Goal: Information Seeking & Learning: Learn about a topic

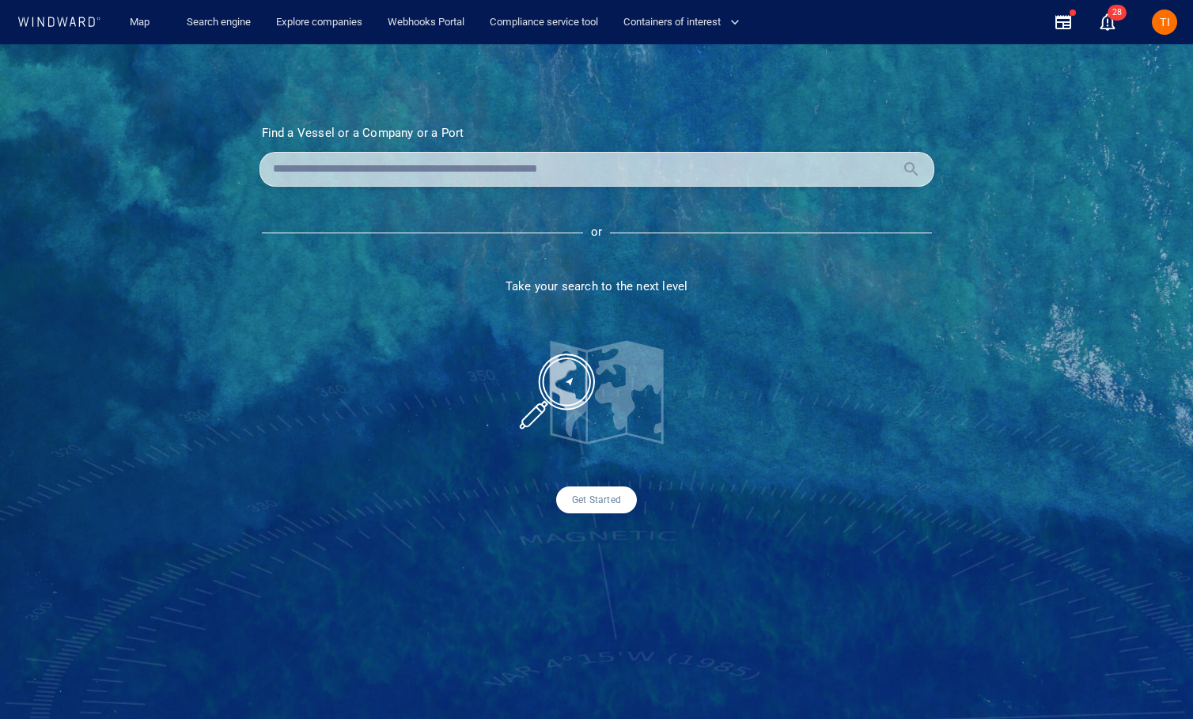
click at [380, 153] on div at bounding box center [596, 169] width 675 height 35
click at [384, 167] on input "text" at bounding box center [584, 169] width 622 height 24
paste input "*******"
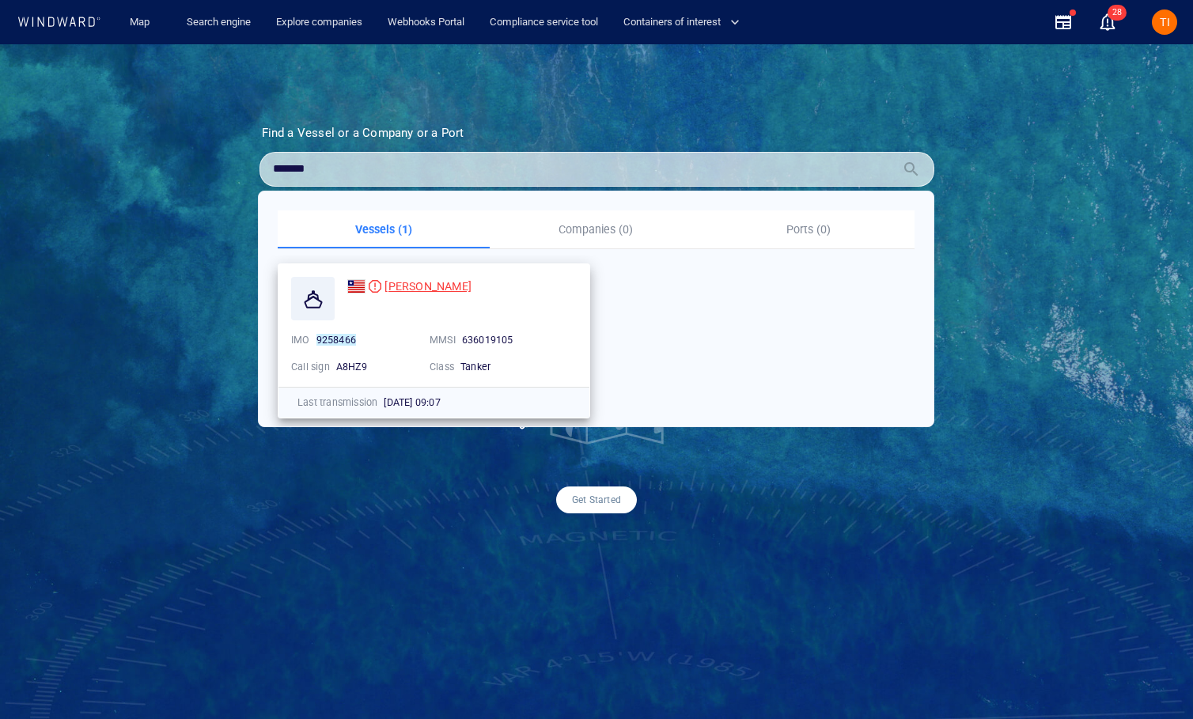
click at [397, 286] on span "[PERSON_NAME]" at bounding box center [427, 286] width 87 height 13
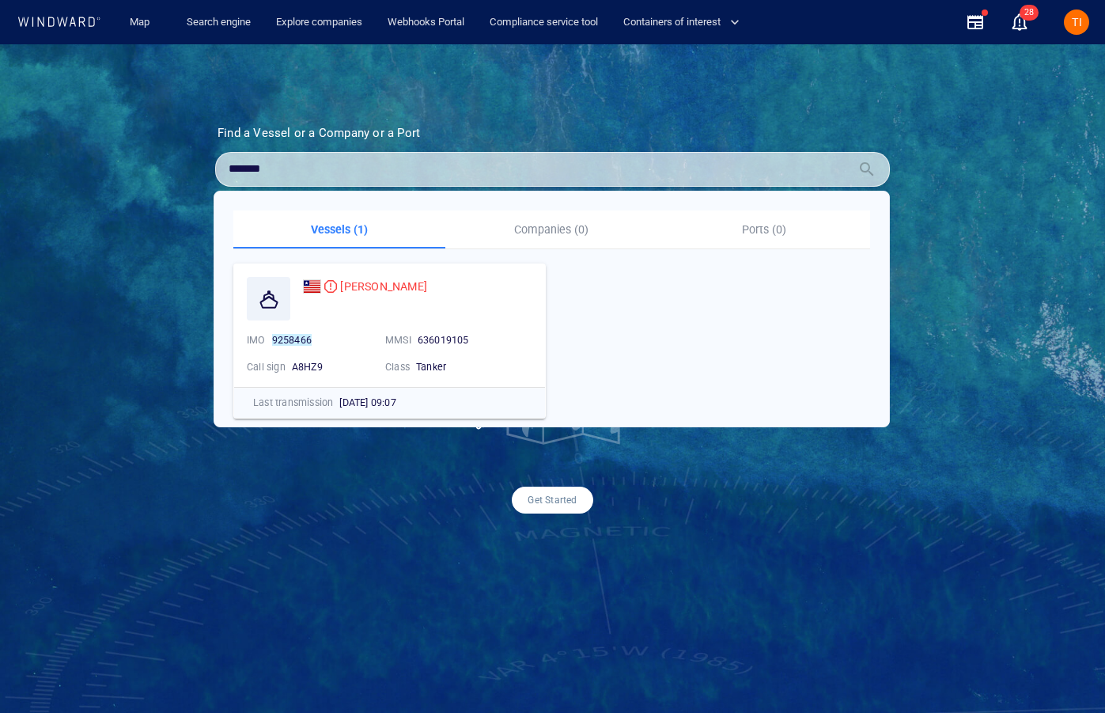
click at [446, 167] on input "*******" at bounding box center [540, 169] width 622 height 24
click at [445, 167] on input "*******" at bounding box center [540, 169] width 622 height 24
paste input "**********"
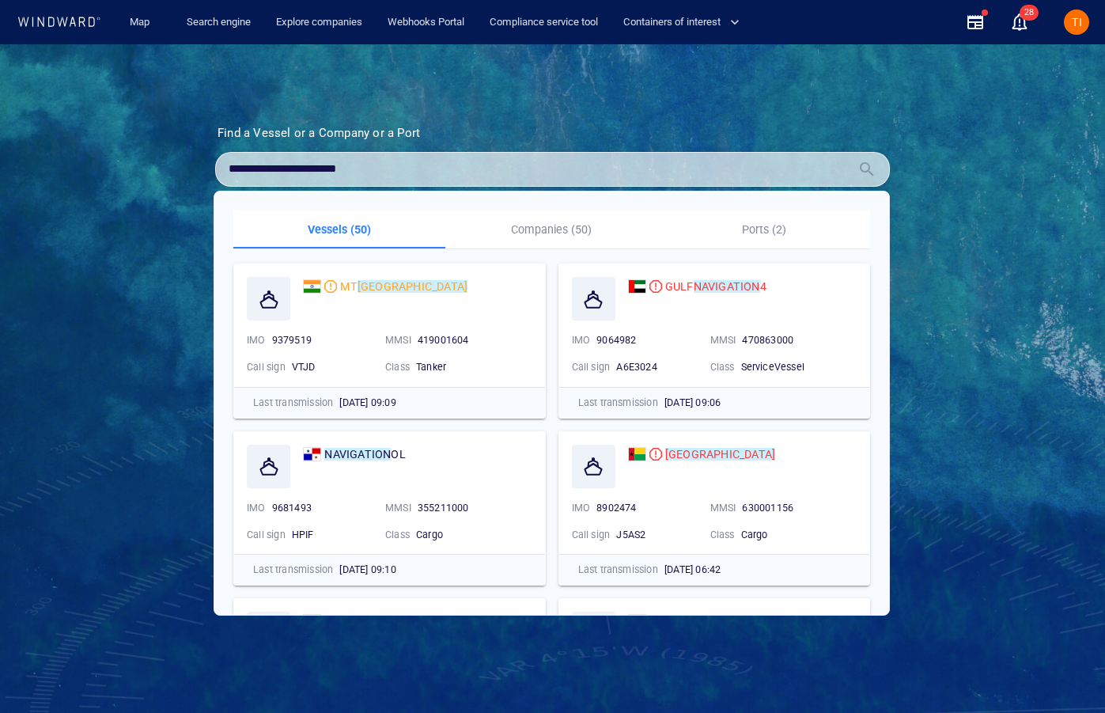
type input "**********"
click at [574, 224] on p "Companies (50)" at bounding box center [551, 229] width 193 height 19
click at [545, 240] on button "Companies (50)" at bounding box center [551, 229] width 212 height 38
click at [544, 233] on p "Companies (50)" at bounding box center [551, 229] width 193 height 19
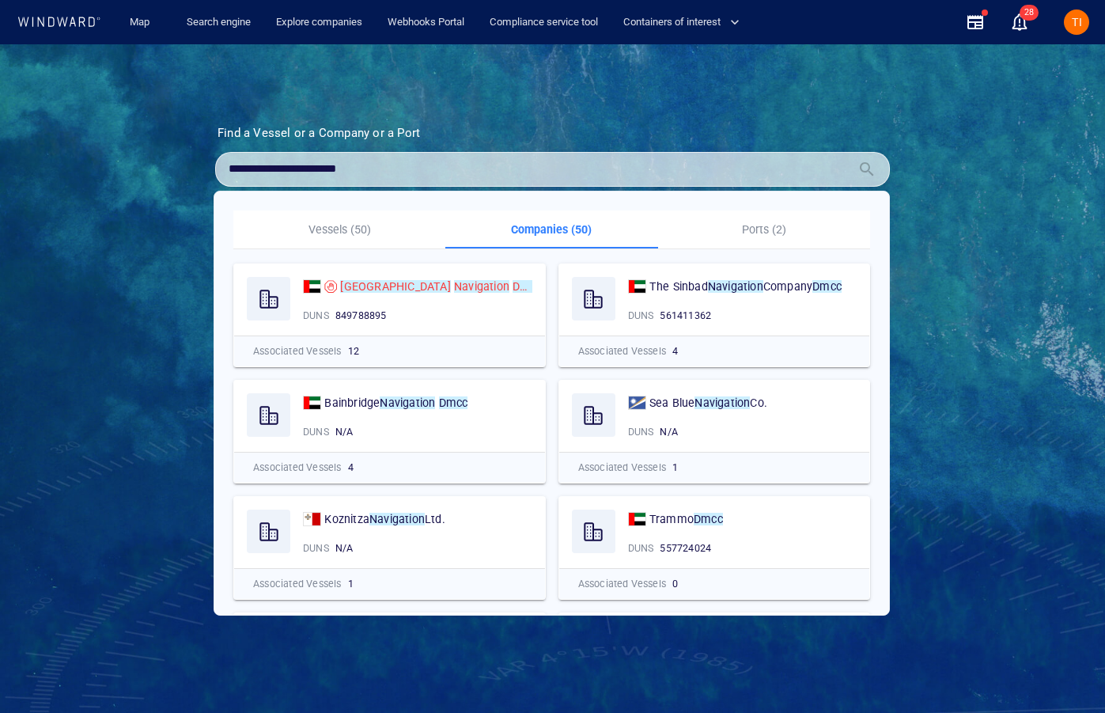
click at [534, 227] on p "Companies (50)" at bounding box center [551, 229] width 193 height 19
click at [395, 300] on div "Babylon Navigation Dmcc DUNS 849788895" at bounding box center [389, 299] width 311 height 71
click at [454, 289] on mark "Navigation" at bounding box center [481, 286] width 55 height 13
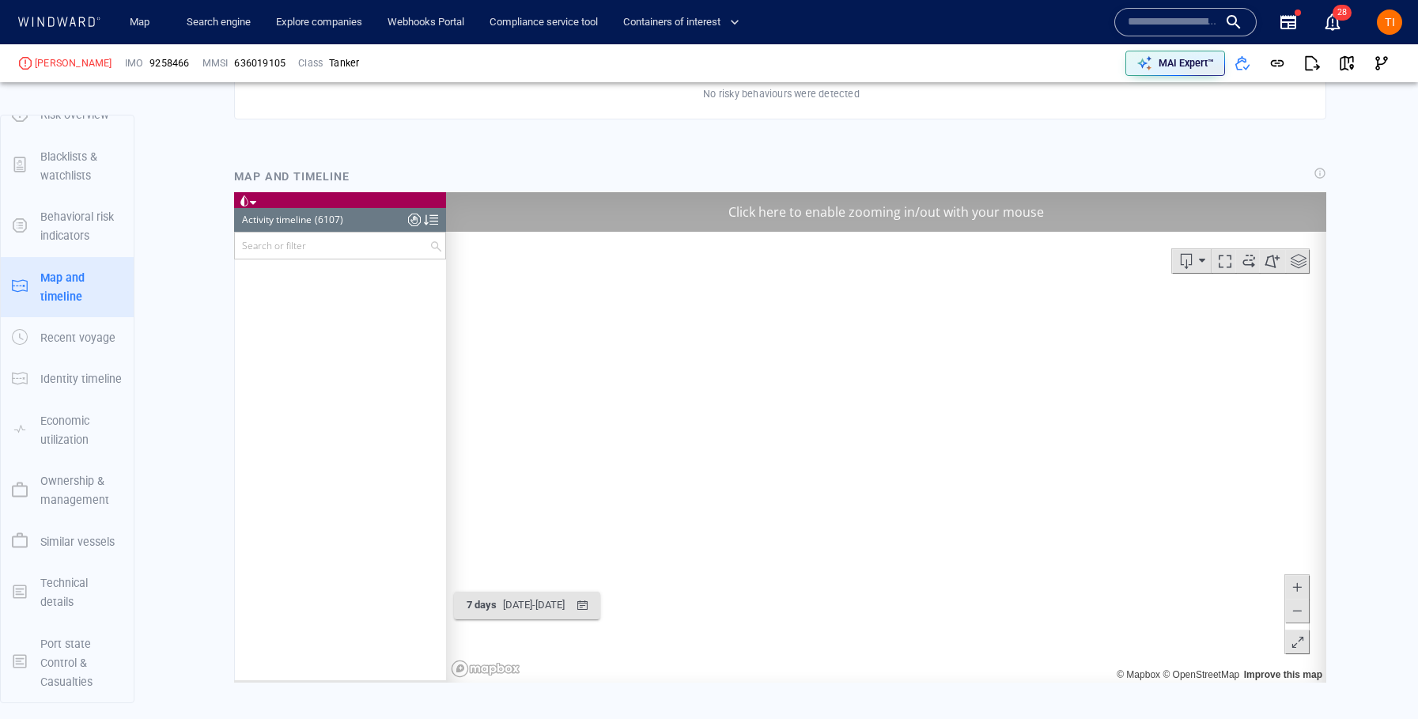
scroll to position [8309, 0]
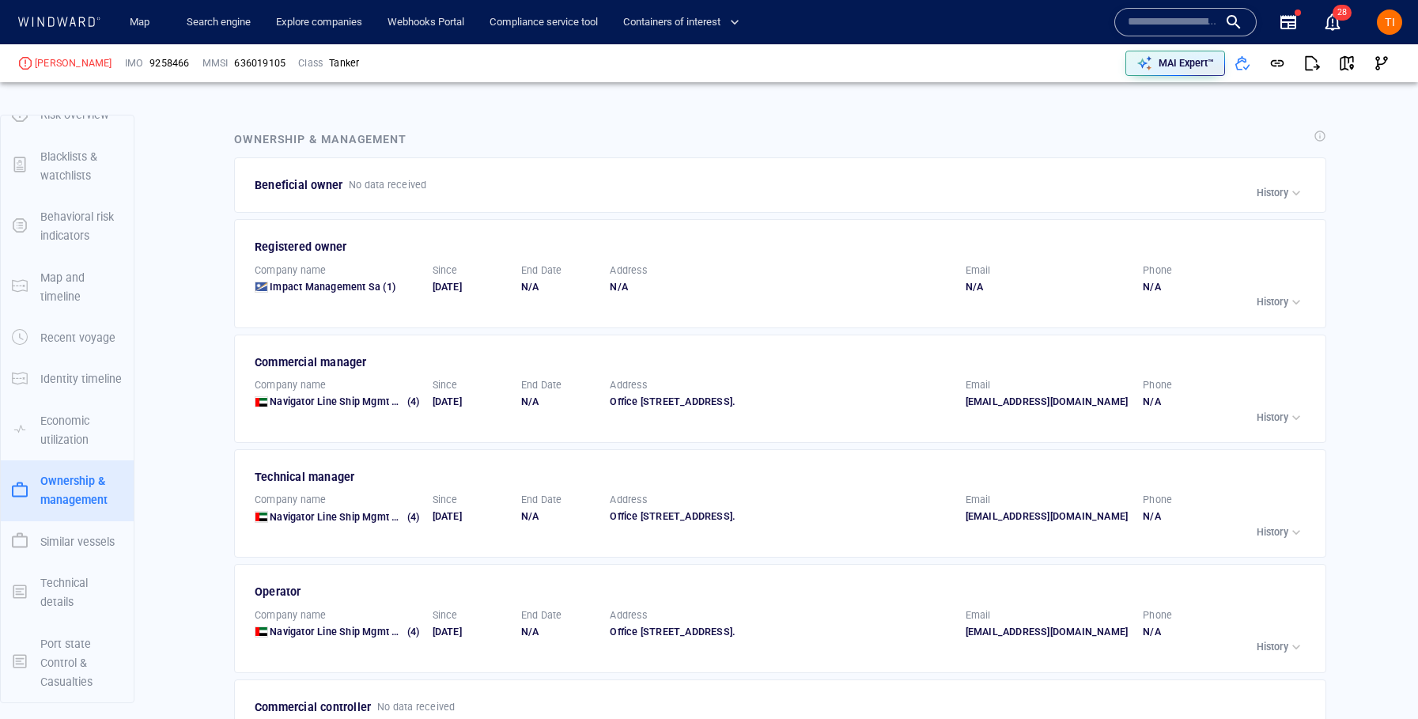
click at [1192, 186] on p "History" at bounding box center [1273, 193] width 32 height 14
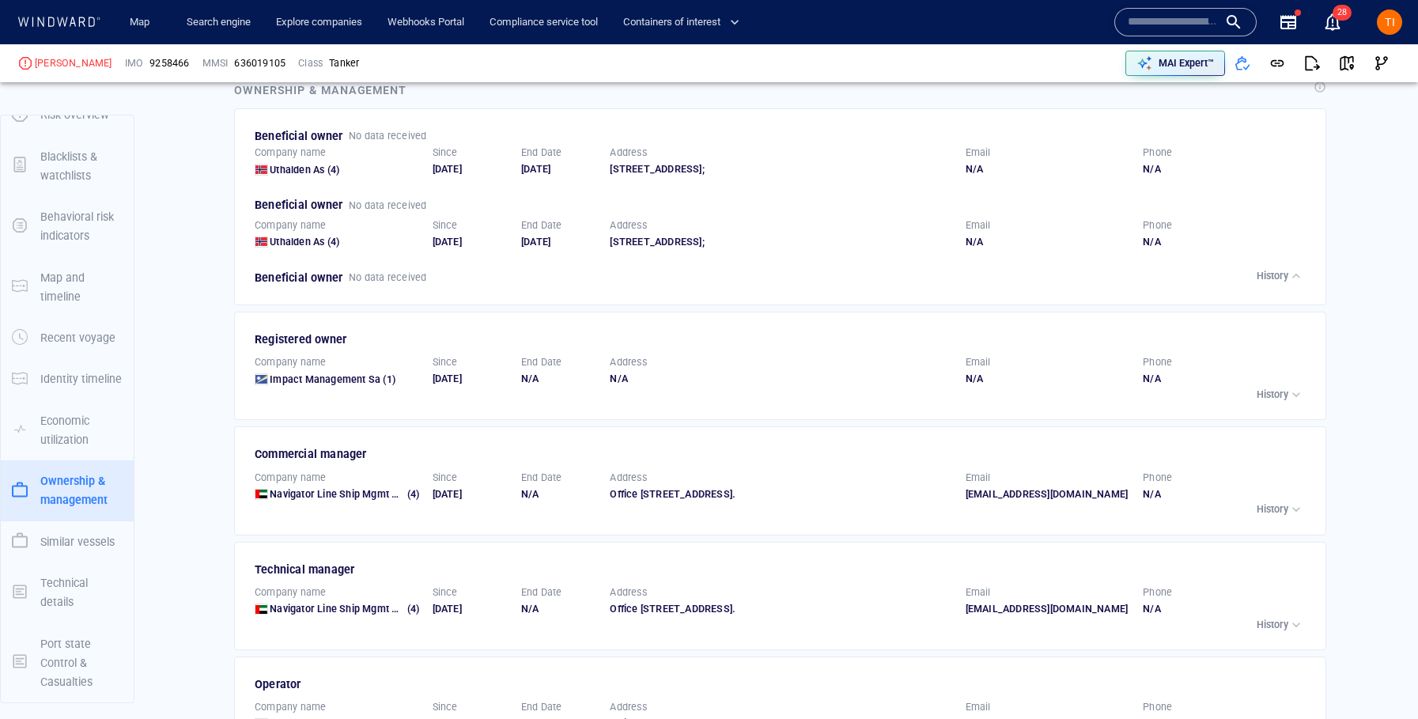
scroll to position [2345, 0]
click at [1192, 394] on div "button" at bounding box center [1296, 396] width 16 height 16
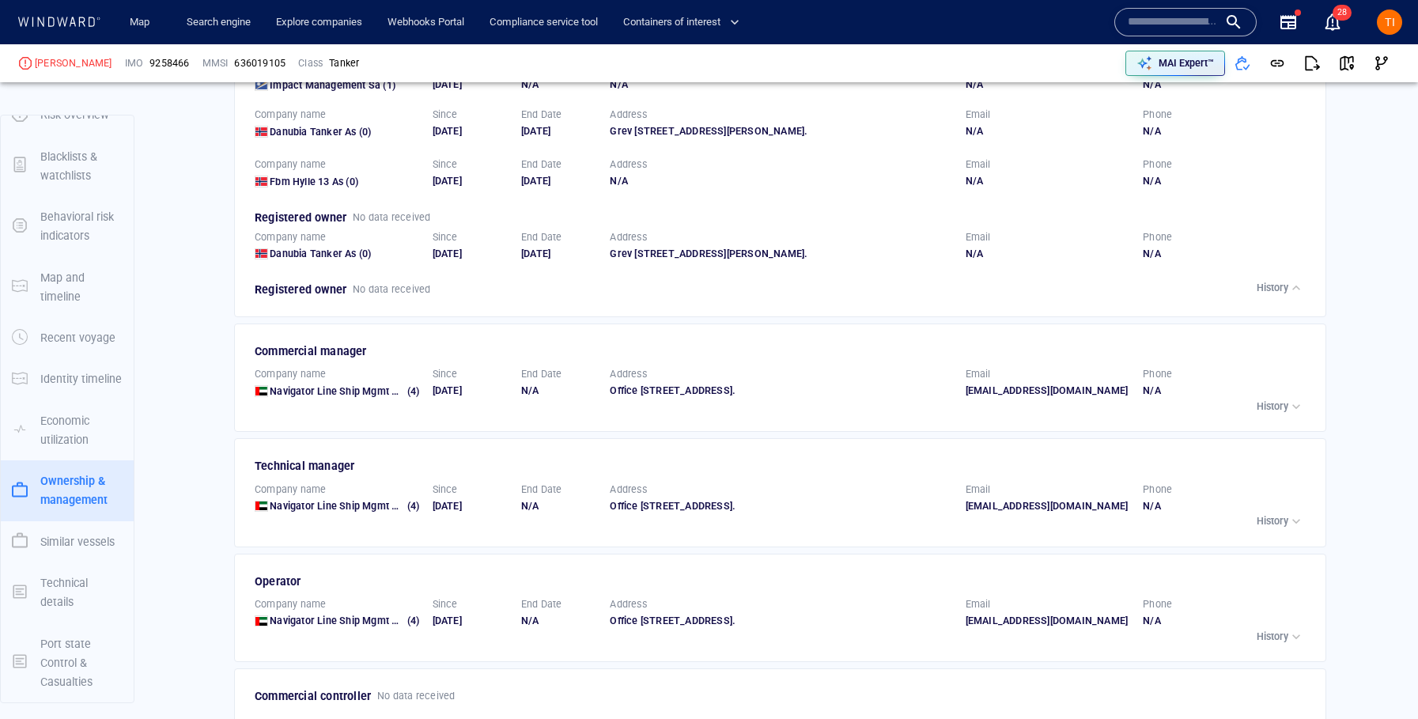
scroll to position [2639, 0]
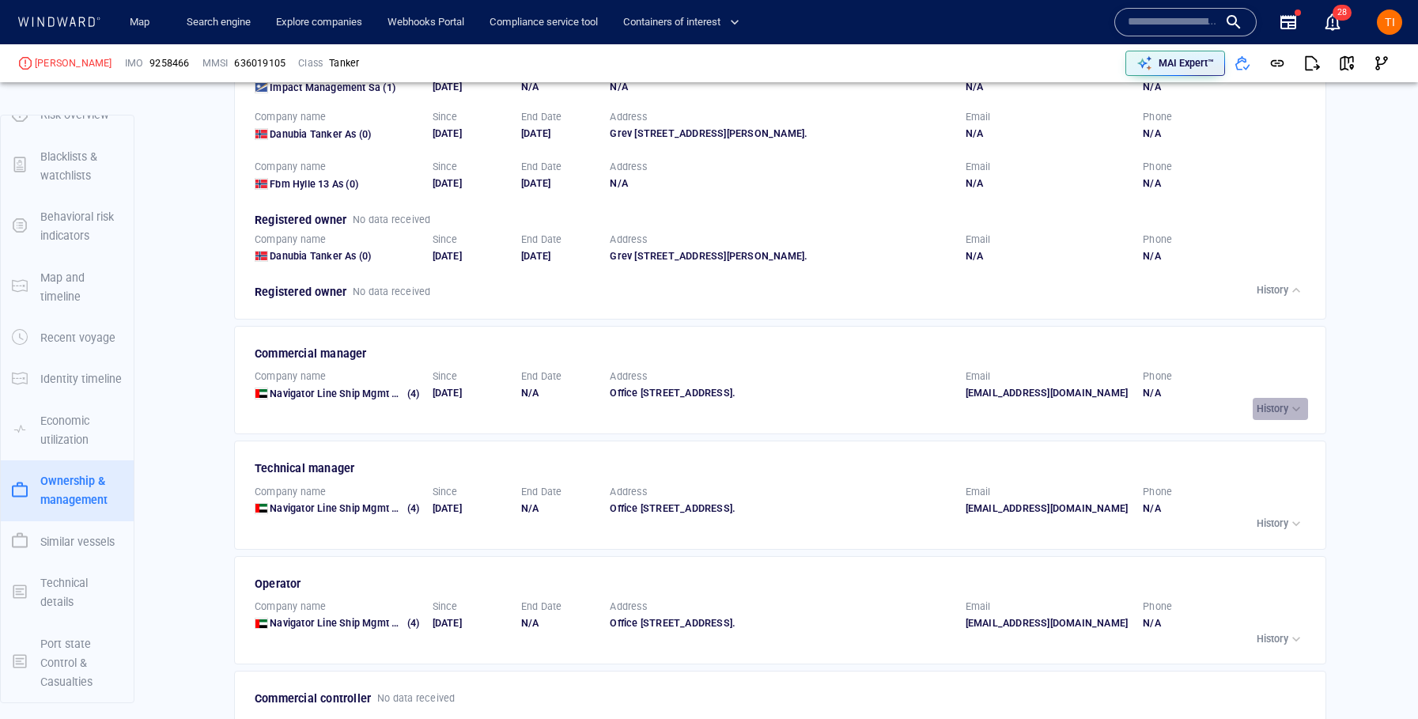
click at [1192, 416] on p "History" at bounding box center [1273, 409] width 32 height 14
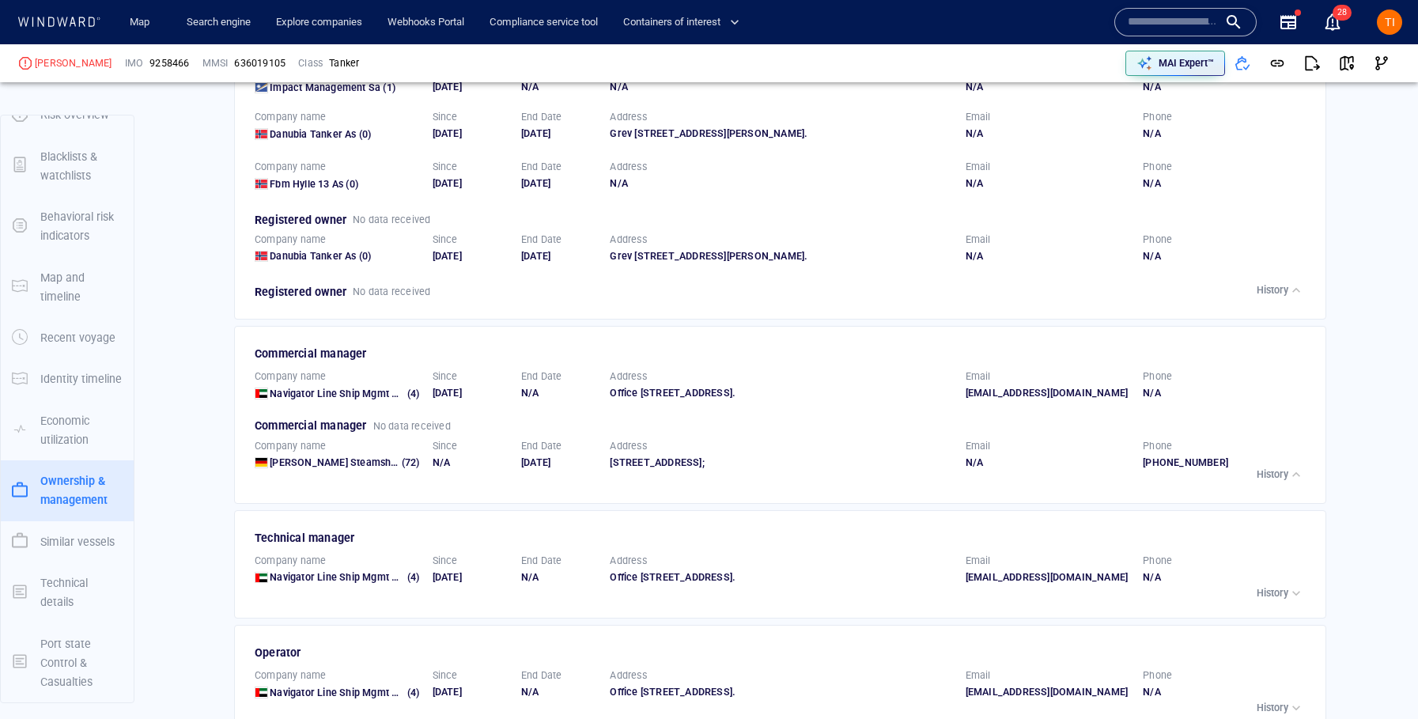
scroll to position [2805, 0]
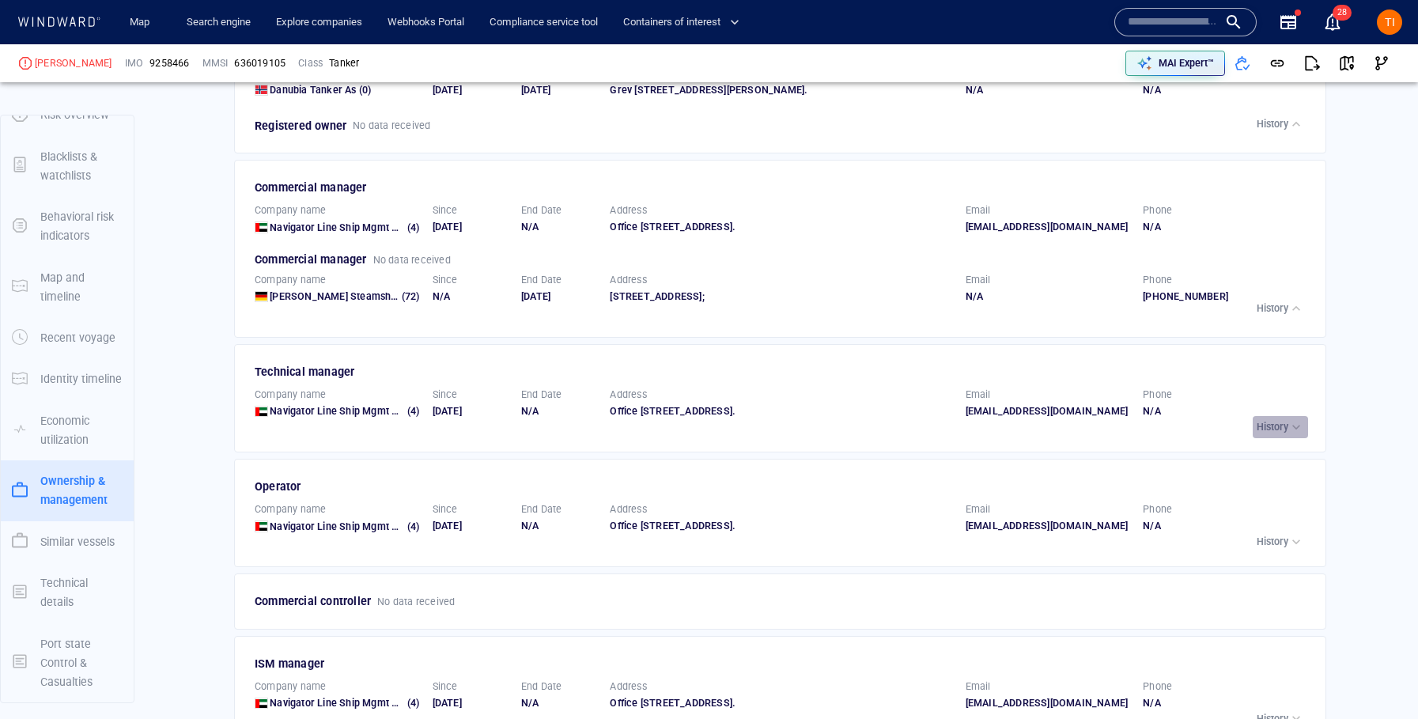
click at [1192, 434] on p "History" at bounding box center [1273, 427] width 32 height 14
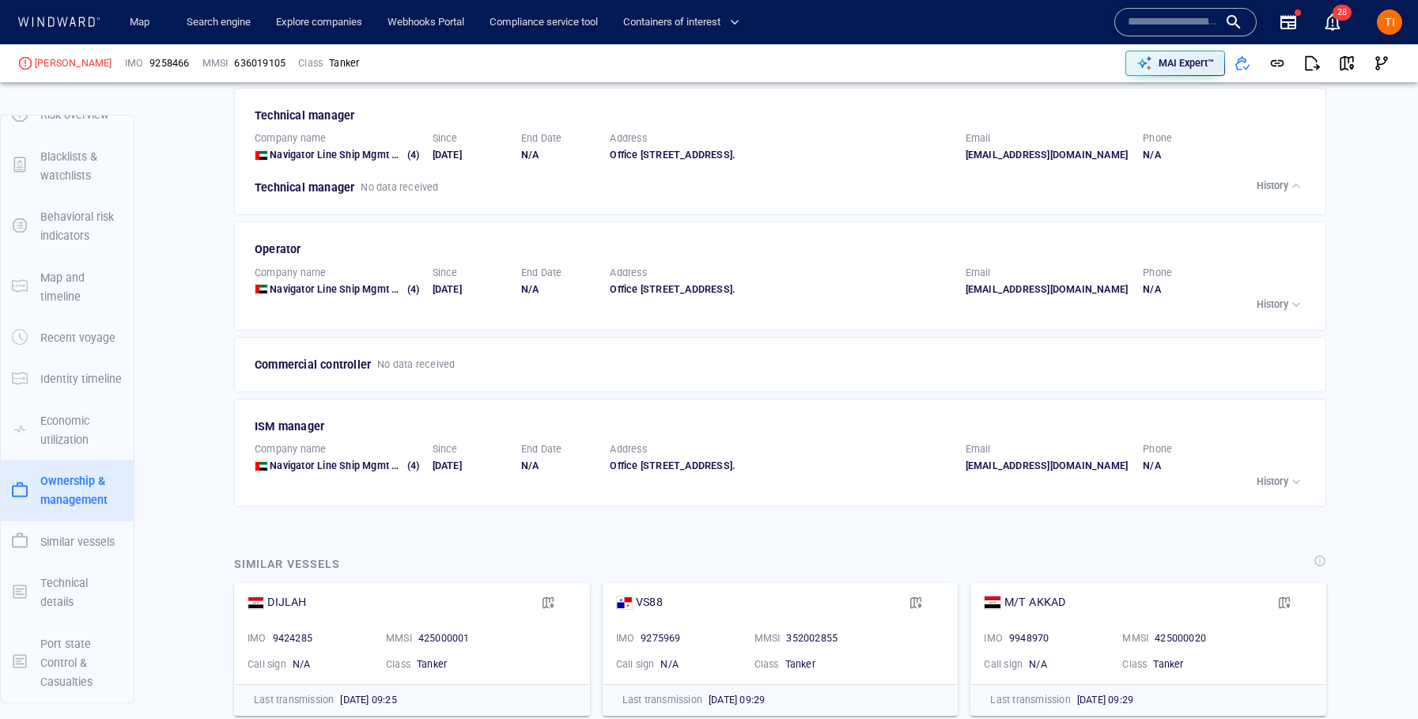
scroll to position [3063, 0]
click at [1192, 314] on button "History" at bounding box center [1280, 303] width 55 height 22
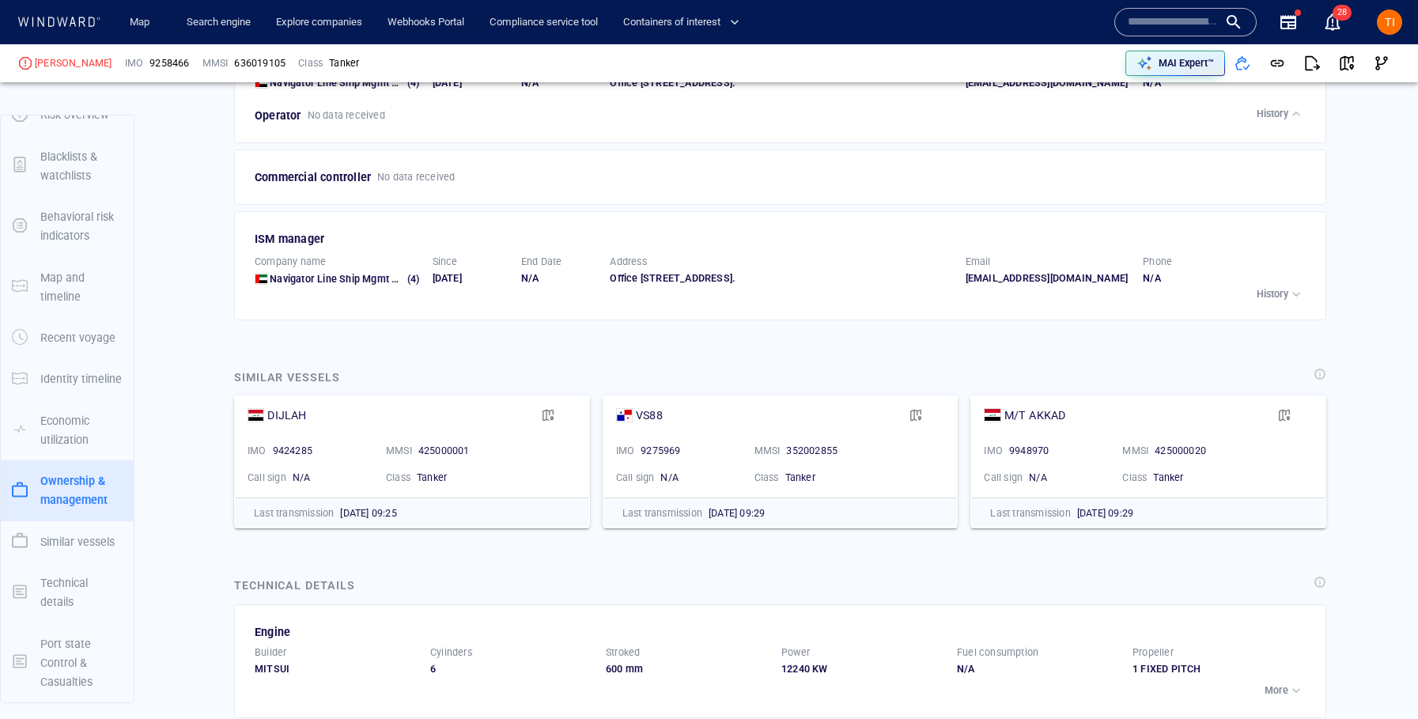
scroll to position [3267, 0]
click at [1192, 306] on button "History" at bounding box center [1280, 295] width 55 height 22
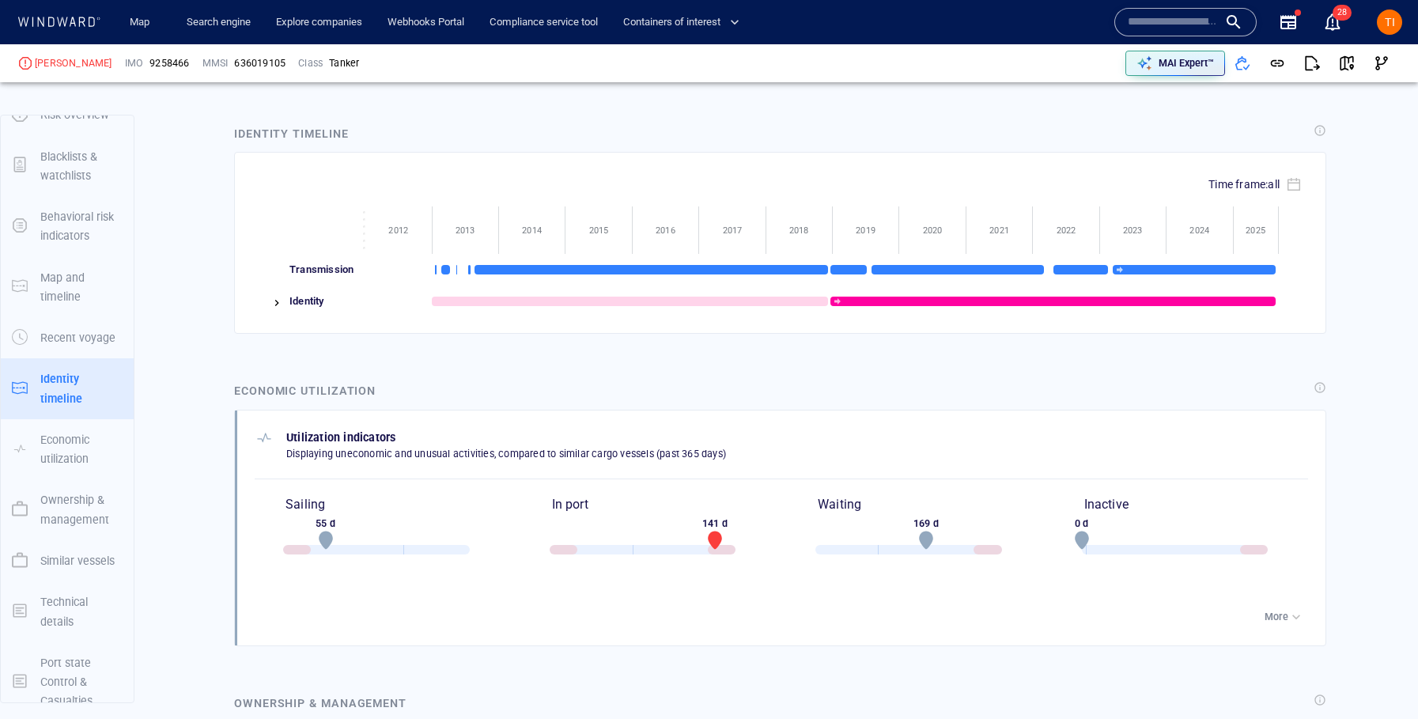
scroll to position [1536, 0]
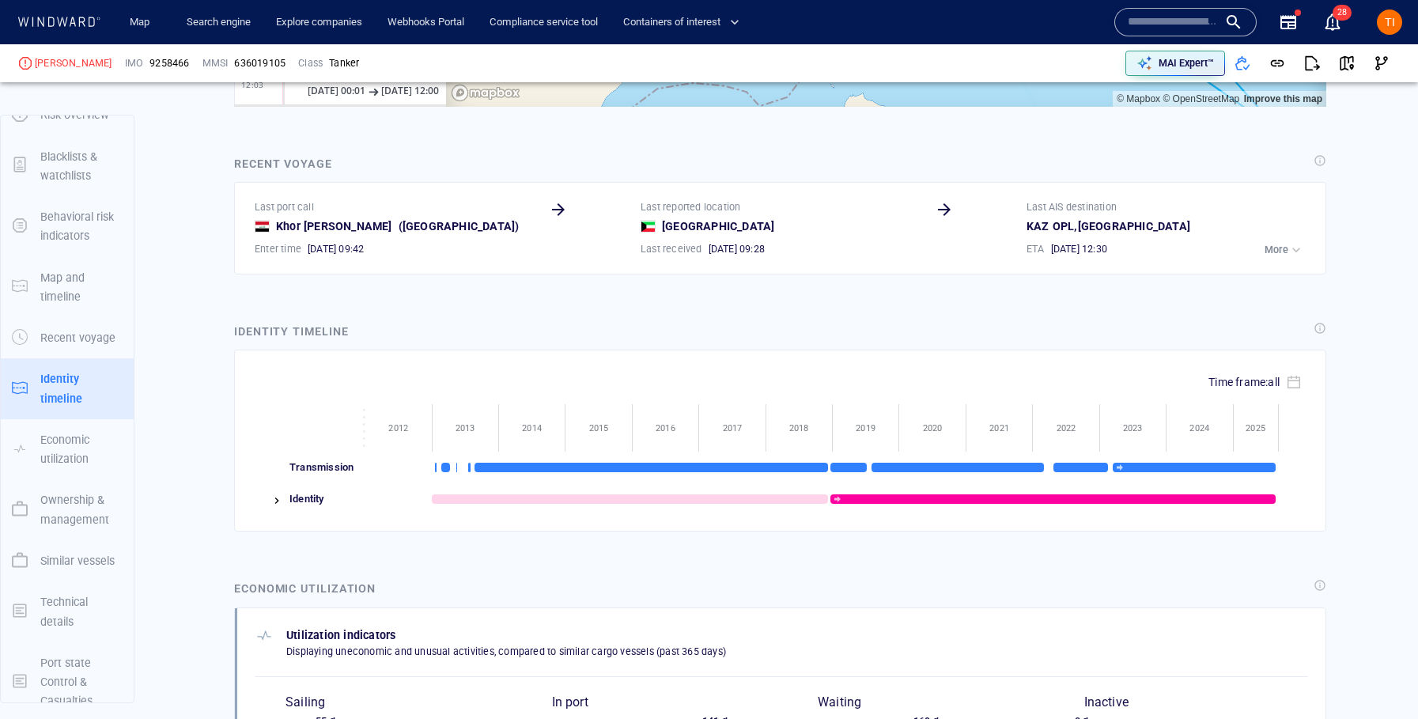
click at [1192, 243] on div "03/09/2025 12:30" at bounding box center [1179, 249] width 263 height 21
click at [1192, 248] on div "More" at bounding box center [1285, 250] width 40 height 16
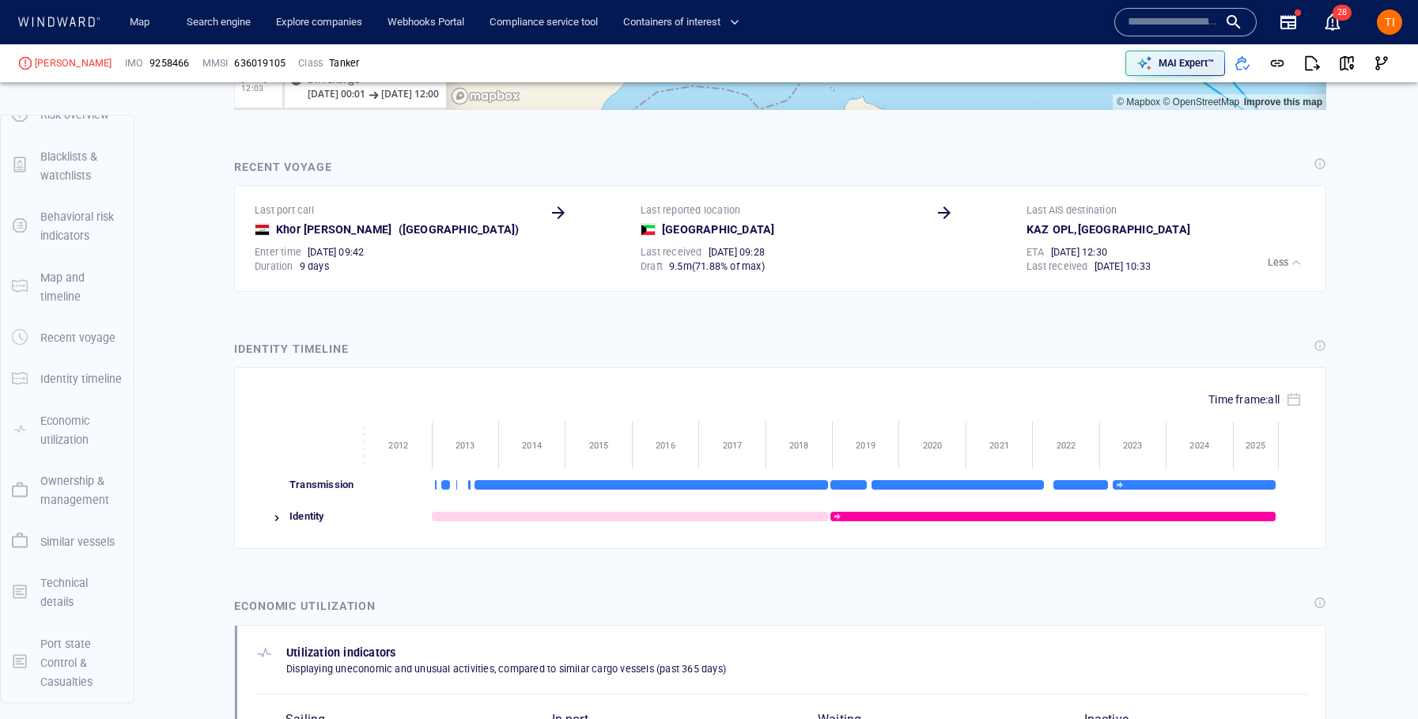
click at [1192, 263] on div "button" at bounding box center [1296, 263] width 16 height 16
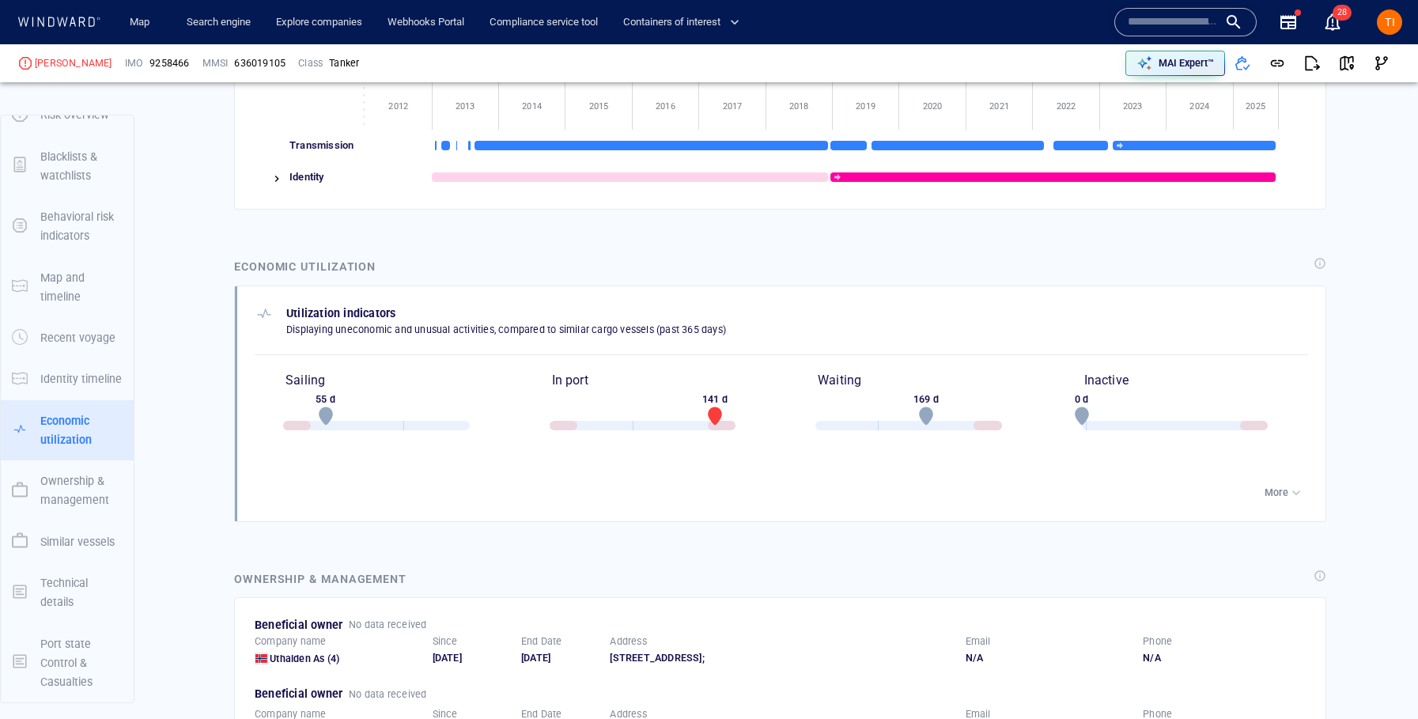
scroll to position [1856, 0]
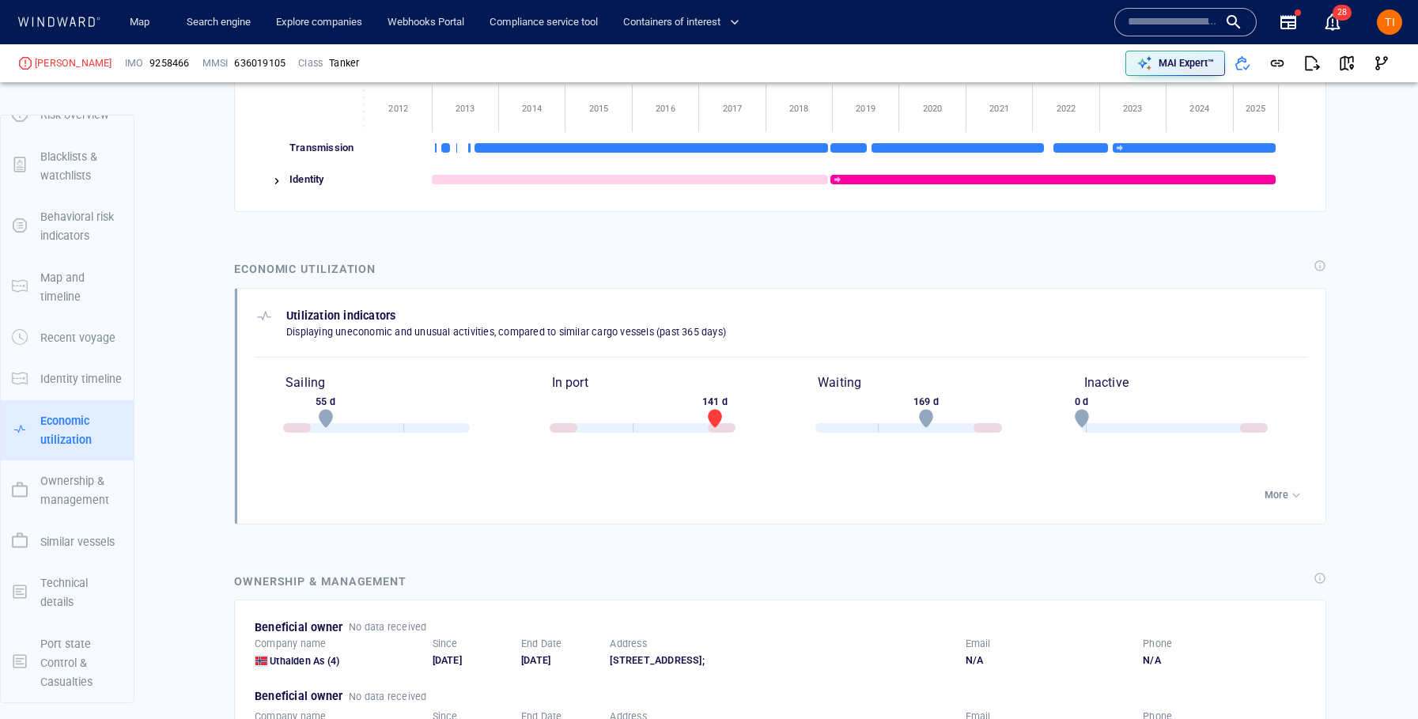
click at [283, 180] on div at bounding box center [270, 180] width 30 height 32
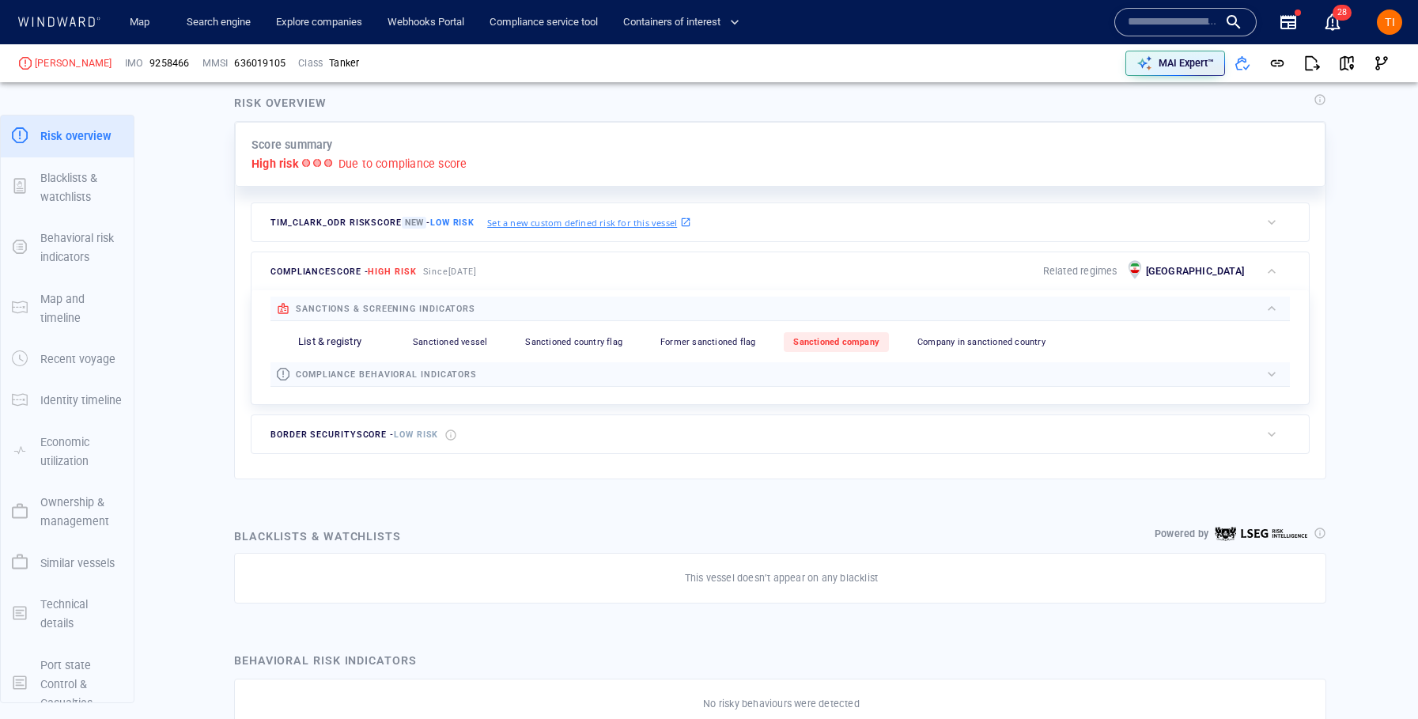
scroll to position [362, 0]
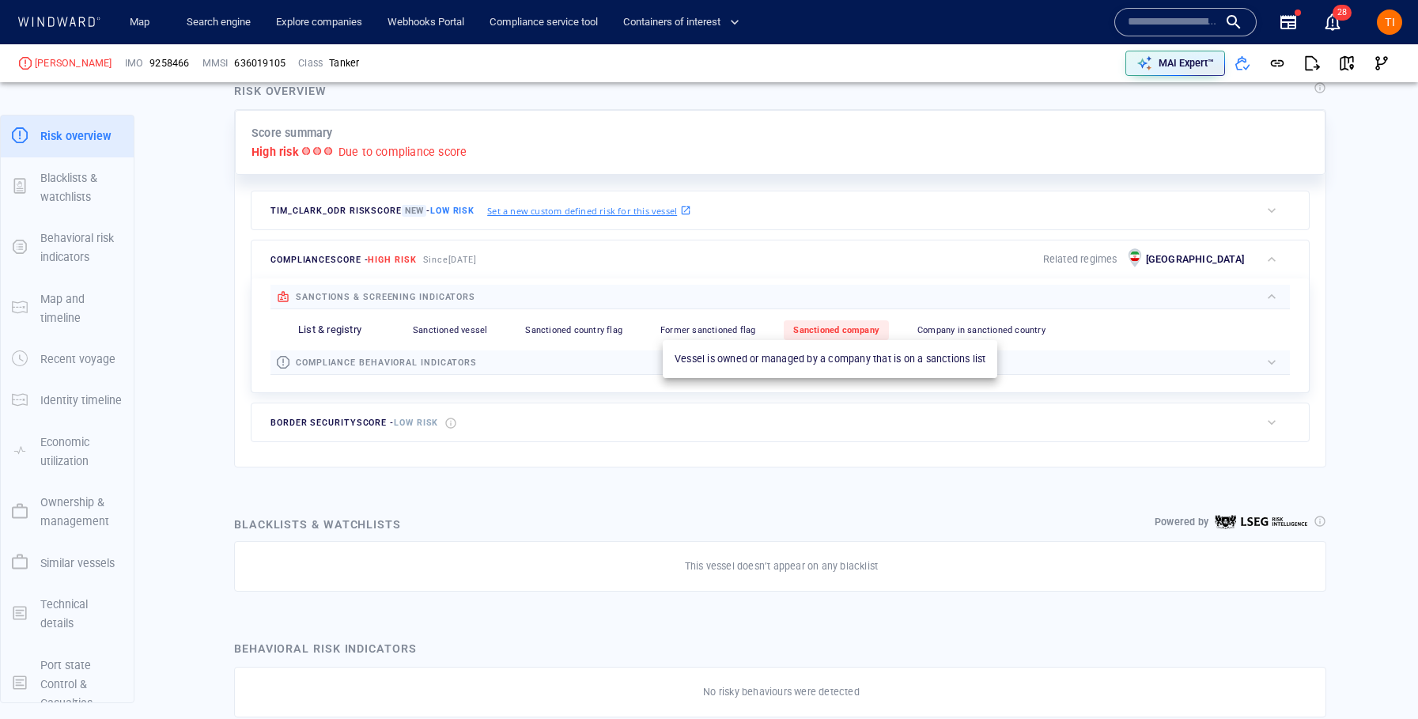
click at [849, 339] on div "Sanctioned company" at bounding box center [836, 330] width 105 height 20
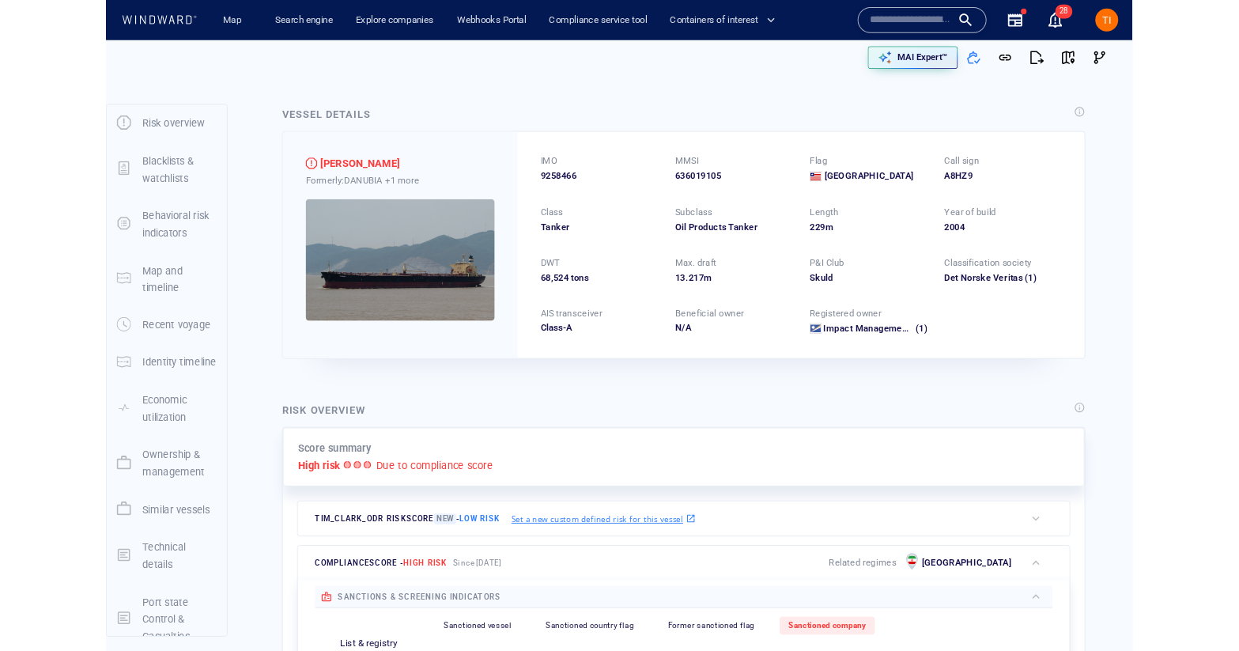
scroll to position [0, 0]
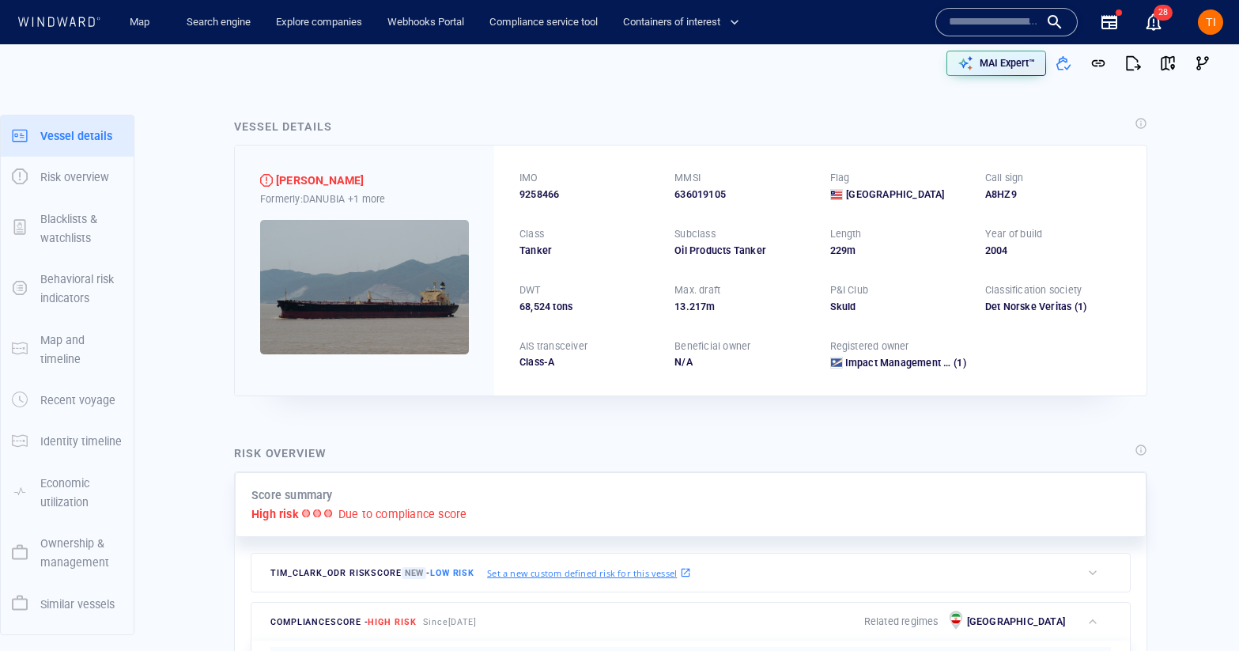
click at [647, 127] on div "Vessel details" at bounding box center [691, 128] width 920 height 28
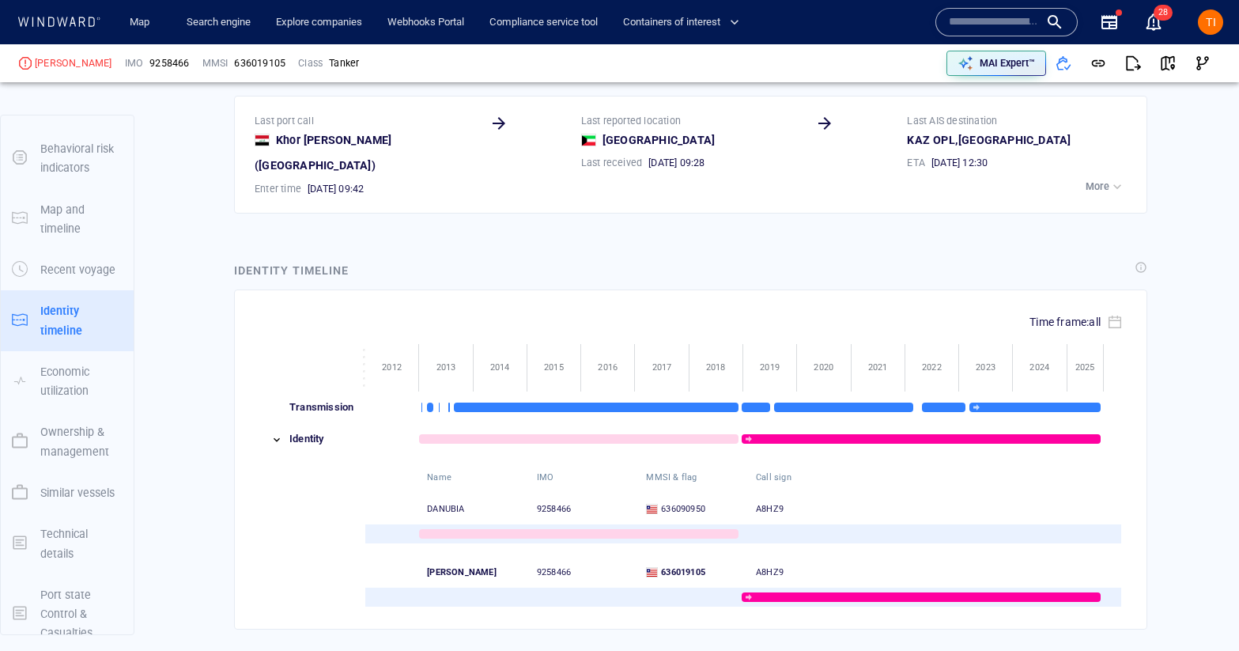
scroll to position [1623, 0]
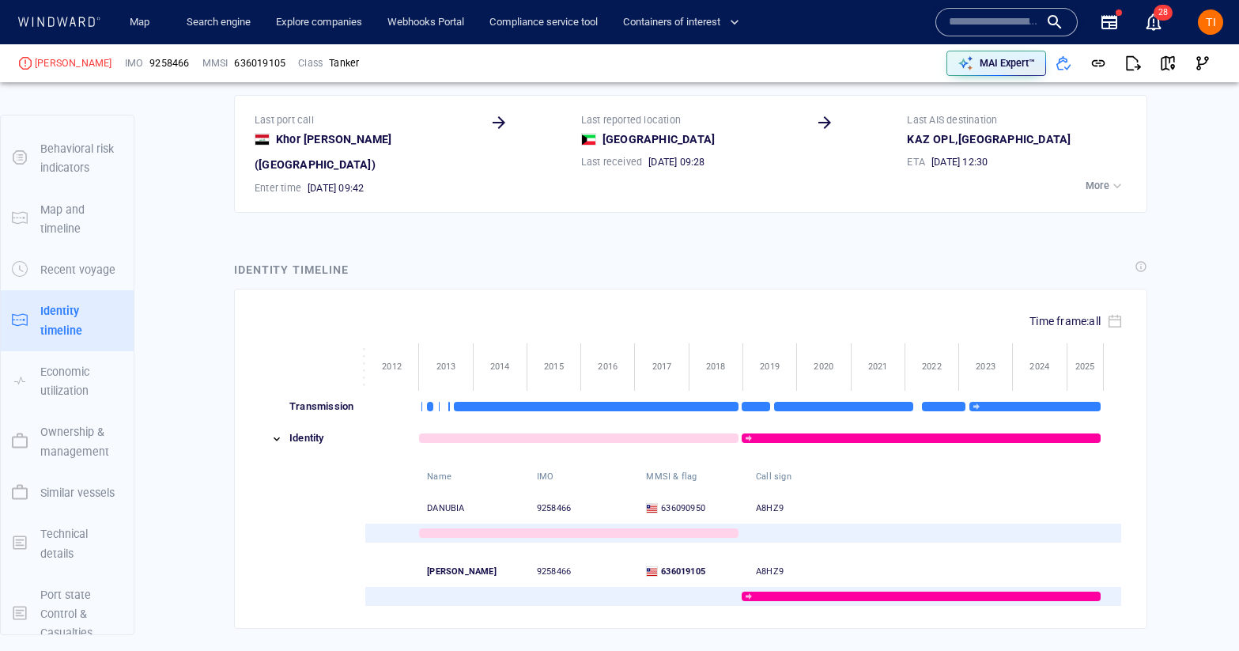
click at [1110, 178] on div "button" at bounding box center [1118, 186] width 16 height 16
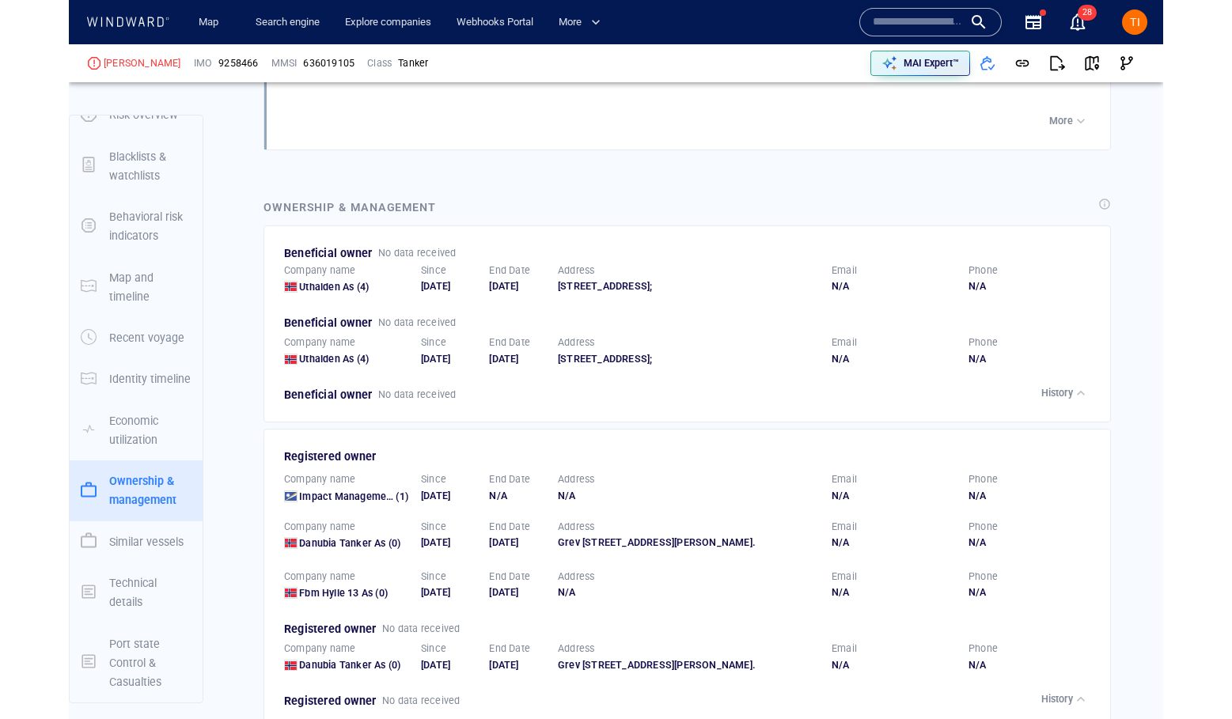
scroll to position [2452, 0]
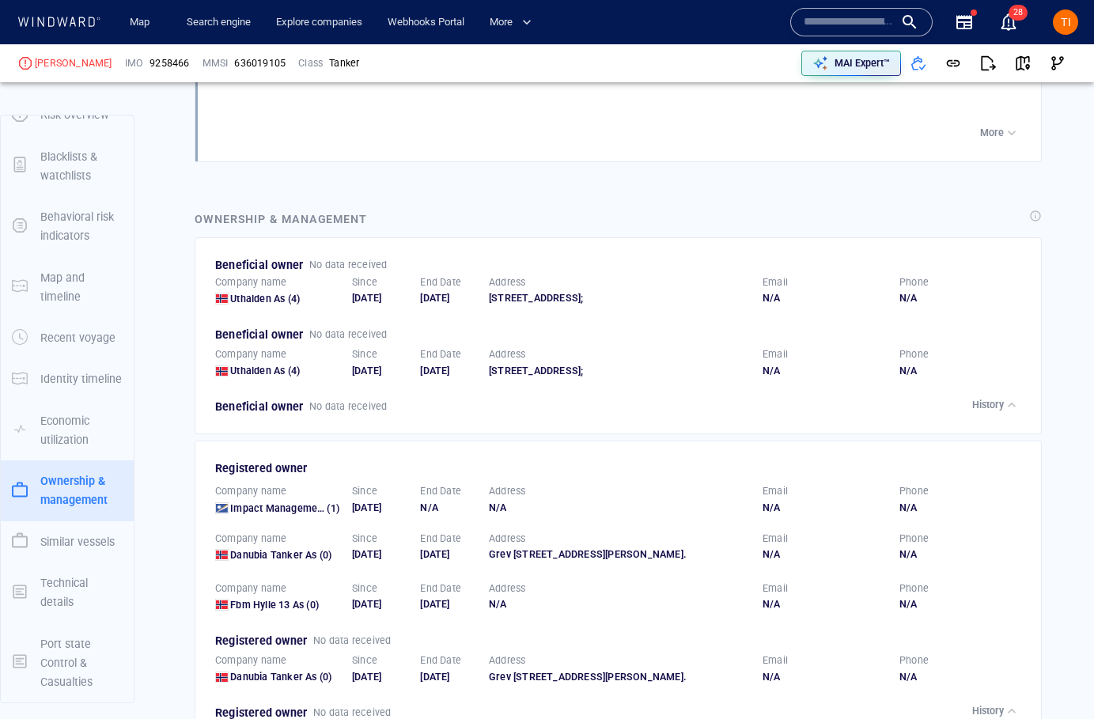
drag, startPoint x: 1005, startPoint y: 381, endPoint x: 966, endPoint y: 377, distance: 39.0
click at [1004, 397] on div "button" at bounding box center [1012, 405] width 16 height 16
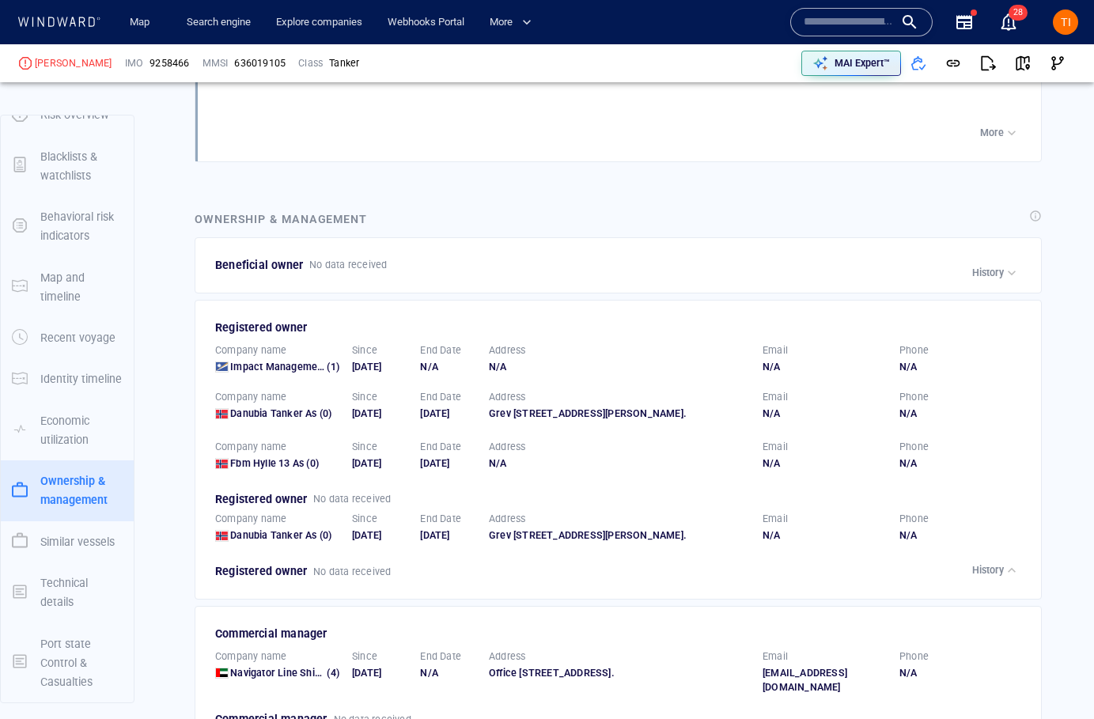
click at [998, 266] on p "History" at bounding box center [988, 273] width 32 height 14
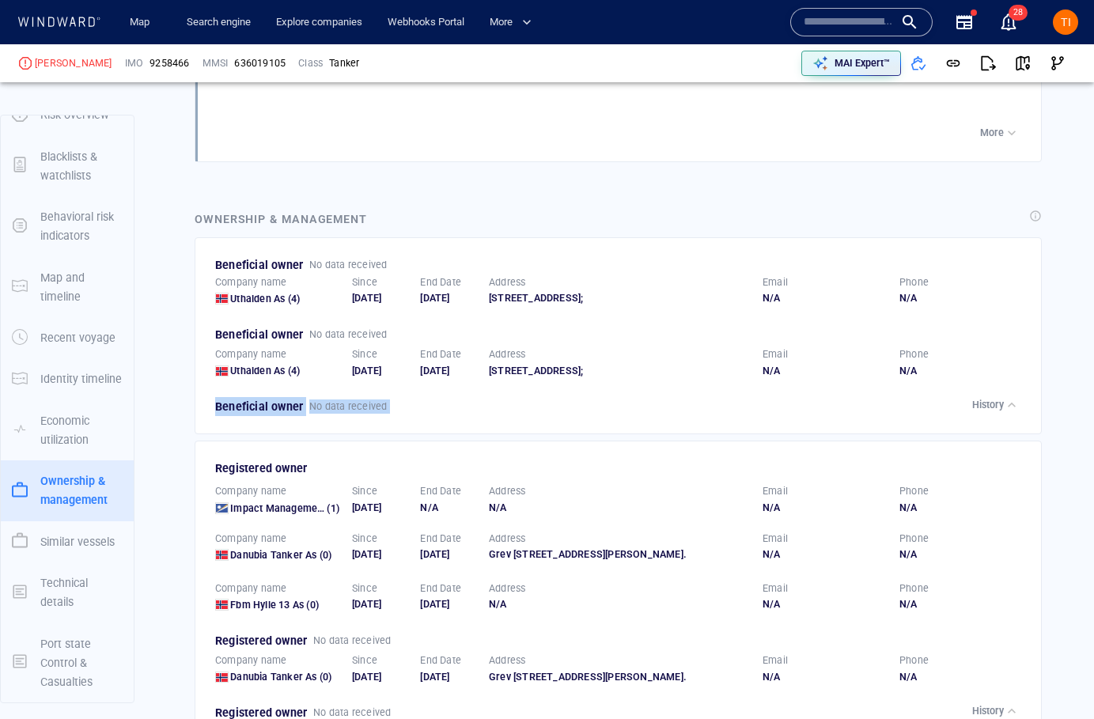
drag, startPoint x: 1003, startPoint y: 359, endPoint x: 1001, endPoint y: 381, distance: 22.2
click at [1003, 372] on div "Company name Uthalden As (4) Since 27/07/2021 End Date 14/06/2022 Address Huk A…" at bounding box center [619, 346] width 808 height 142
click at [1001, 398] on p "History" at bounding box center [988, 405] width 32 height 14
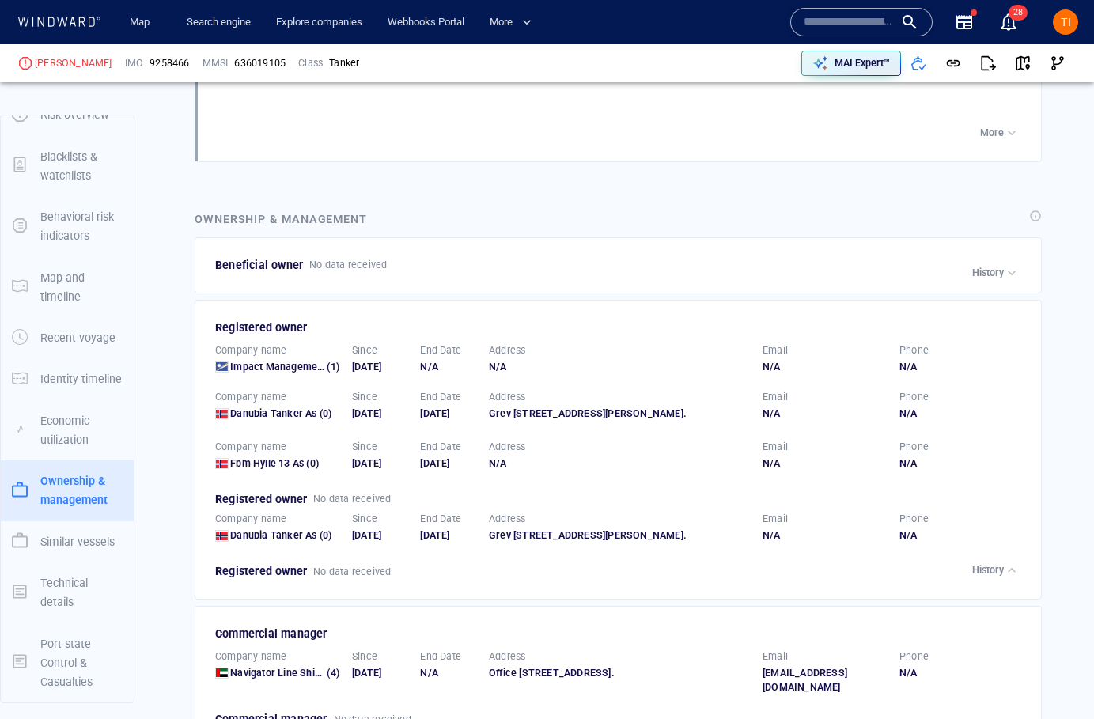
click at [1004, 265] on div "button" at bounding box center [1012, 273] width 16 height 16
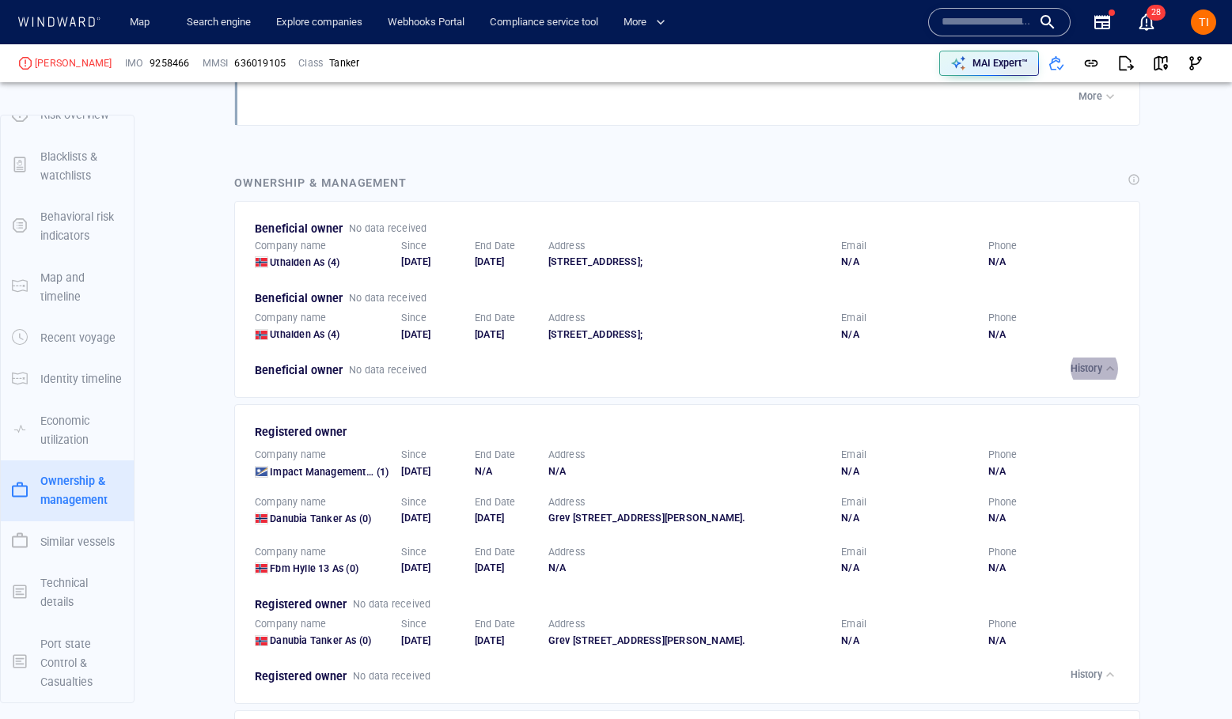
click at [827, 216] on div "Beneficial owner No data received" at bounding box center [688, 228] width 873 height 25
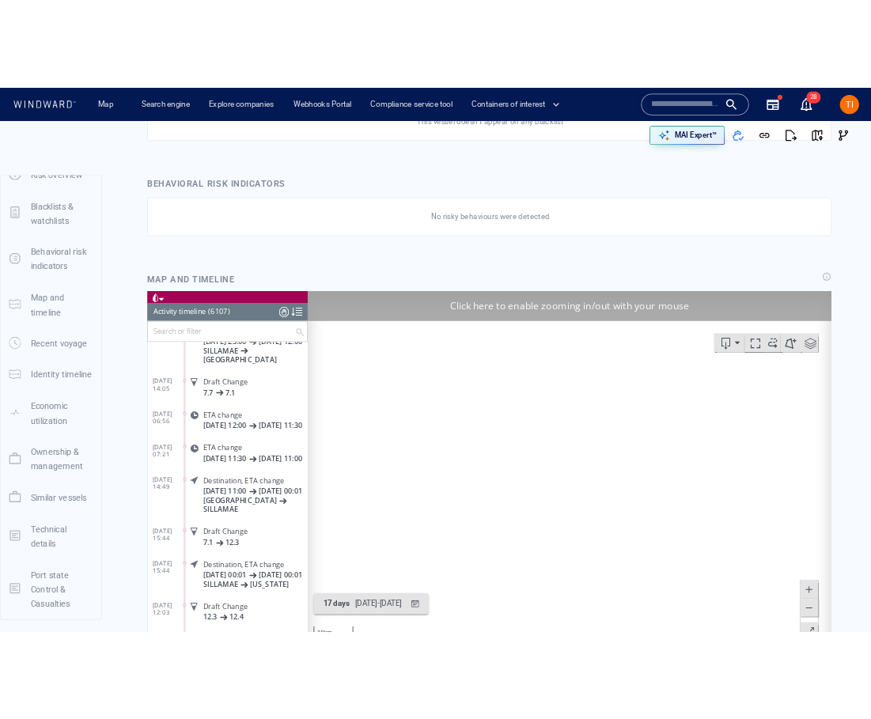
scroll to position [0, 0]
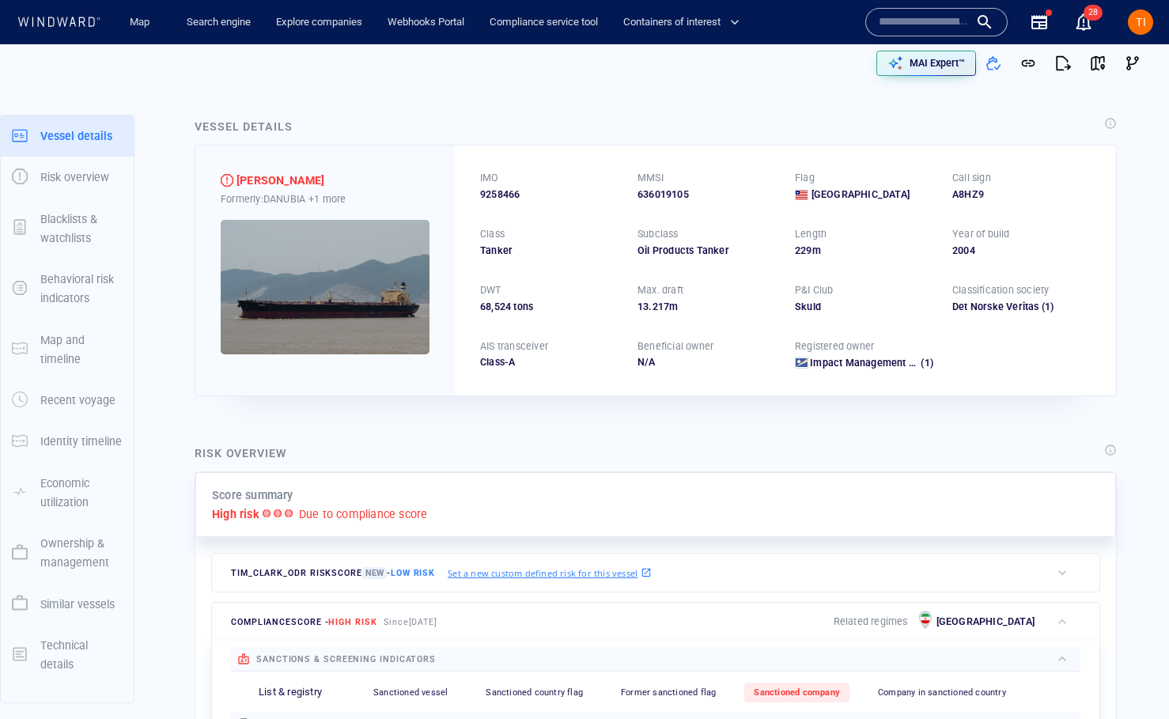
drag, startPoint x: 586, startPoint y: 131, endPoint x: 538, endPoint y: 40, distance: 103.7
click at [586, 130] on div "Vessel details" at bounding box center [655, 128] width 929 height 28
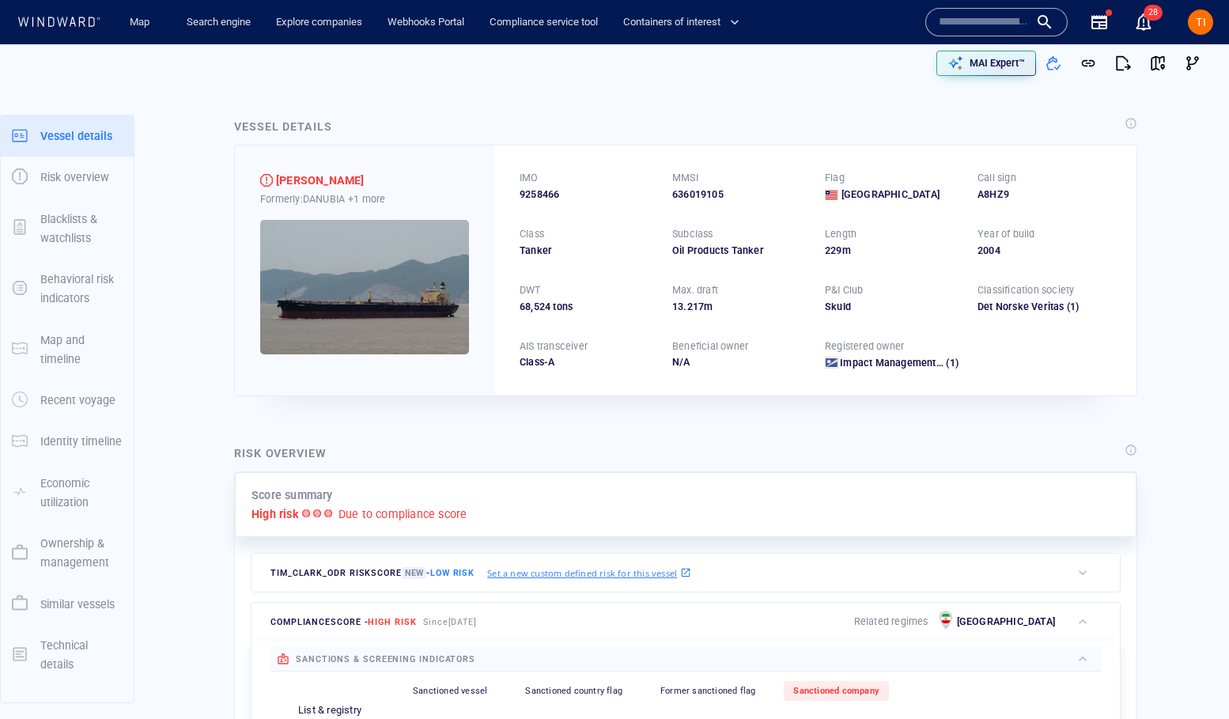
click at [974, 25] on input "text" at bounding box center [984, 22] width 90 height 24
paste input "**********"
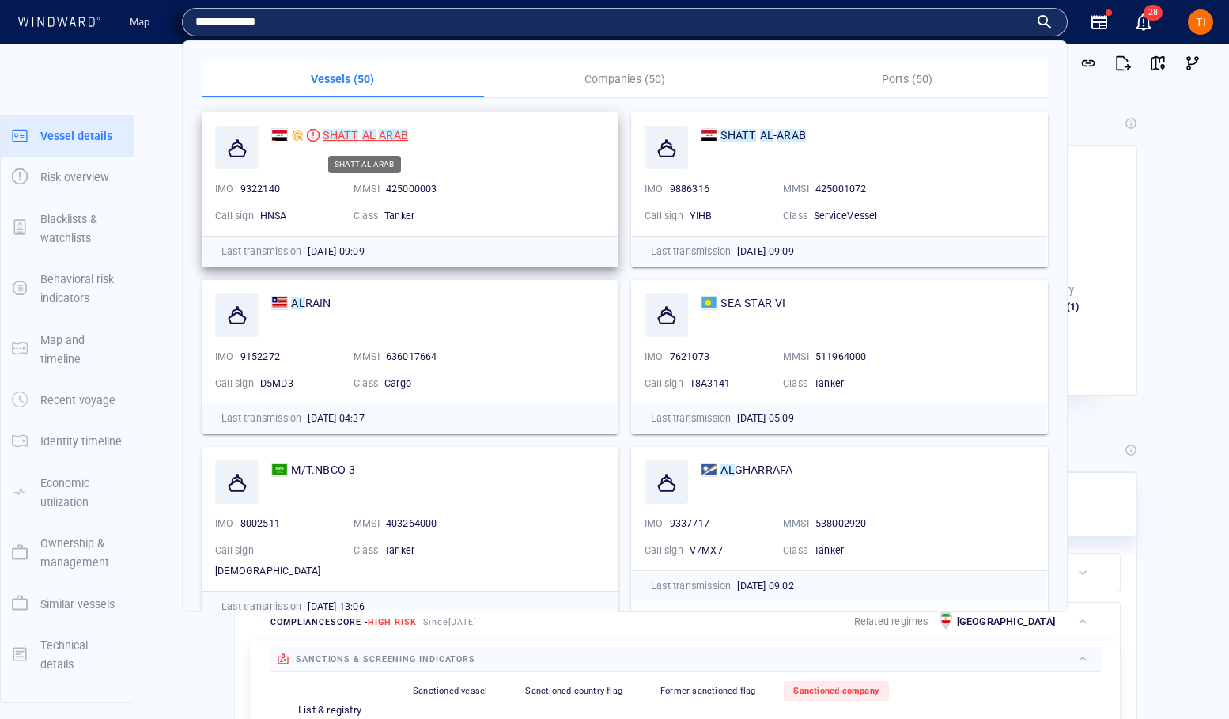
type input "**********"
click at [392, 138] on mark "ARAB" at bounding box center [393, 135] width 29 height 13
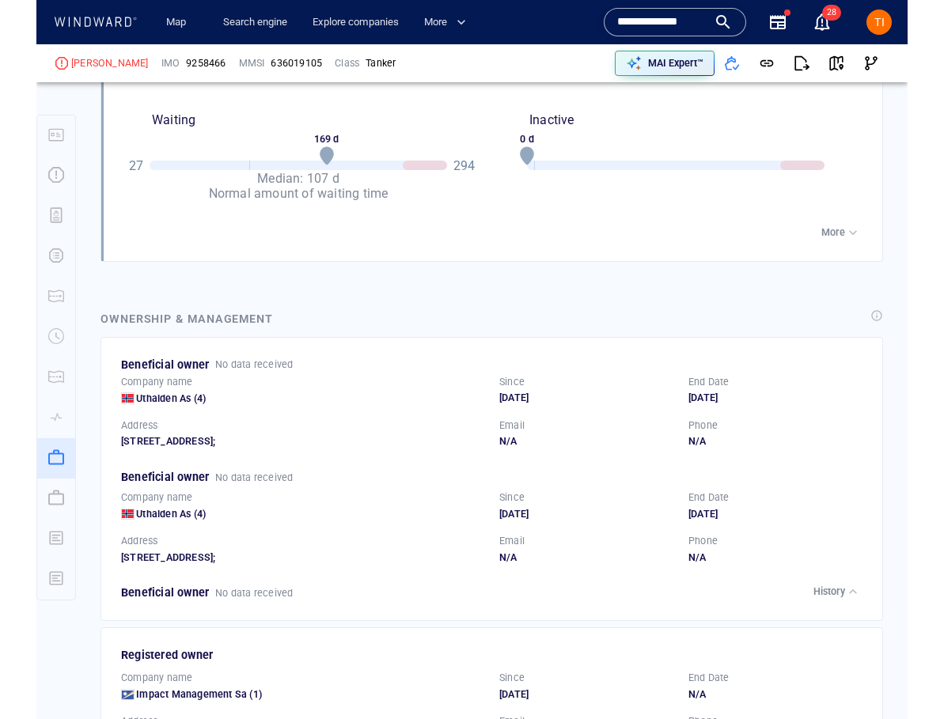
scroll to position [2469, 0]
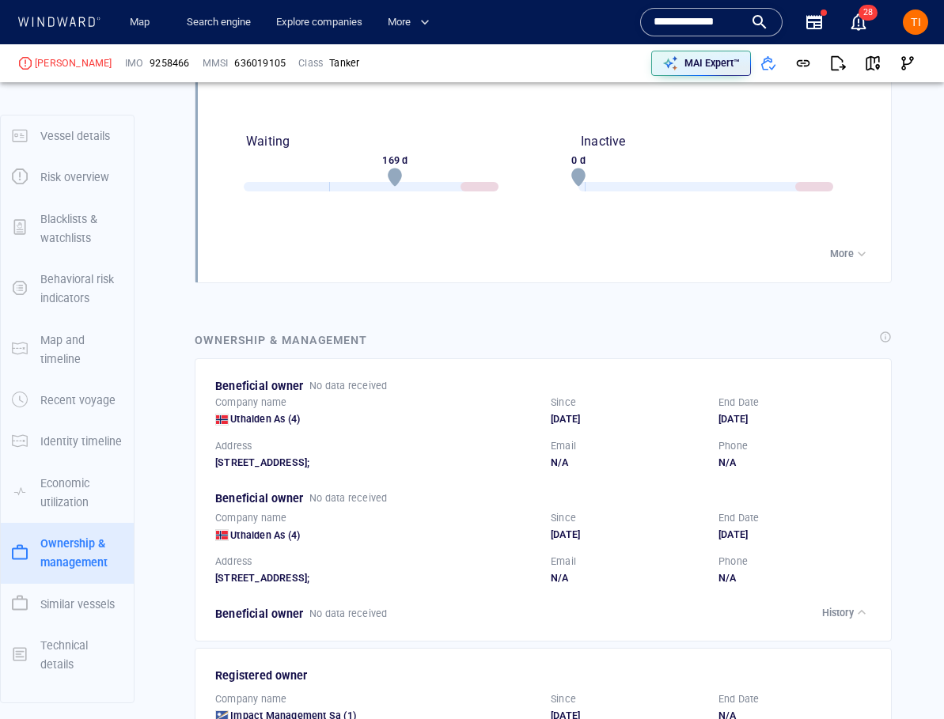
click at [411, 270] on div "Vessel details ASHLEY Formerly: DANUBIA +1 more IMO 9258466 MMSI 636019105 Flag…" at bounding box center [542, 429] width 801 height 5609
click at [838, 606] on p "History" at bounding box center [838, 613] width 32 height 14
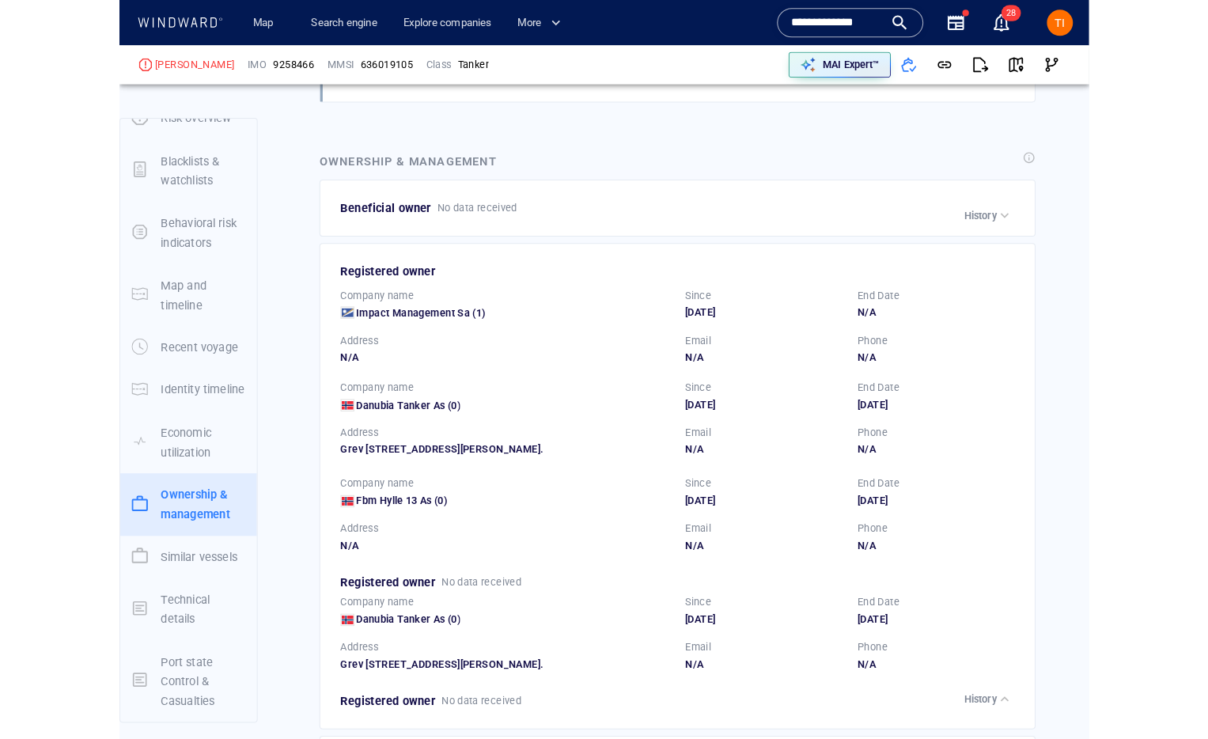
scroll to position [2648, 0]
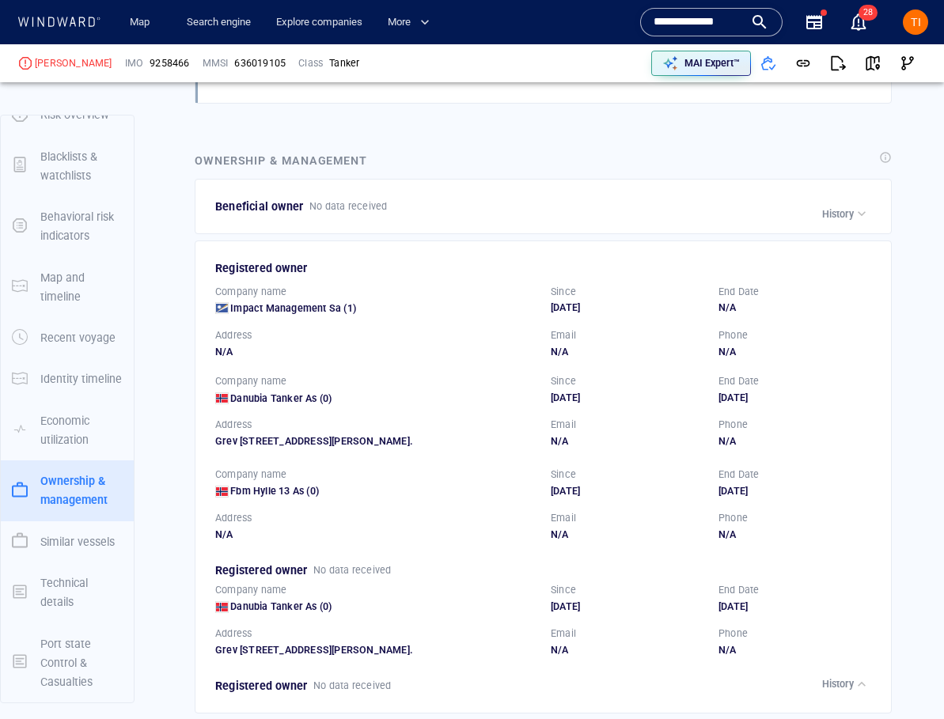
click at [849, 194] on div "Beneficial owner No data received" at bounding box center [544, 206] width 664 height 25
click at [853, 206] on div "button" at bounding box center [861, 214] width 16 height 16
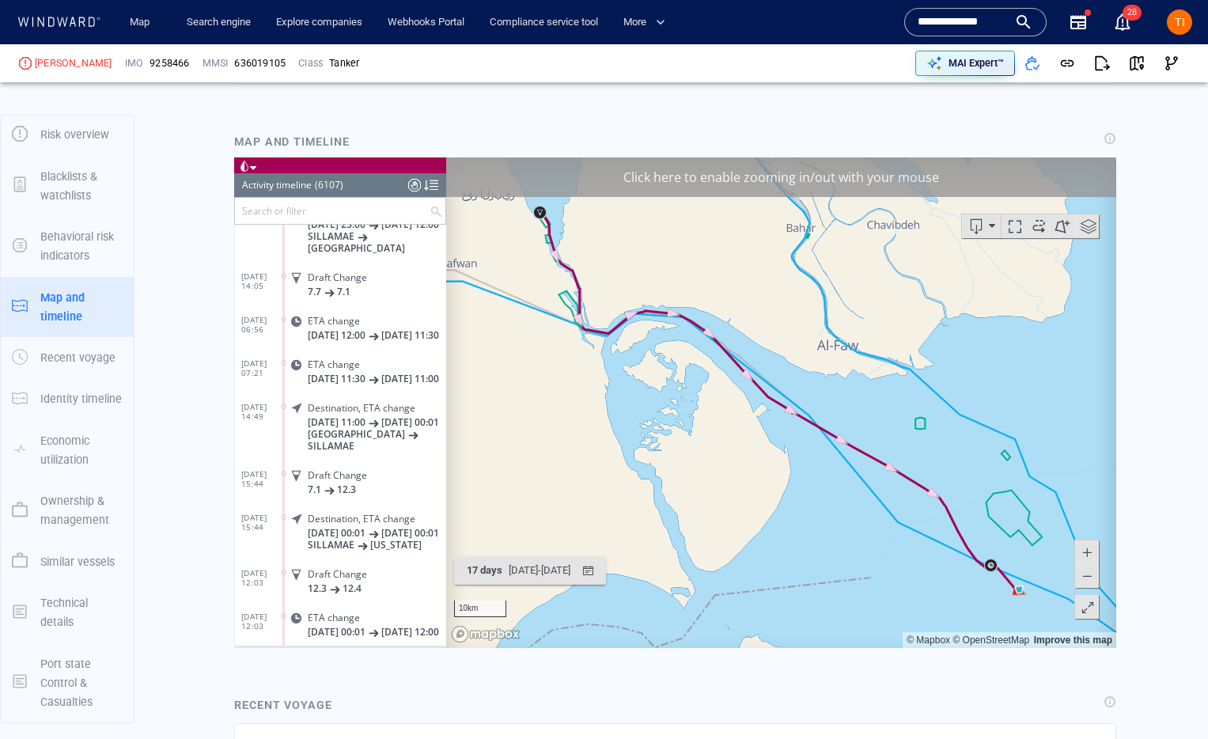
scroll to position [1031, 0]
click at [735, 180] on div "Click here to enable zooming in/out with your mouse" at bounding box center [781, 177] width 670 height 40
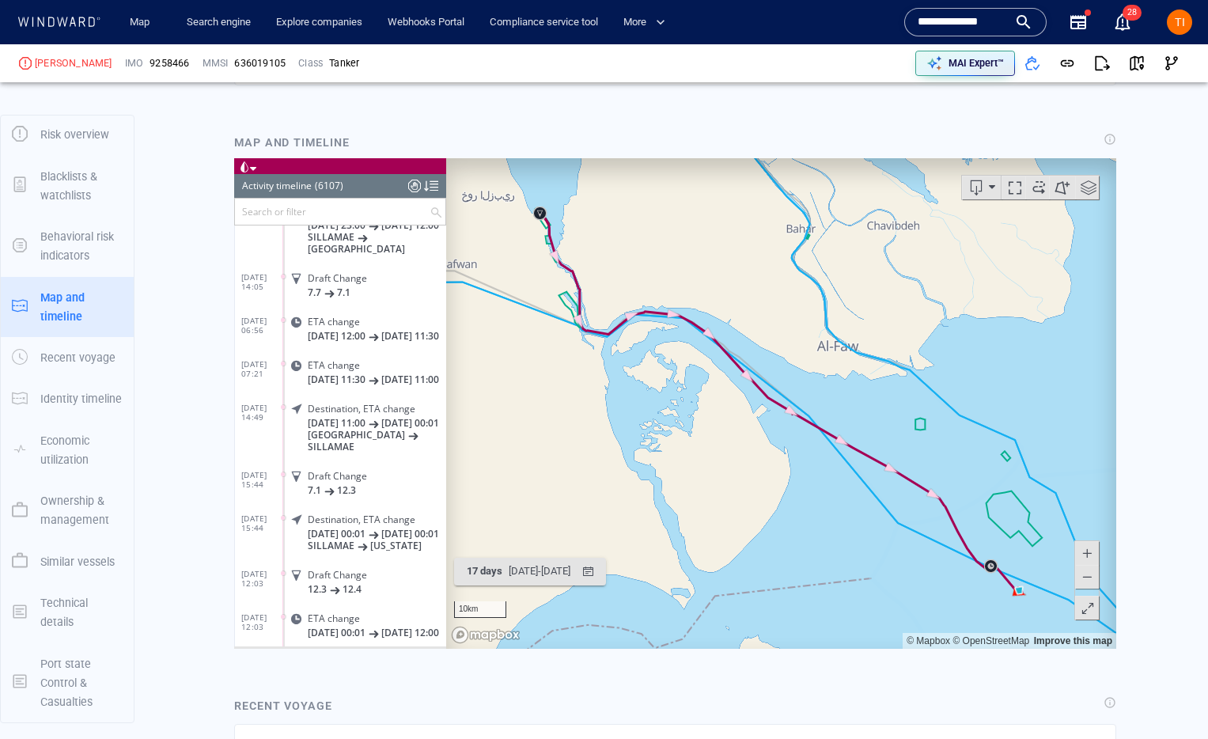
drag, startPoint x: 609, startPoint y: 293, endPoint x: 761, endPoint y: 380, distance: 175.0
click at [792, 429] on canvas "Map" at bounding box center [781, 402] width 670 height 490
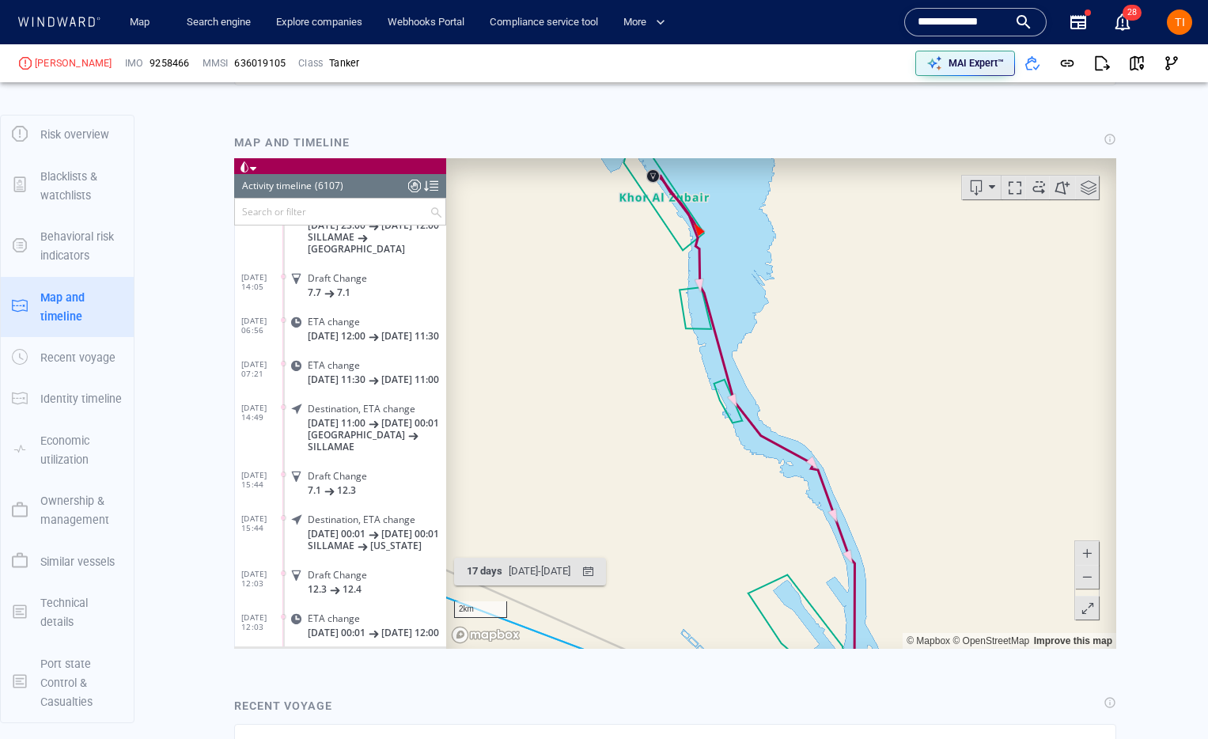
drag, startPoint x: 737, startPoint y: 513, endPoint x: 695, endPoint y: 365, distance: 153.7
click at [695, 365] on canvas "Map" at bounding box center [781, 402] width 670 height 490
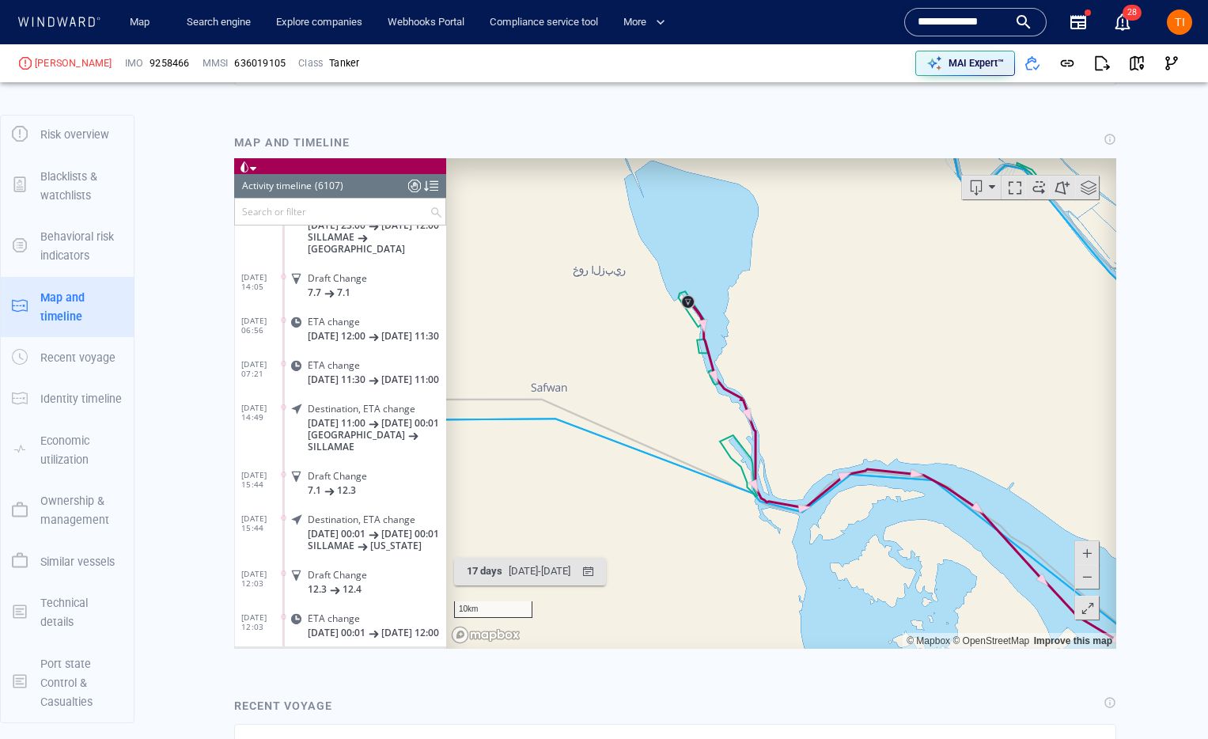
drag, startPoint x: 680, startPoint y: 364, endPoint x: 728, endPoint y: 408, distance: 64.9
click at [731, 428] on canvas "Map" at bounding box center [781, 402] width 670 height 490
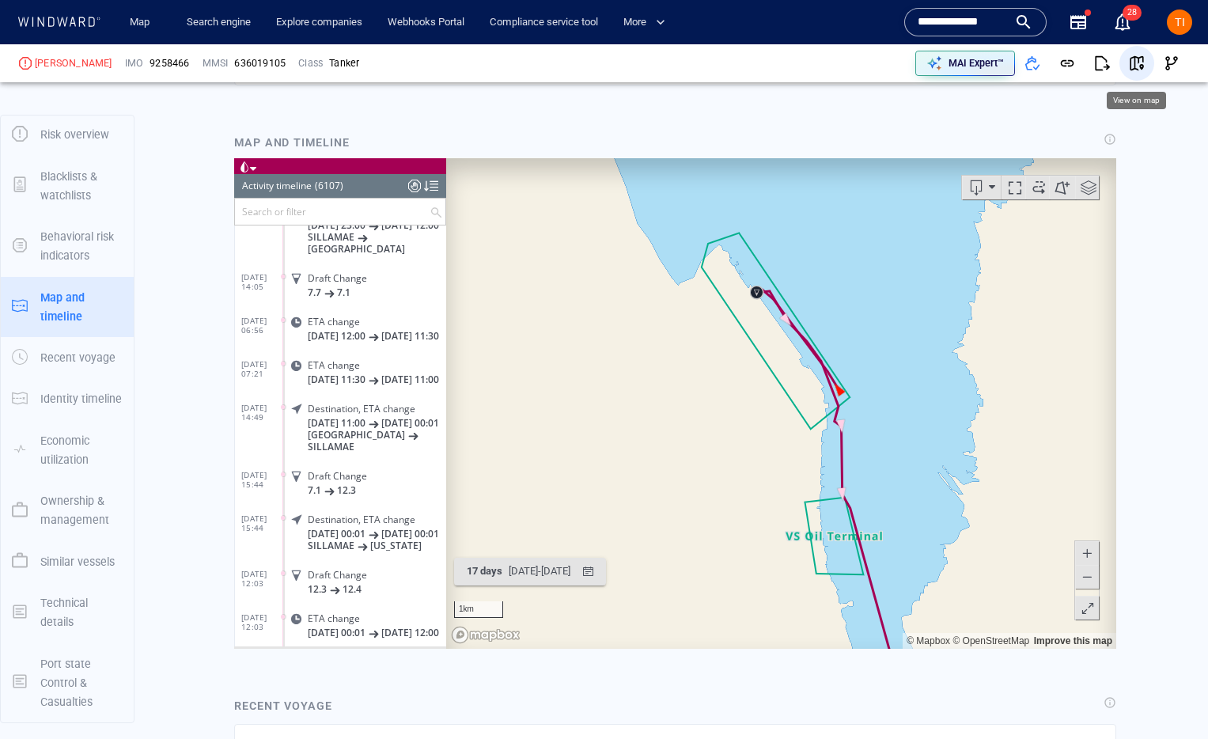
click at [1142, 64] on span "button" at bounding box center [1137, 63] width 16 height 16
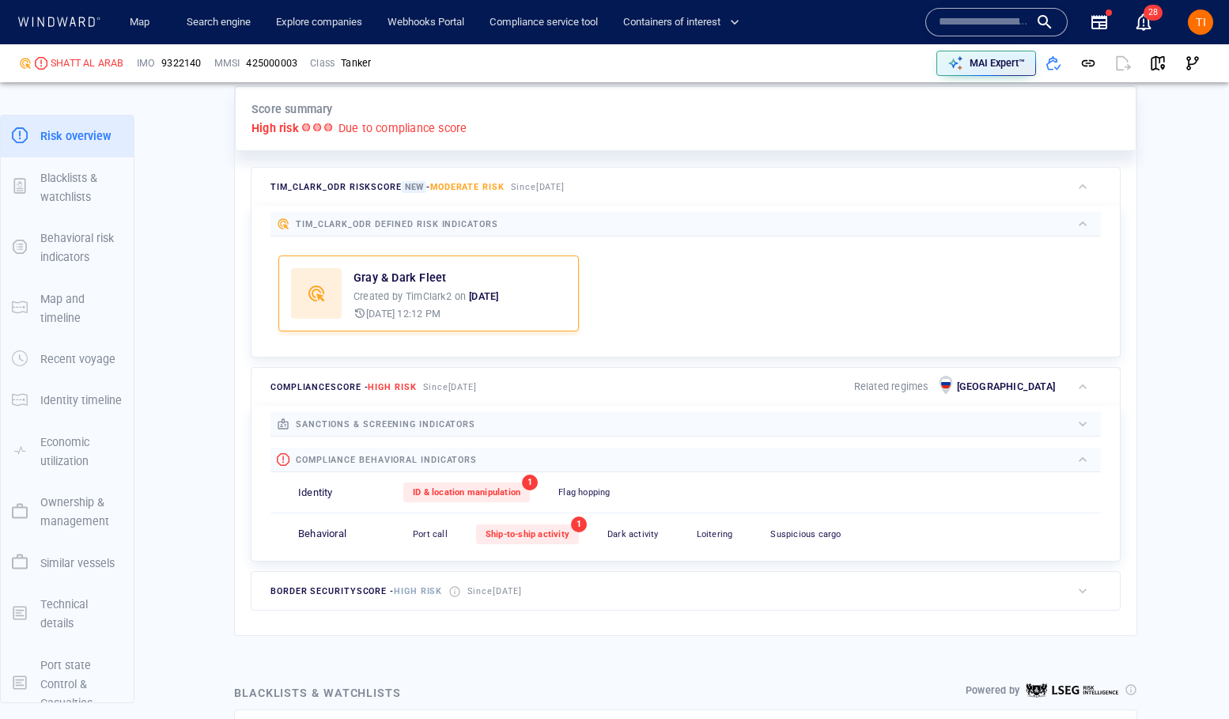
scroll to position [387, 0]
click at [501, 486] on span "ID & location manipulation" at bounding box center [467, 491] width 108 height 10
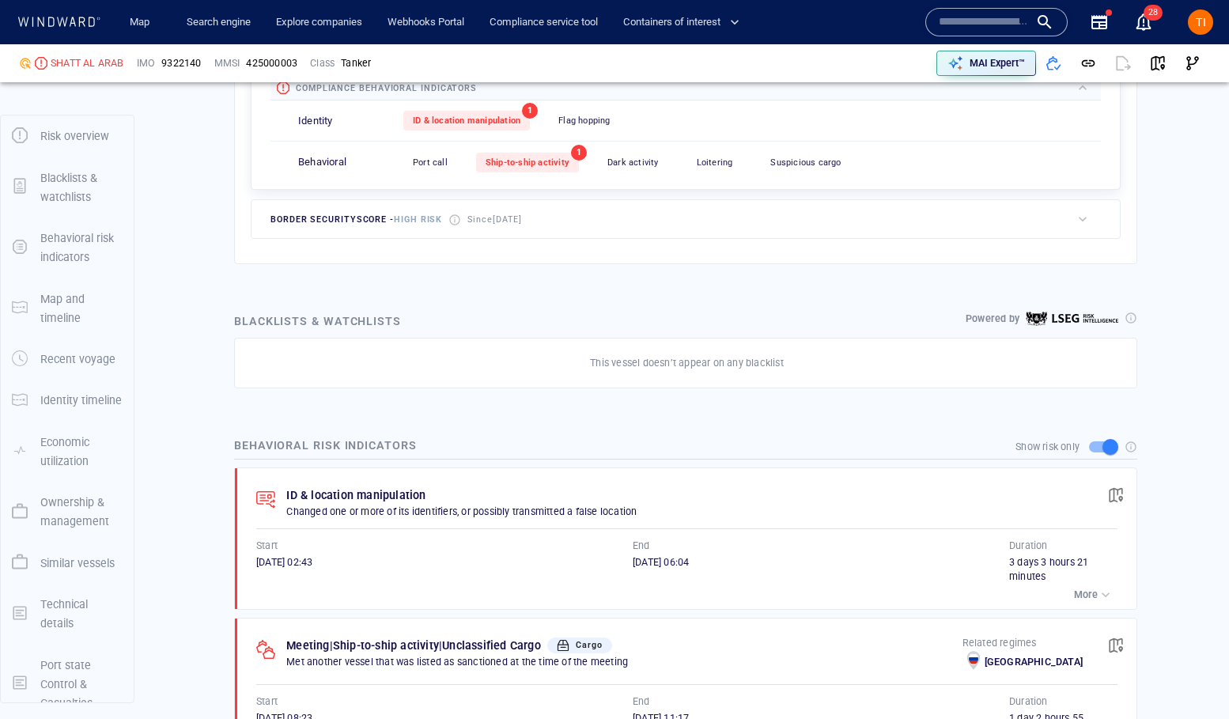
scroll to position [869, 0]
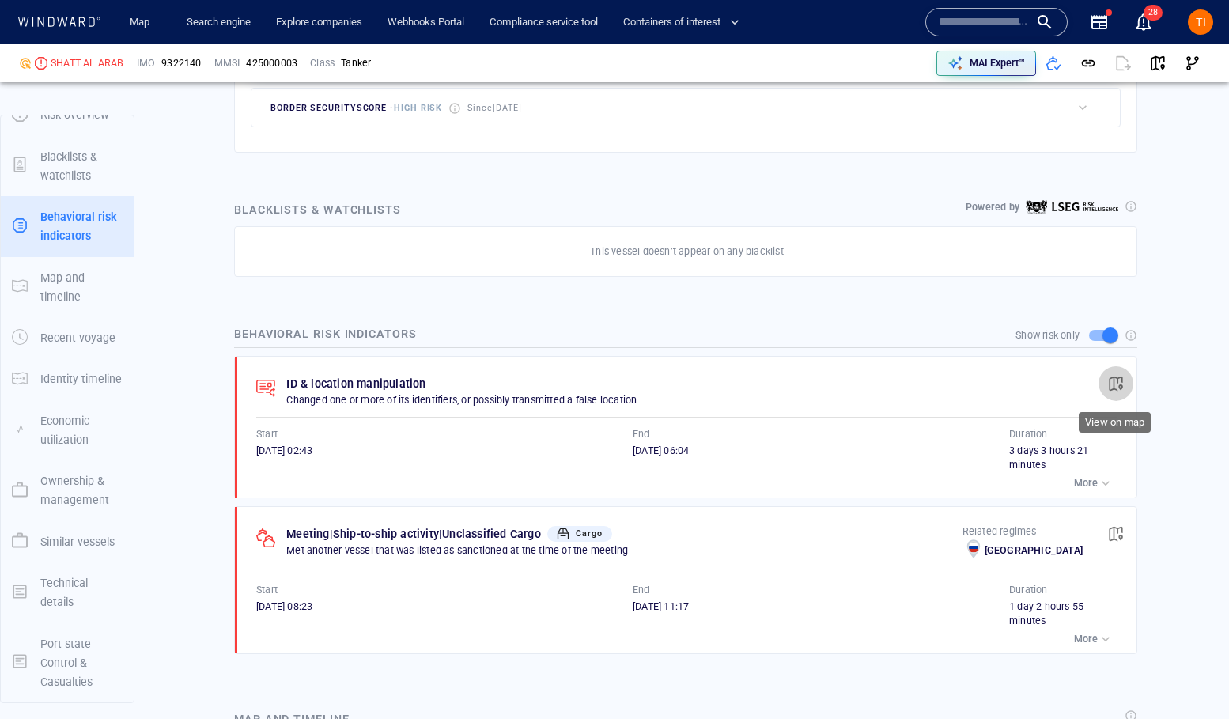
click at [1113, 388] on span "button" at bounding box center [1116, 384] width 16 height 16
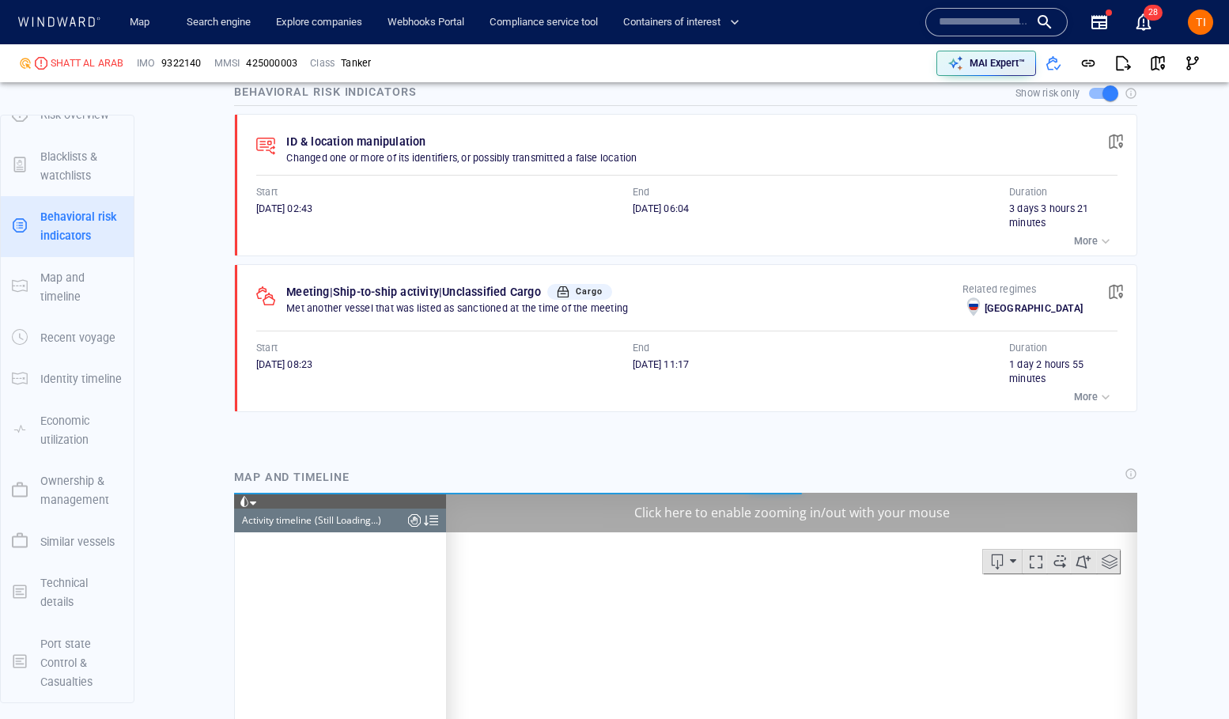
scroll to position [3089, 0]
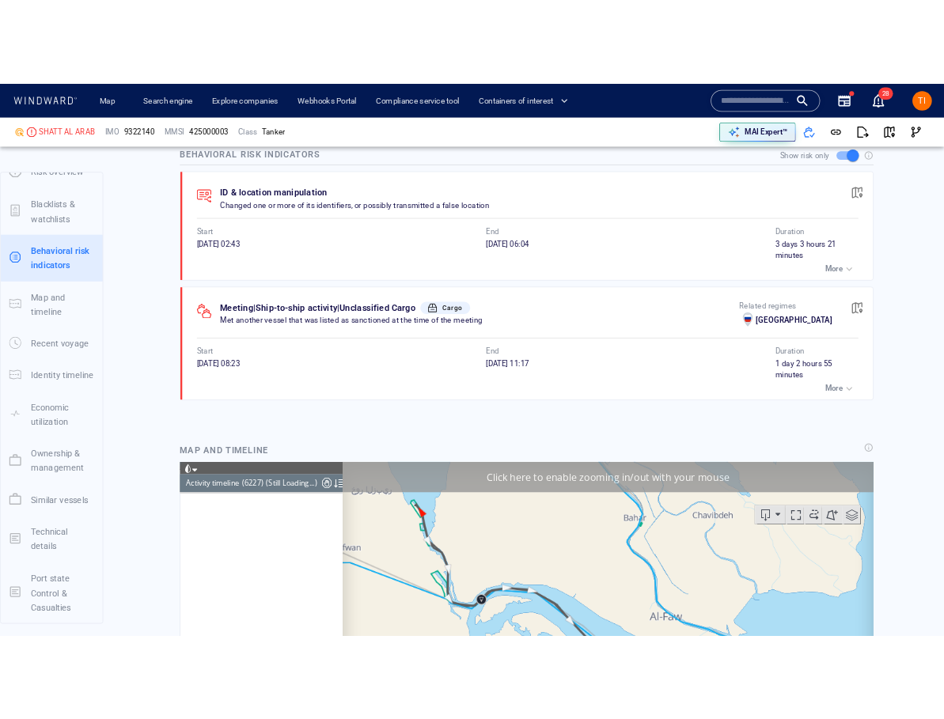
scroll to position [270474, 0]
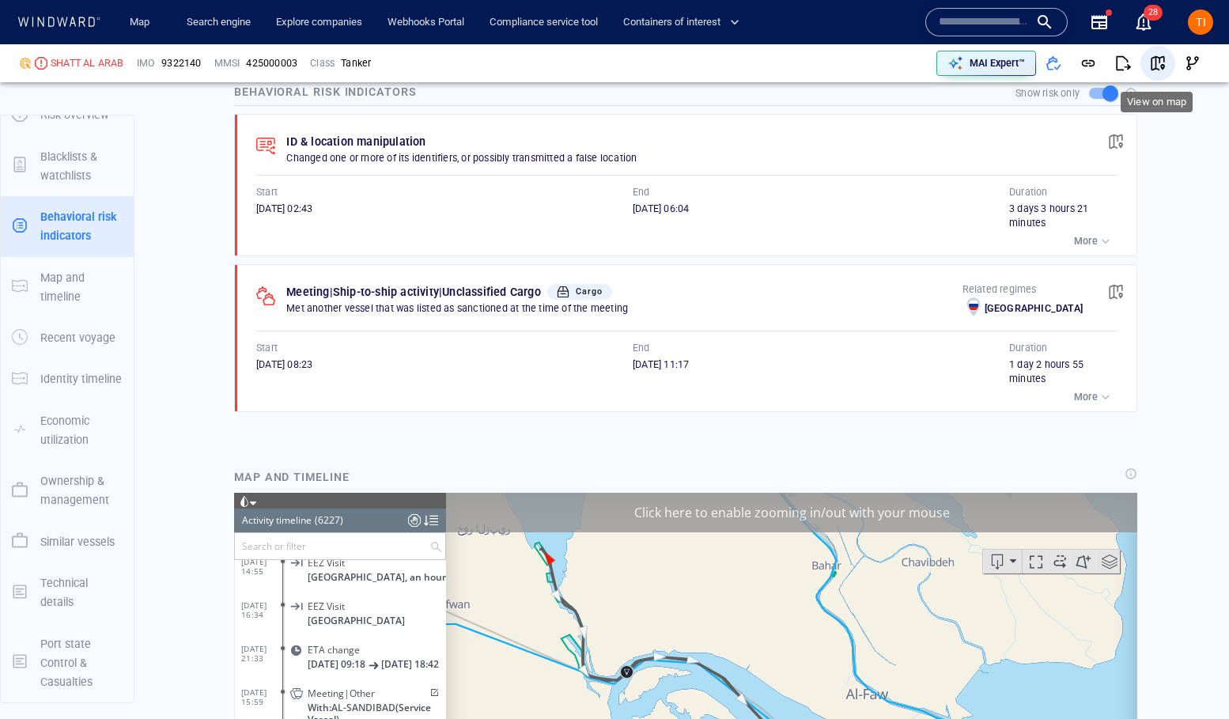
click at [1166, 59] on button "button" at bounding box center [1158, 63] width 35 height 35
click at [1087, 246] on p "More" at bounding box center [1086, 241] width 24 height 14
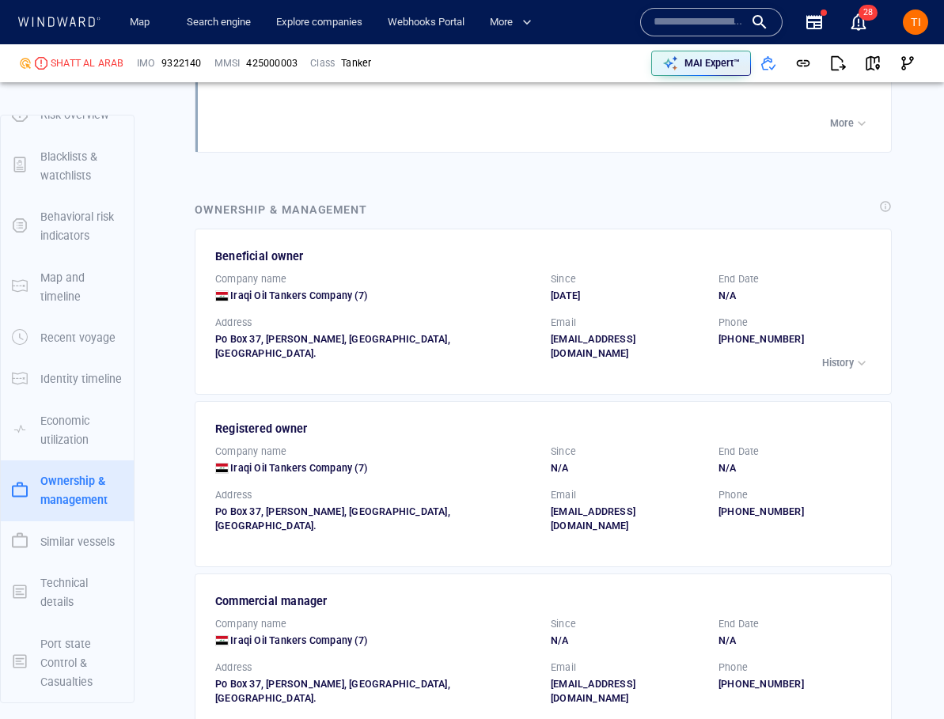
scroll to position [2977, 0]
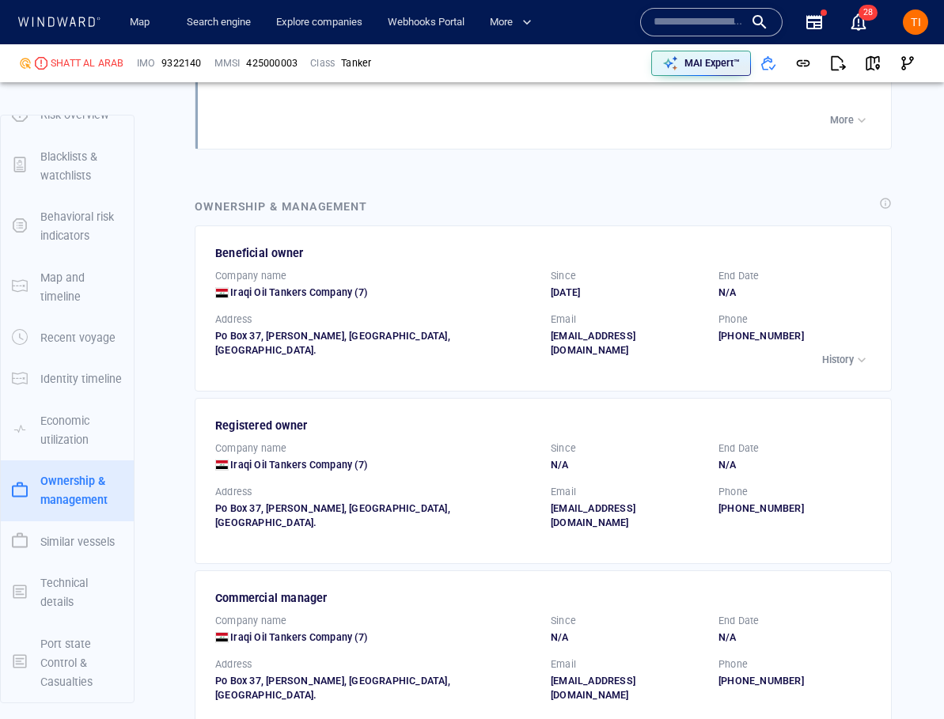
drag, startPoint x: 853, startPoint y: 287, endPoint x: 838, endPoint y: 264, distance: 27.4
click at [853, 352] on div "button" at bounding box center [861, 360] width 16 height 16
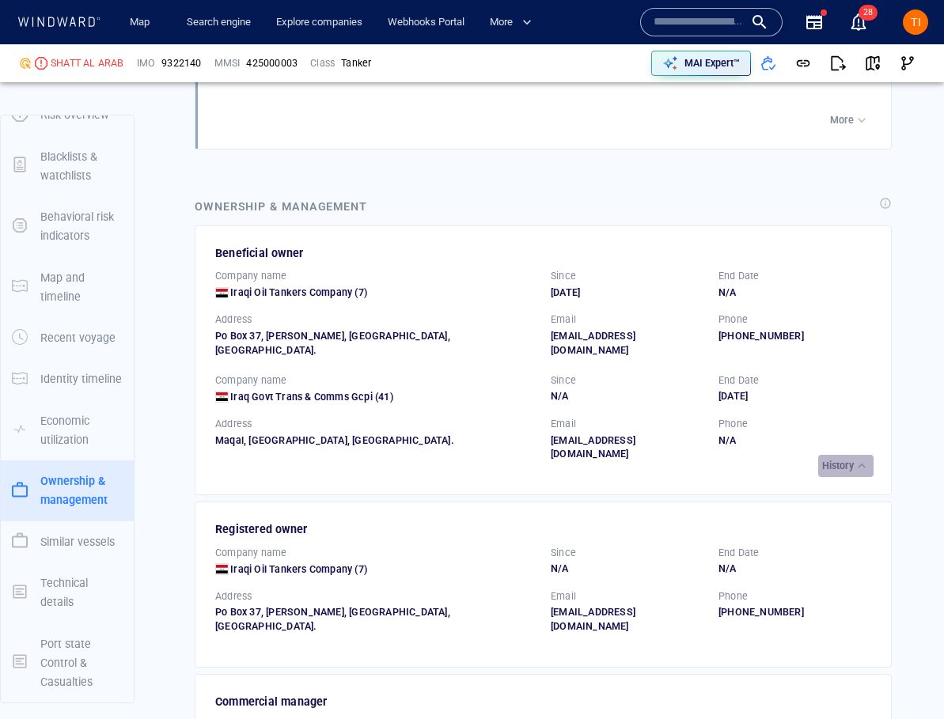
click at [853, 458] on div "button" at bounding box center [861, 466] width 16 height 16
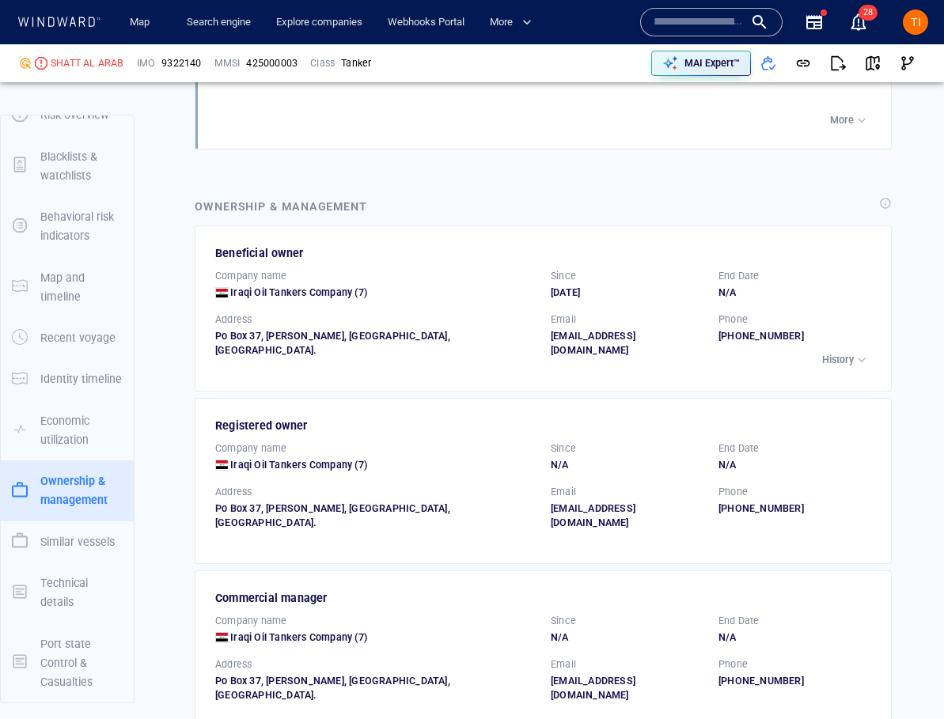
scroll to position [2992, 0]
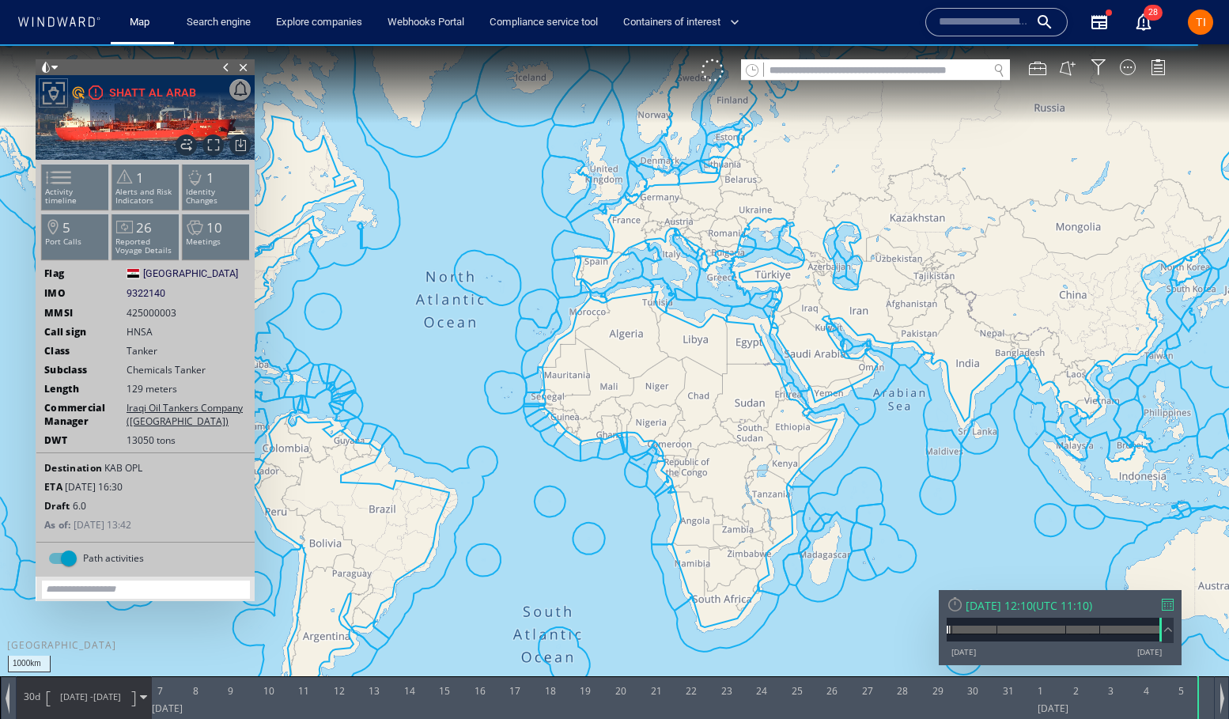
click at [1033, 600] on div "[DATE] 12:10" at bounding box center [999, 605] width 67 height 15
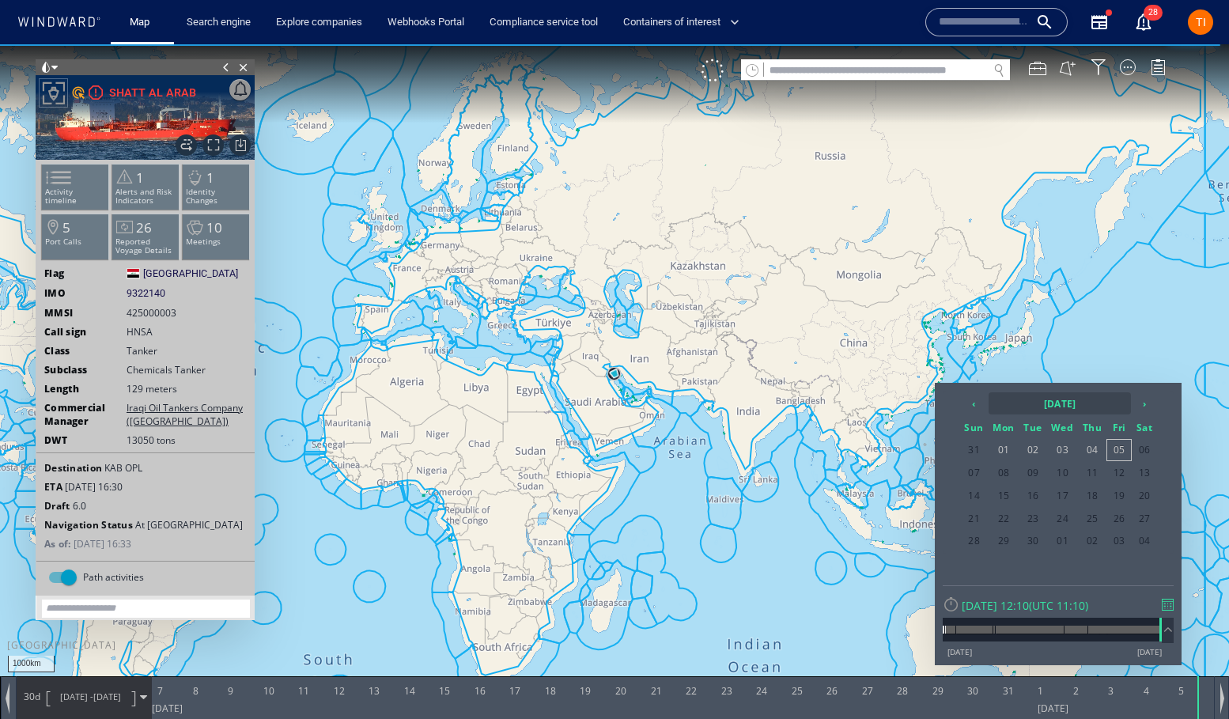
click at [1054, 404] on th "[DATE]" at bounding box center [1060, 403] width 142 height 22
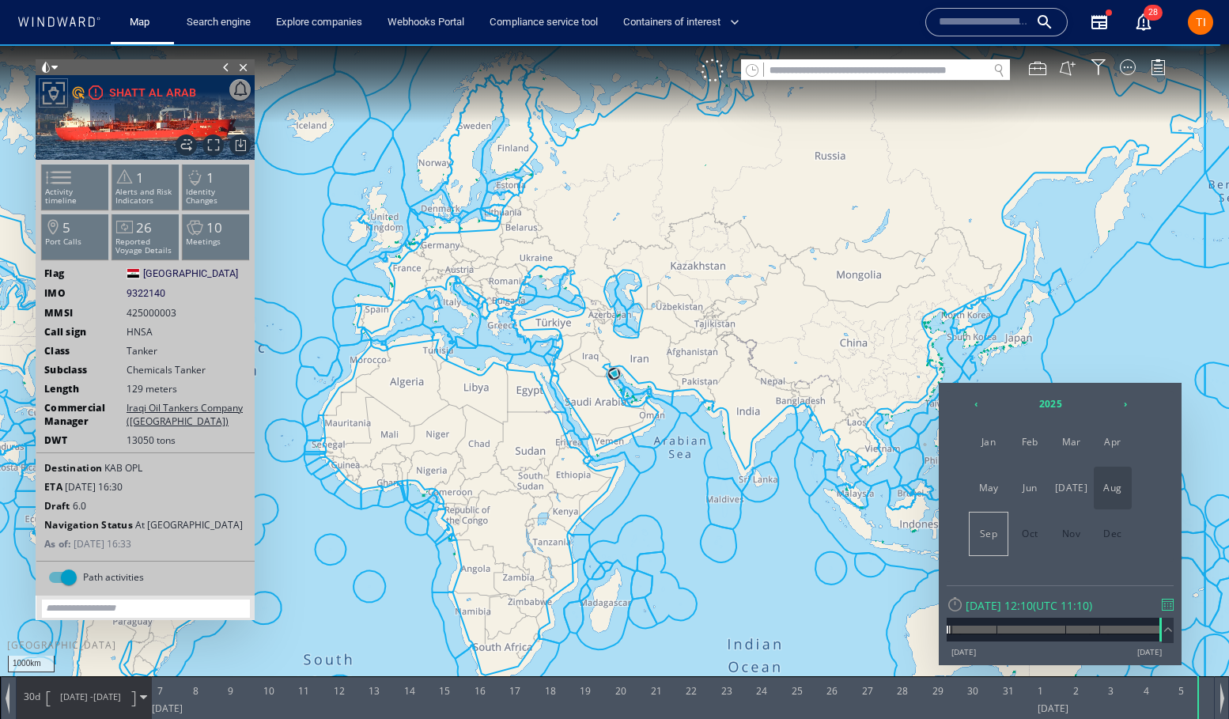
click at [1108, 493] on span "Aug" at bounding box center [1113, 488] width 38 height 43
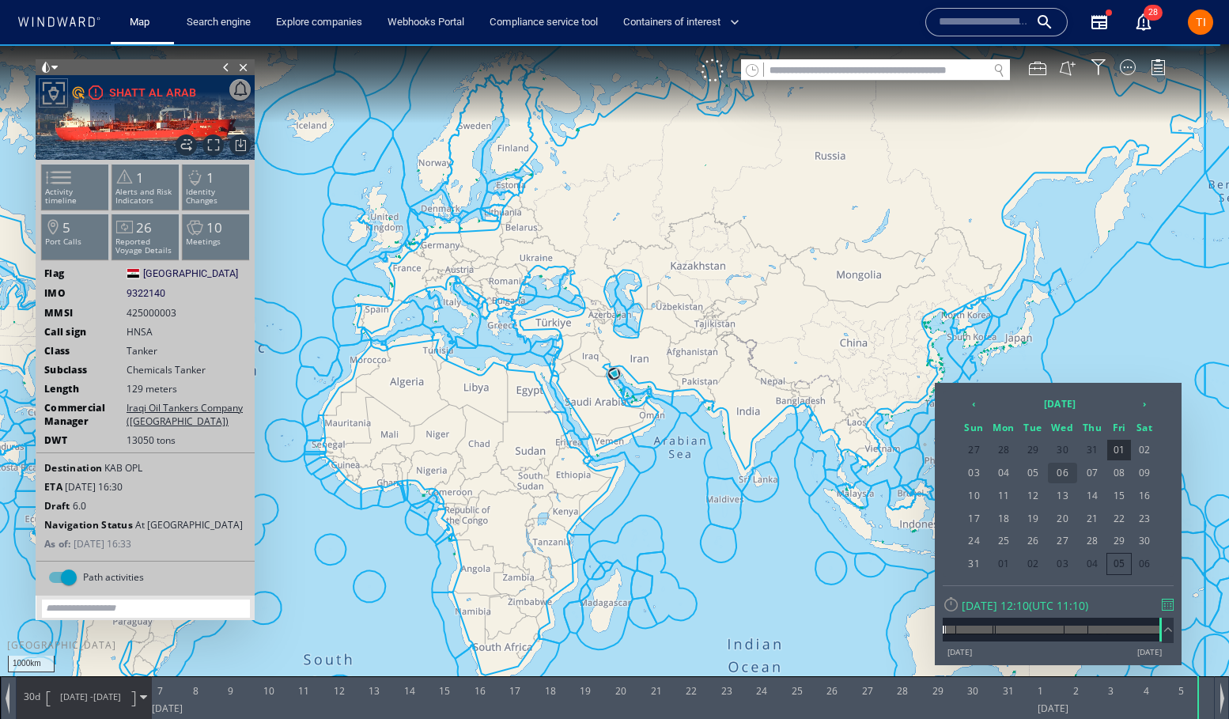
click at [1054, 472] on span "06" at bounding box center [1063, 473] width 30 height 21
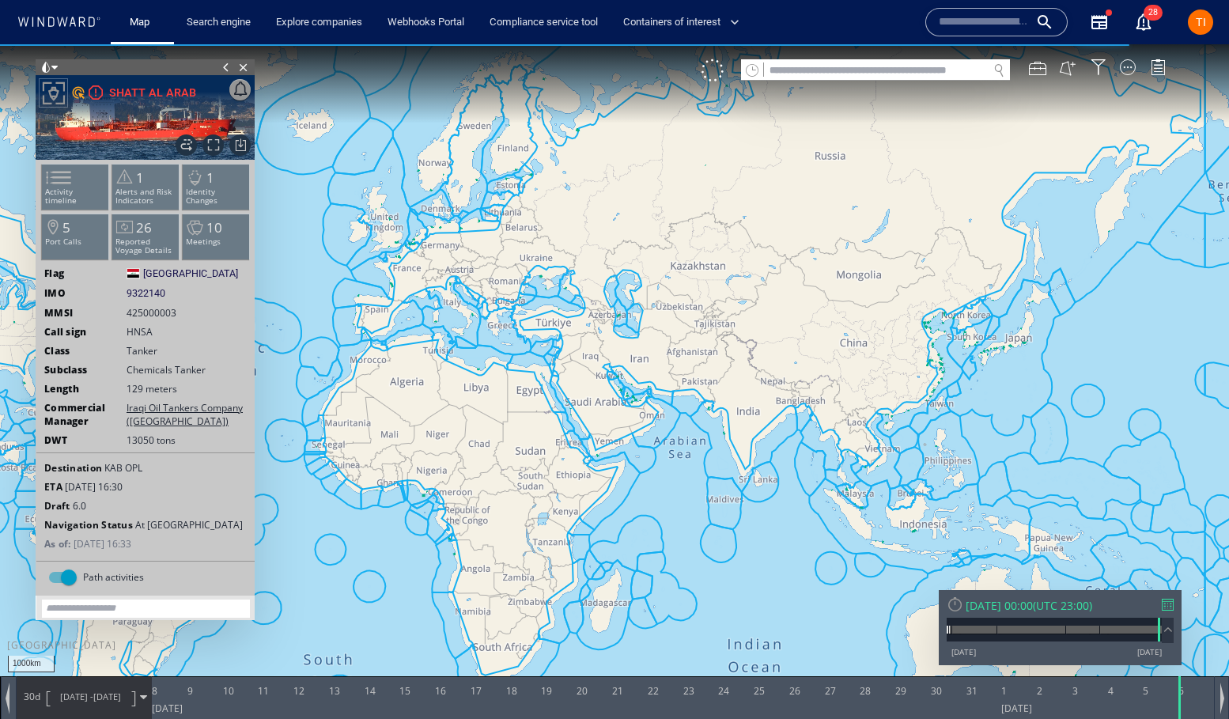
click at [51, 701] on span "[DATE] - [DATE]" at bounding box center [91, 697] width 80 height 40
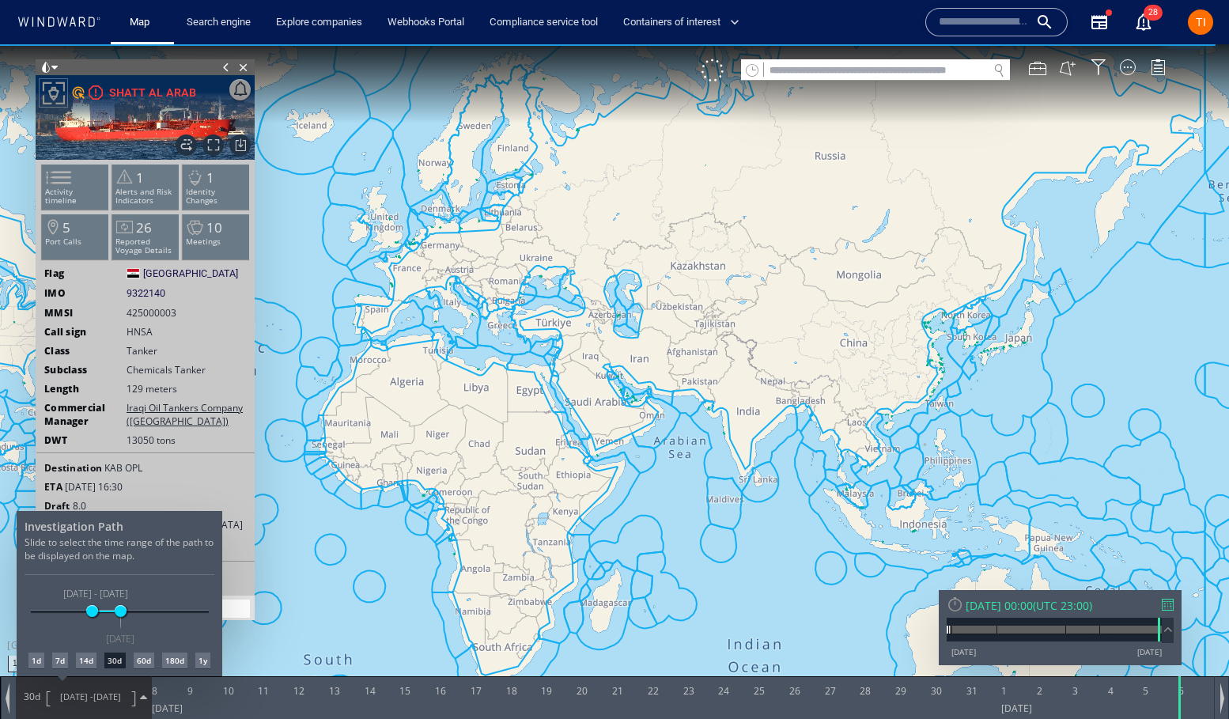
click at [88, 663] on div "14d" at bounding box center [86, 661] width 21 height 16
click at [714, 325] on div at bounding box center [614, 381] width 1229 height 675
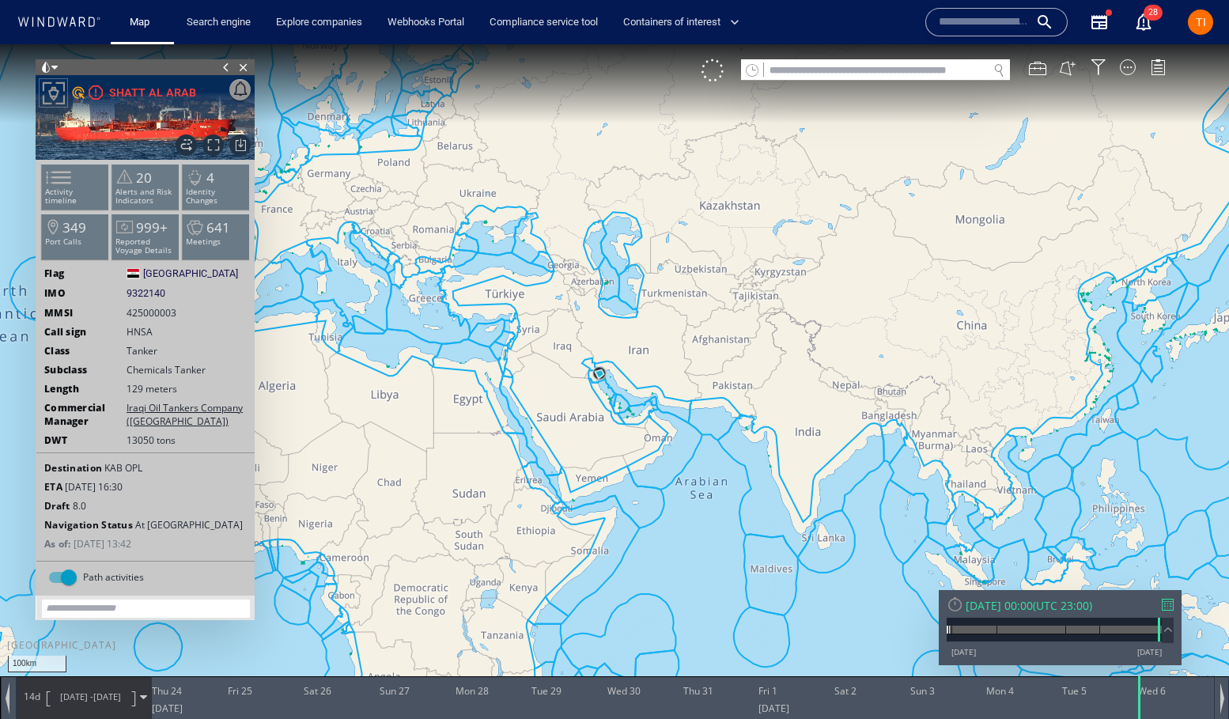
drag, startPoint x: 520, startPoint y: 354, endPoint x: 823, endPoint y: 321, distance: 305.5
click at [823, 321] on canvas "Map" at bounding box center [614, 373] width 1229 height 659
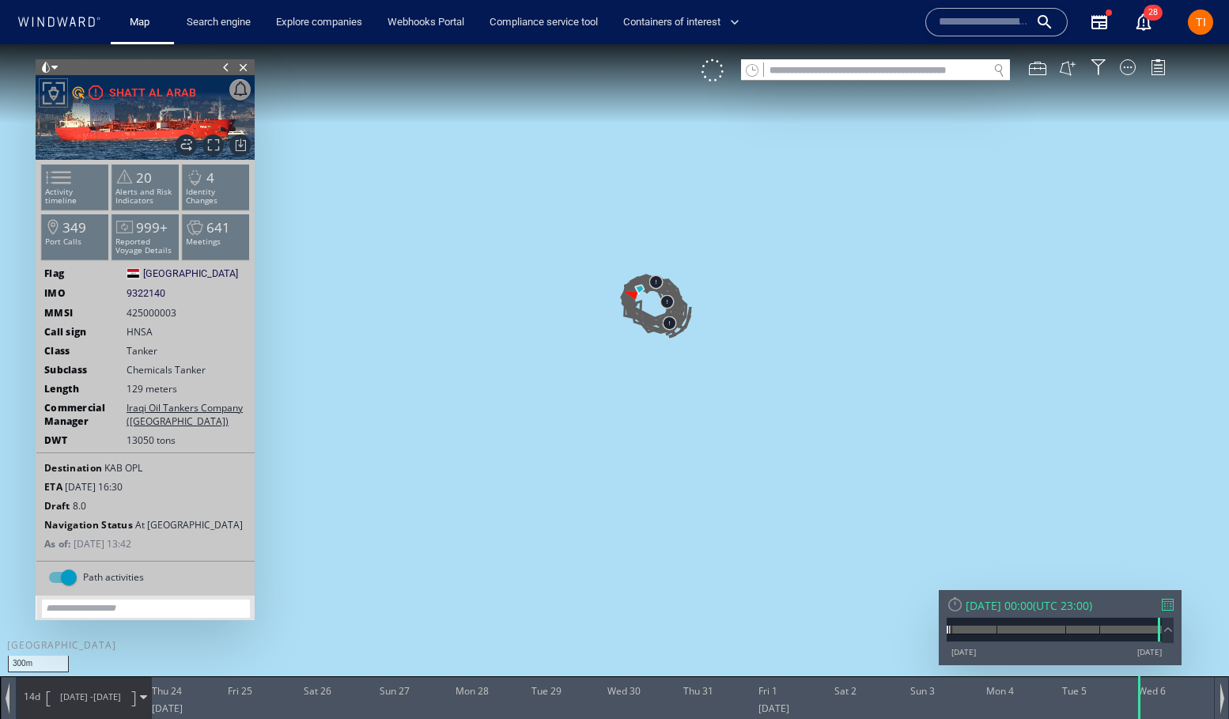
drag, startPoint x: 547, startPoint y: 181, endPoint x: 707, endPoint y: 343, distance: 227.6
click at [707, 343] on canvas "Map" at bounding box center [614, 373] width 1229 height 659
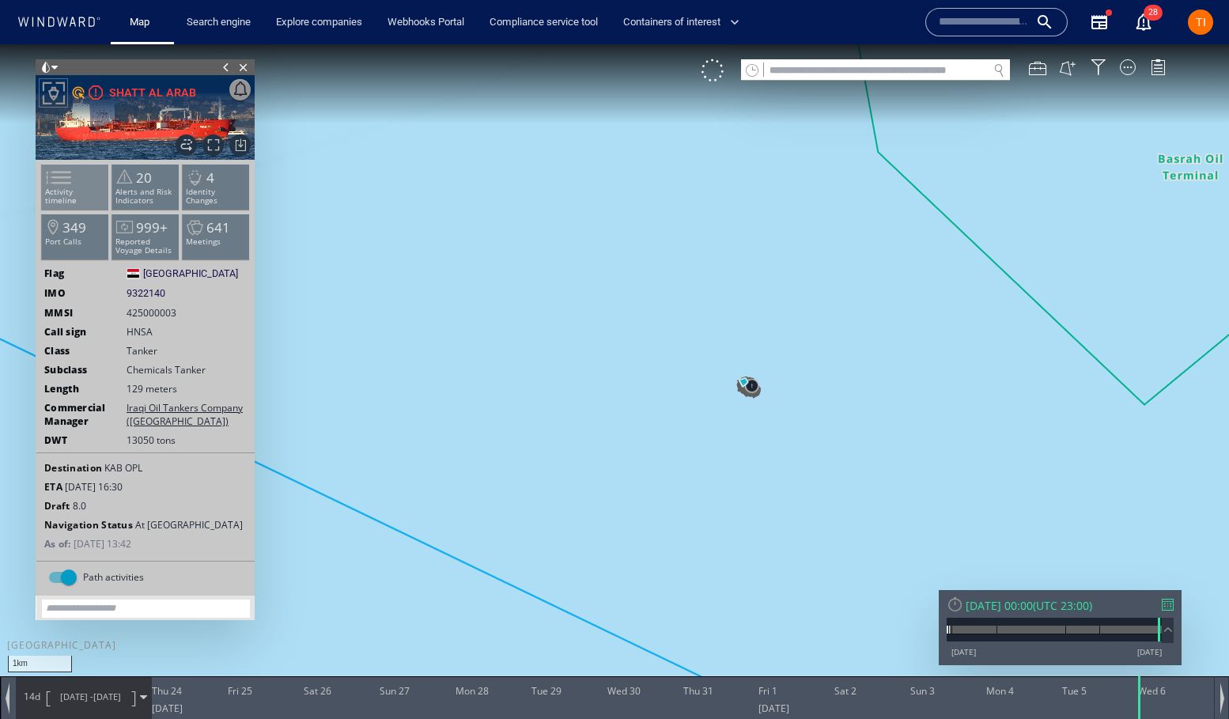
click at [81, 188] on p "Activity timeline" at bounding box center [75, 195] width 67 height 17
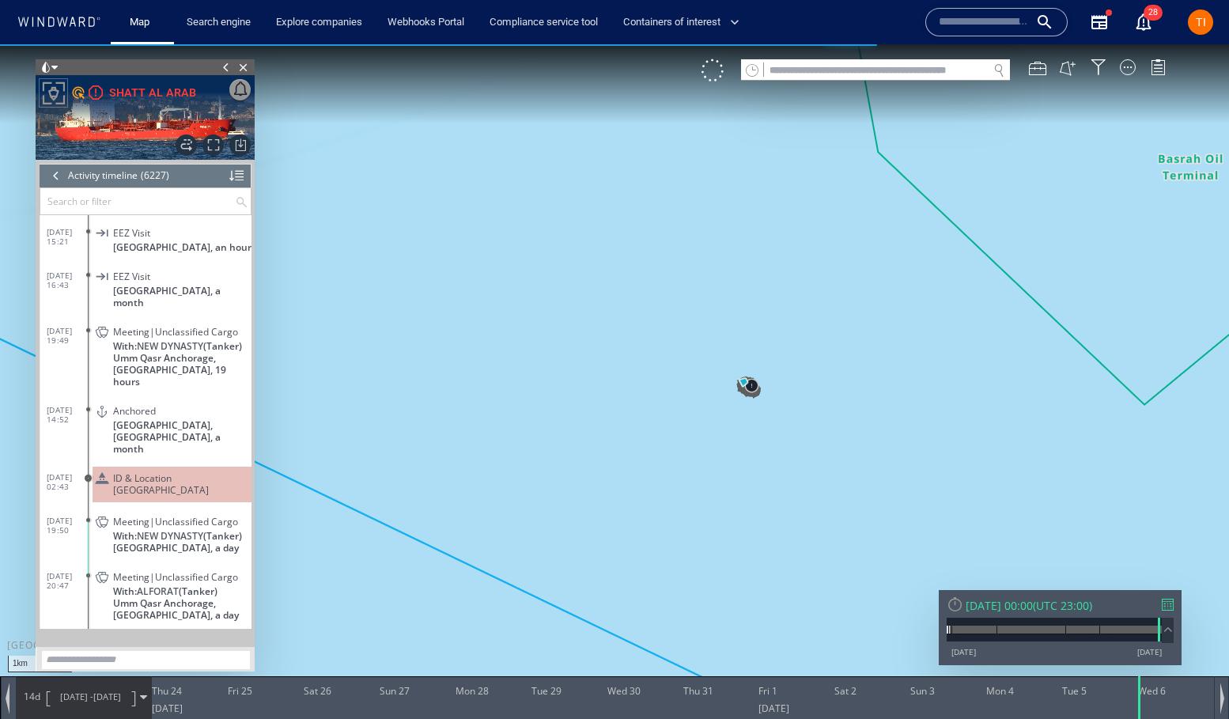
scroll to position [269583, 0]
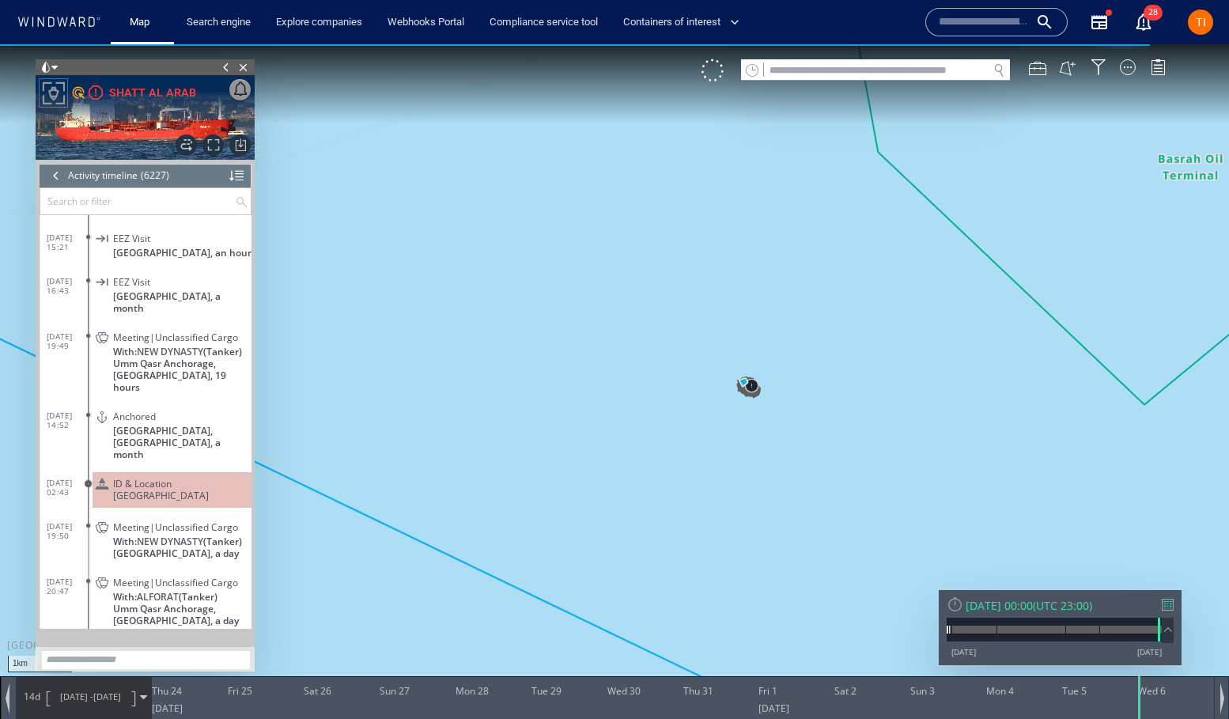
click at [172, 478] on span "ID & Location Tampering" at bounding box center [179, 490] width 132 height 24
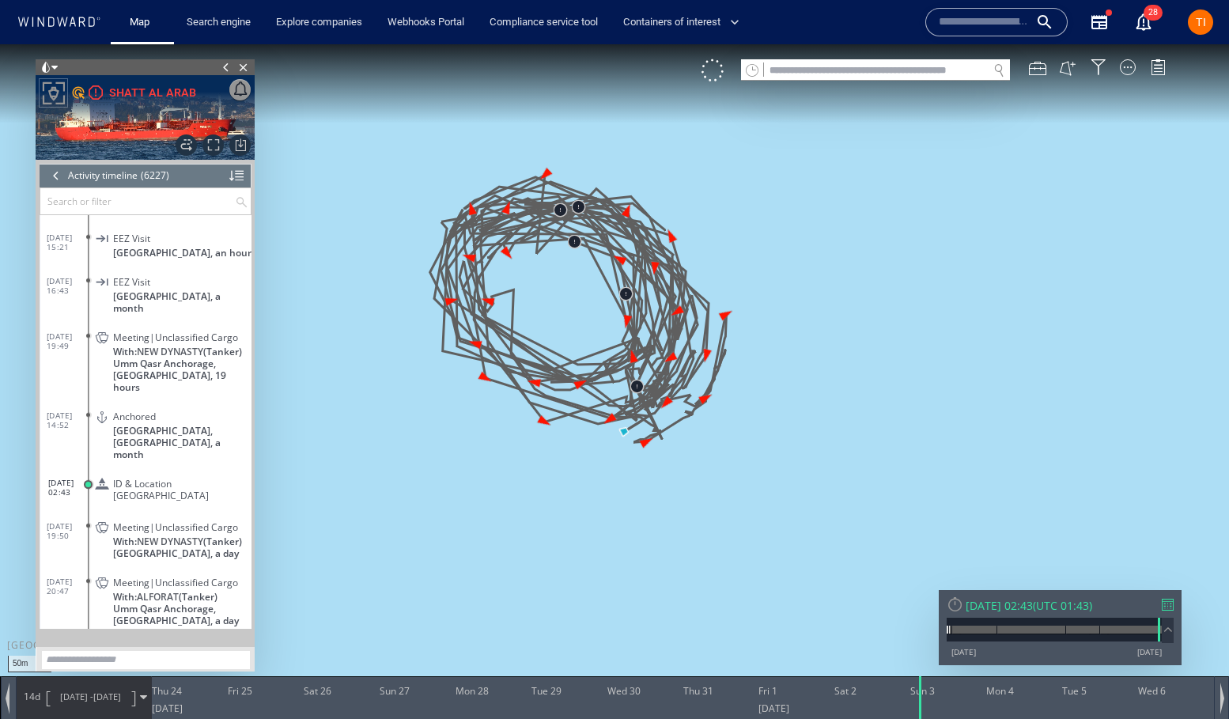
click at [68, 700] on span "23/07/25 -" at bounding box center [76, 697] width 33 height 12
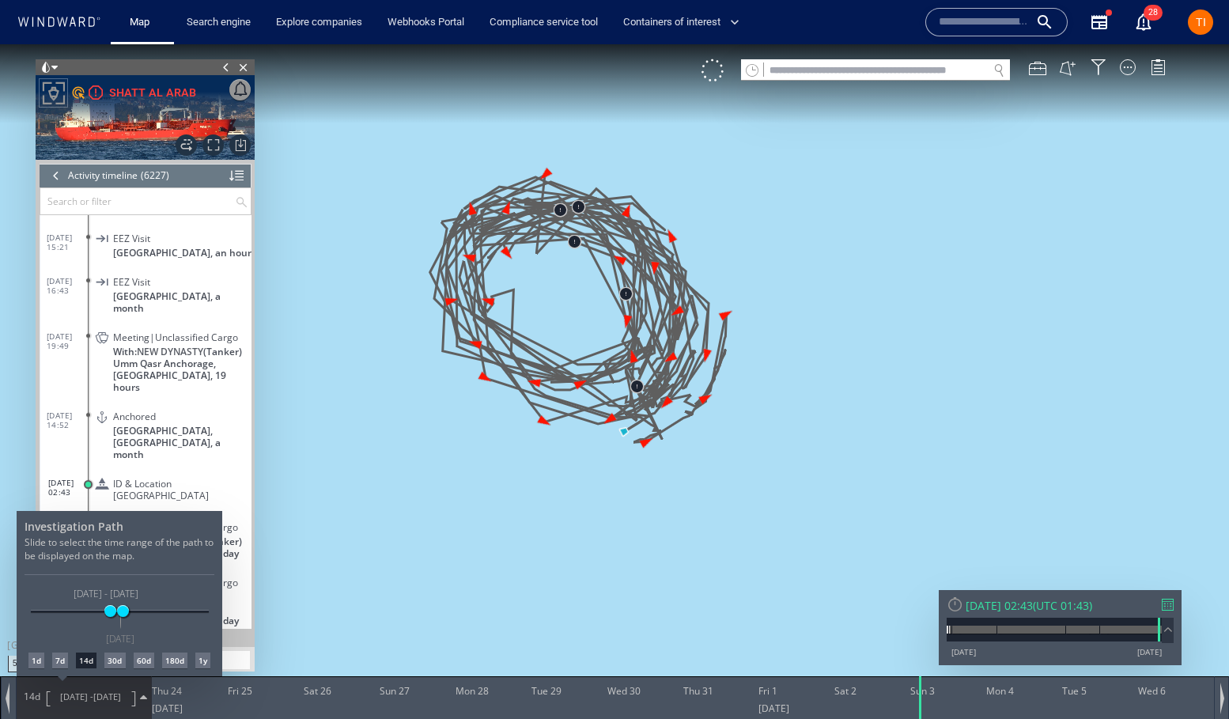
drag, startPoint x: 138, startPoint y: 661, endPoint x: 125, endPoint y: 660, distance: 12.7
click at [137, 661] on div "60d" at bounding box center [144, 661] width 21 height 16
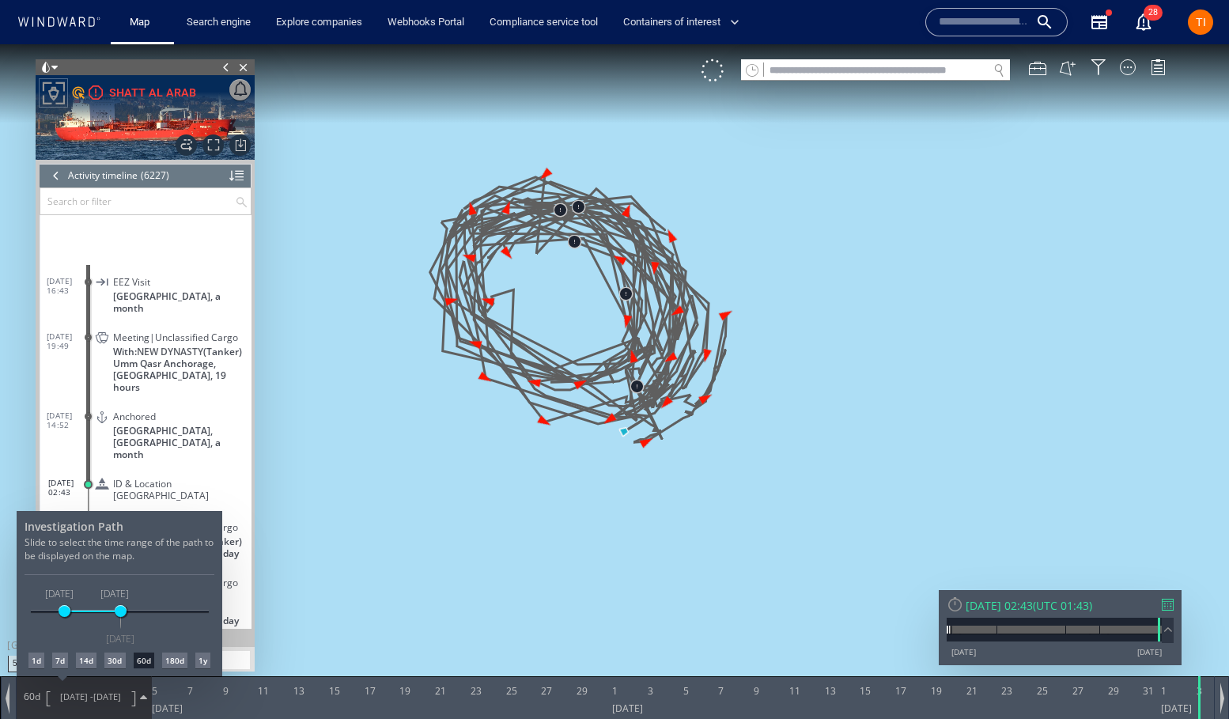
scroll to position [269763, 0]
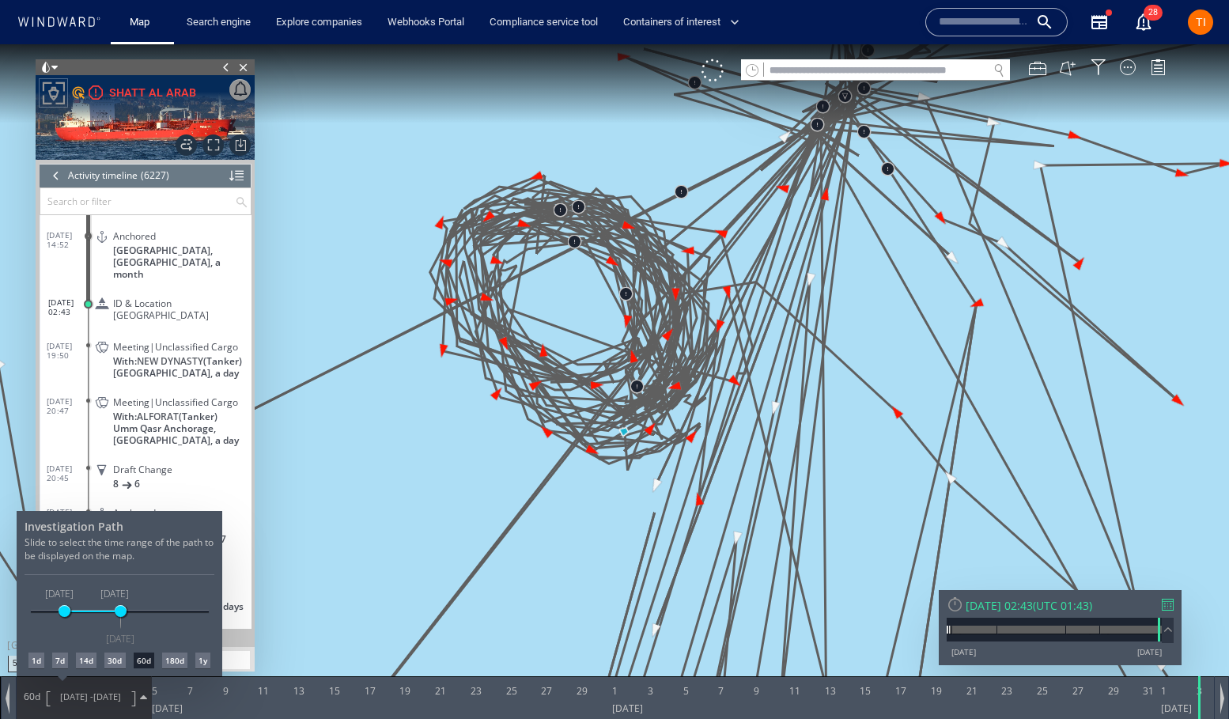
click at [1016, 602] on div at bounding box center [614, 381] width 1229 height 675
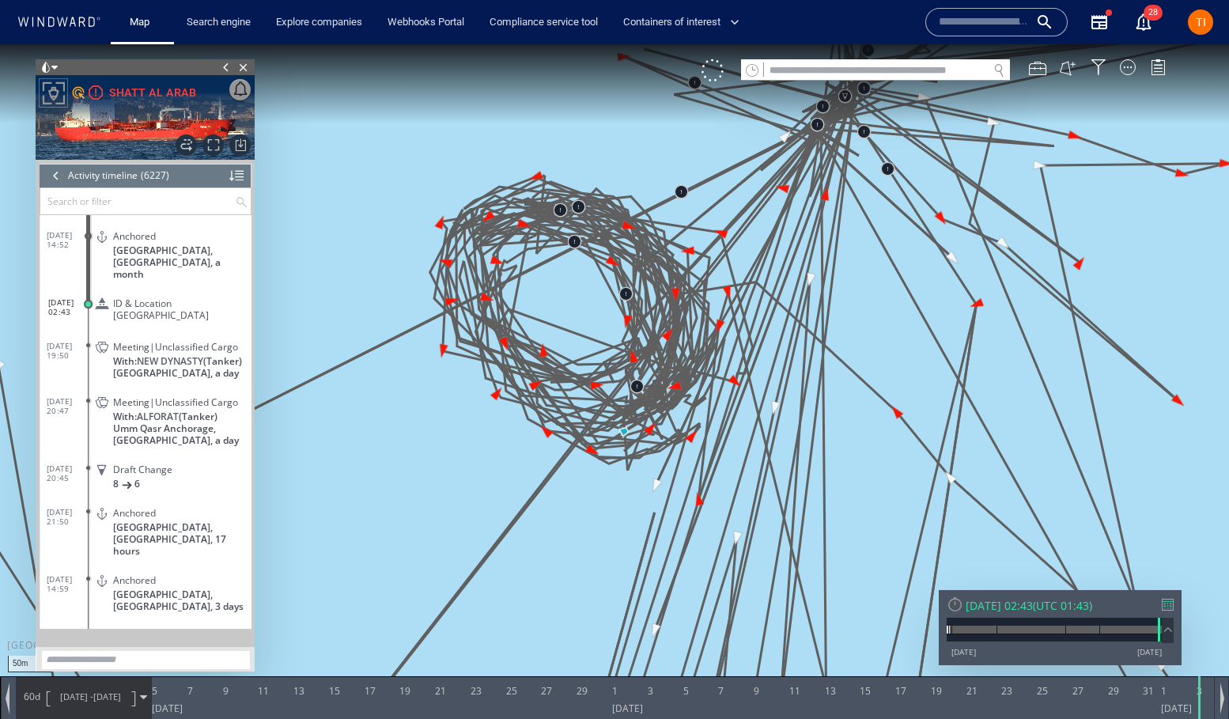
click at [1016, 604] on div "Sun 03/08/2025 02:43" at bounding box center [999, 605] width 67 height 15
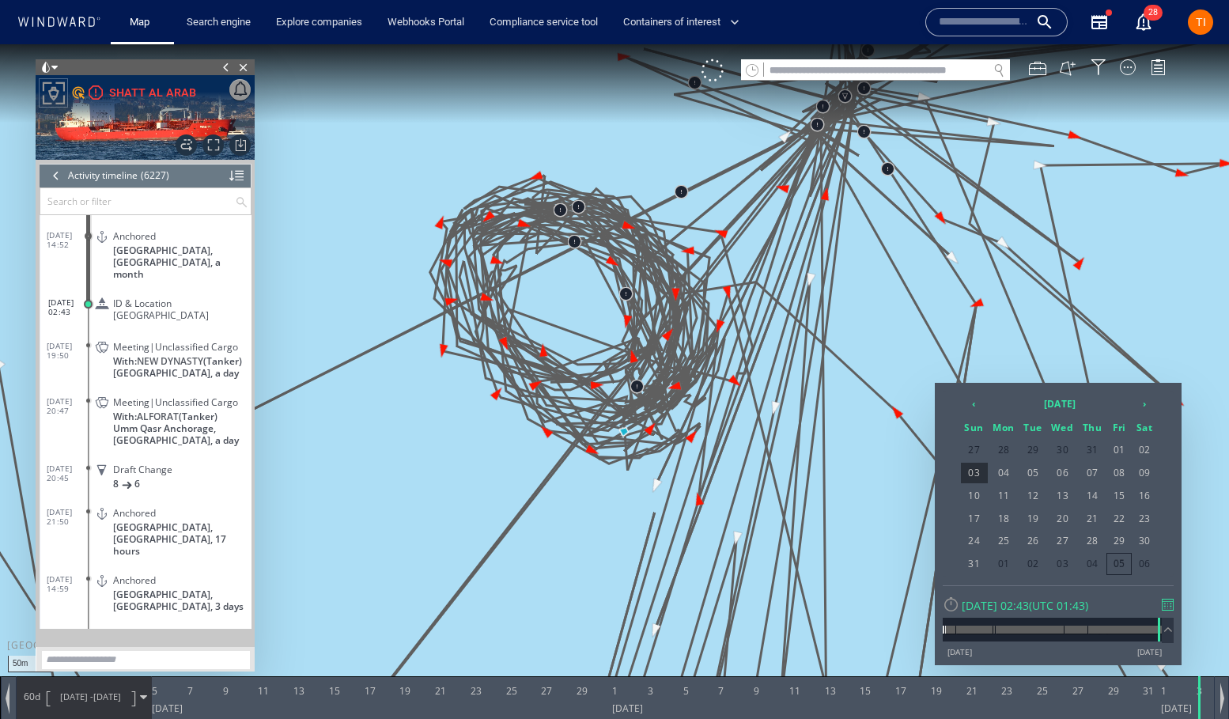
click at [1141, 542] on span "30" at bounding box center [1145, 541] width 24 height 21
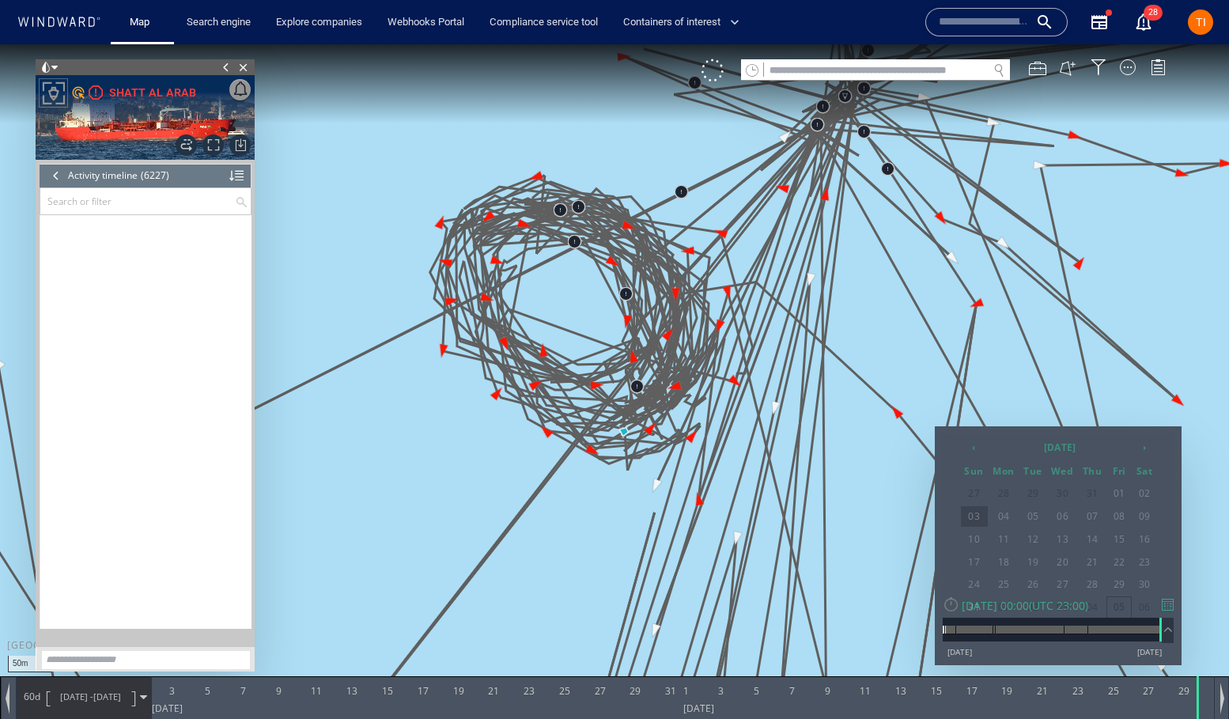
scroll to position [270481, 0]
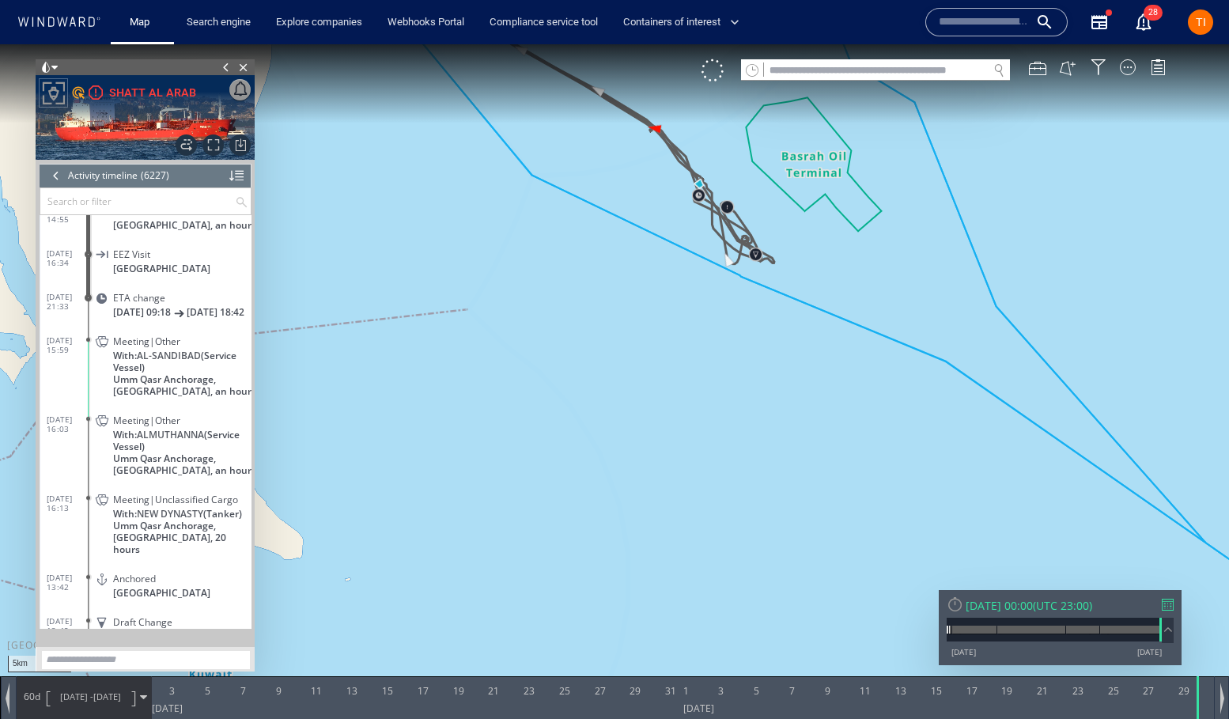
drag, startPoint x: 768, startPoint y: 341, endPoint x: 615, endPoint y: 280, distance: 165.1
click at [749, 516] on canvas "Map" at bounding box center [614, 373] width 1229 height 659
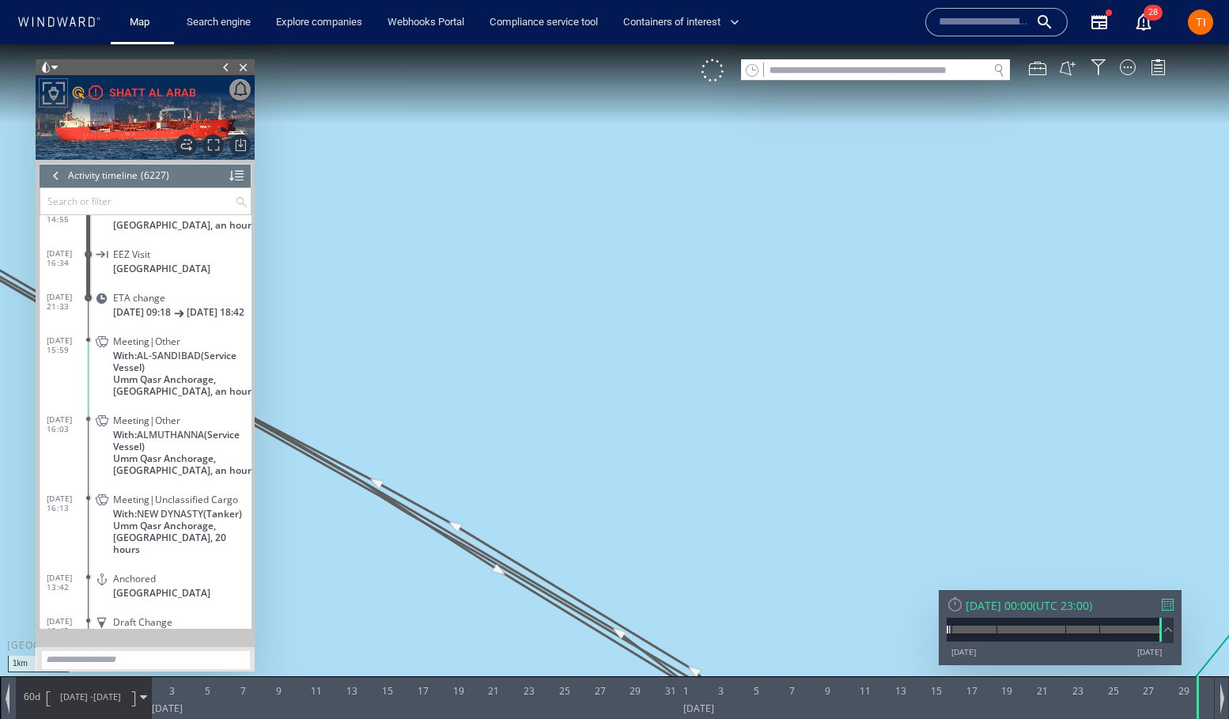
drag, startPoint x: 677, startPoint y: 452, endPoint x: 508, endPoint y: 159, distance: 338.8
click at [505, 153] on canvas "Map" at bounding box center [614, 373] width 1229 height 659
drag, startPoint x: 629, startPoint y: 391, endPoint x: 547, endPoint y: 197, distance: 210.5
click at [547, 197] on canvas "Map" at bounding box center [614, 373] width 1229 height 659
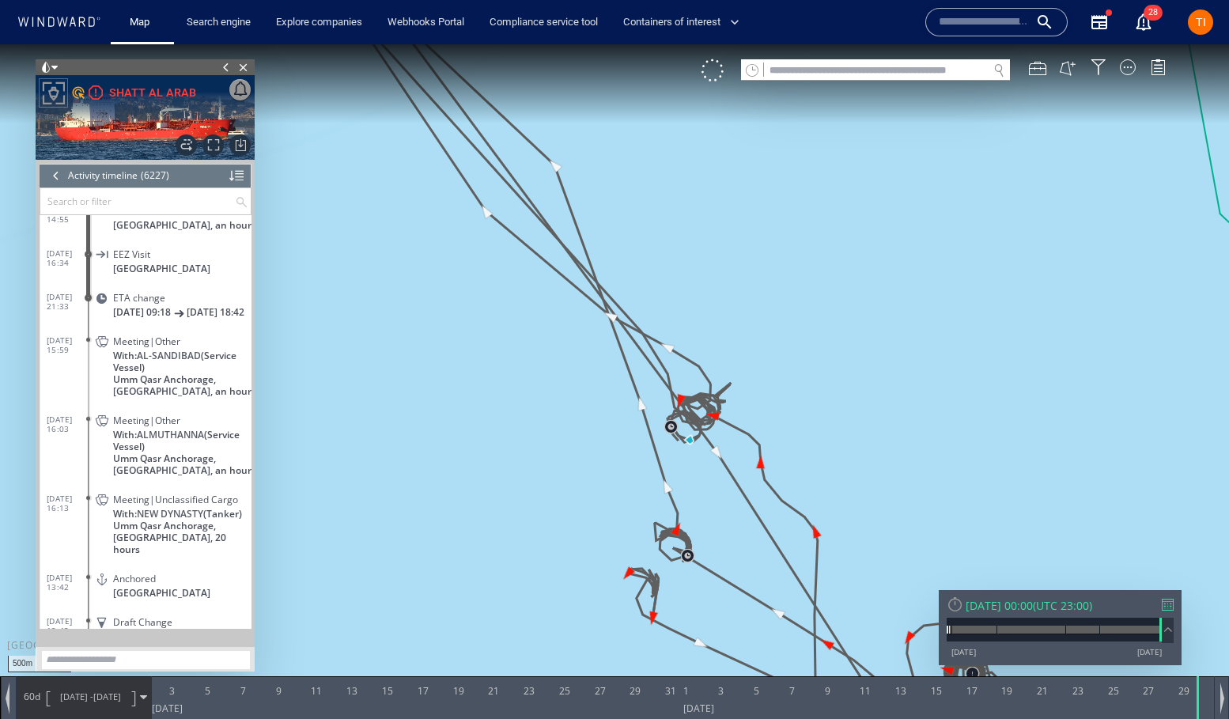
drag, startPoint x: 826, startPoint y: 427, endPoint x: 633, endPoint y: 155, distance: 333.6
click at [633, 155] on canvas "Map" at bounding box center [614, 373] width 1229 height 659
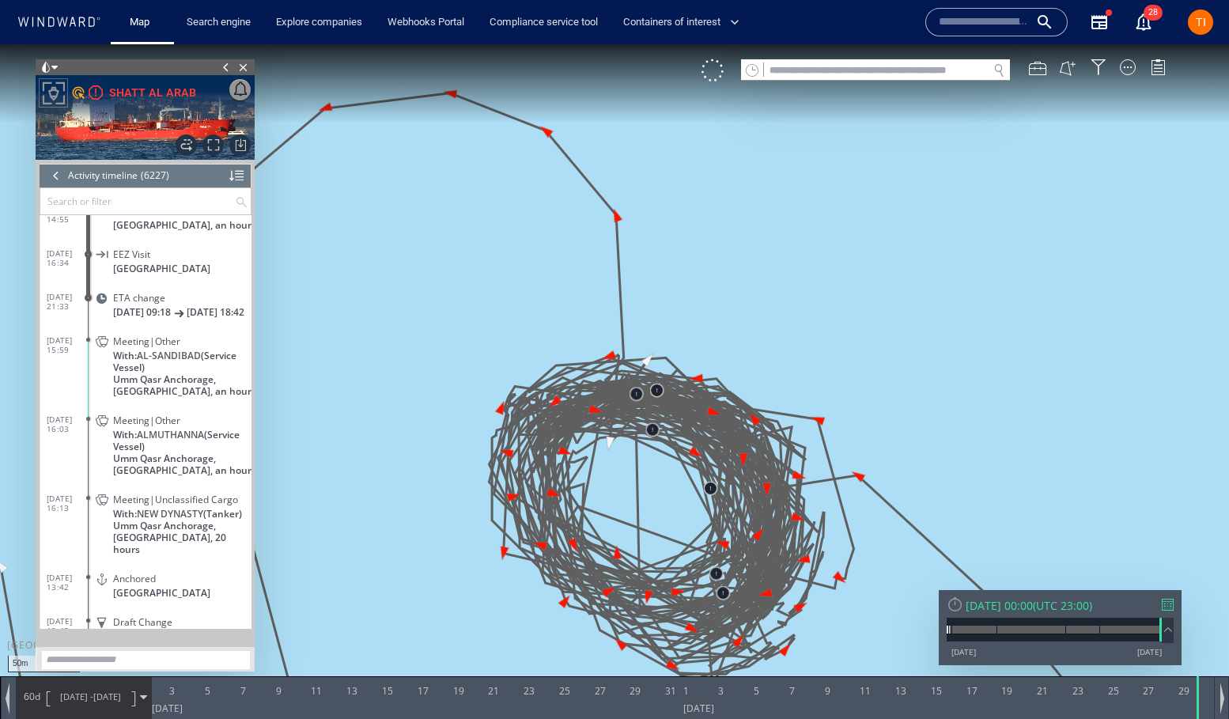
drag, startPoint x: 704, startPoint y: 472, endPoint x: 717, endPoint y: 286, distance: 187.1
click at [717, 286] on canvas "Map" at bounding box center [614, 373] width 1229 height 659
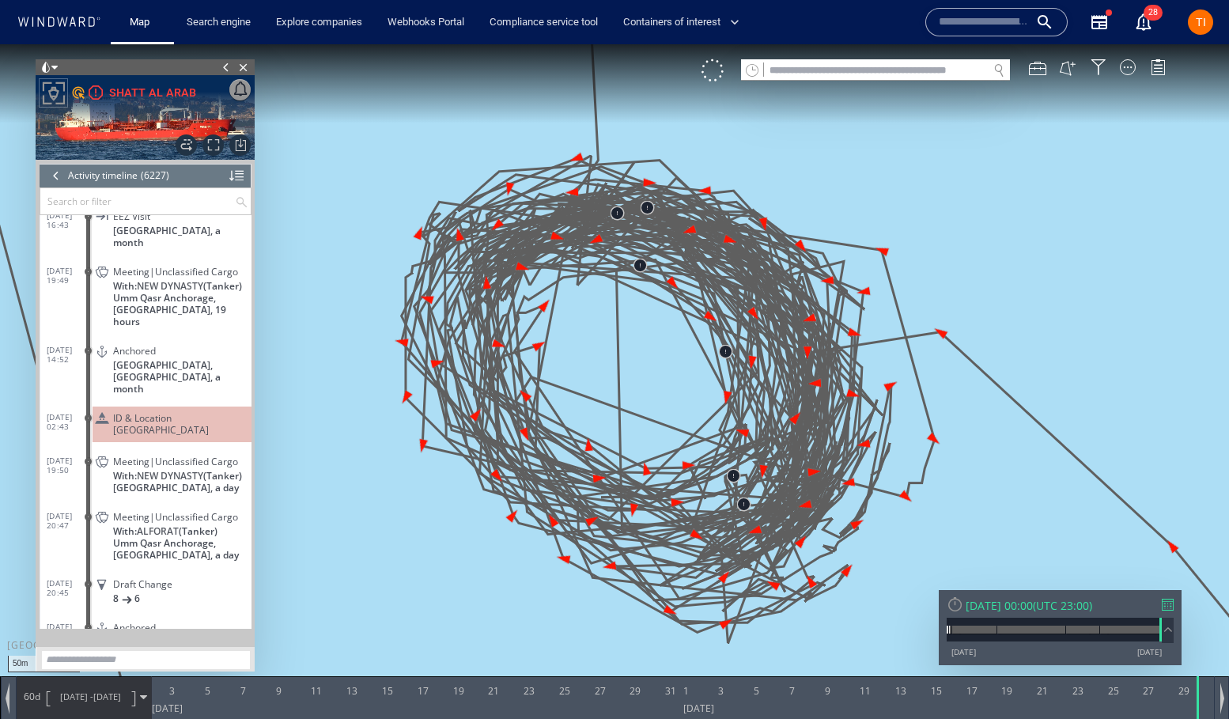
scroll to position [269650, 0]
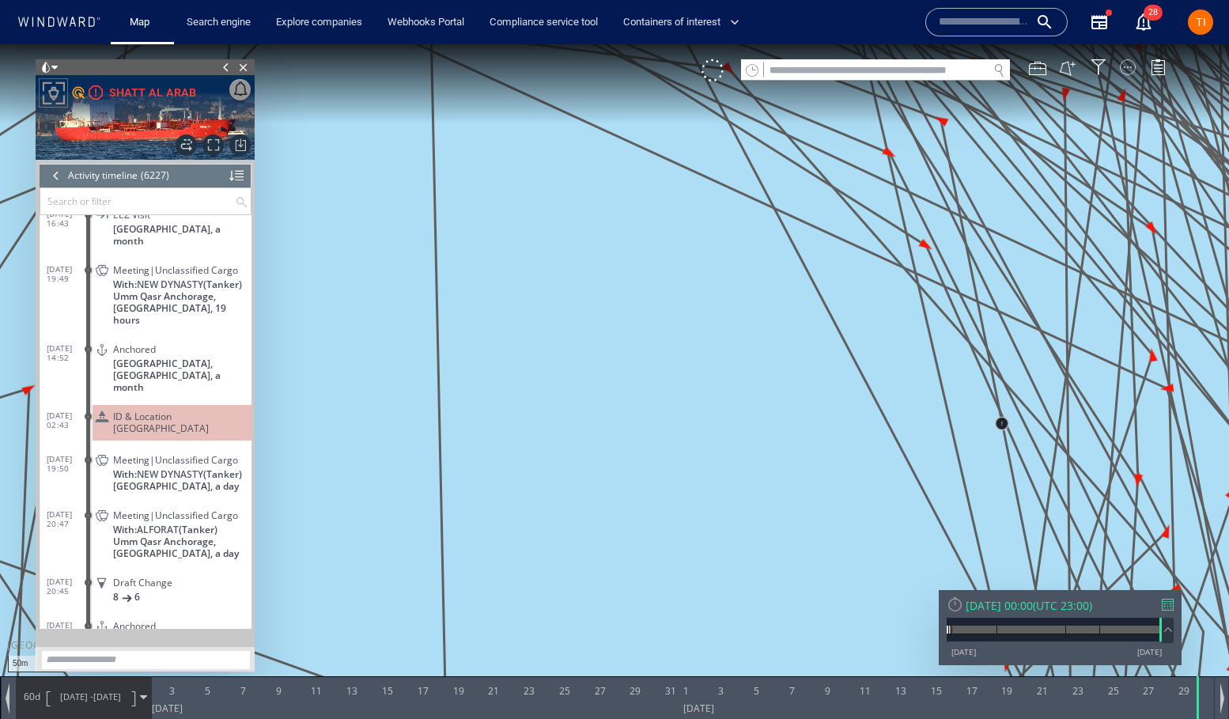
click at [1130, 66] on div at bounding box center [1128, 67] width 16 height 16
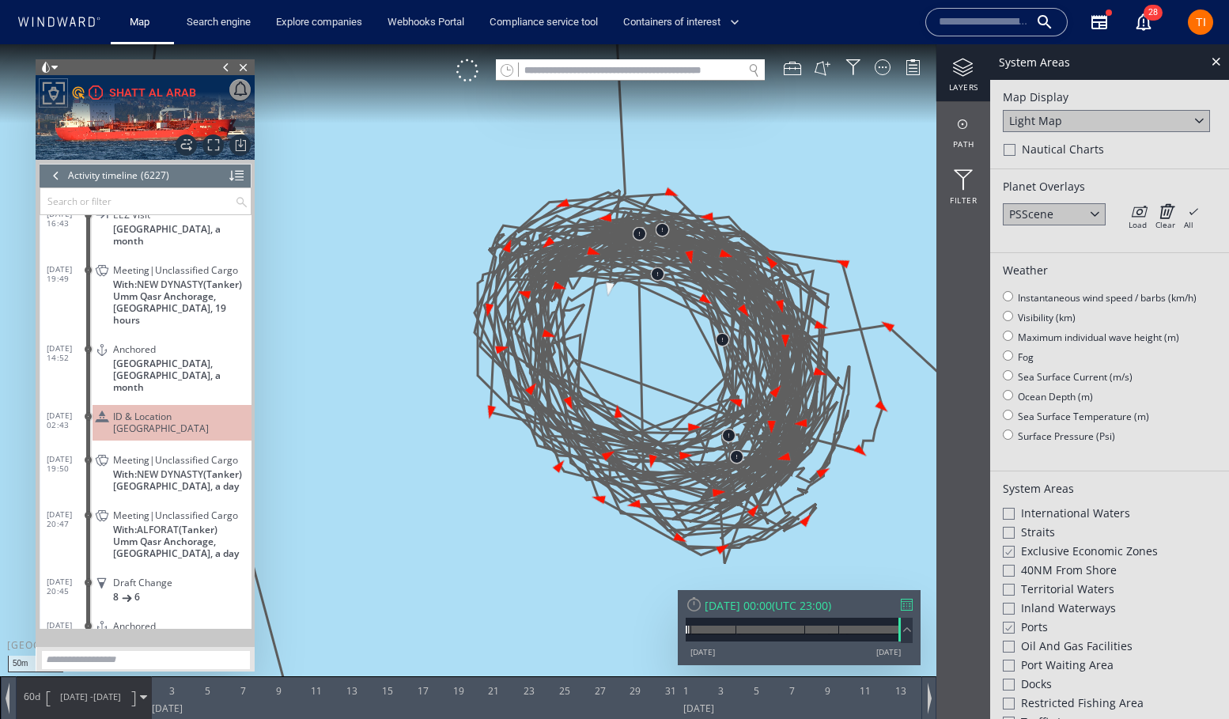
click at [753, 608] on div "Sat 30/08/2025 00:00" at bounding box center [738, 605] width 67 height 15
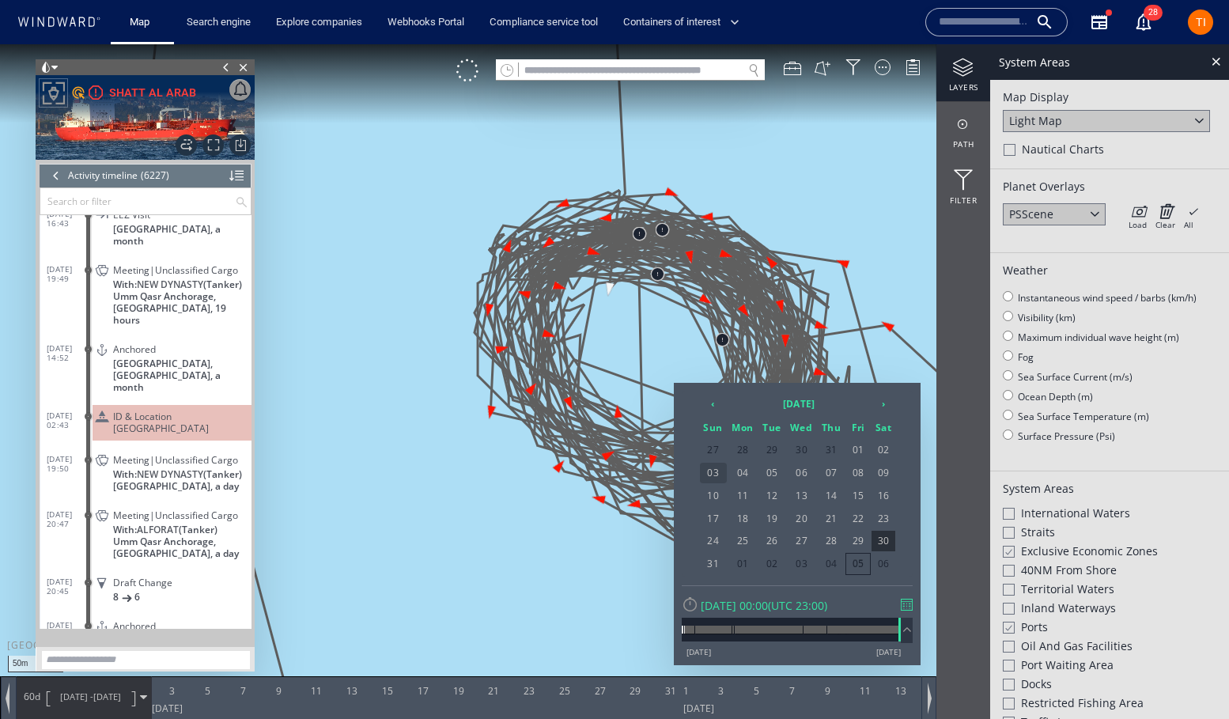
click at [718, 476] on span "03" at bounding box center [713, 473] width 27 height 21
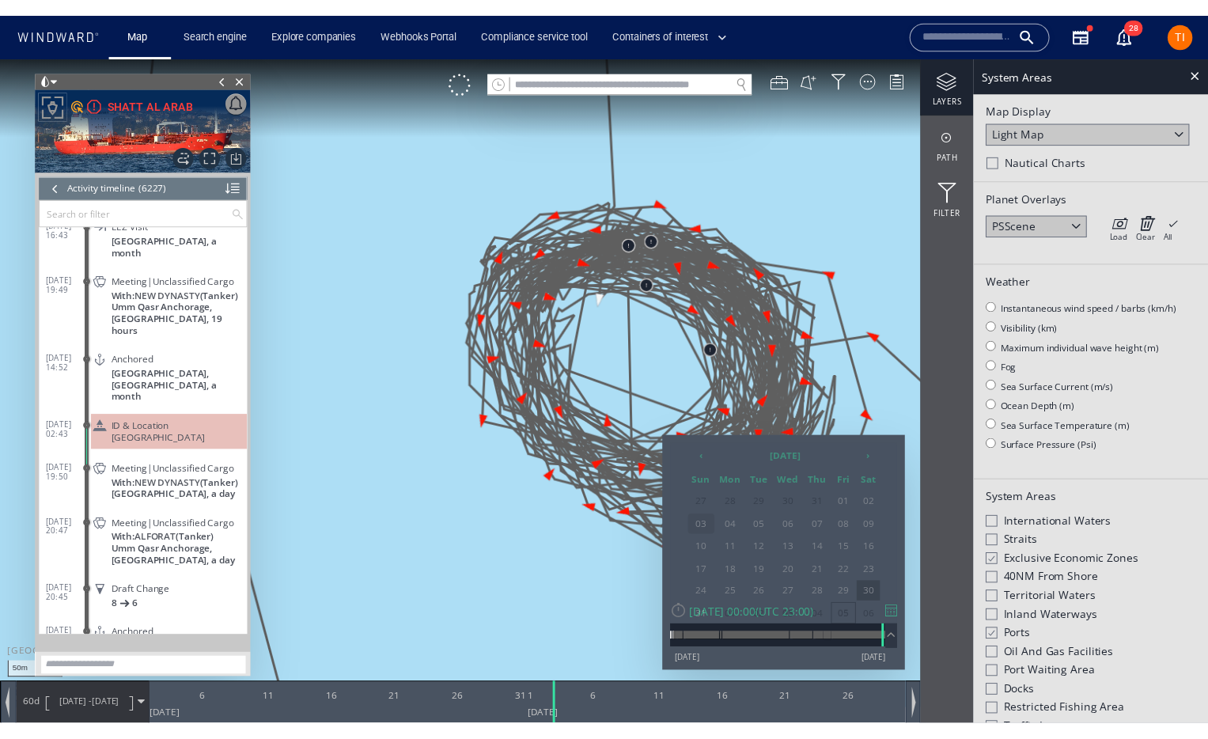
scroll to position [269763, 0]
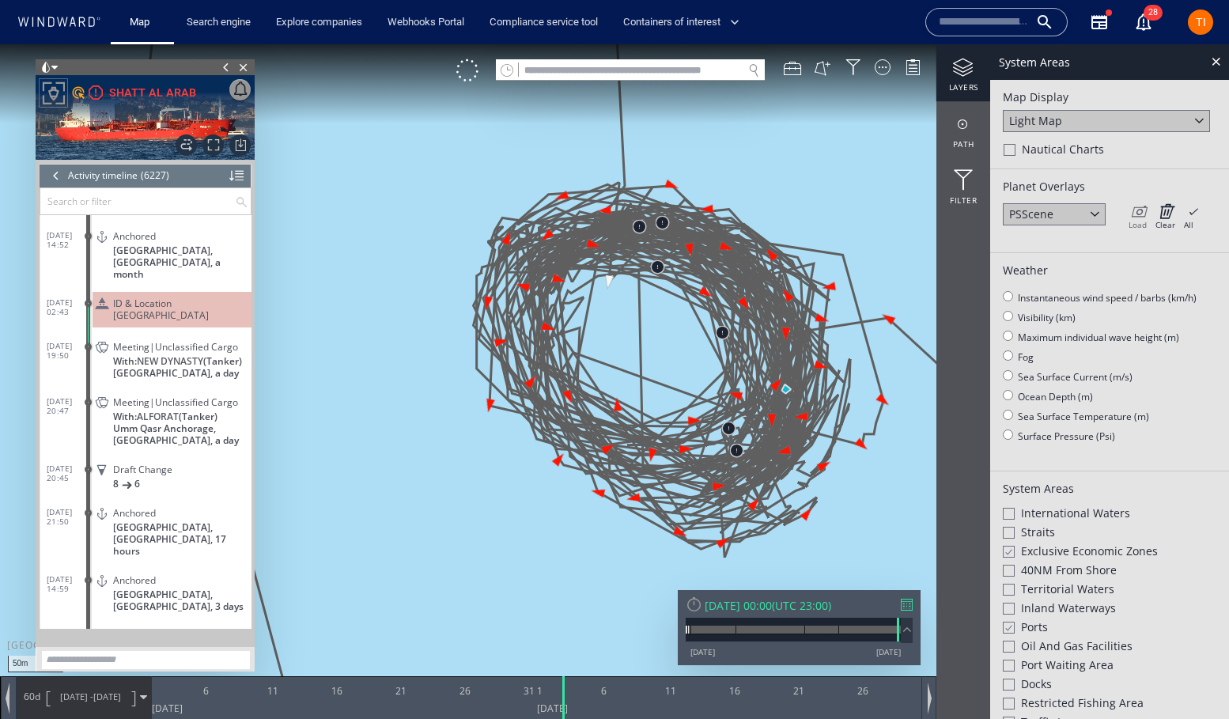
click at [1146, 214] on icon at bounding box center [1138, 211] width 18 height 16
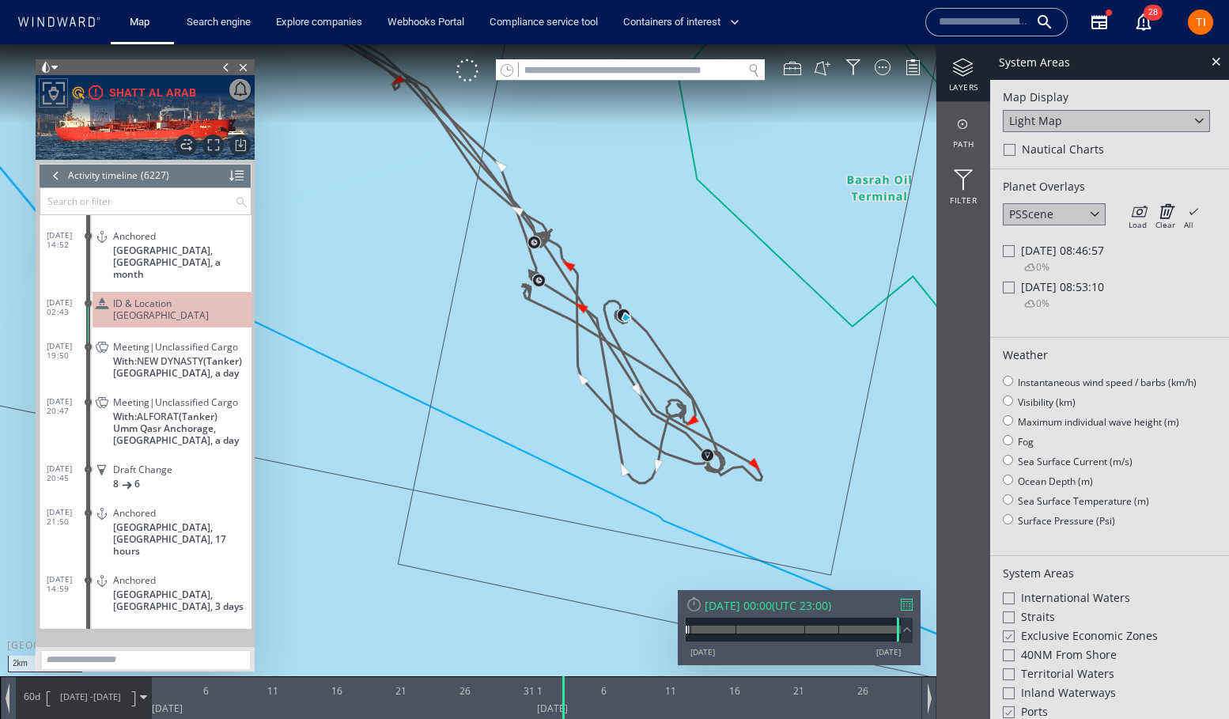
drag, startPoint x: 743, startPoint y: 171, endPoint x: 740, endPoint y: 255, distance: 83.9
click at [740, 255] on canvas "Map" at bounding box center [614, 373] width 1229 height 659
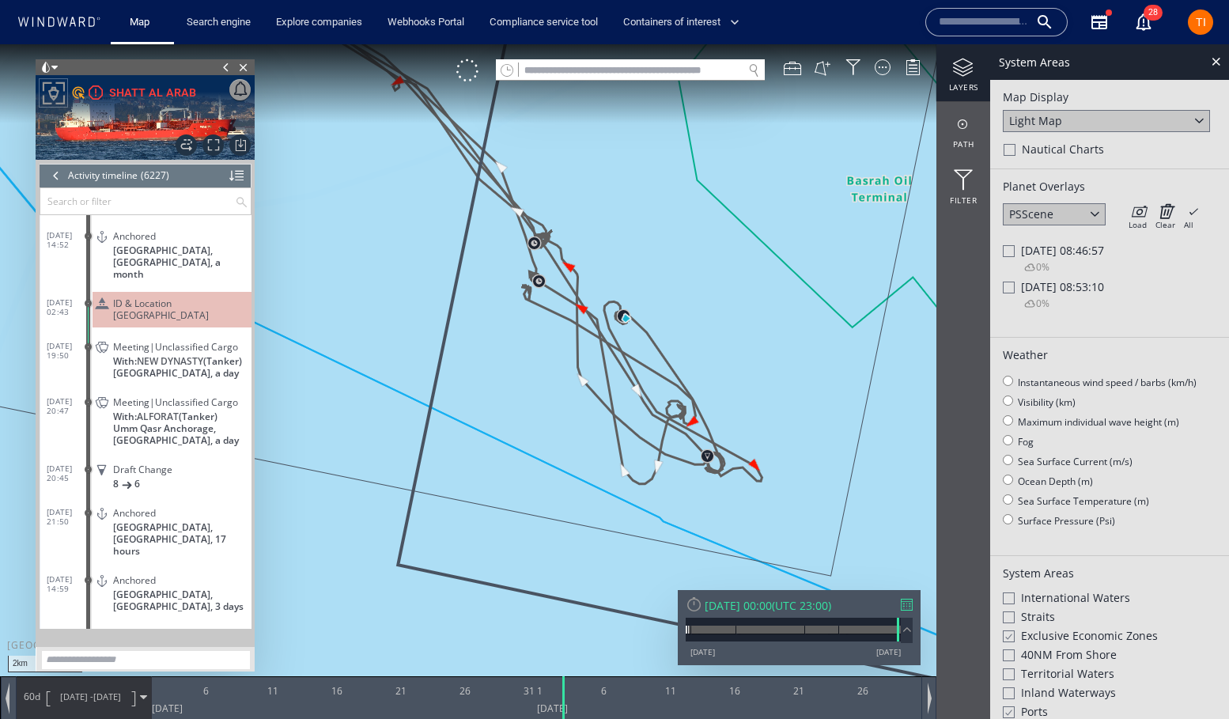
click at [1029, 249] on span "Sun 03/08/2025 08:46:57" at bounding box center [1062, 250] width 83 height 15
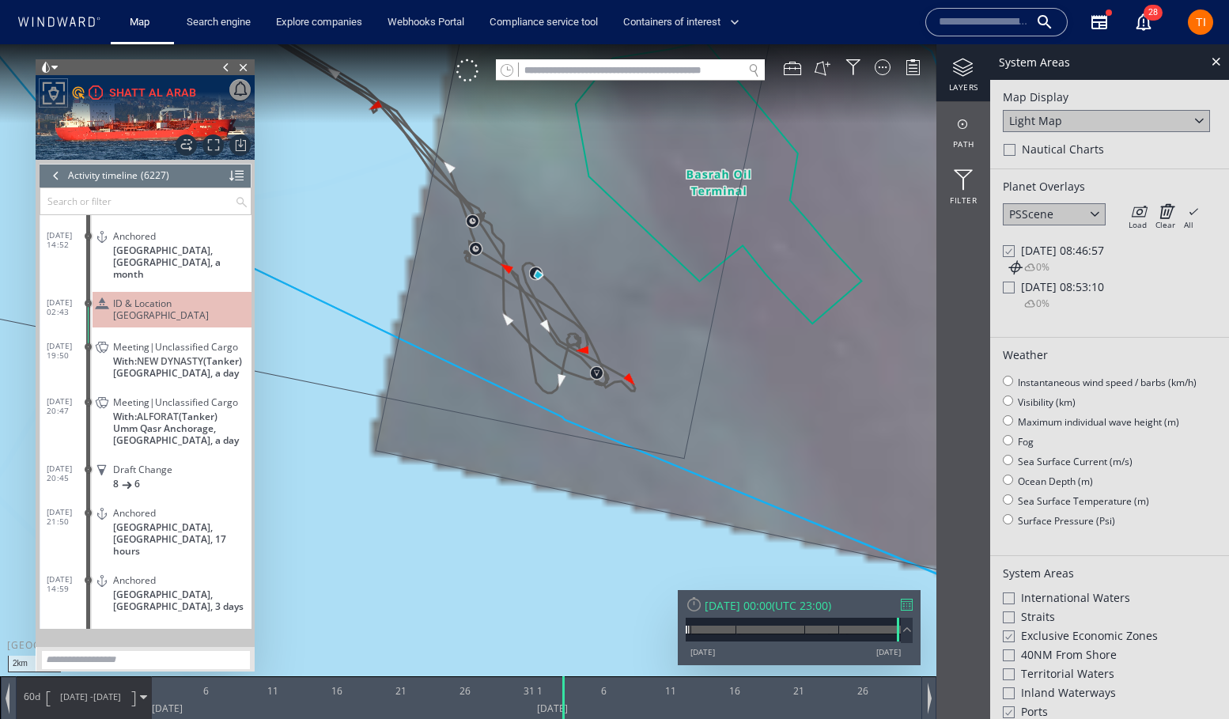
drag, startPoint x: 638, startPoint y: 206, endPoint x: 717, endPoint y: 176, distance: 84.3
click at [717, 176] on canvas "Map" at bounding box center [614, 373] width 1229 height 659
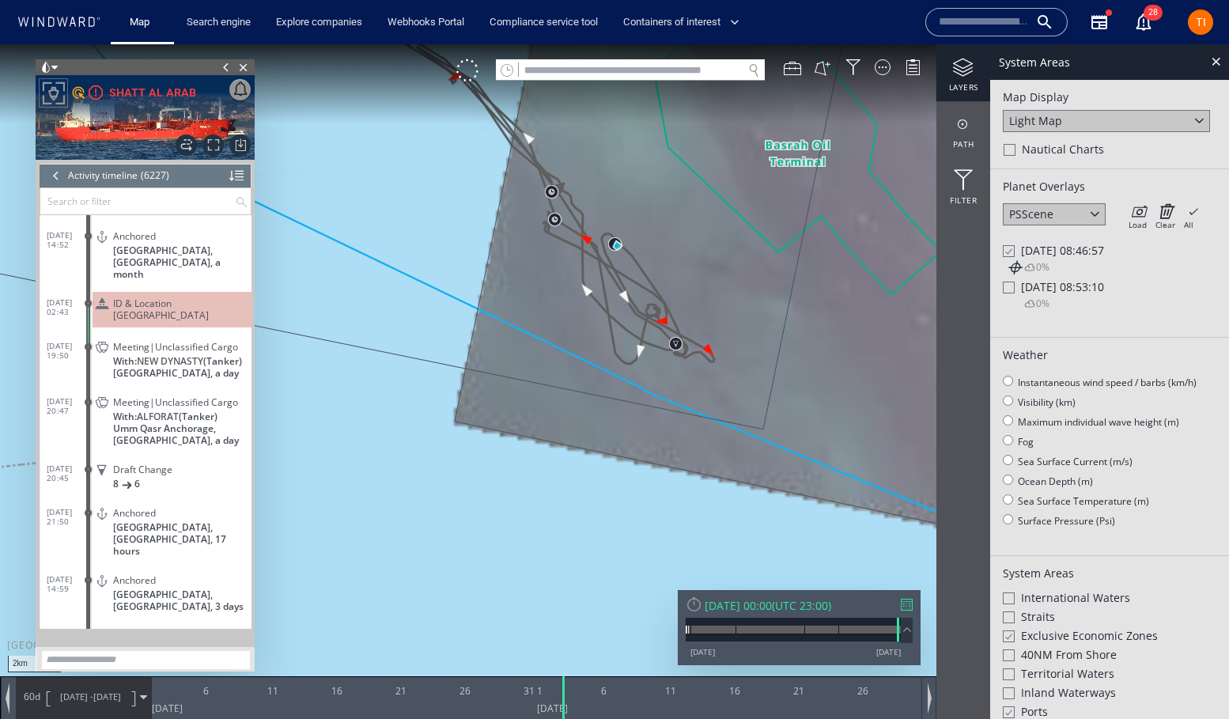
drag, startPoint x: 708, startPoint y: 222, endPoint x: 620, endPoint y: 285, distance: 107.8
click at [620, 285] on canvas "Map" at bounding box center [614, 373] width 1229 height 659
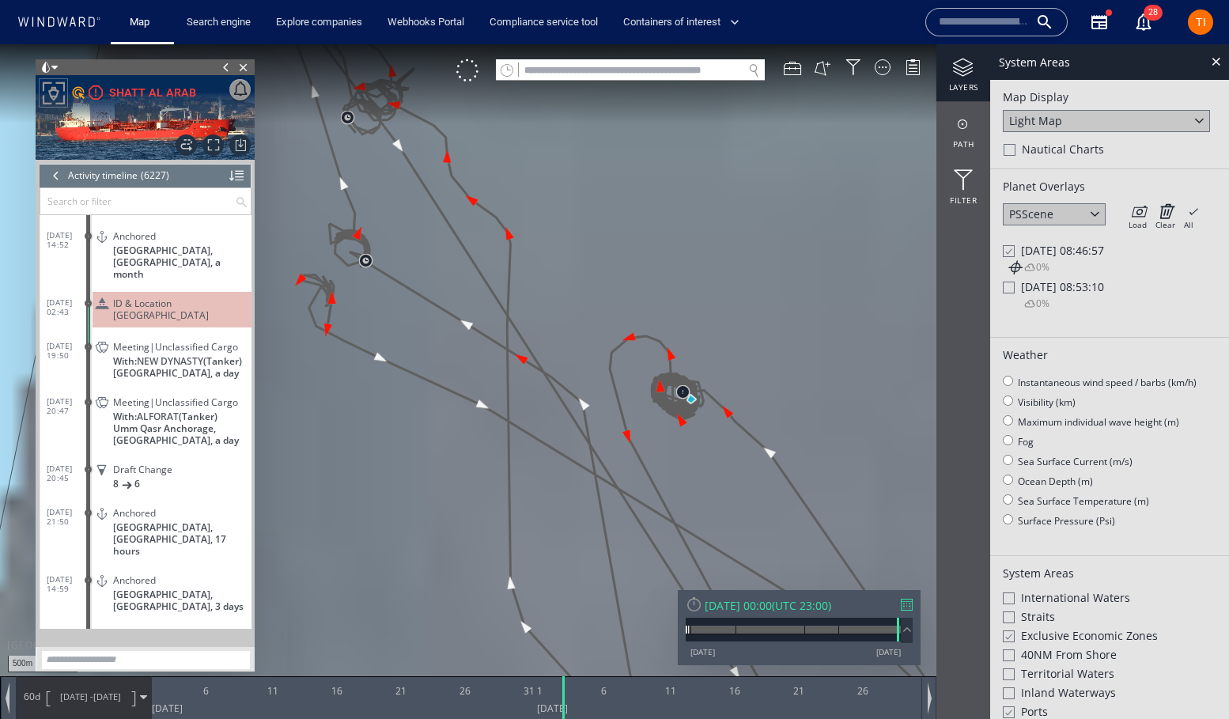
drag, startPoint x: 506, startPoint y: 222, endPoint x: 755, endPoint y: 369, distance: 288.7
click at [755, 369] on canvas "Map" at bounding box center [614, 373] width 1229 height 659
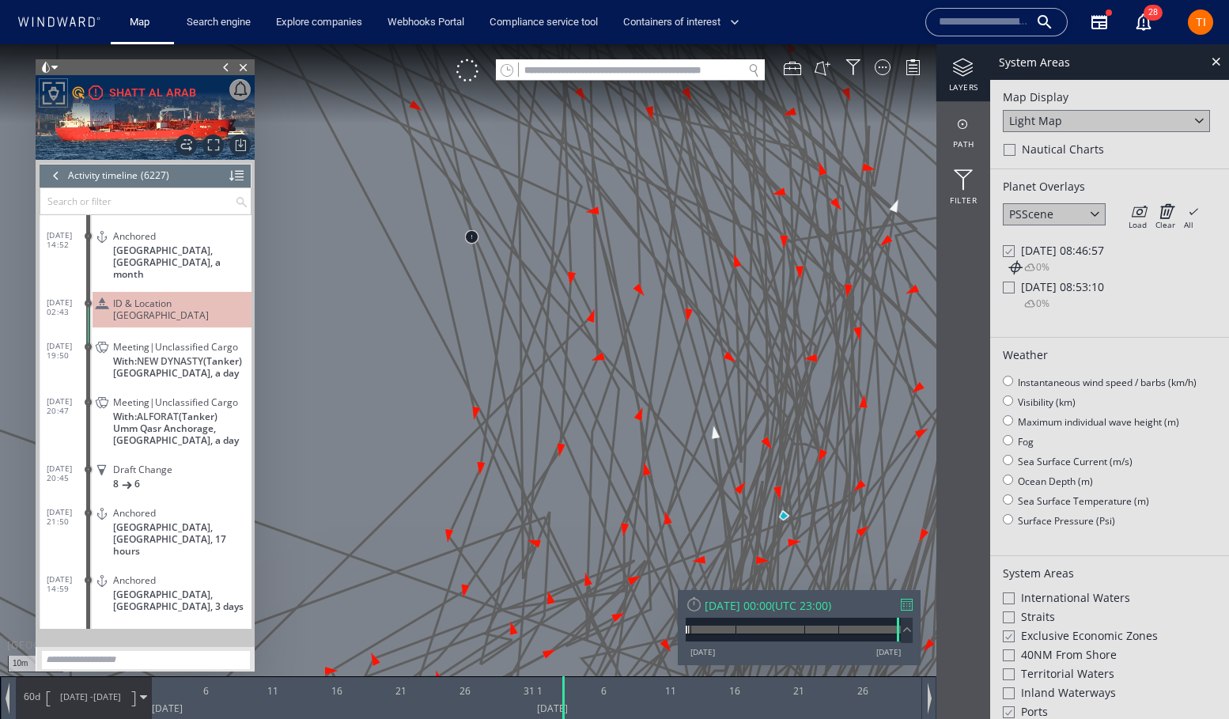
drag, startPoint x: 598, startPoint y: 433, endPoint x: 615, endPoint y: 257, distance: 176.5
click at [615, 257] on canvas "Map" at bounding box center [614, 373] width 1229 height 659
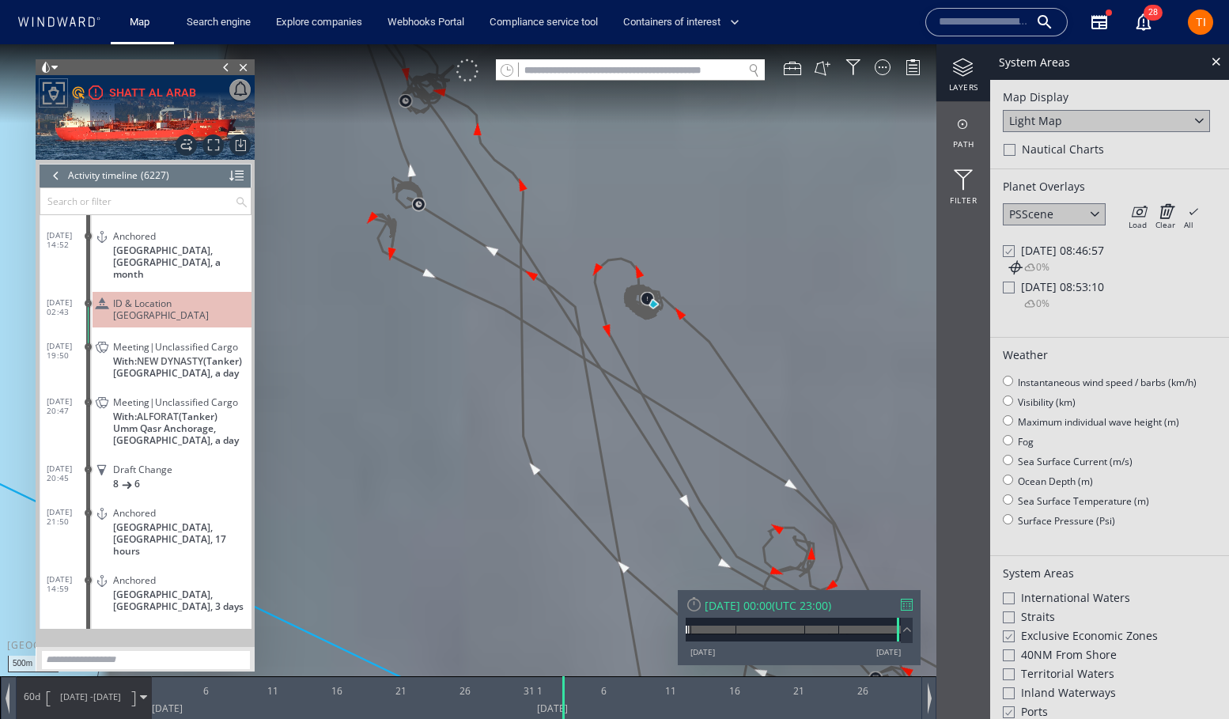
click at [472, 80] on div at bounding box center [467, 70] width 22 height 22
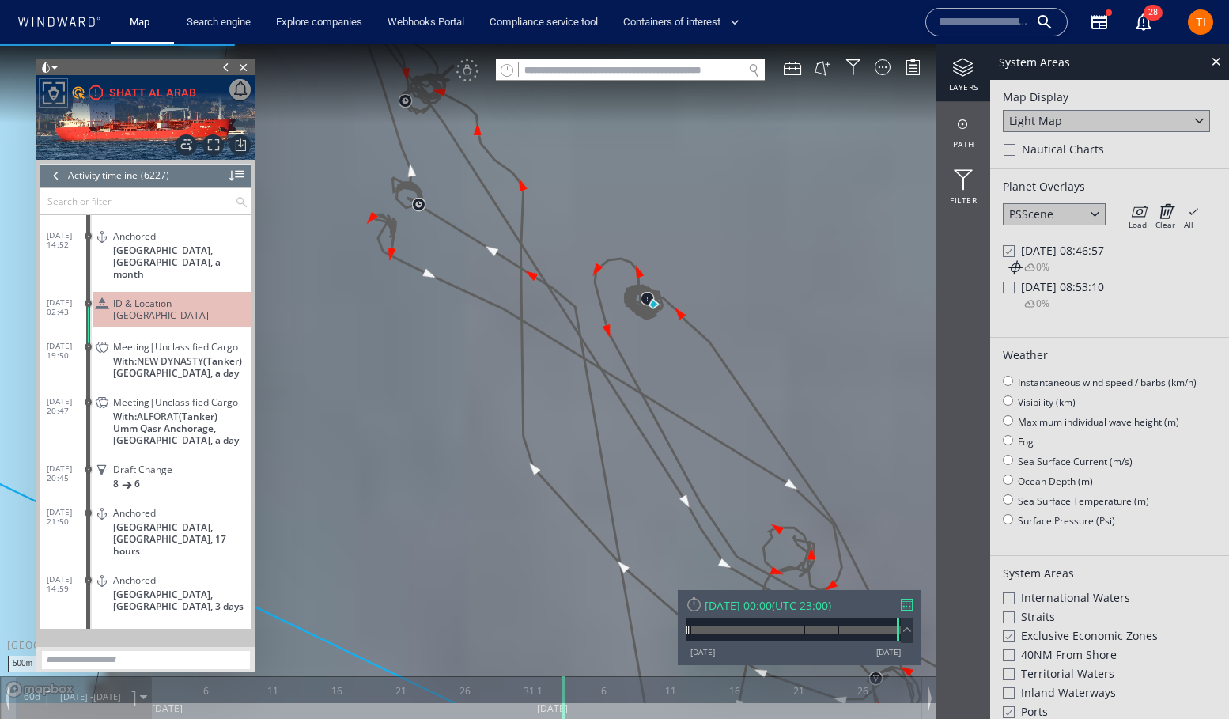
drag, startPoint x: 694, startPoint y: 213, endPoint x: 694, endPoint y: 278, distance: 64.9
click at [694, 278] on canvas "Map" at bounding box center [614, 373] width 1229 height 659
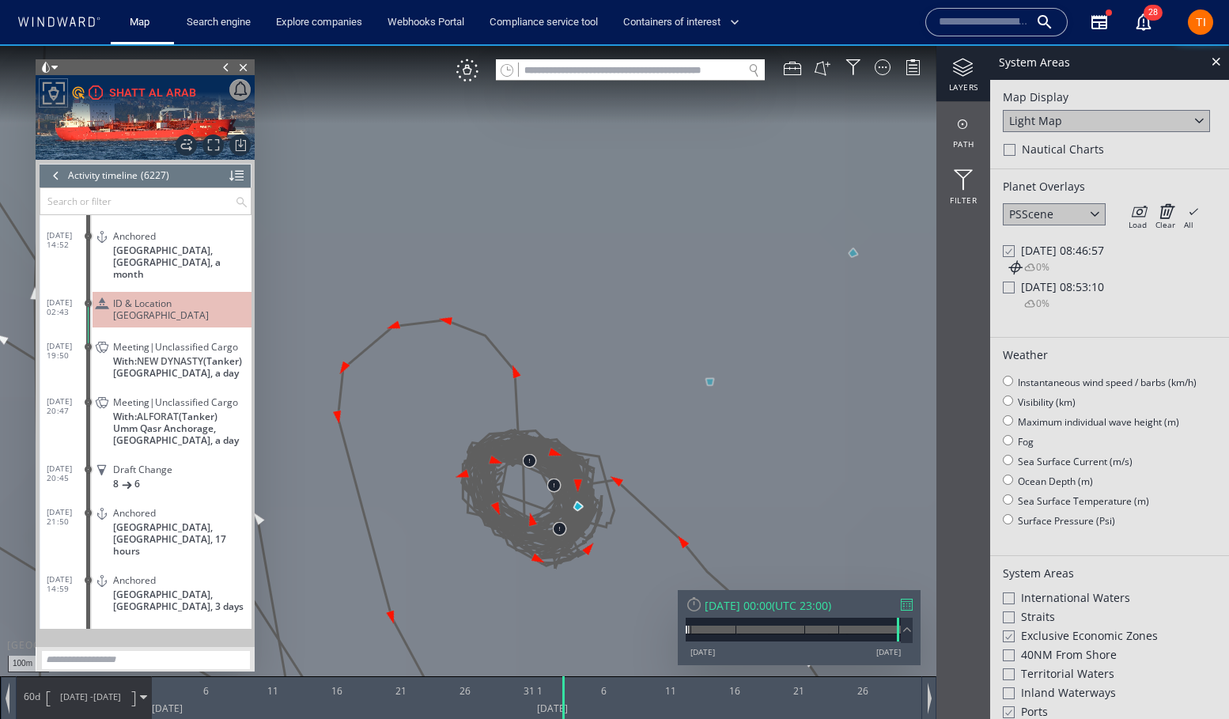
drag, startPoint x: 686, startPoint y: 253, endPoint x: 460, endPoint y: 264, distance: 226.5
click at [460, 264] on canvas "Map" at bounding box center [614, 373] width 1229 height 659
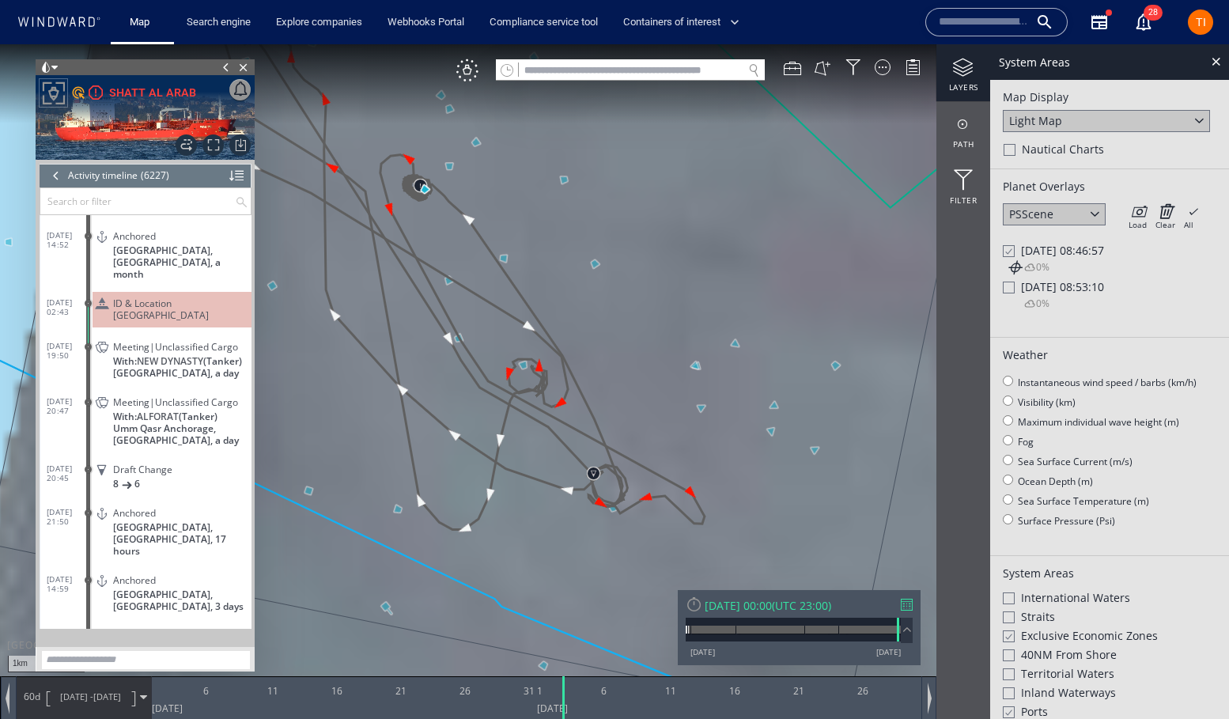
drag, startPoint x: 734, startPoint y: 361, endPoint x: 596, endPoint y: 224, distance: 194.6
click at [577, 212] on canvas "Map" at bounding box center [614, 373] width 1229 height 659
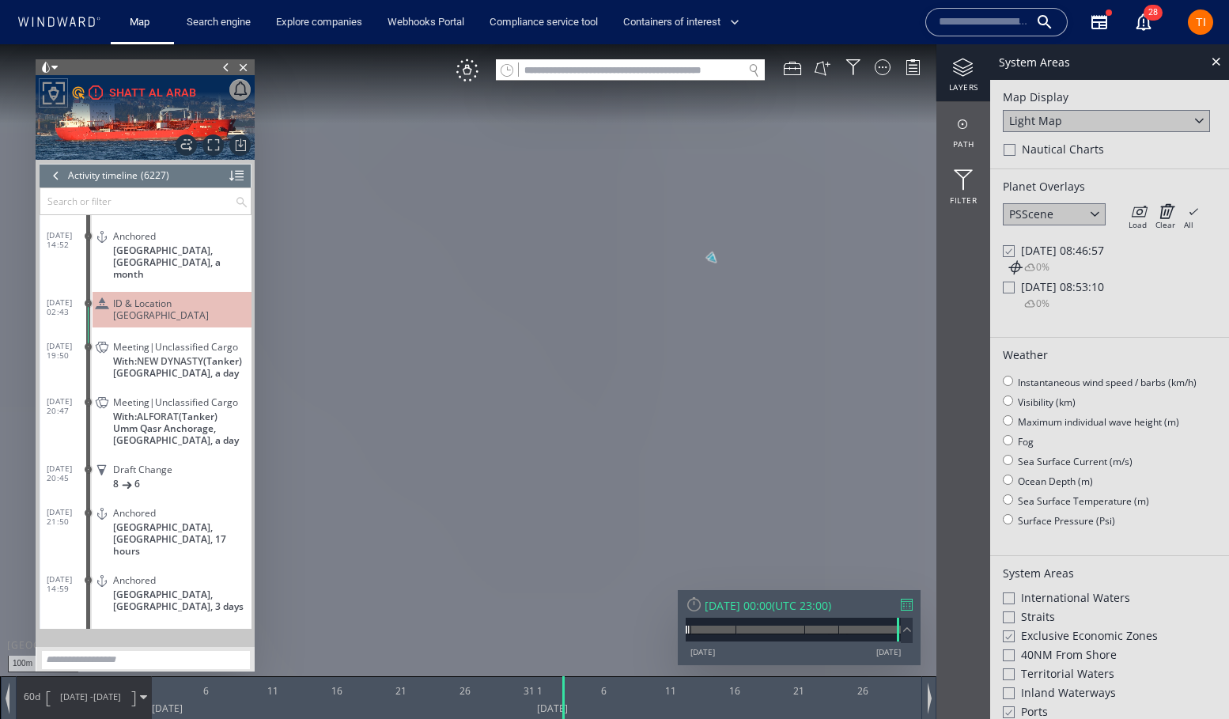
click at [725, 249] on div "100m © Mapbox © OpenStreetMap Improve this map" at bounding box center [614, 373] width 1229 height 659
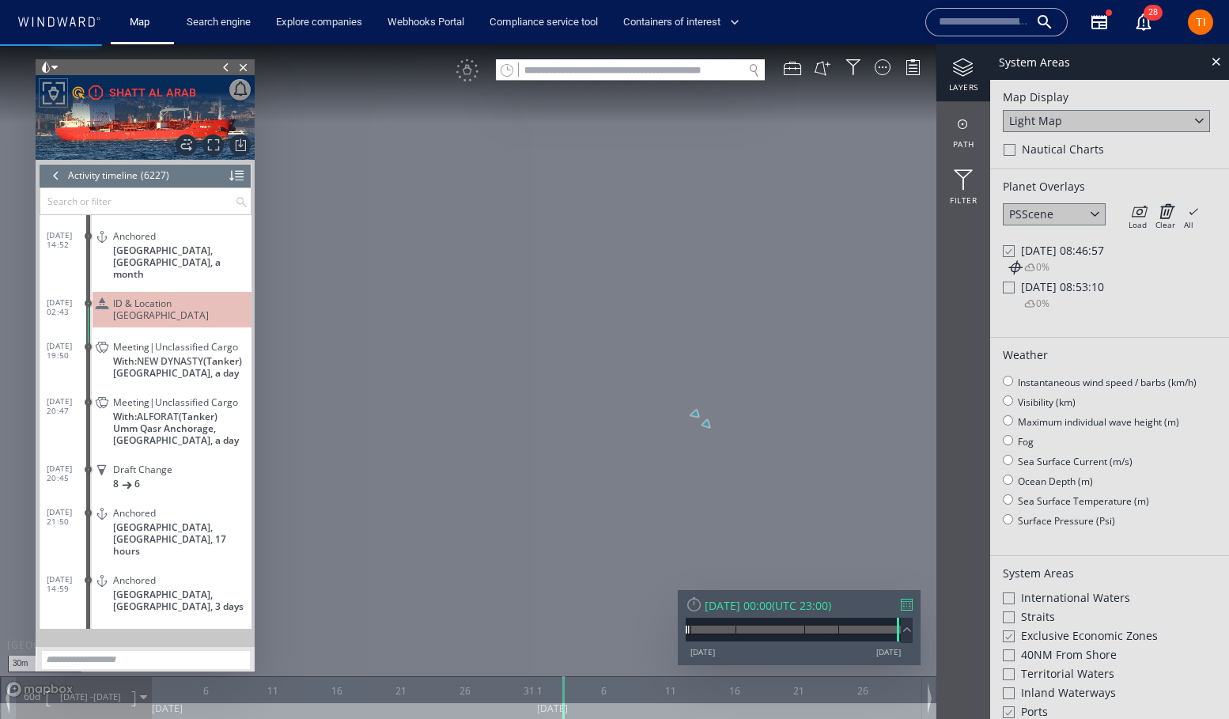
drag, startPoint x: 638, startPoint y: 265, endPoint x: 688, endPoint y: 422, distance: 164.3
click at [682, 460] on canvas "Map" at bounding box center [614, 373] width 1229 height 659
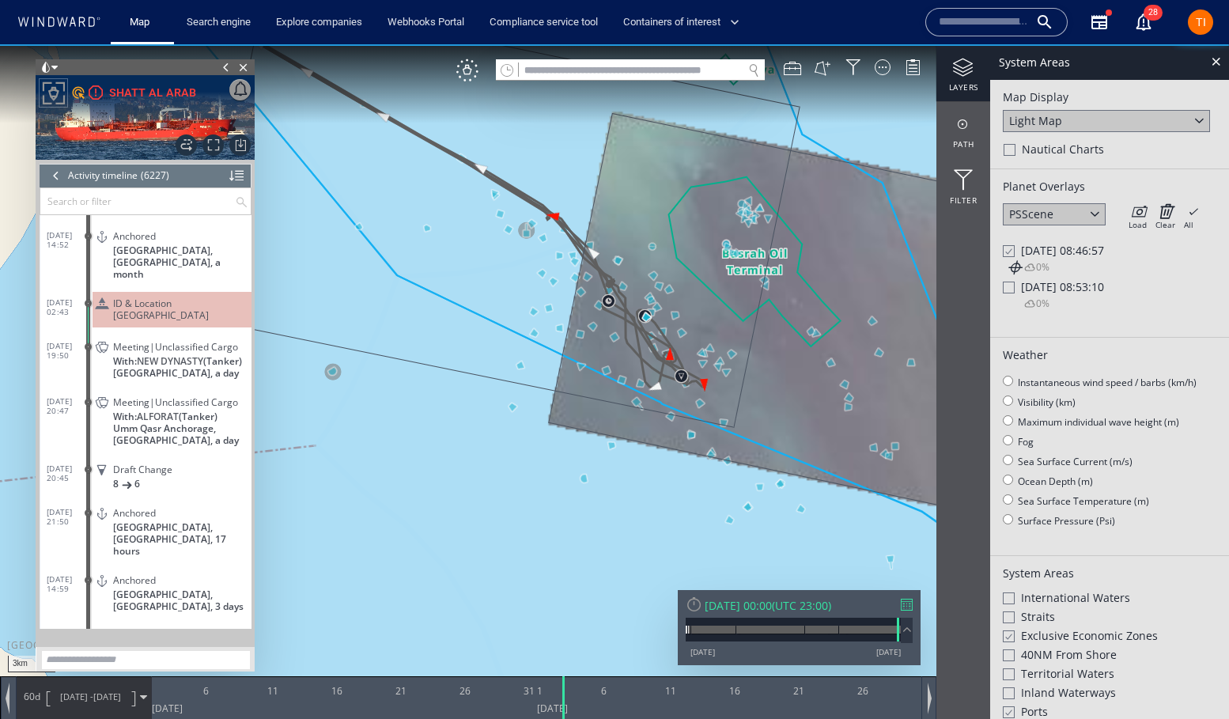
drag, startPoint x: 622, startPoint y: 187, endPoint x: 675, endPoint y: 225, distance: 65.7
click at [675, 225] on canvas "Map" at bounding box center [614, 373] width 1229 height 659
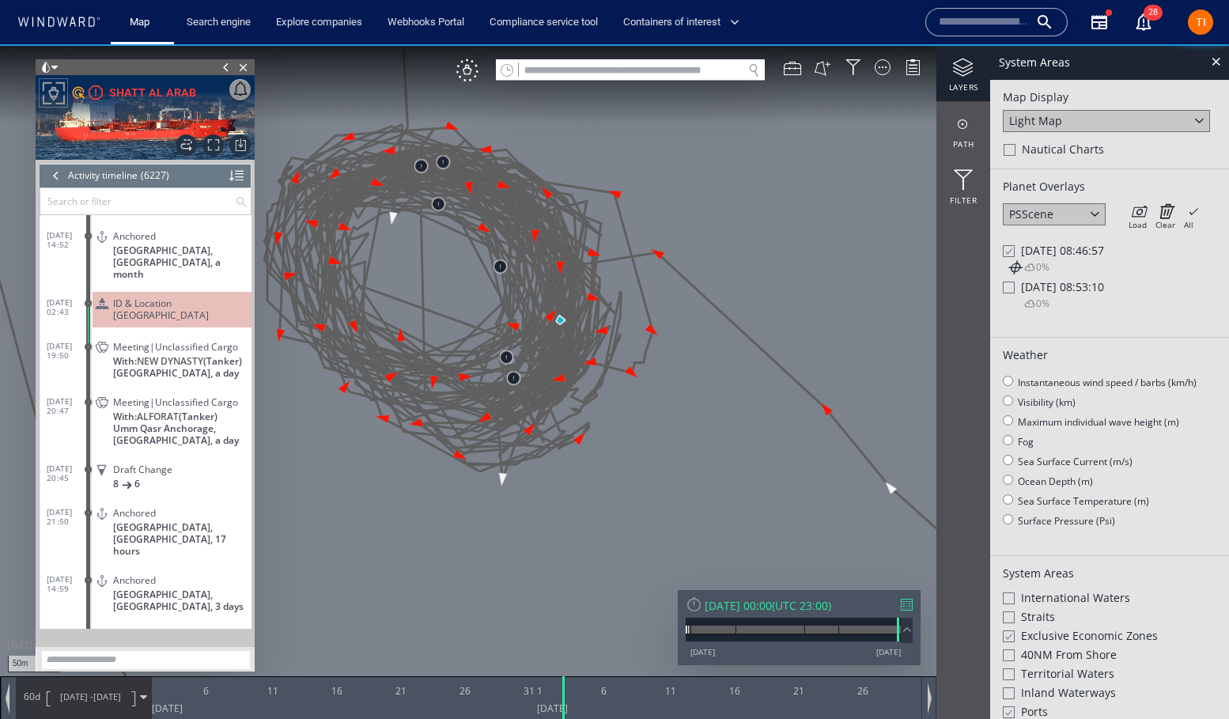
drag, startPoint x: 562, startPoint y: 247, endPoint x: 650, endPoint y: 257, distance: 88.4
click at [650, 257] on canvas "Map" at bounding box center [614, 373] width 1229 height 659
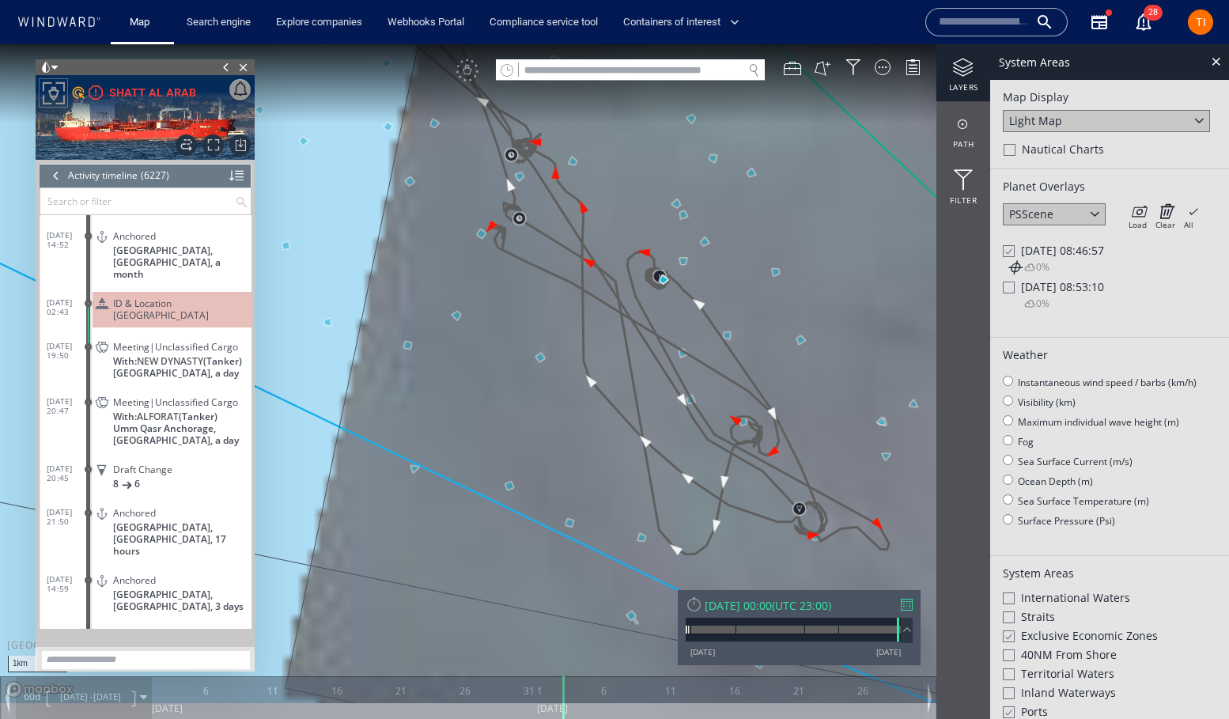
drag, startPoint x: 799, startPoint y: 236, endPoint x: 582, endPoint y: 320, distance: 232.1
click at [582, 320] on canvas "Map" at bounding box center [614, 373] width 1229 height 659
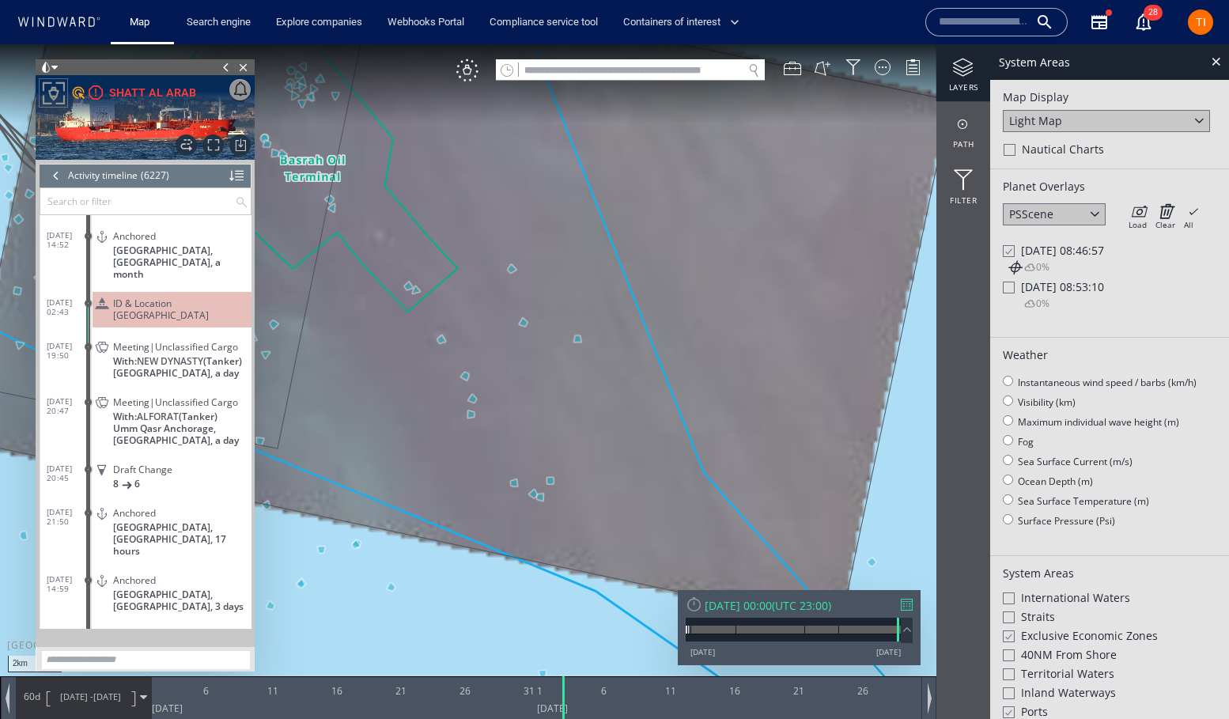
drag, startPoint x: 696, startPoint y: 334, endPoint x: 441, endPoint y: 260, distance: 265.9
click at [439, 259] on canvas "Map" at bounding box center [614, 373] width 1229 height 659
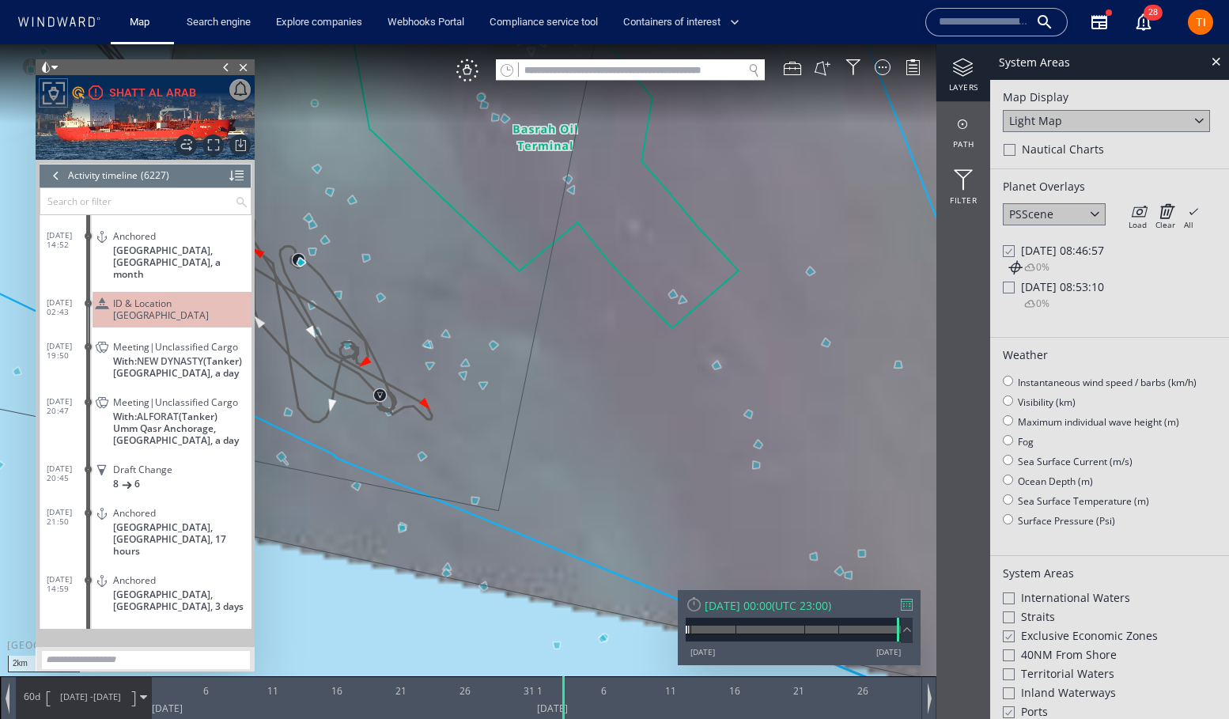
drag, startPoint x: 366, startPoint y: 245, endPoint x: 660, endPoint y: 261, distance: 294.7
click at [659, 261] on canvas "Map" at bounding box center [614, 373] width 1229 height 659
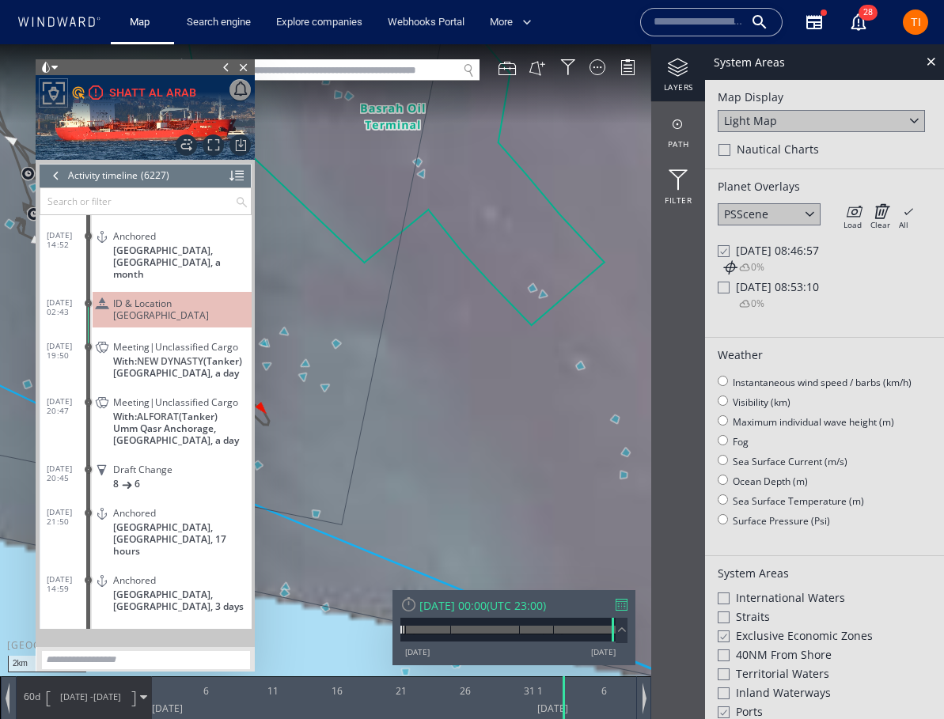
click at [169, 200] on input "text" at bounding box center [137, 201] width 195 height 26
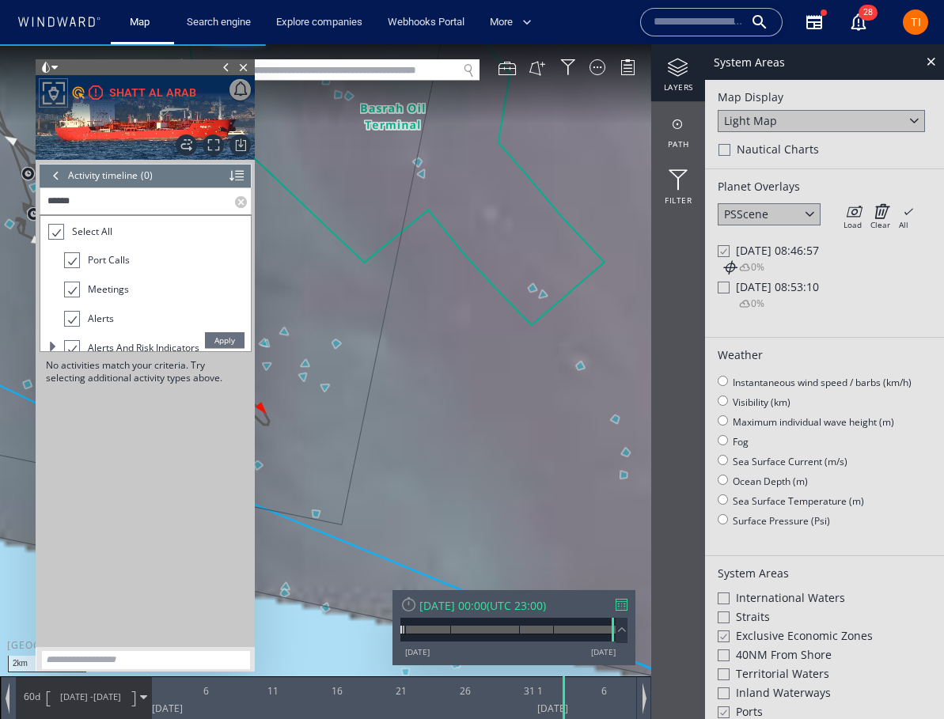
click at [146, 199] on input "******" at bounding box center [137, 201] width 195 height 26
type input "******"
click at [400, 225] on canvas "Map" at bounding box center [472, 373] width 944 height 659
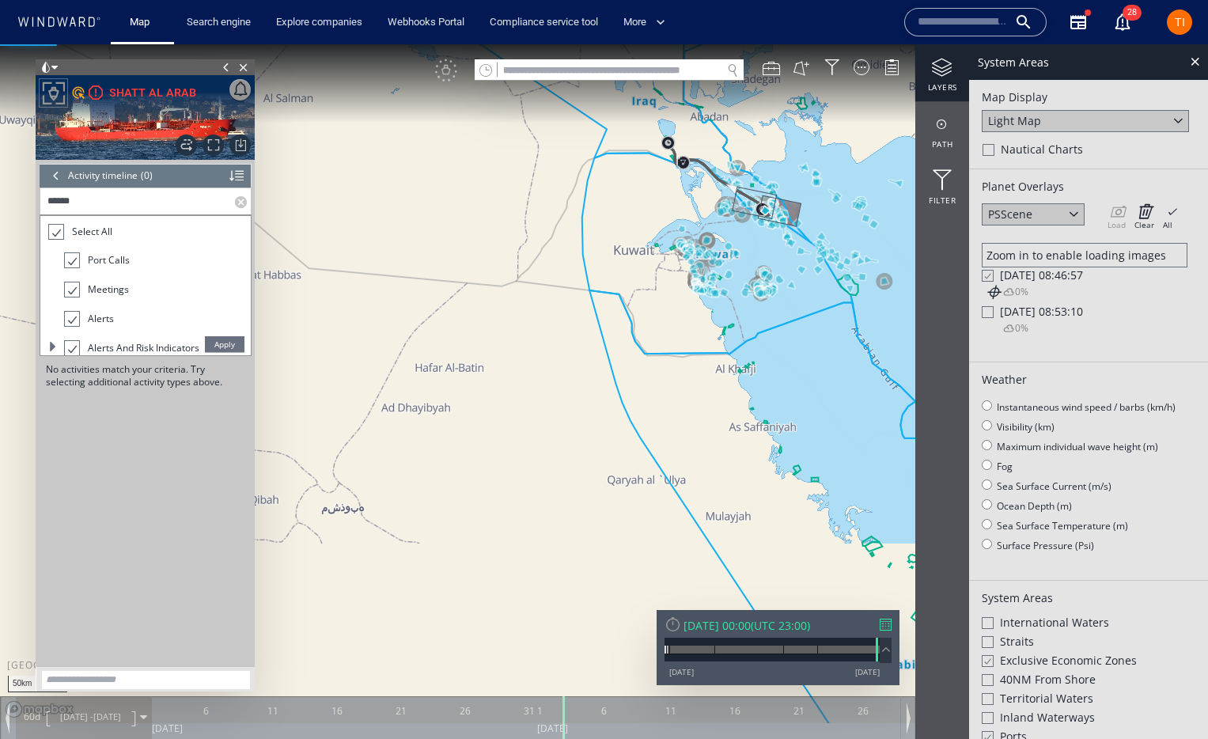
drag, startPoint x: 651, startPoint y: 189, endPoint x: 691, endPoint y: 506, distance: 319.6
click at [688, 524] on canvas "Map" at bounding box center [604, 383] width 1208 height 679
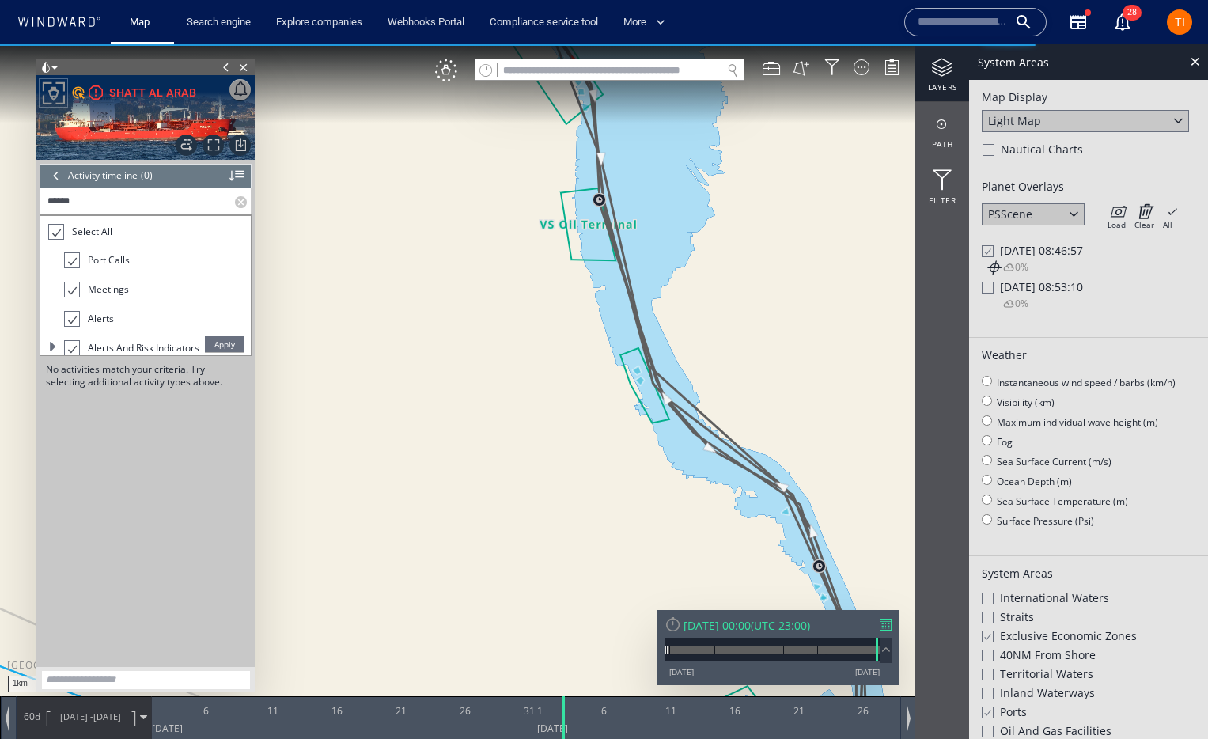
drag, startPoint x: 571, startPoint y: 338, endPoint x: 686, endPoint y: 424, distance: 143.5
click at [712, 475] on canvas "Map" at bounding box center [604, 383] width 1208 height 679
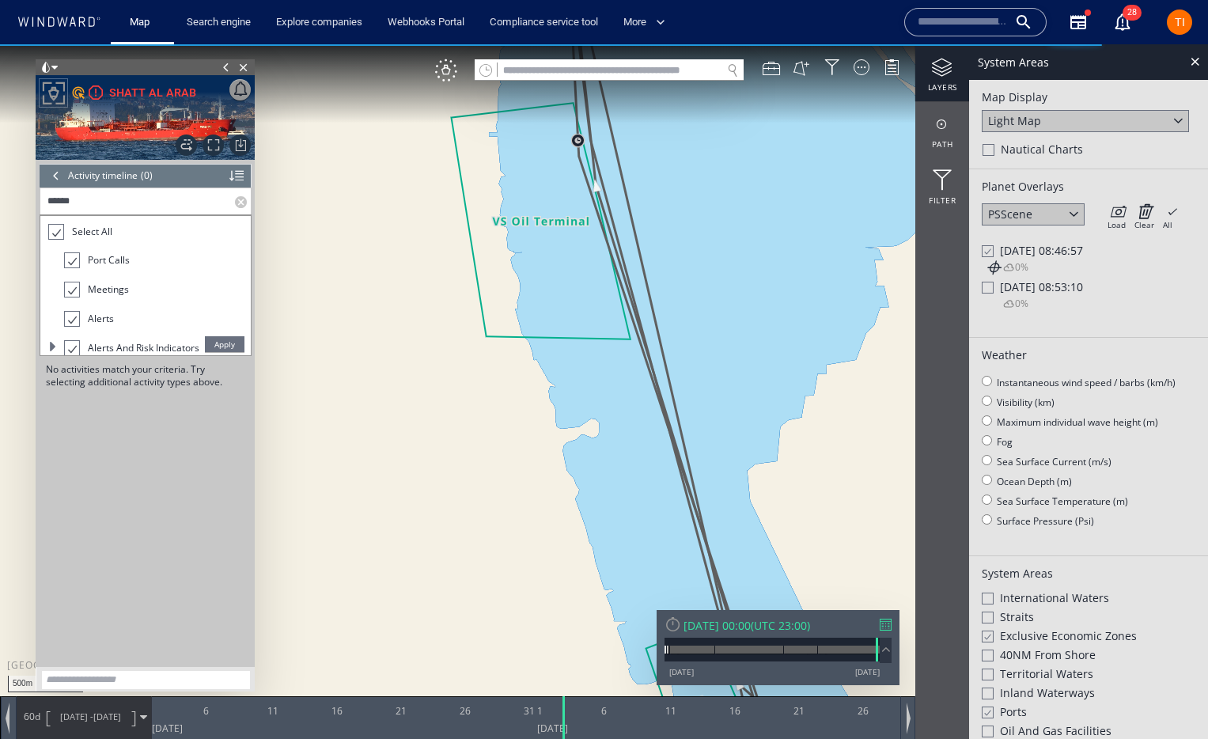
drag, startPoint x: 414, startPoint y: 131, endPoint x: 528, endPoint y: 420, distance: 310.8
click at [542, 495] on canvas "Map" at bounding box center [604, 383] width 1208 height 679
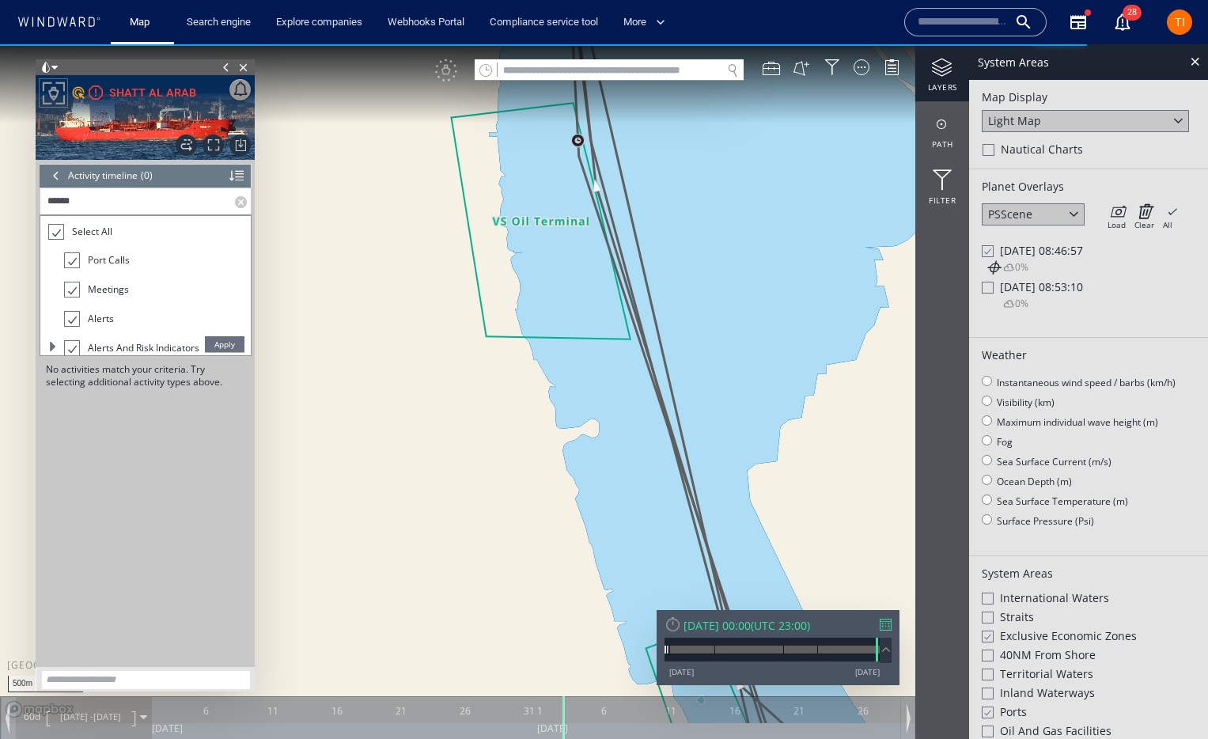
drag, startPoint x: 551, startPoint y: 440, endPoint x: 566, endPoint y: 453, distance: 19.6
click at [563, 454] on canvas "Map" at bounding box center [604, 383] width 1208 height 679
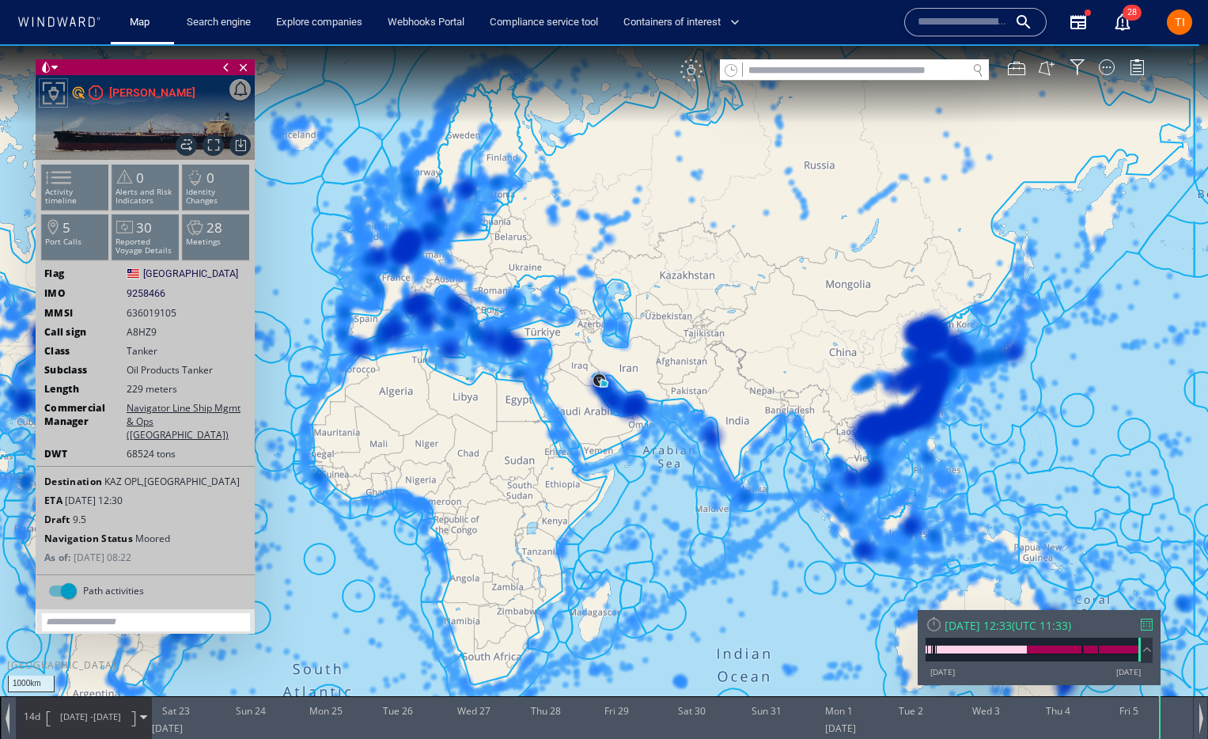
click at [694, 77] on div "VM" at bounding box center [691, 70] width 22 height 22
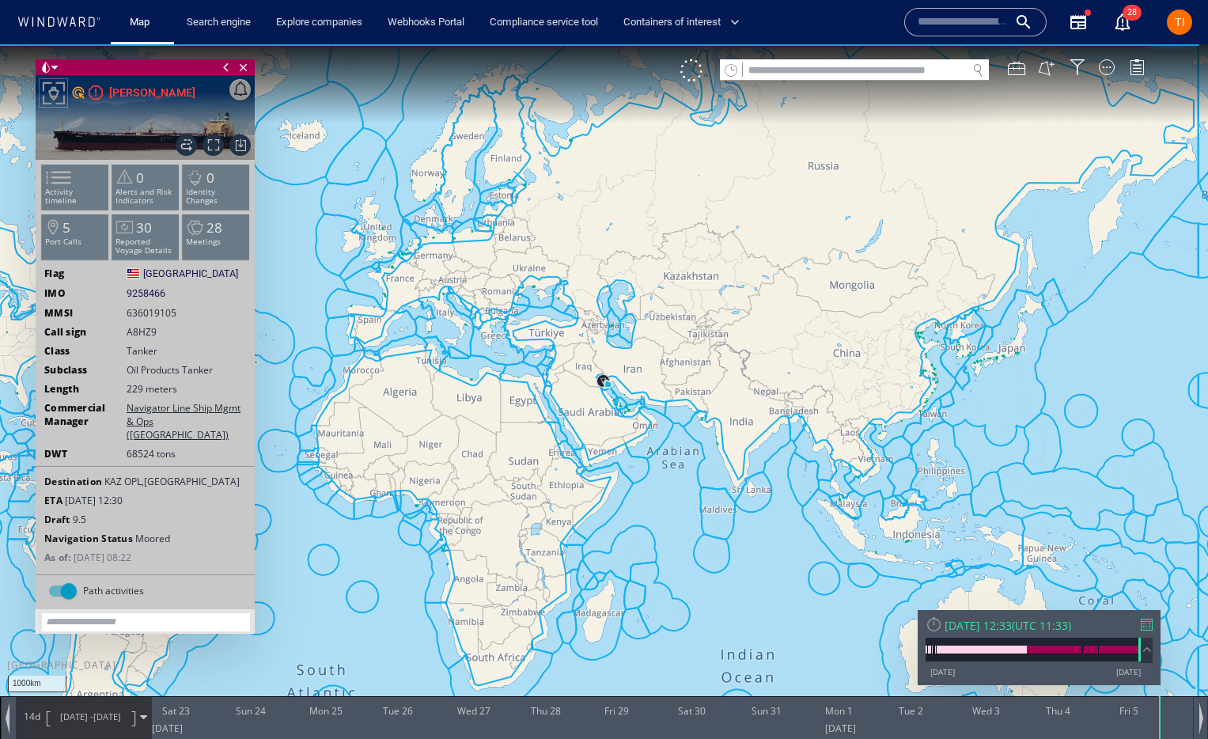
drag, startPoint x: 573, startPoint y: 343, endPoint x: 768, endPoint y: 471, distance: 233.2
click at [749, 436] on canvas "Map" at bounding box center [604, 383] width 1208 height 679
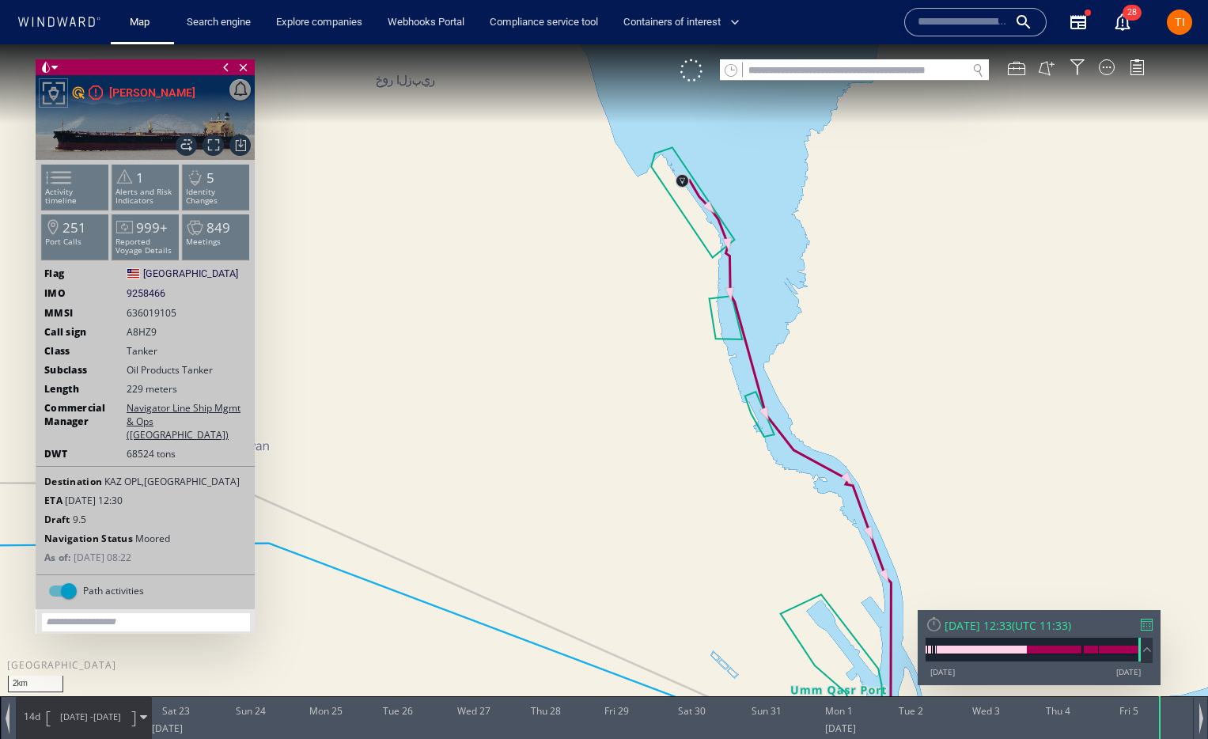
click at [1012, 619] on div "[DATE] 12:33" at bounding box center [977, 625] width 67 height 15
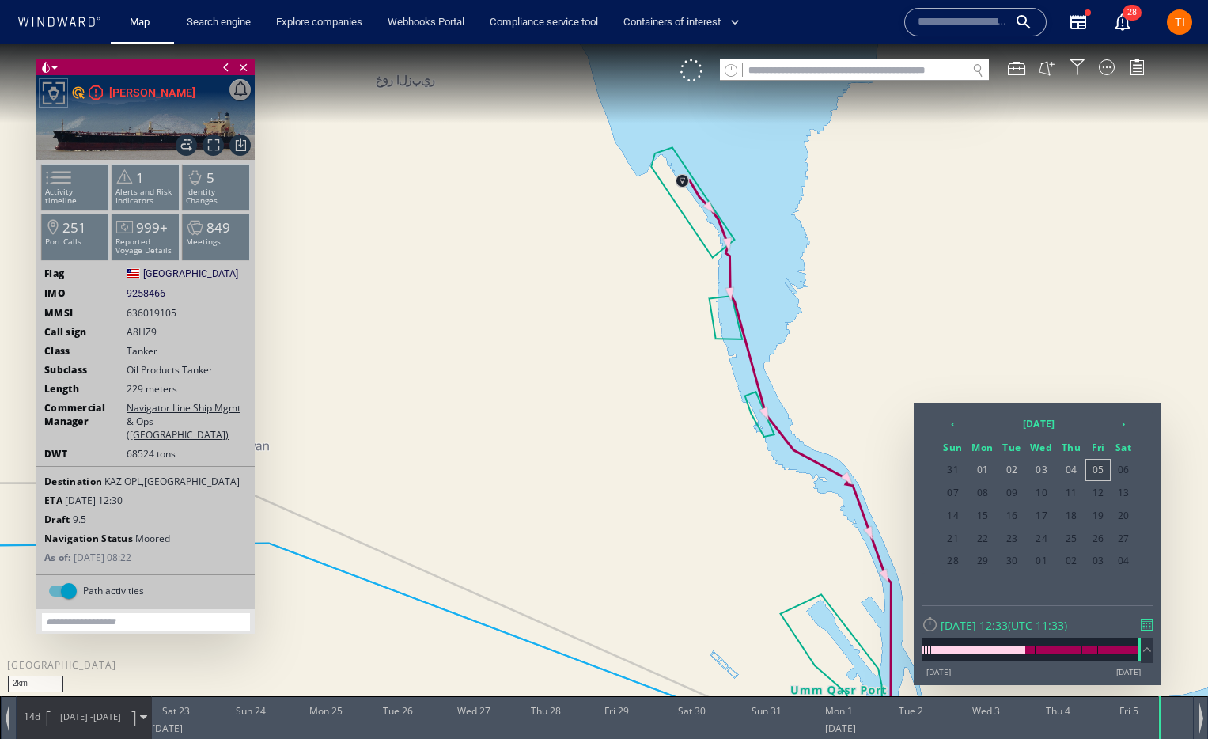
click at [1093, 472] on span "05" at bounding box center [1098, 470] width 24 height 21
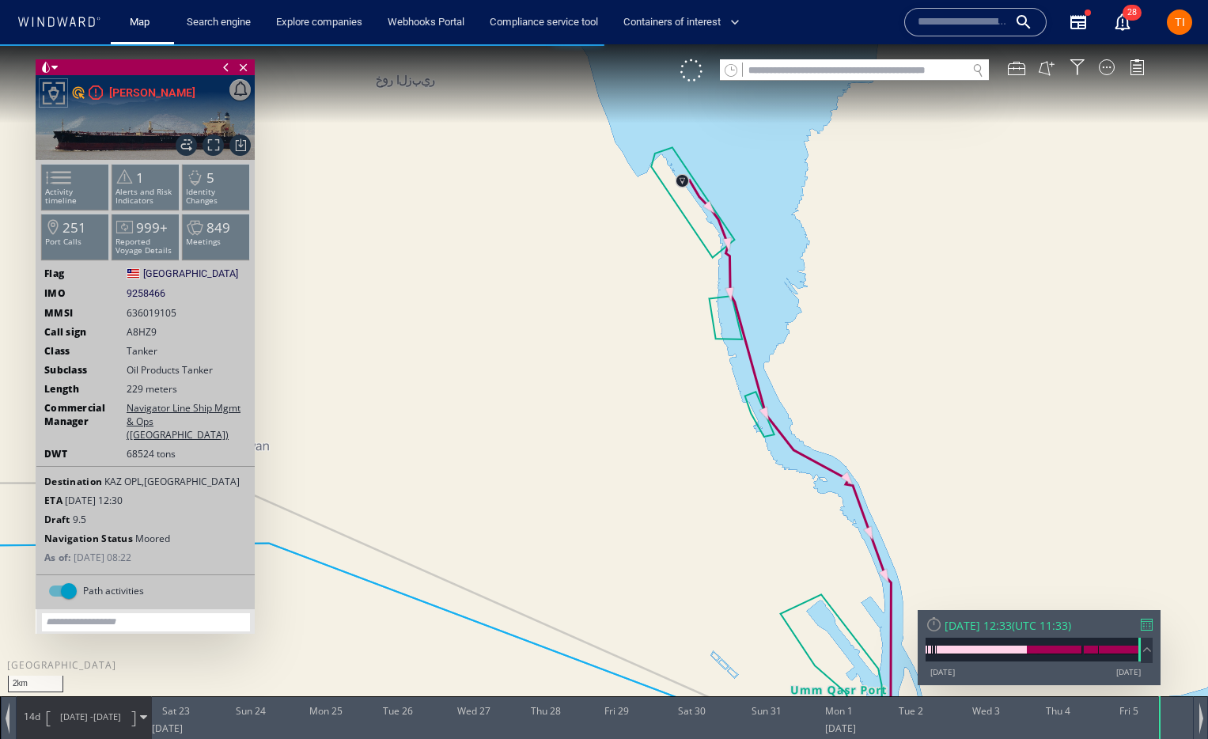
click at [131, 720] on span "[DATE] - [DATE]" at bounding box center [91, 717] width 80 height 40
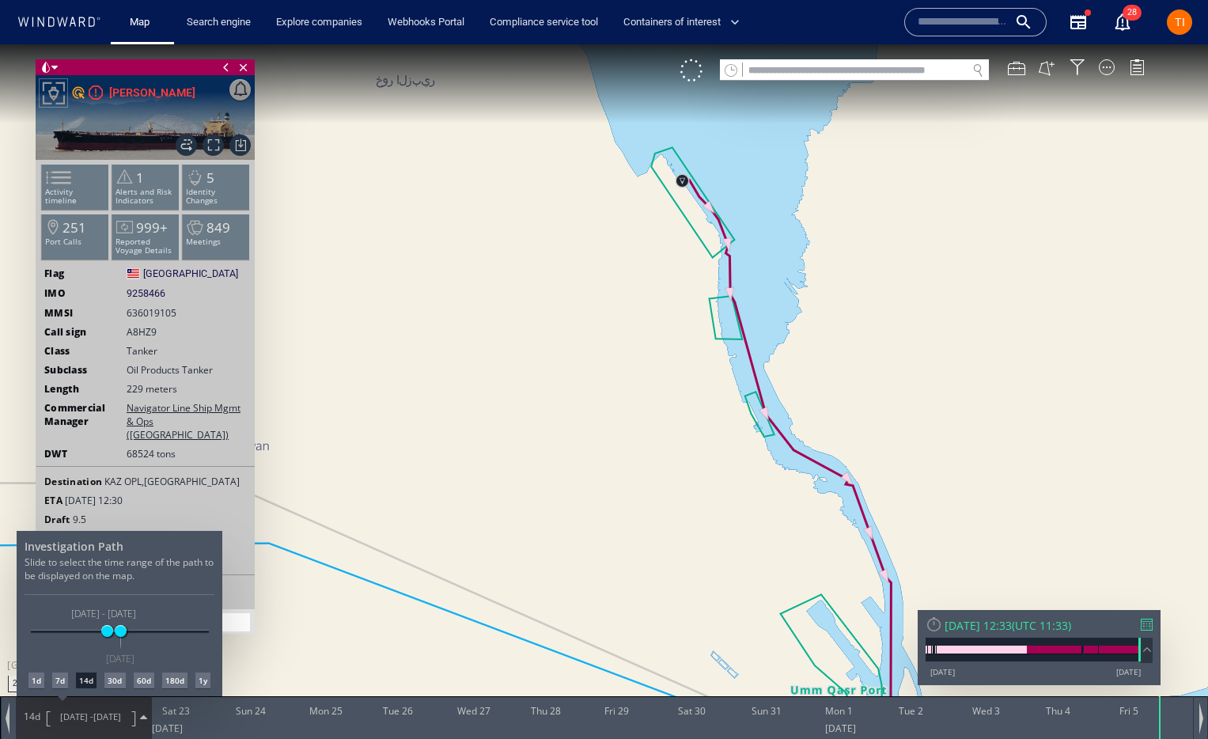
click at [179, 680] on div "180d" at bounding box center [174, 680] width 25 height 16
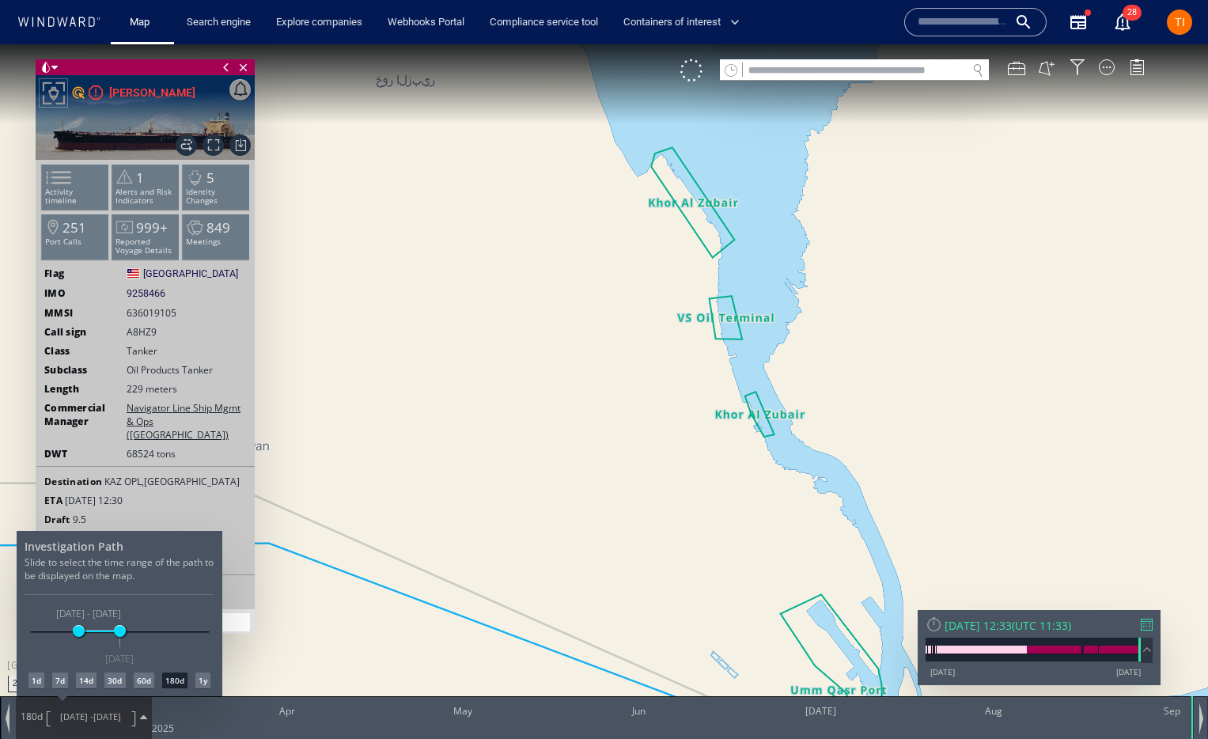
click at [197, 681] on div "1y" at bounding box center [202, 680] width 15 height 16
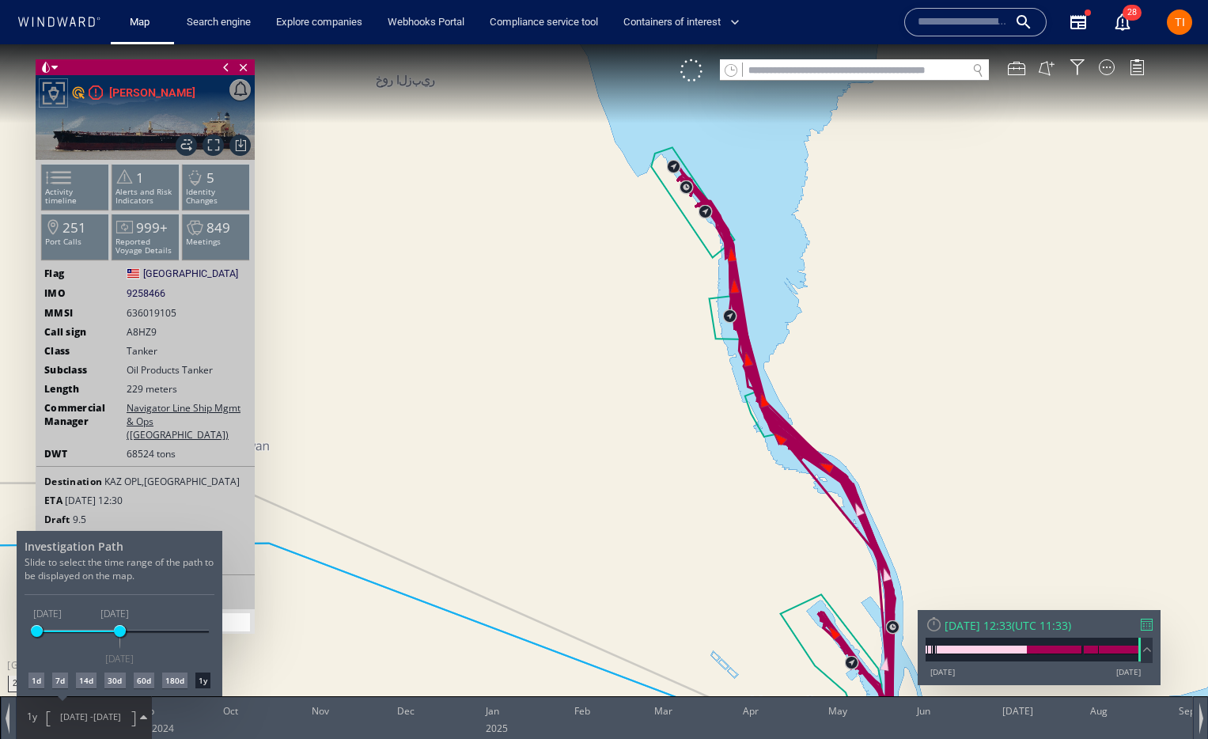
click at [772, 327] on div at bounding box center [604, 391] width 1208 height 694
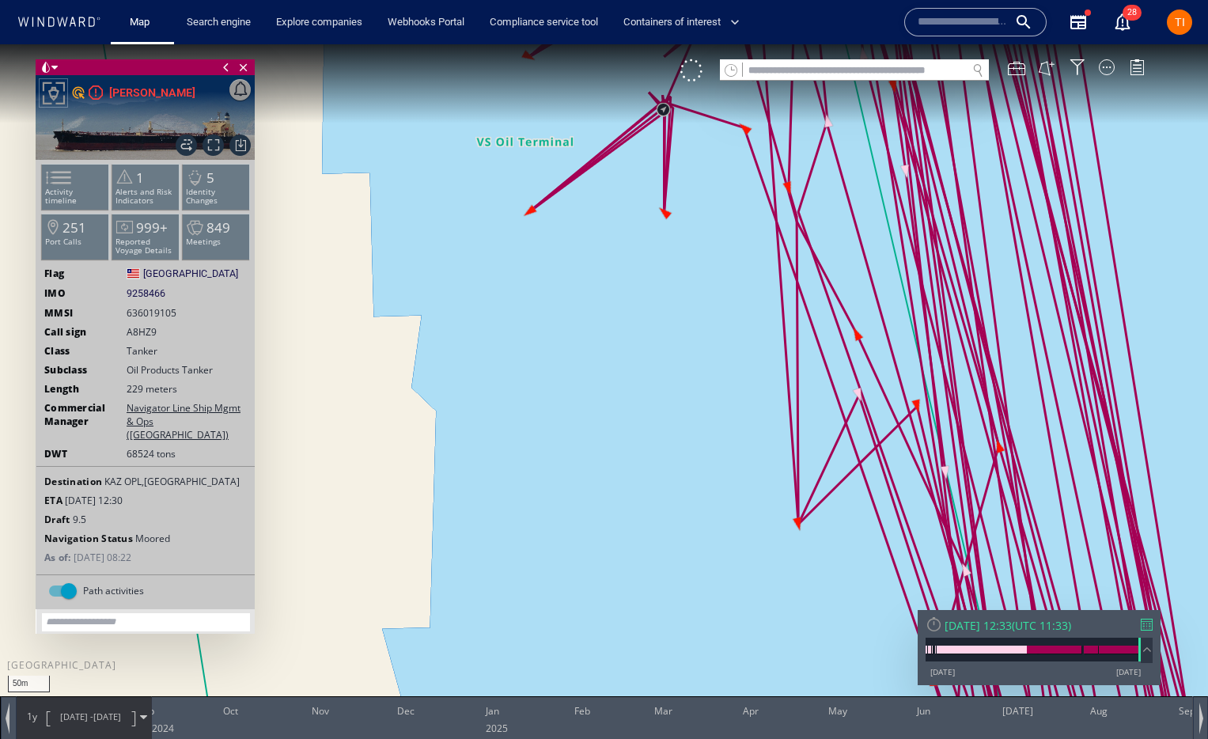
drag, startPoint x: 691, startPoint y: 297, endPoint x: 657, endPoint y: 468, distance: 174.4
click at [660, 505] on canvas "Map" at bounding box center [604, 383] width 1208 height 679
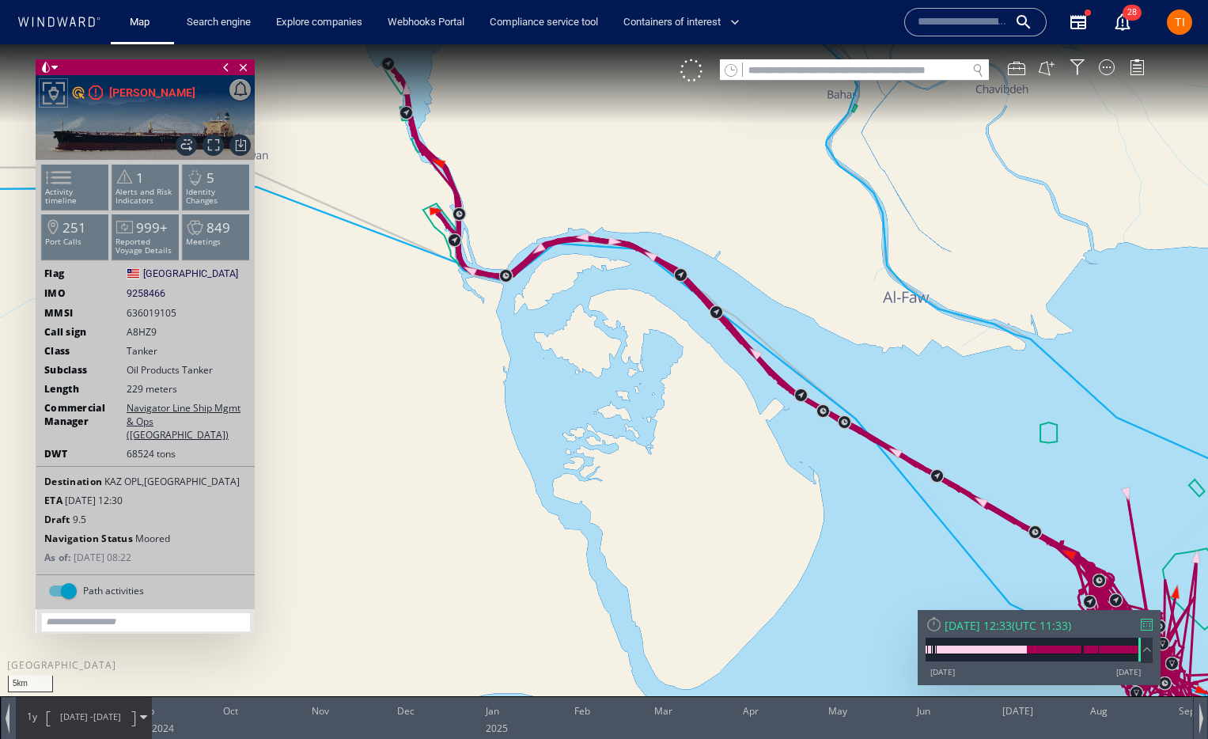
drag, startPoint x: 596, startPoint y: 194, endPoint x: 627, endPoint y: 331, distance: 141.2
click at [744, 338] on canvas "Map" at bounding box center [604, 383] width 1208 height 679
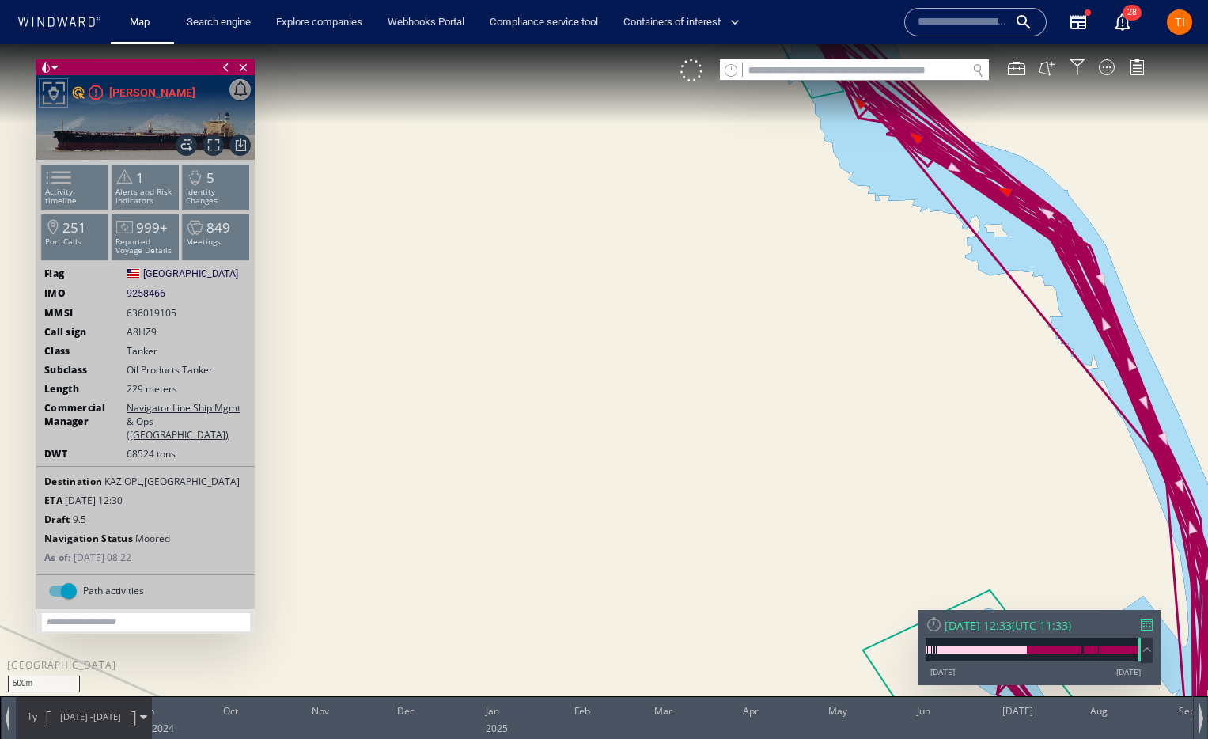
drag, startPoint x: 818, startPoint y: 372, endPoint x: 581, endPoint y: 442, distance: 246.8
click at [581, 442] on canvas "Map" at bounding box center [604, 383] width 1208 height 679
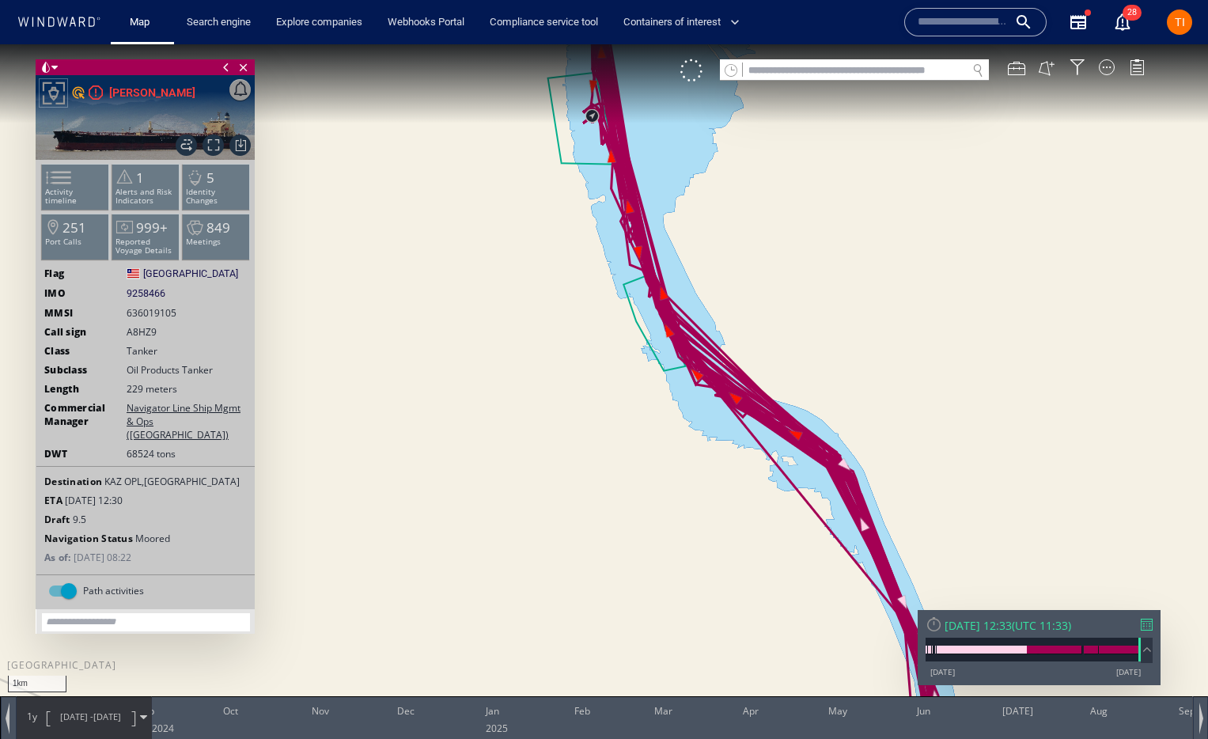
drag, startPoint x: 626, startPoint y: 297, endPoint x: 676, endPoint y: 458, distance: 168.9
click at [683, 464] on canvas "Map" at bounding box center [604, 383] width 1208 height 679
drag, startPoint x: 611, startPoint y: 277, endPoint x: 706, endPoint y: 505, distance: 247.1
click at [706, 505] on canvas "Map" at bounding box center [604, 383] width 1208 height 679
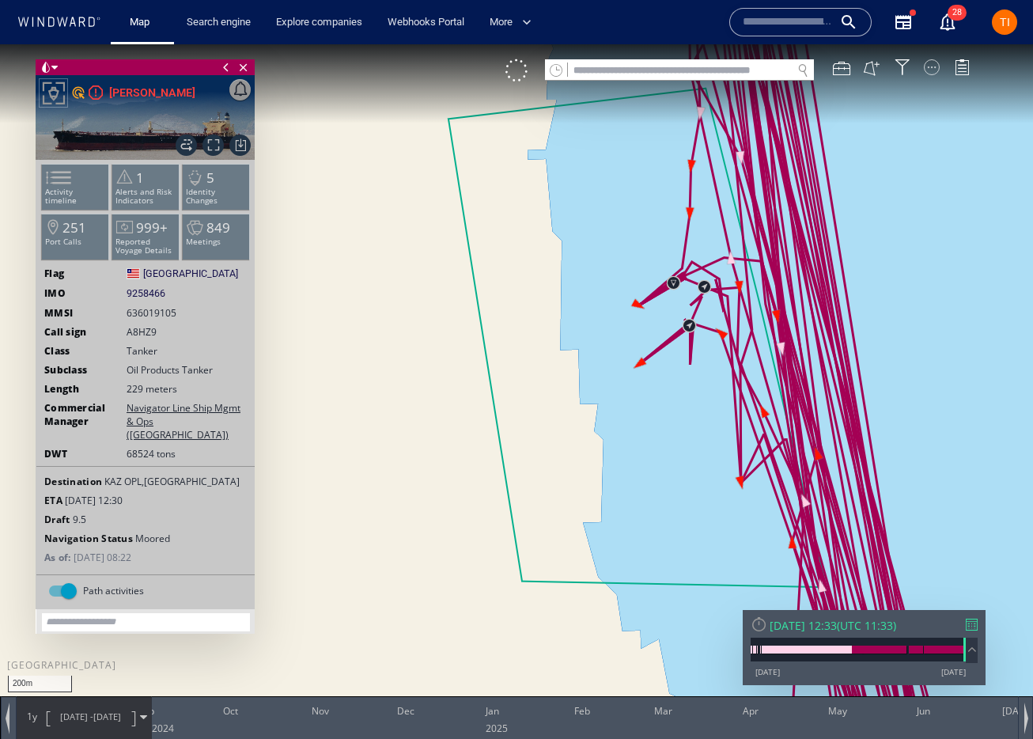
drag, startPoint x: 882, startPoint y: 195, endPoint x: 938, endPoint y: 63, distance: 142.8
click at [883, 194] on canvas "Map" at bounding box center [516, 383] width 1033 height 679
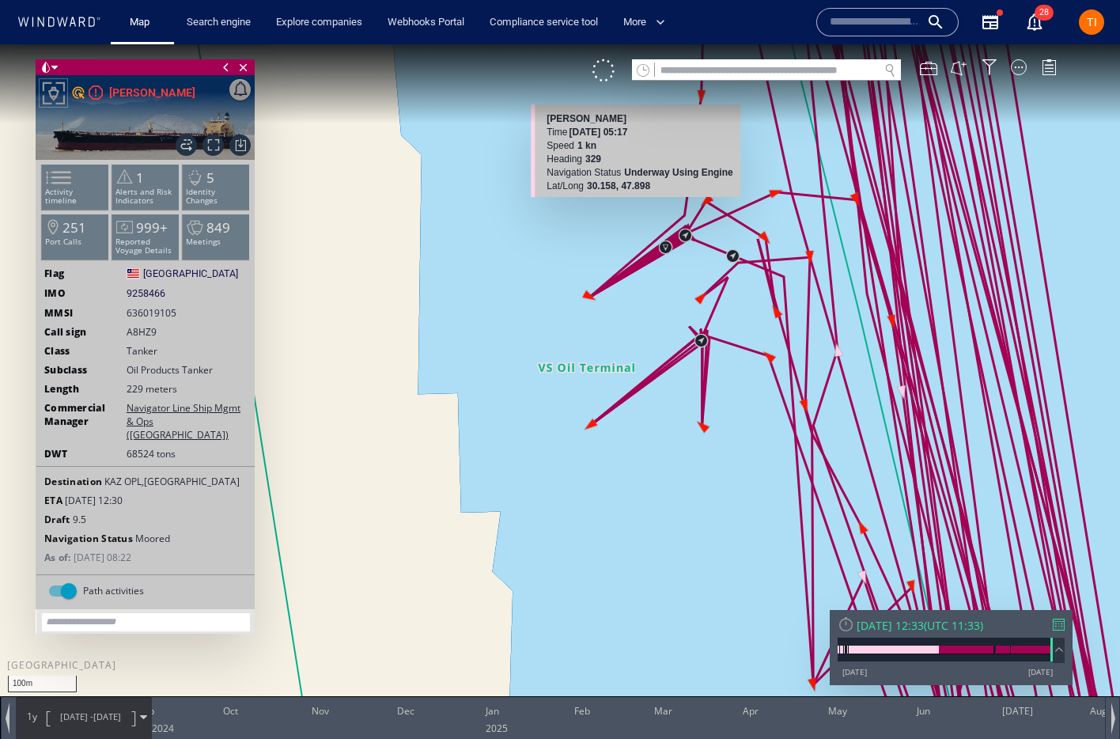
drag, startPoint x: 751, startPoint y: 373, endPoint x: 611, endPoint y: 267, distance: 175.4
click at [611, 267] on canvas "Map" at bounding box center [560, 383] width 1120 height 679
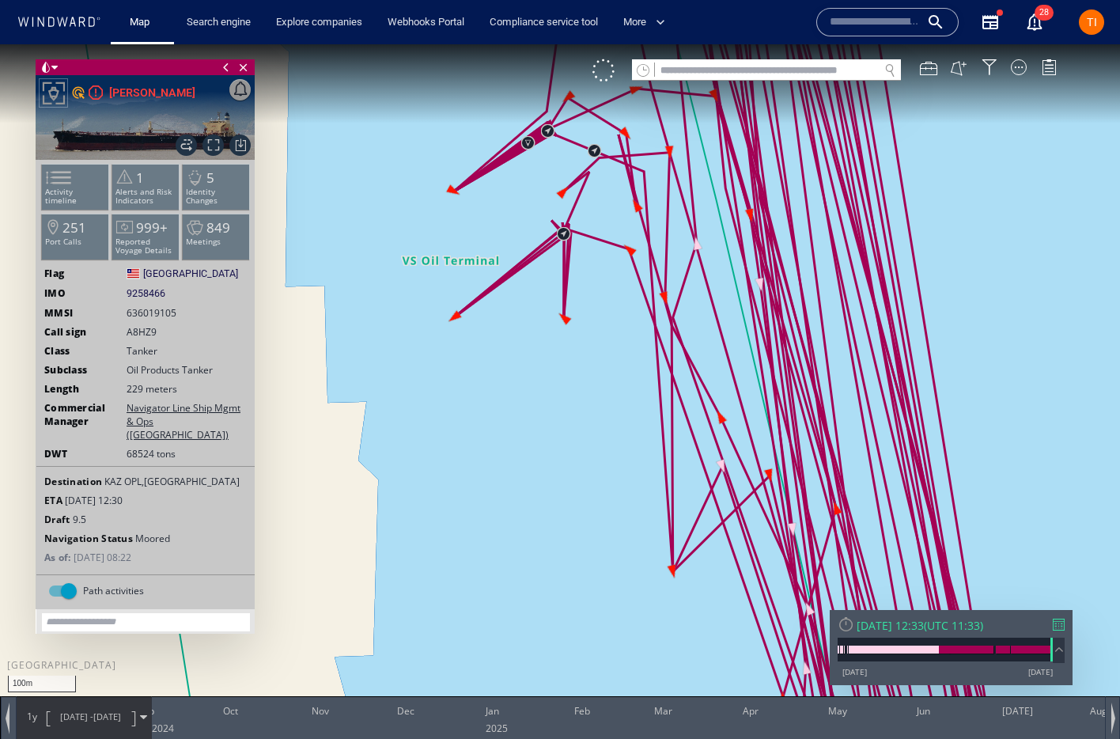
drag, startPoint x: 744, startPoint y: 241, endPoint x: 804, endPoint y: 475, distance: 241.0
click at [812, 513] on canvas "Map" at bounding box center [560, 383] width 1120 height 679
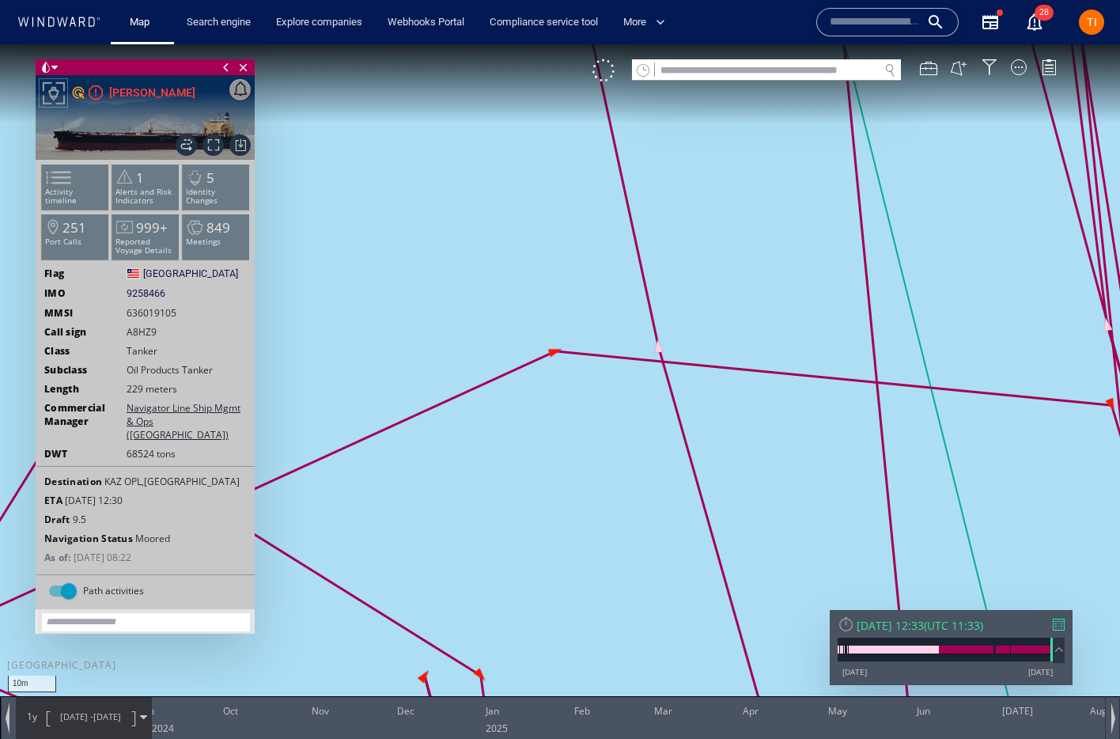
drag, startPoint x: 864, startPoint y: 367, endPoint x: 727, endPoint y: 331, distance: 141.6
click at [728, 331] on canvas "Map" at bounding box center [560, 383] width 1120 height 679
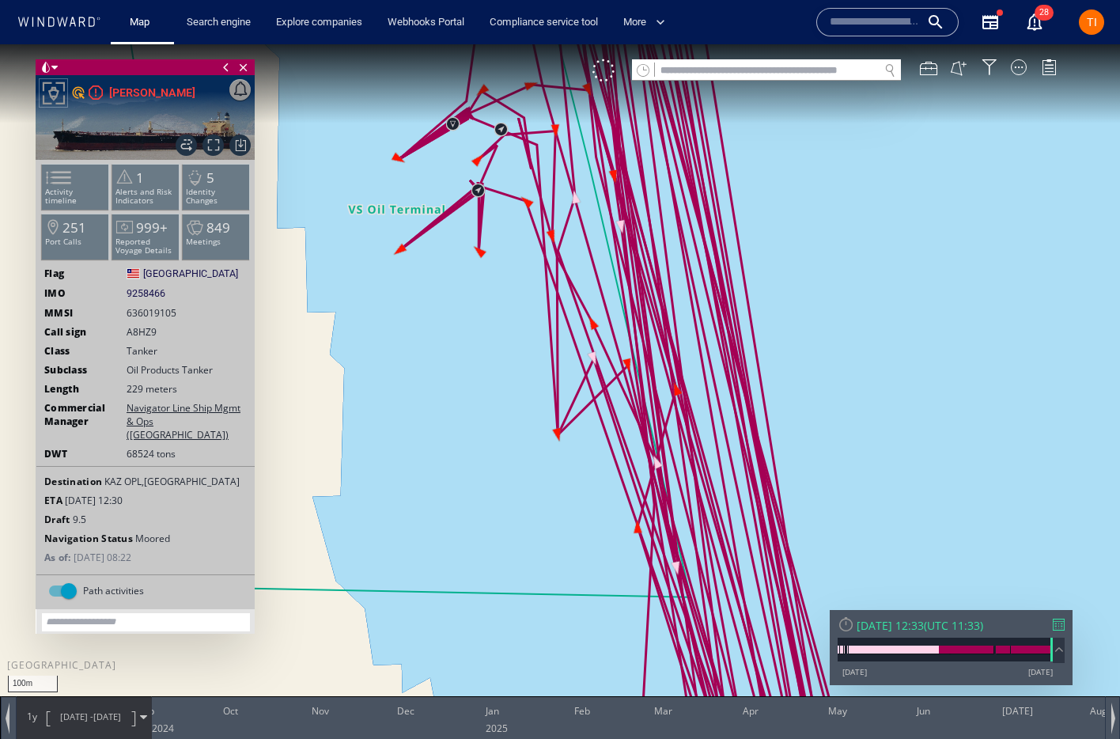
drag, startPoint x: 726, startPoint y: 508, endPoint x: 569, endPoint y: 265, distance: 289.4
click at [568, 265] on canvas "Map" at bounding box center [560, 383] width 1120 height 679
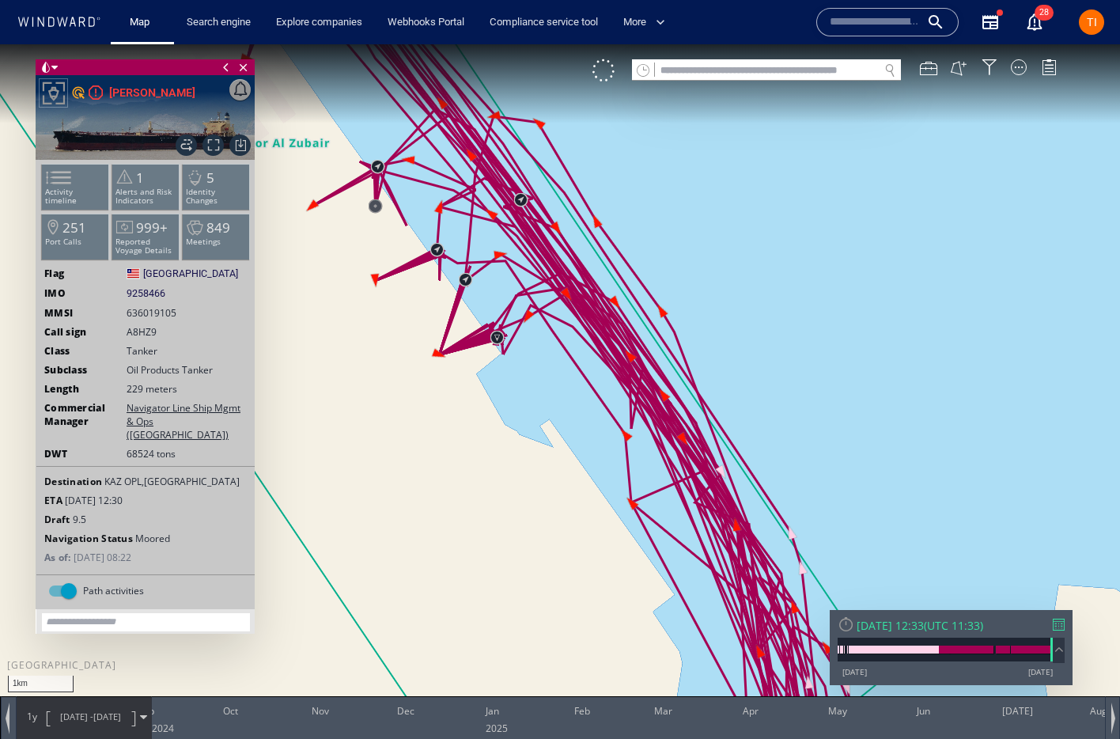
drag, startPoint x: 726, startPoint y: 490, endPoint x: 587, endPoint y: 251, distance: 277.2
click at [577, 223] on canvas "Map" at bounding box center [560, 383] width 1120 height 679
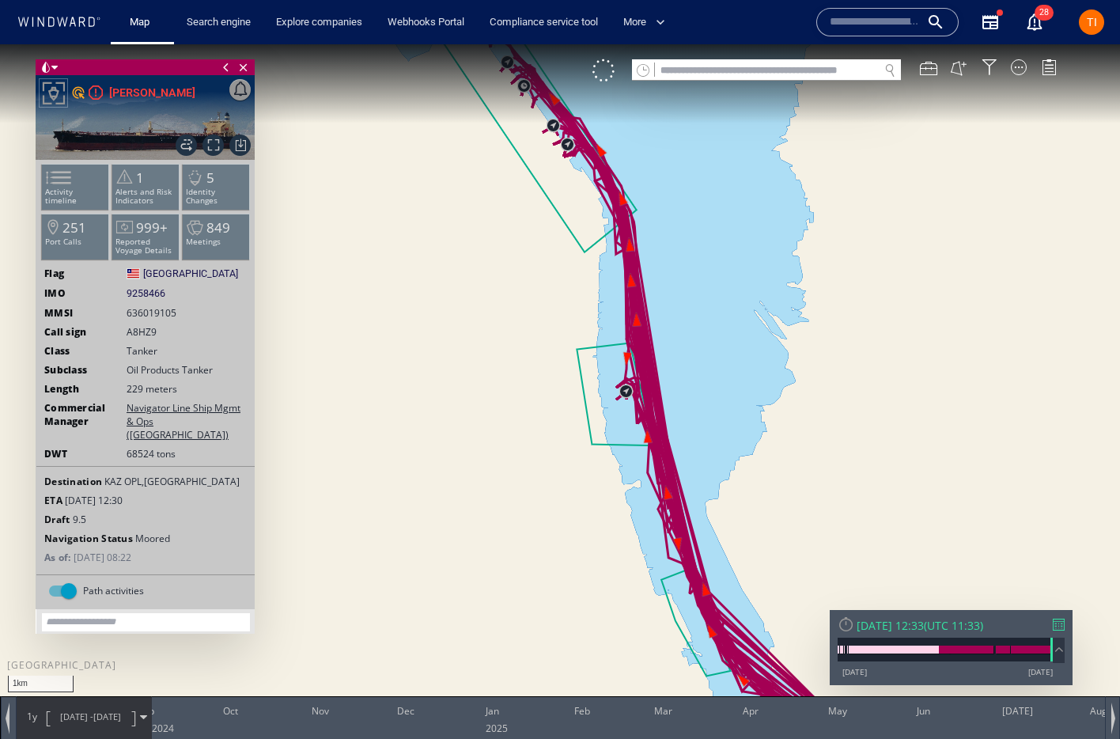
drag, startPoint x: 528, startPoint y: 200, endPoint x: 523, endPoint y: 172, distance: 29.0
click at [519, 171] on canvas "Map" at bounding box center [560, 383] width 1120 height 679
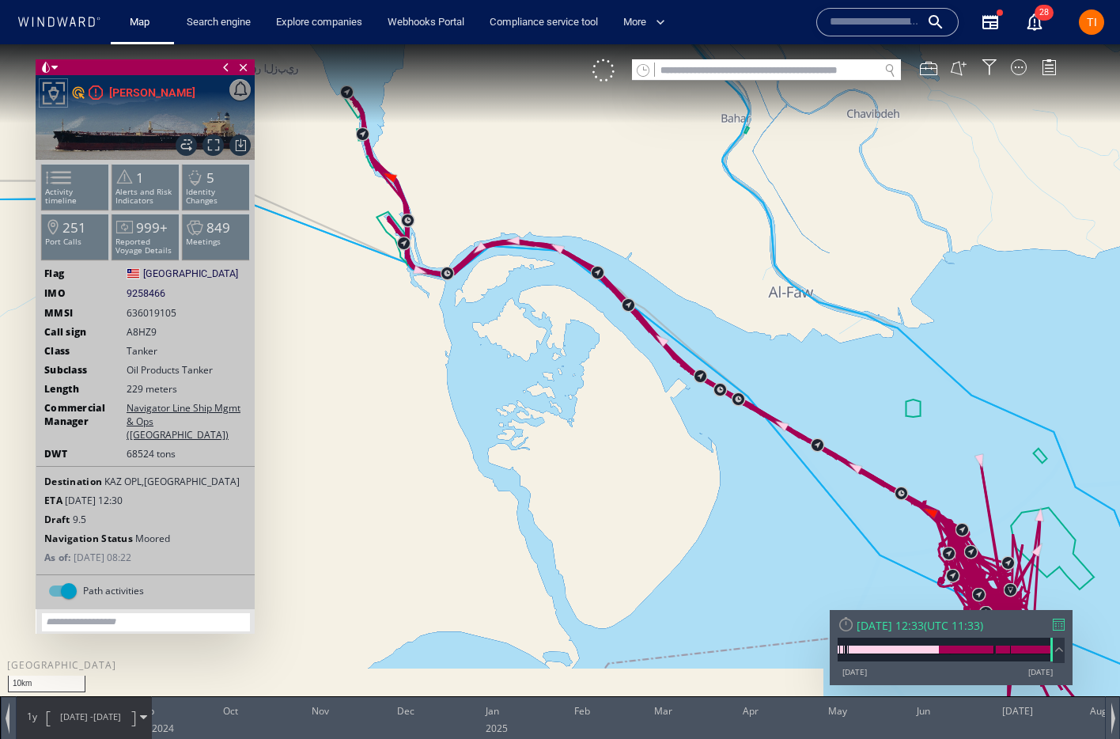
drag, startPoint x: 677, startPoint y: 282, endPoint x: 517, endPoint y: 149, distance: 207.9
click at [515, 149] on canvas "Map" at bounding box center [560, 383] width 1120 height 679
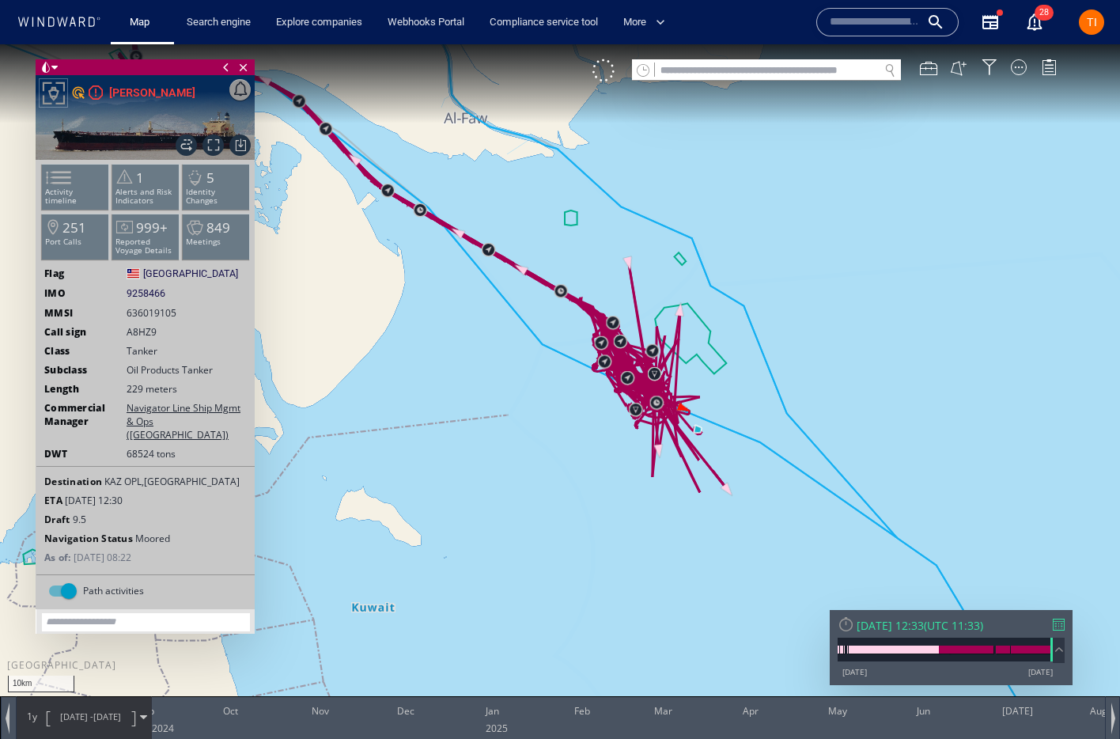
drag, startPoint x: 636, startPoint y: 403, endPoint x: 562, endPoint y: 388, distance: 74.9
click at [560, 388] on canvas "Map" at bounding box center [560, 383] width 1120 height 679
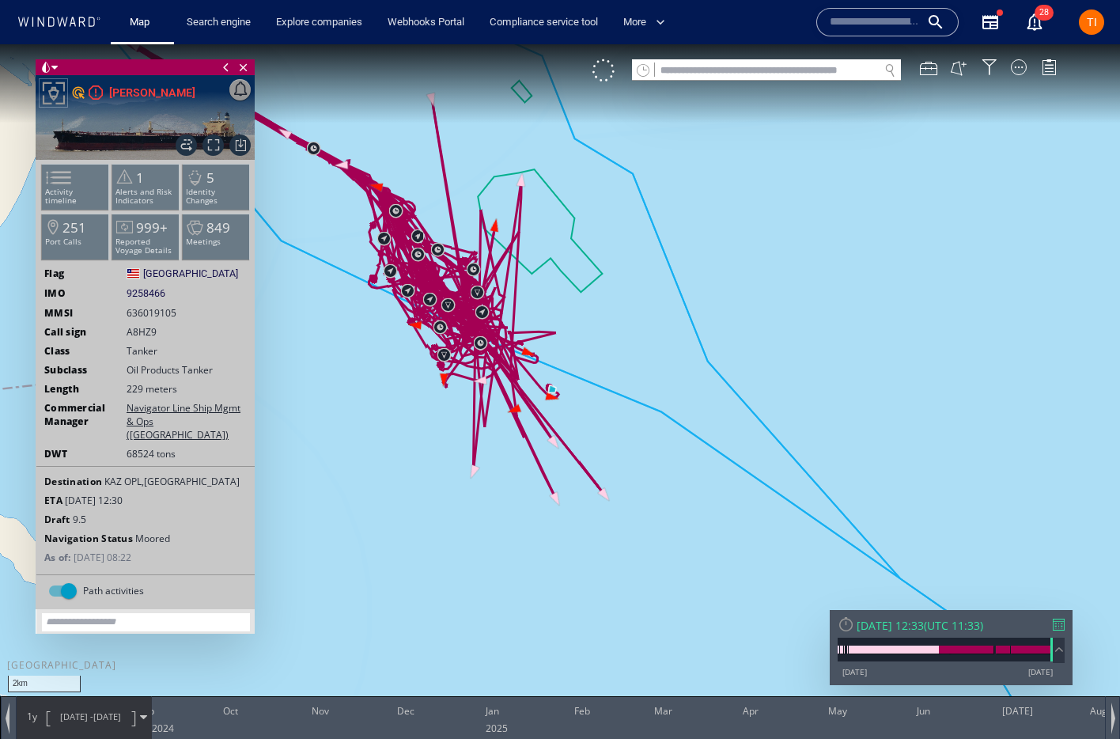
click at [843, 324] on canvas "Map" at bounding box center [560, 383] width 1120 height 679
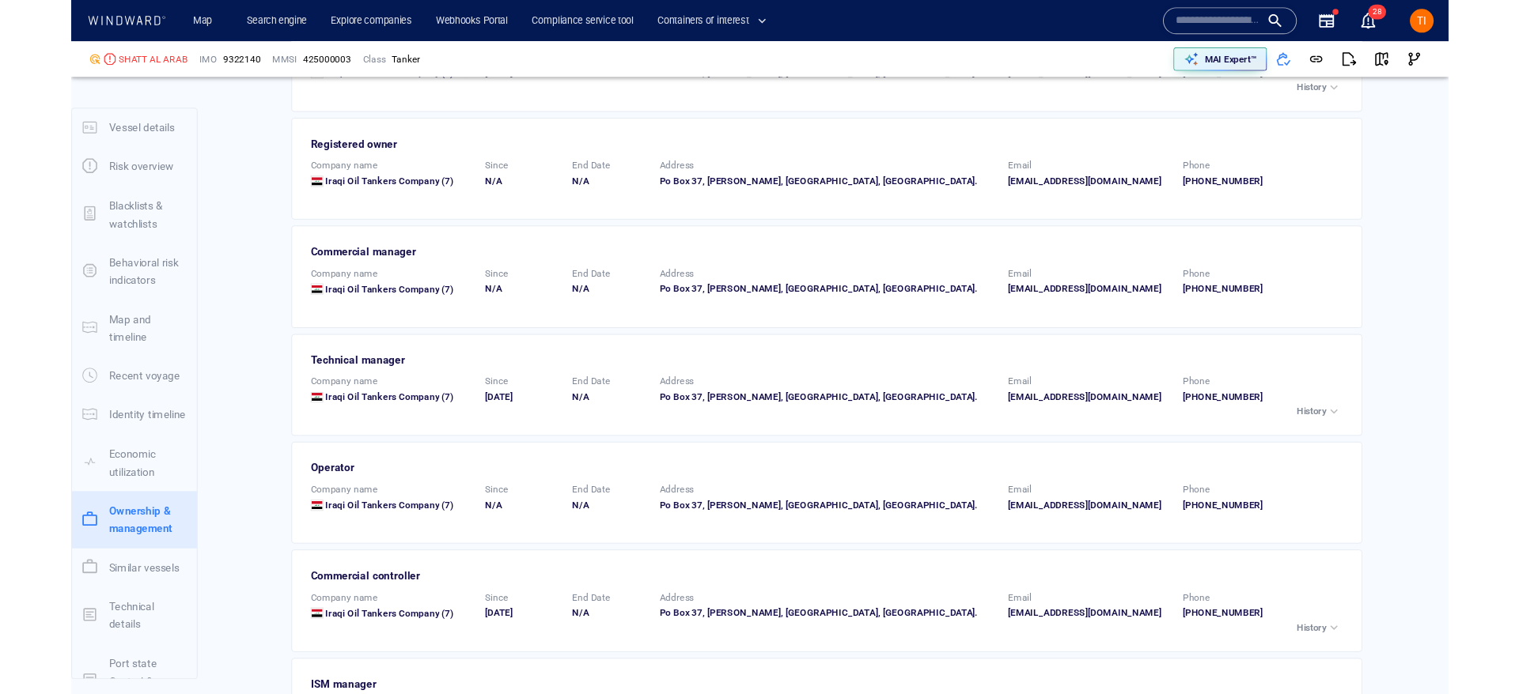
scroll to position [43, 0]
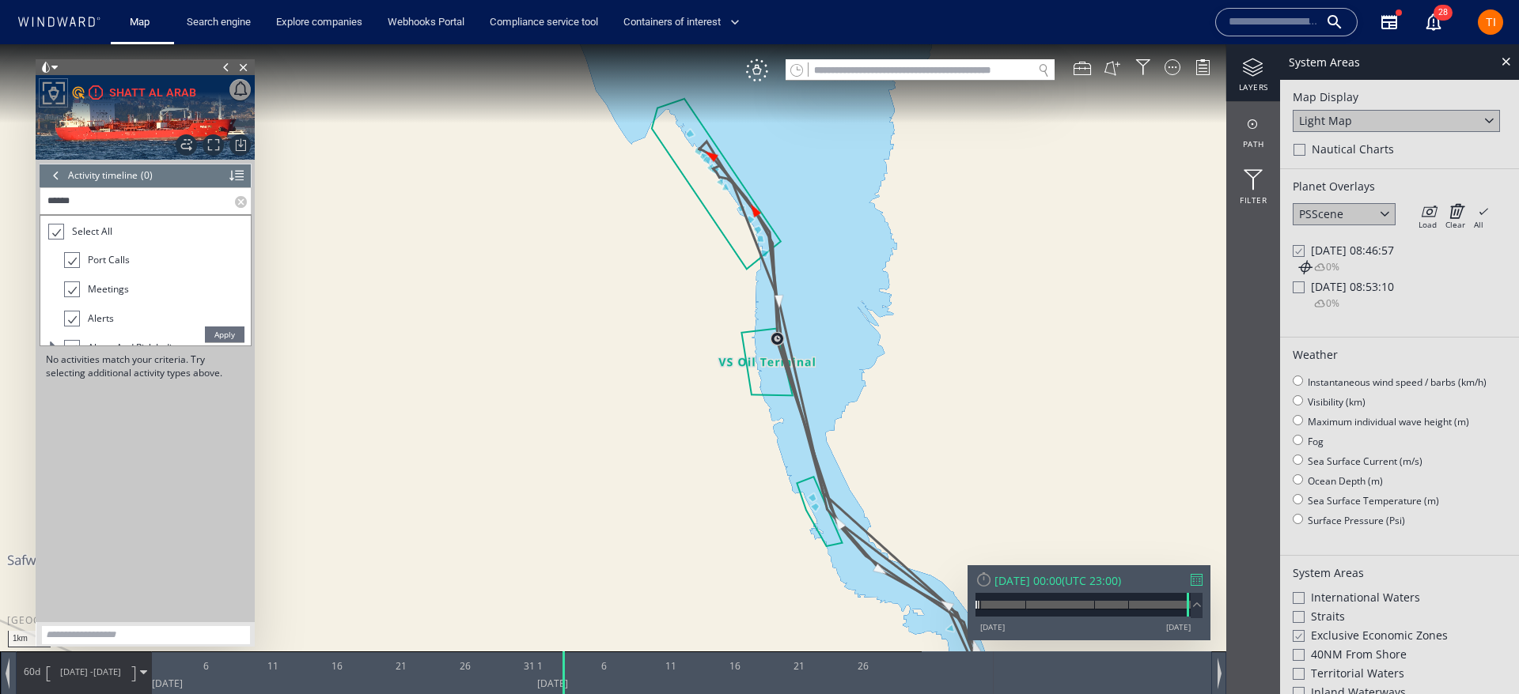
click at [57, 178] on div at bounding box center [55, 176] width 17 height 24
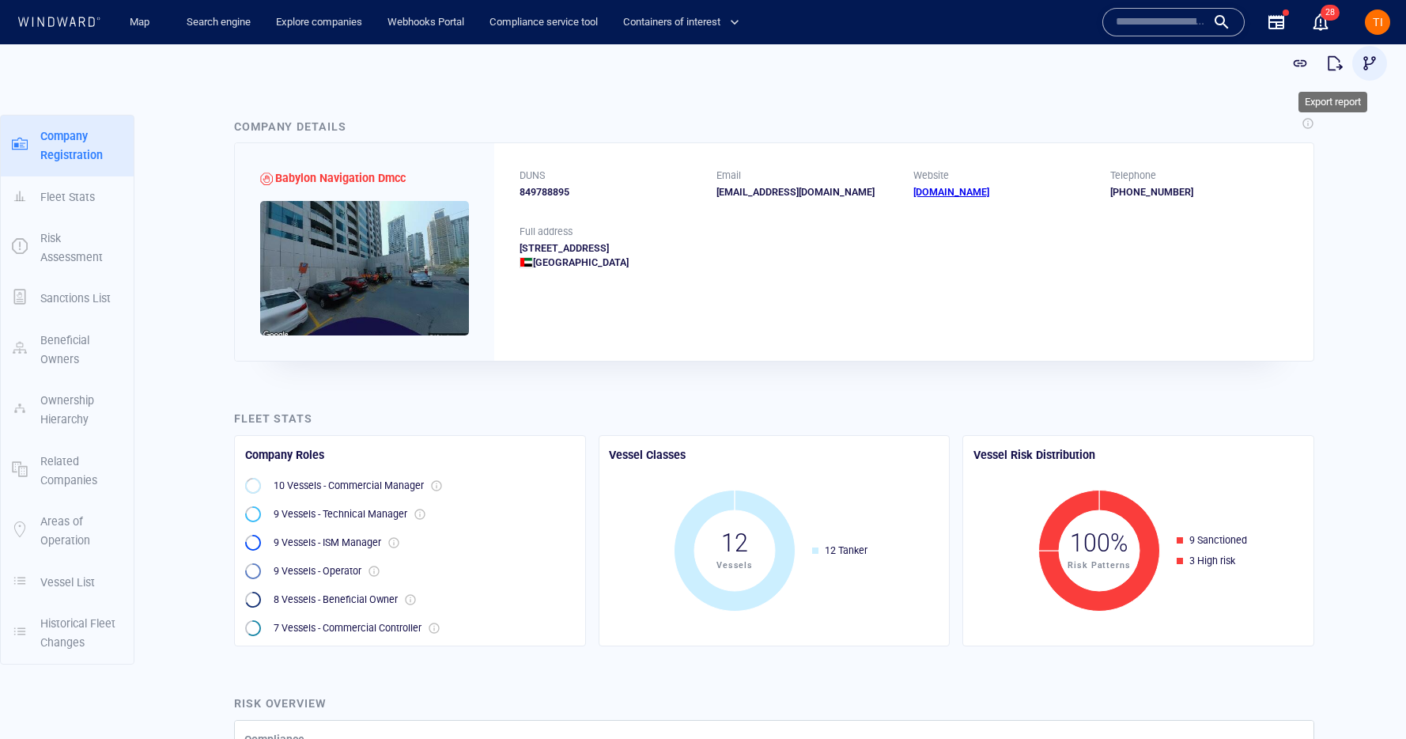
click at [1357, 64] on button "button" at bounding box center [1370, 63] width 35 height 35
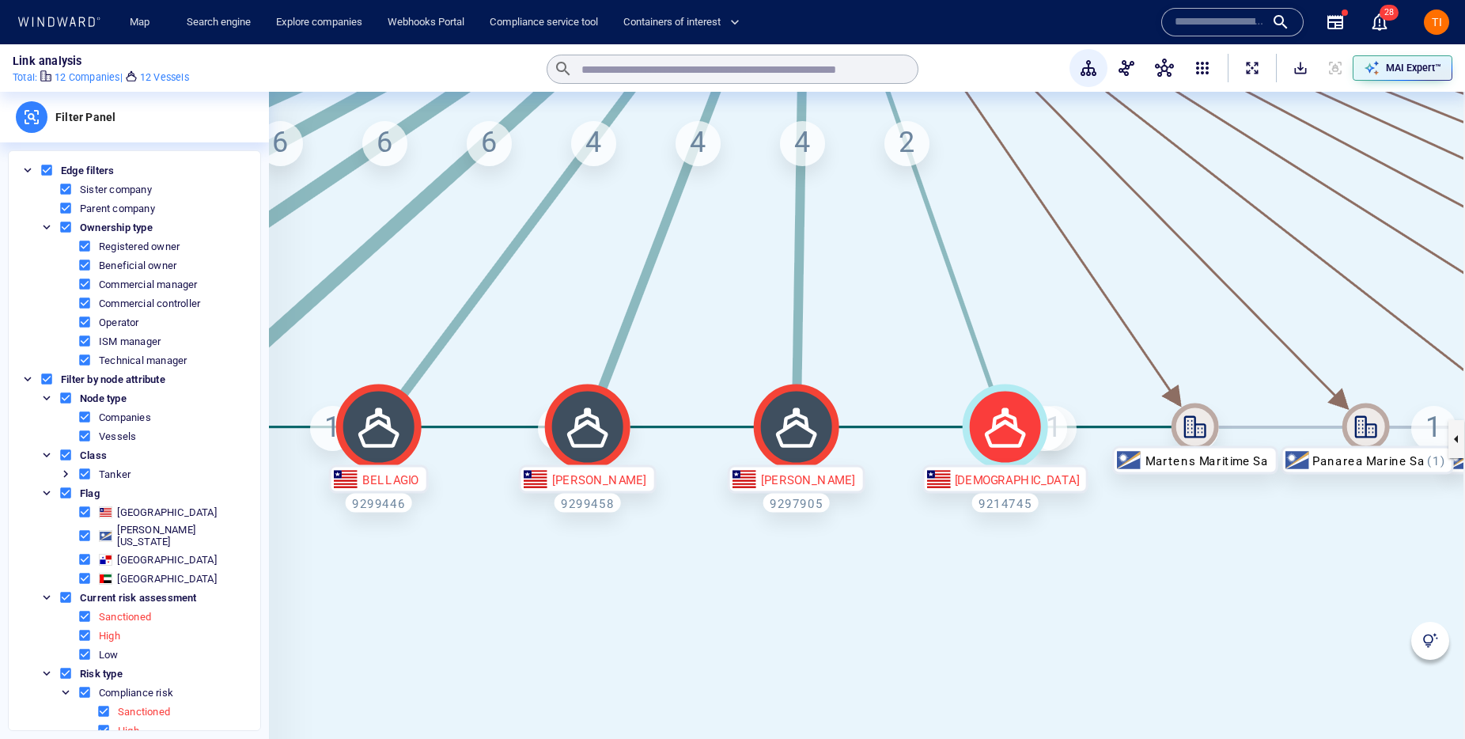
click at [1013, 482] on div "[DEMOGRAPHIC_DATA]" at bounding box center [1005, 479] width 168 height 28
drag, startPoint x: 1016, startPoint y: 479, endPoint x: 1018, endPoint y: 469, distance: 9.8
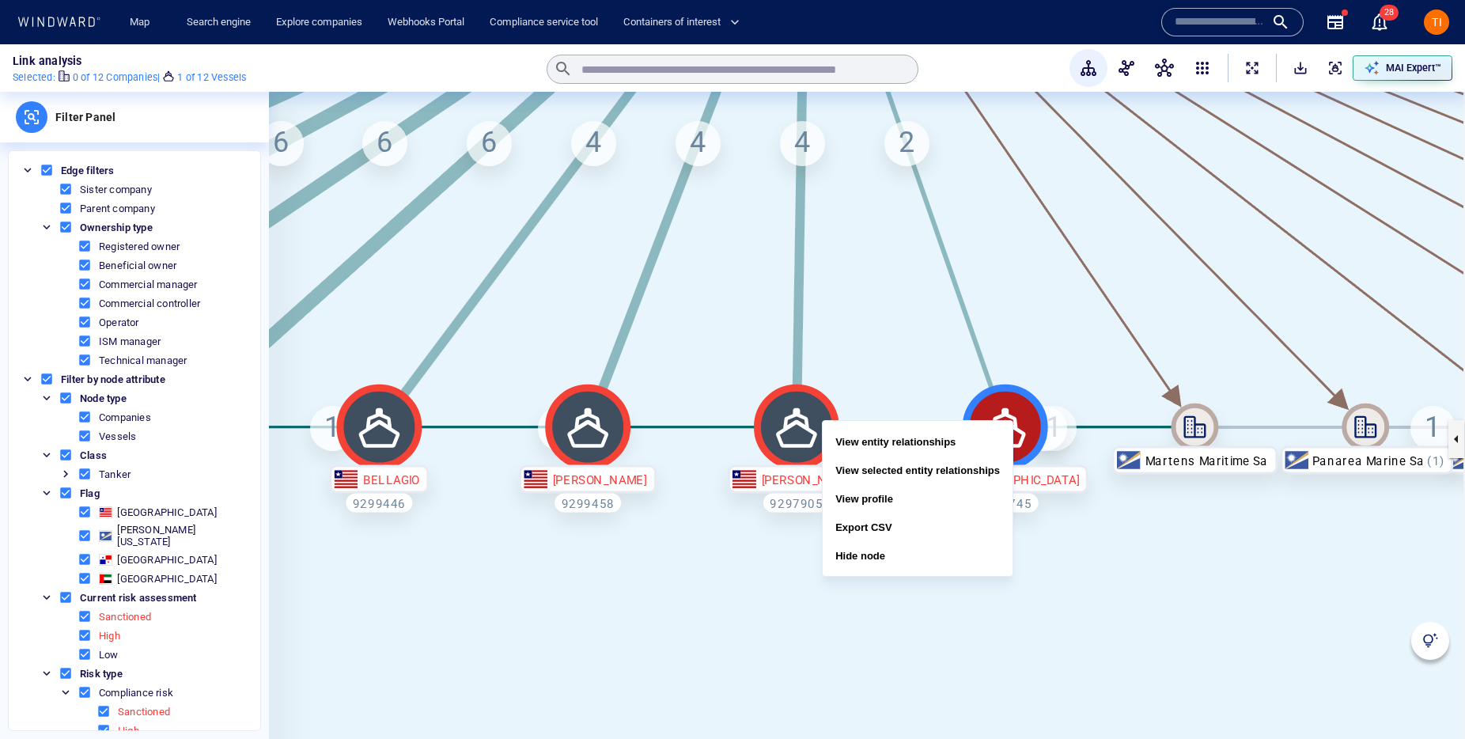
click at [925, 496] on button "View profile" at bounding box center [918, 498] width 190 height 28
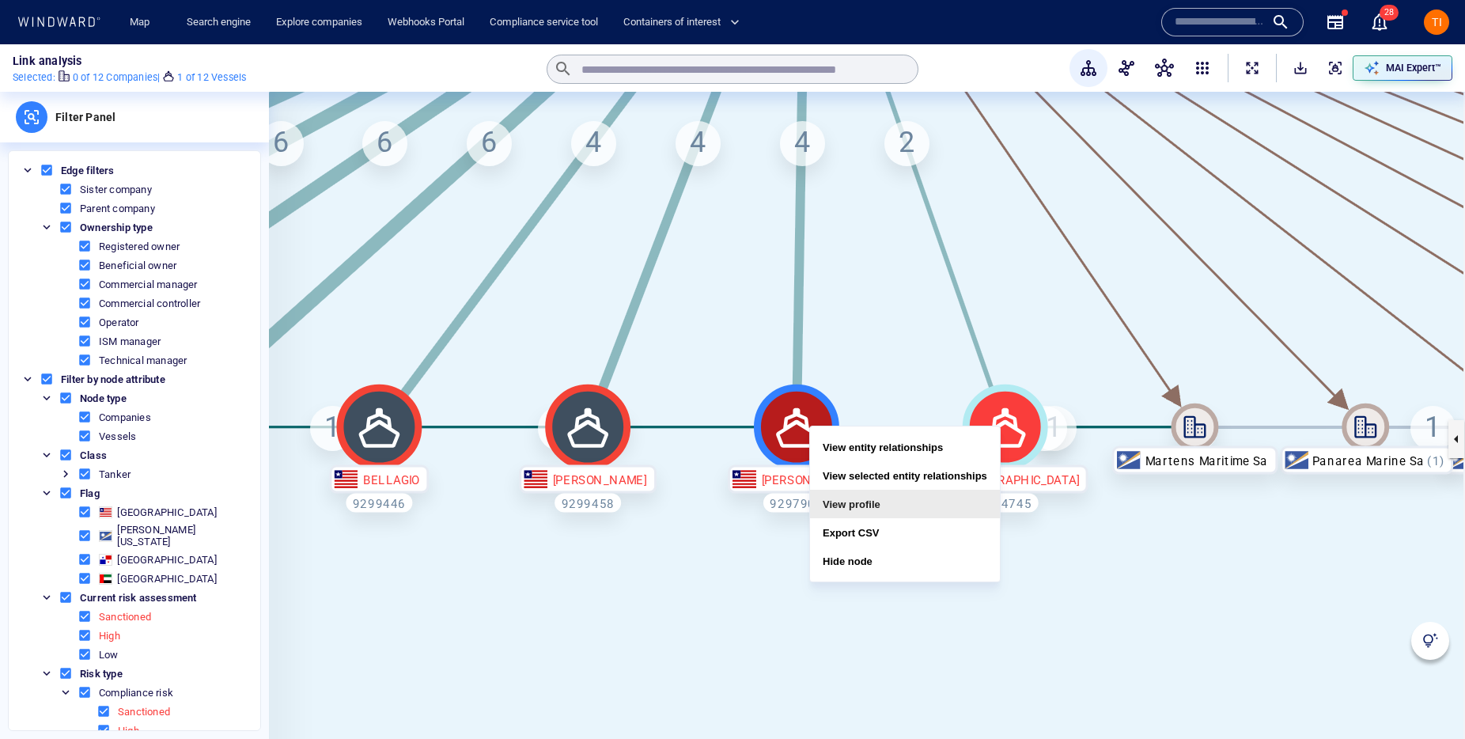
click at [861, 495] on button "View profile" at bounding box center [905, 504] width 190 height 28
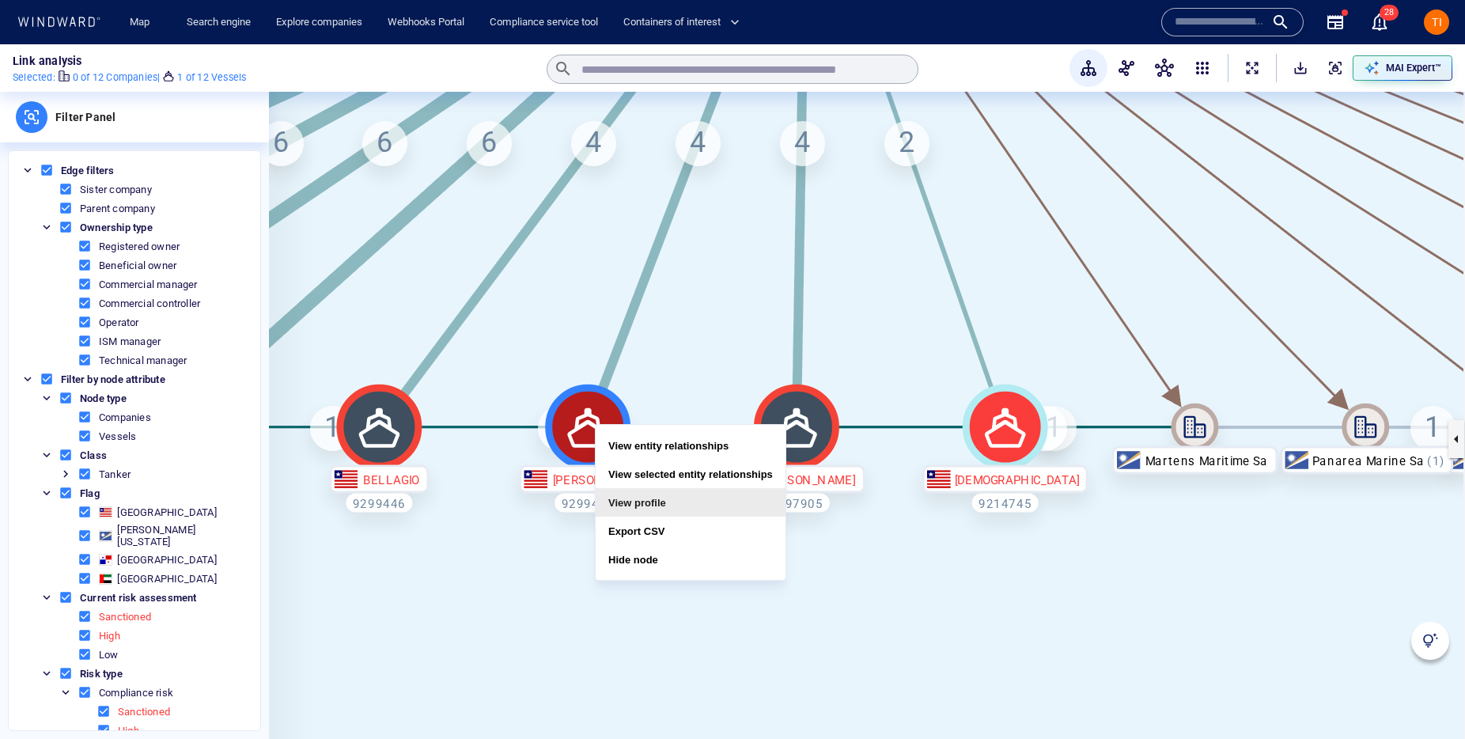
click at [648, 498] on button "View profile" at bounding box center [691, 502] width 190 height 28
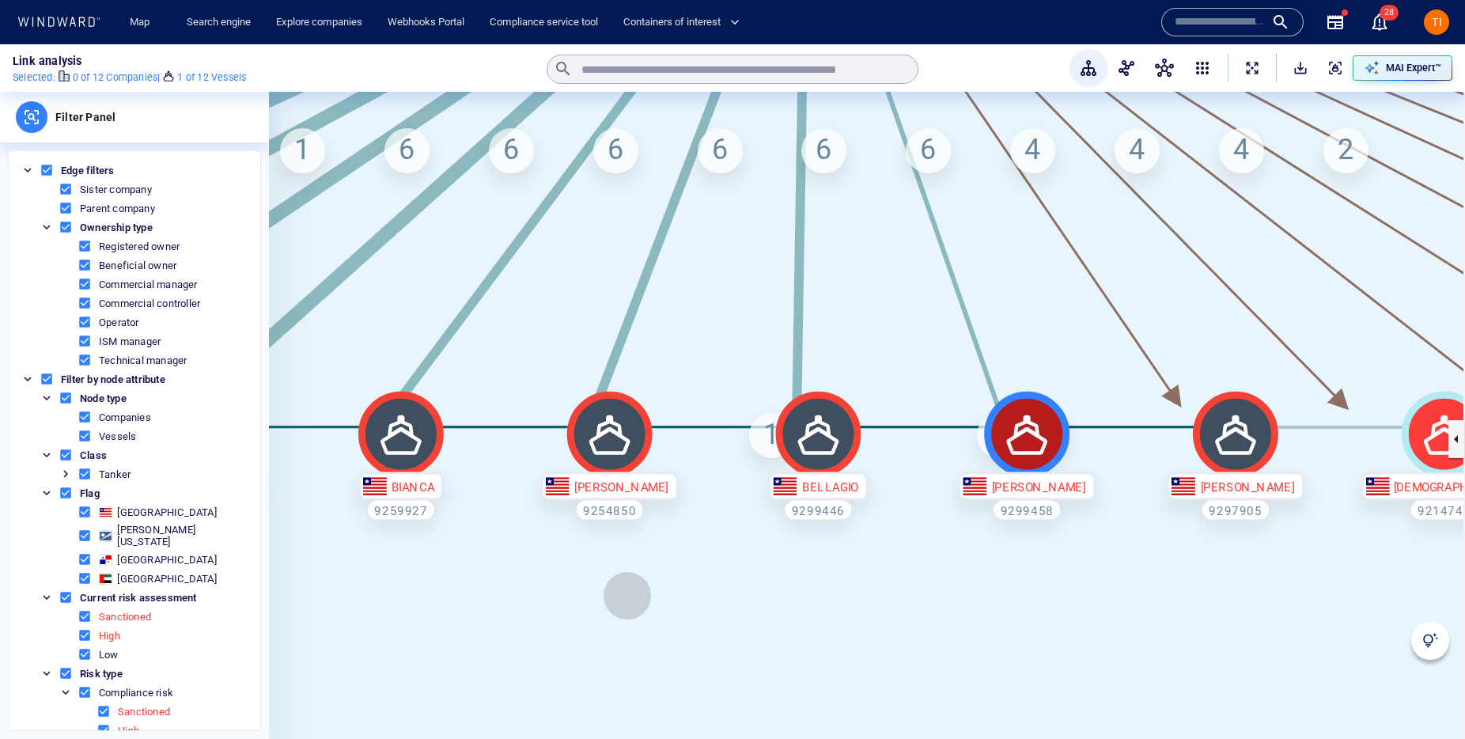
drag, startPoint x: 706, startPoint y: 597, endPoint x: 921, endPoint y: 597, distance: 215.1
click at [925, 603] on canvas at bounding box center [867, 439] width 1196 height 694
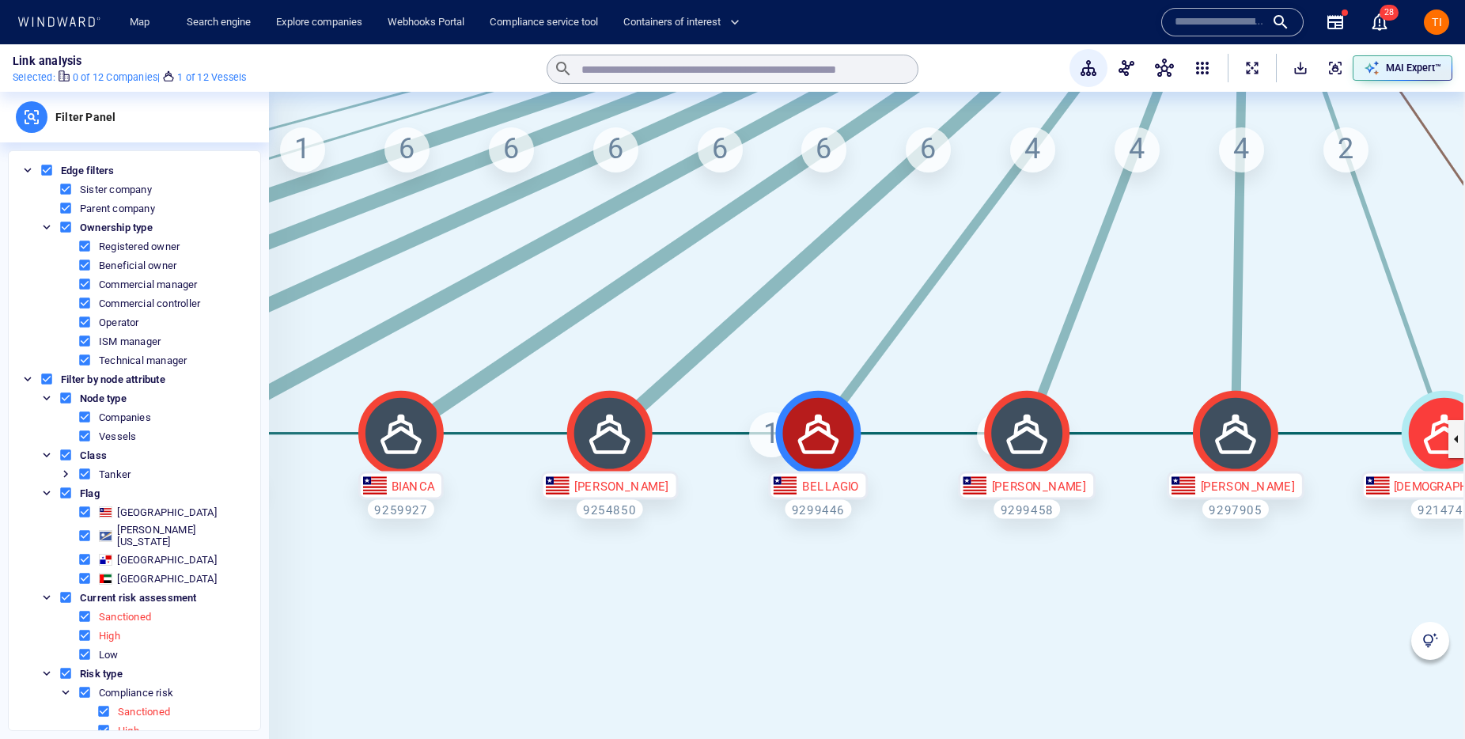
drag, startPoint x: 813, startPoint y: 444, endPoint x: 843, endPoint y: 437, distance: 30.7
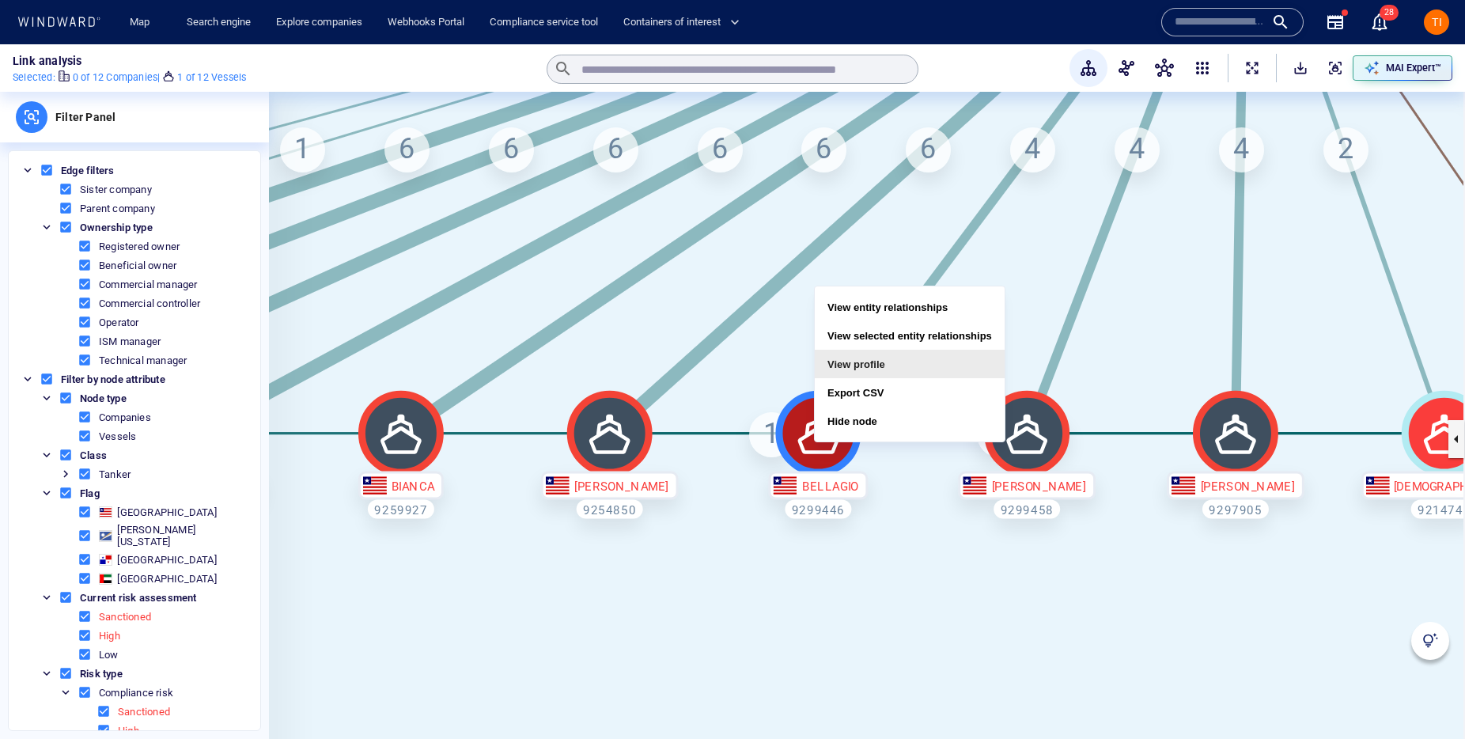
click at [886, 364] on button "View profile" at bounding box center [910, 364] width 190 height 28
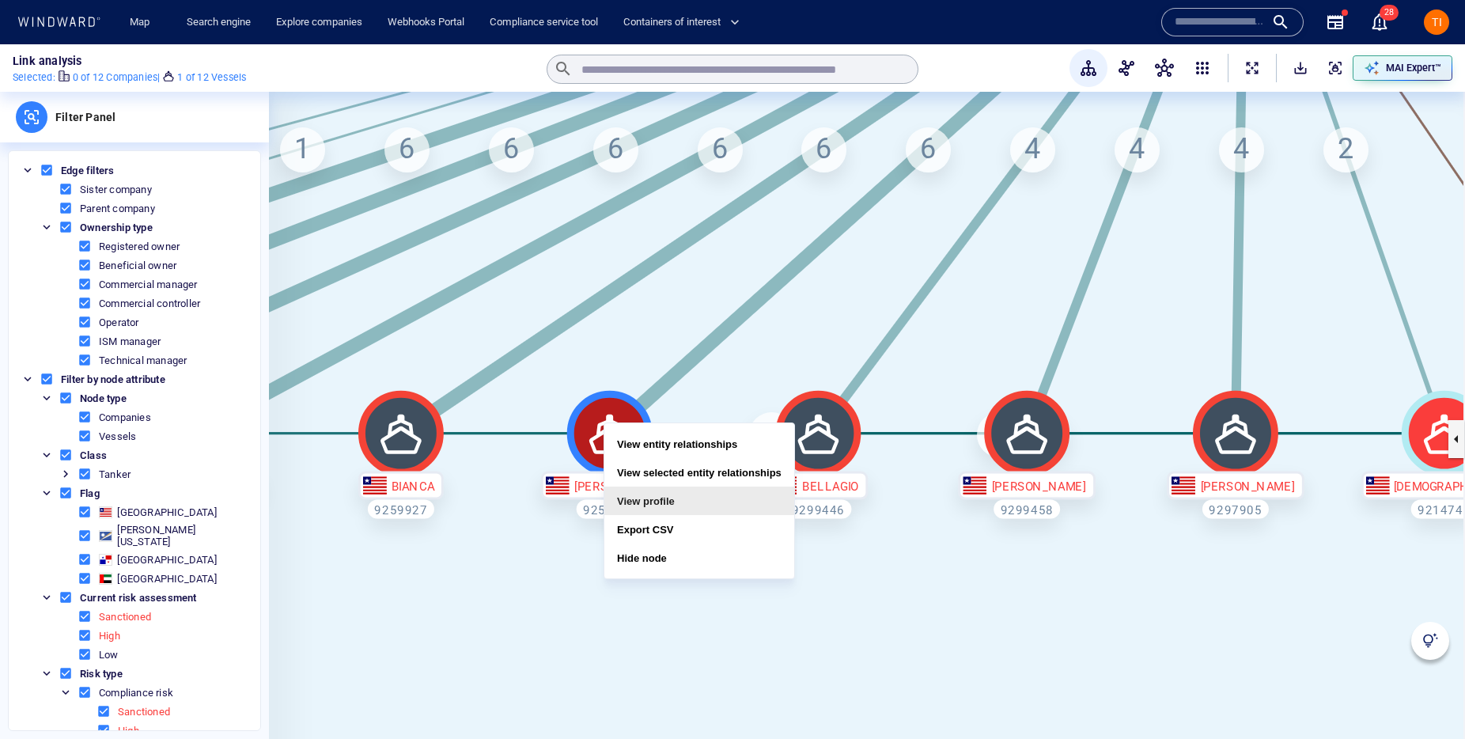
click at [647, 497] on button "View profile" at bounding box center [699, 500] width 190 height 28
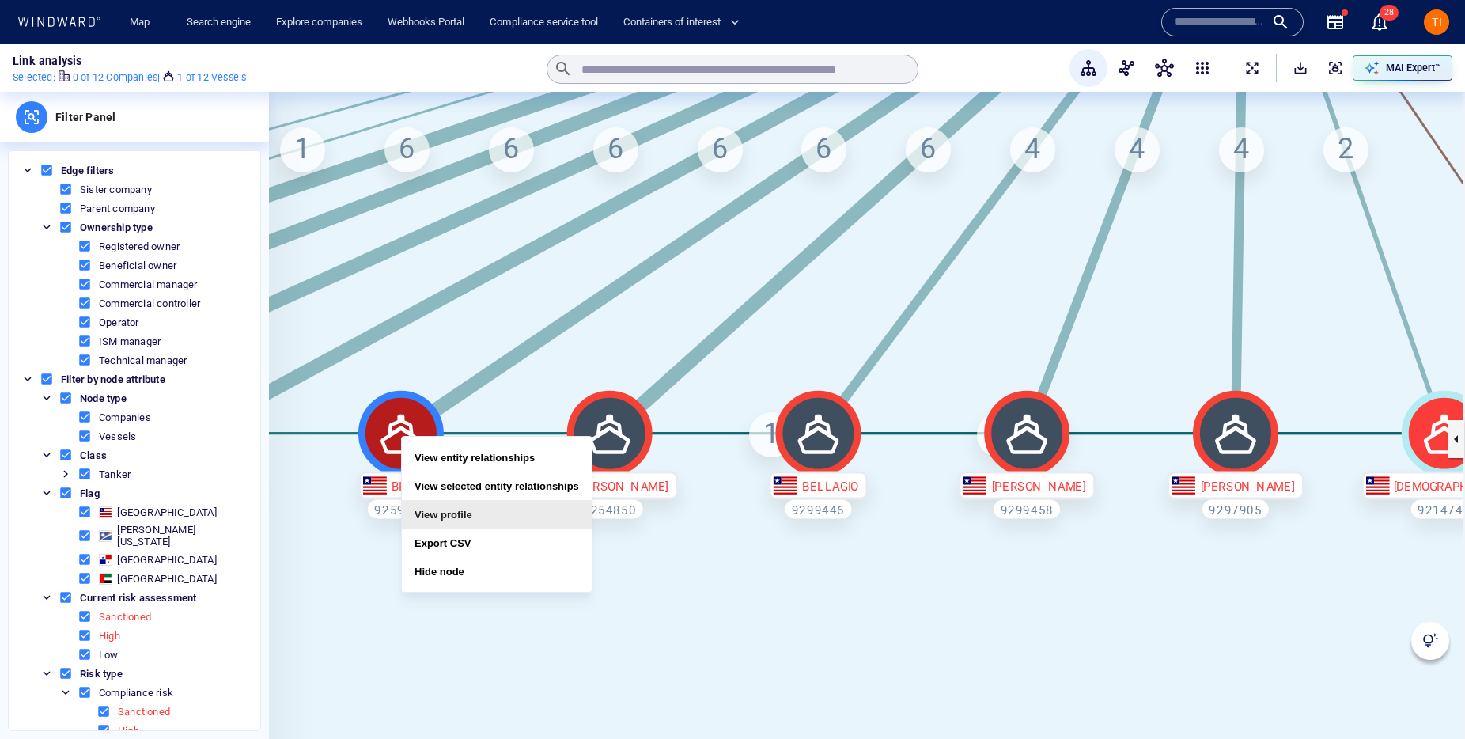
click at [452, 509] on button "View profile" at bounding box center [497, 514] width 190 height 28
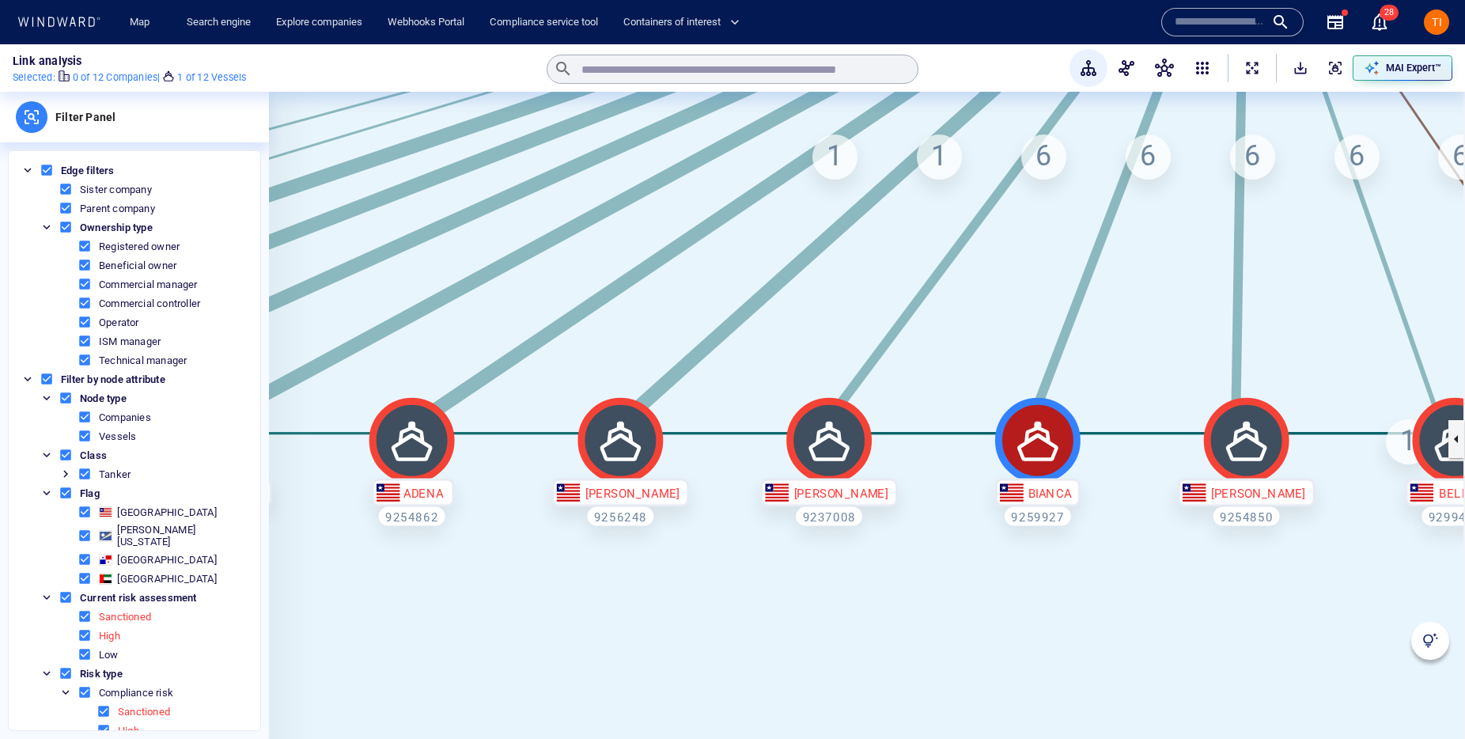
drag, startPoint x: 431, startPoint y: 600, endPoint x: 1040, endPoint y: 604, distance: 609.1
click at [1065, 607] on canvas at bounding box center [867, 439] width 1196 height 694
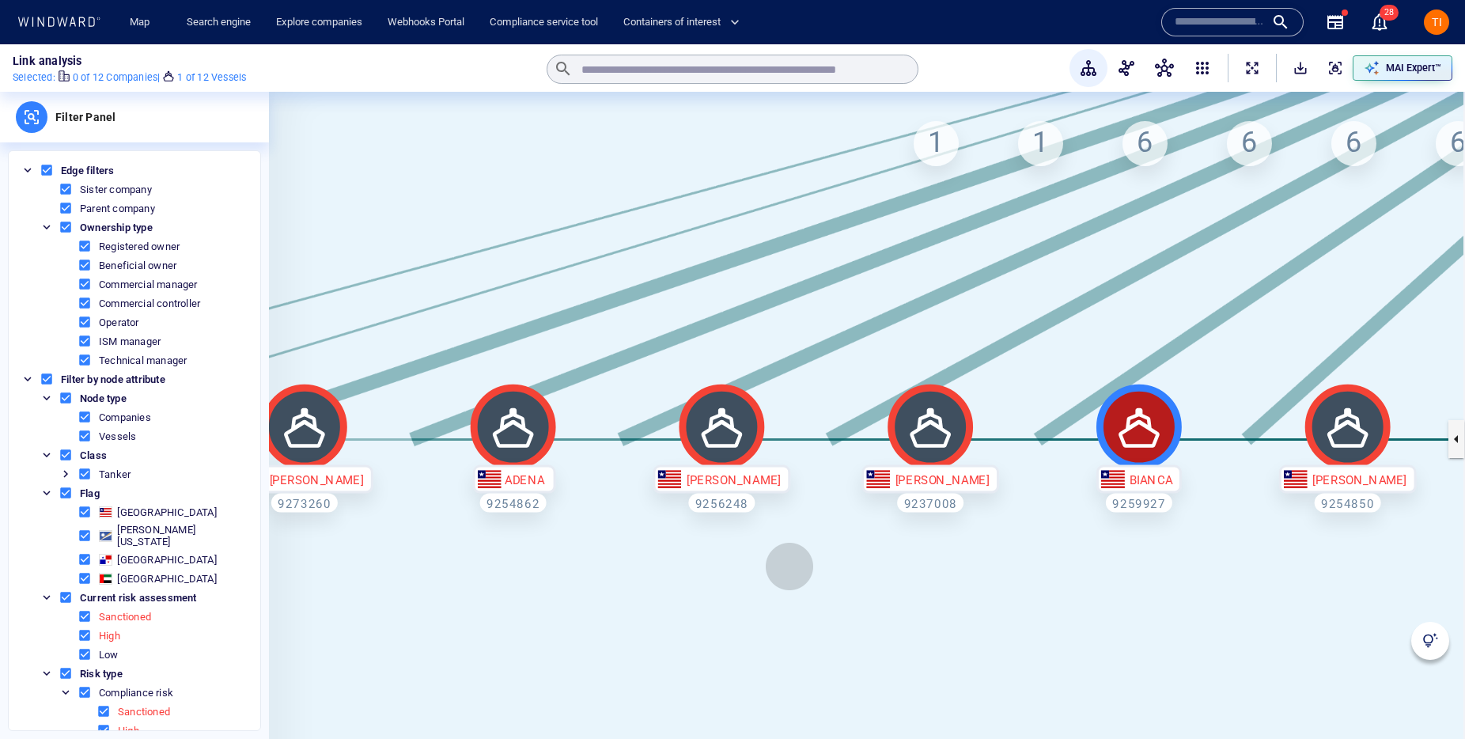
drag, startPoint x: 833, startPoint y: 562, endPoint x: 887, endPoint y: 523, distance: 66.9
click at [852, 561] on canvas at bounding box center [867, 439] width 1196 height 694
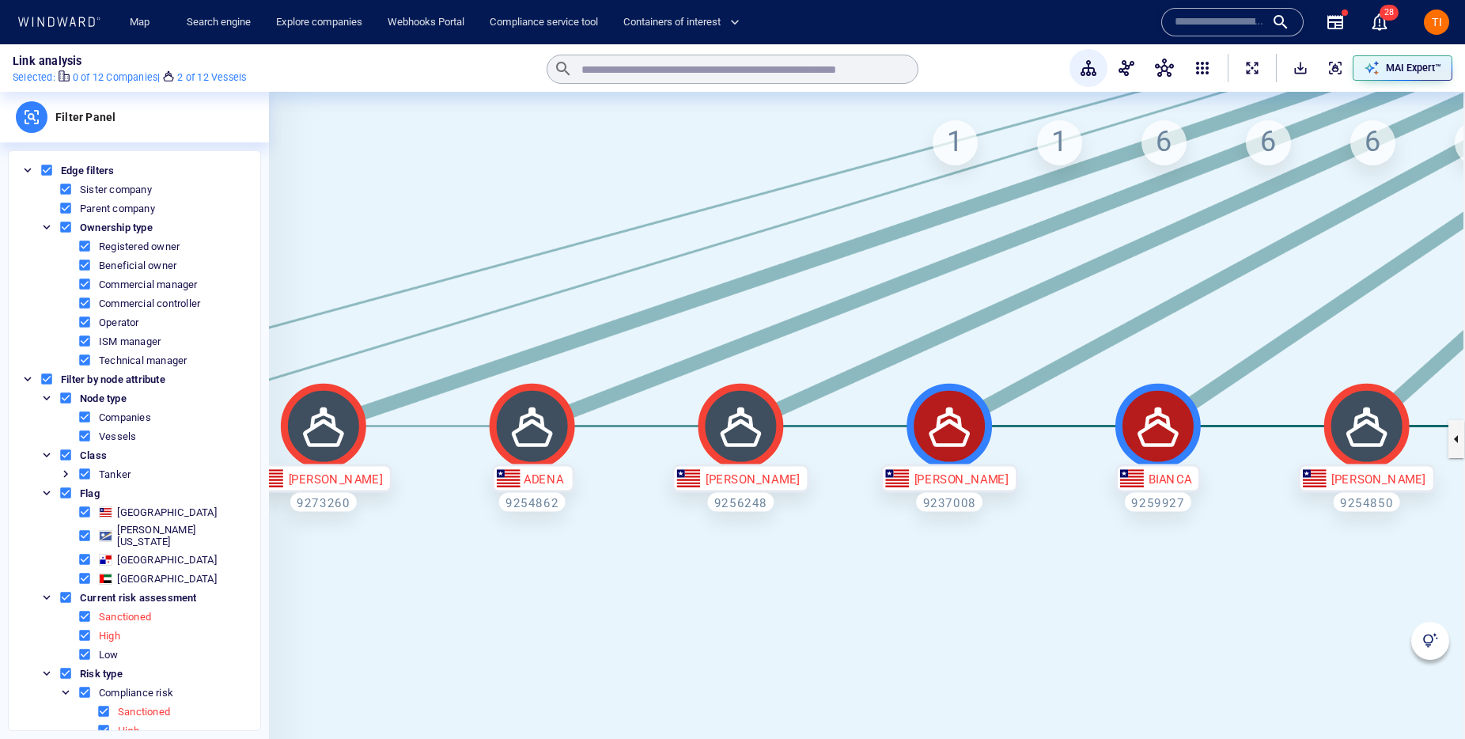
drag, startPoint x: 942, startPoint y: 426, endPoint x: 986, endPoint y: 424, distance: 44.3
click at [0, 0] on button "View profile" at bounding box center [0, 0] width 0 height 0
click at [820, 507] on canvas at bounding box center [867, 439] width 1196 height 694
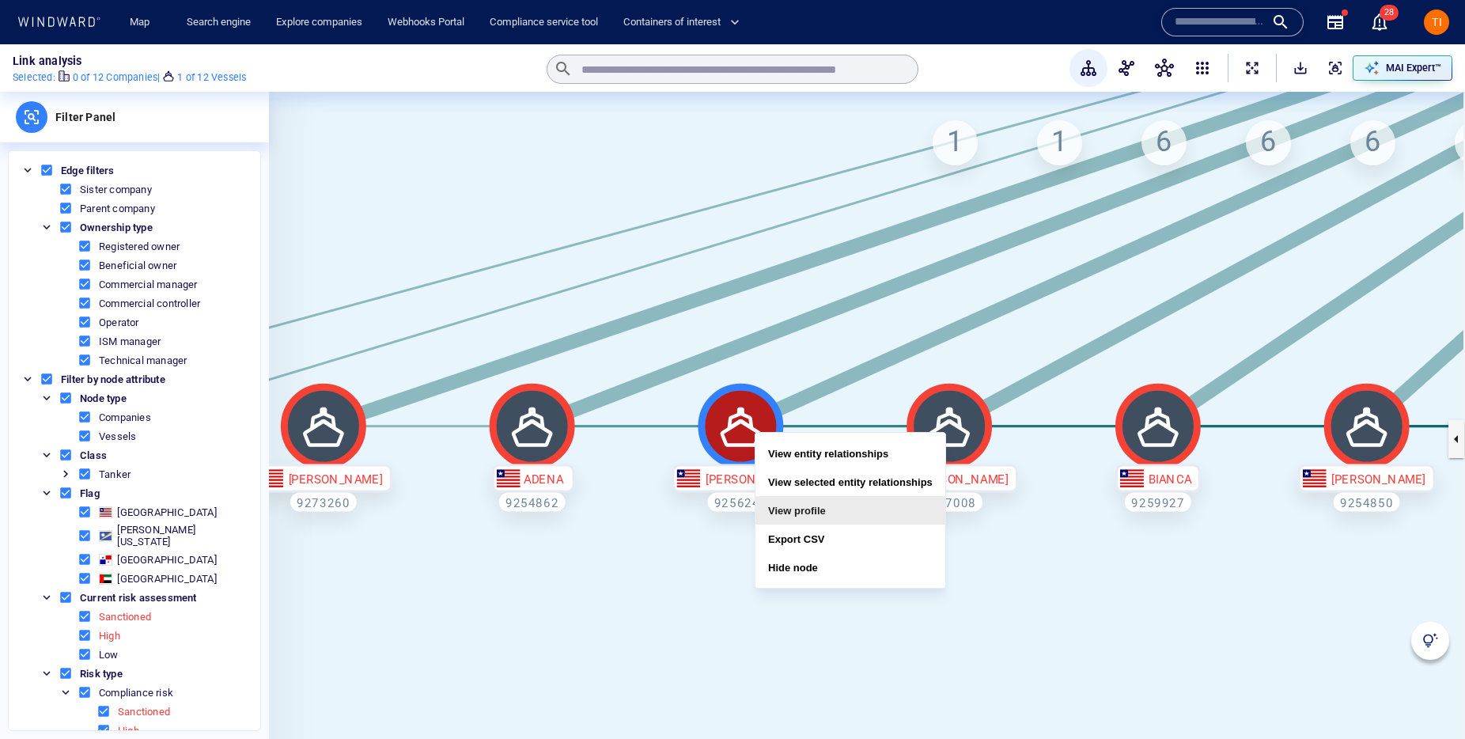
click at [803, 506] on button "View profile" at bounding box center [850, 510] width 190 height 28
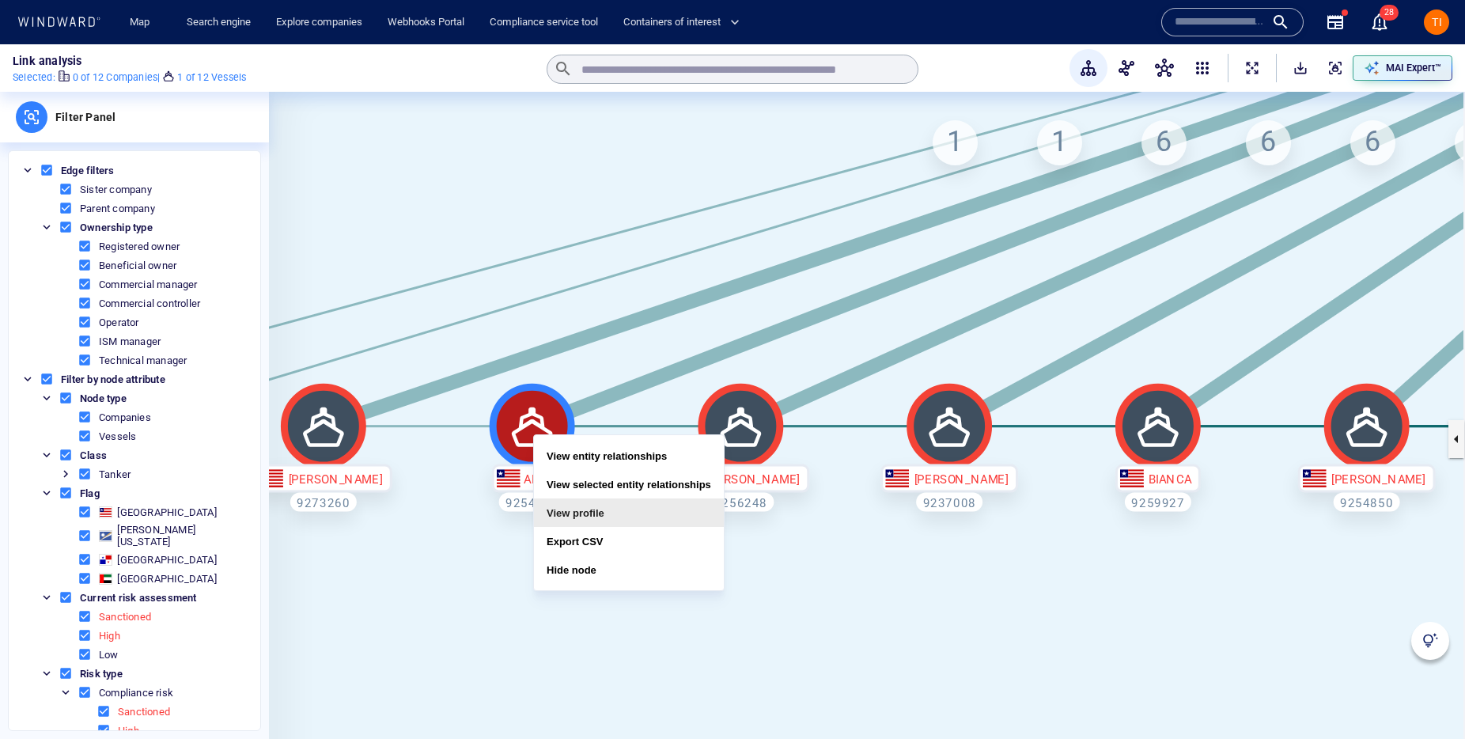
click at [577, 516] on button "View profile" at bounding box center [629, 512] width 190 height 28
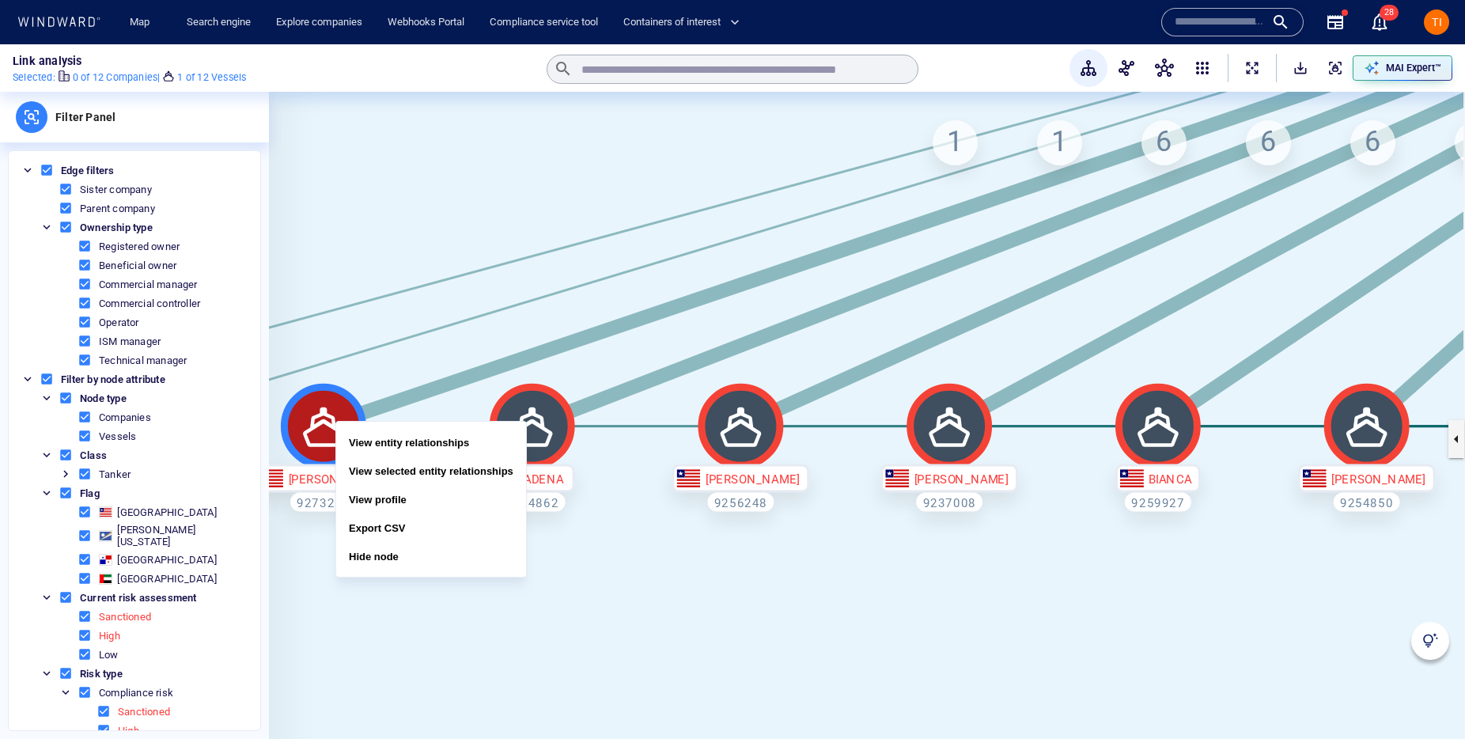
click at [399, 497] on button "View profile" at bounding box center [431, 499] width 190 height 28
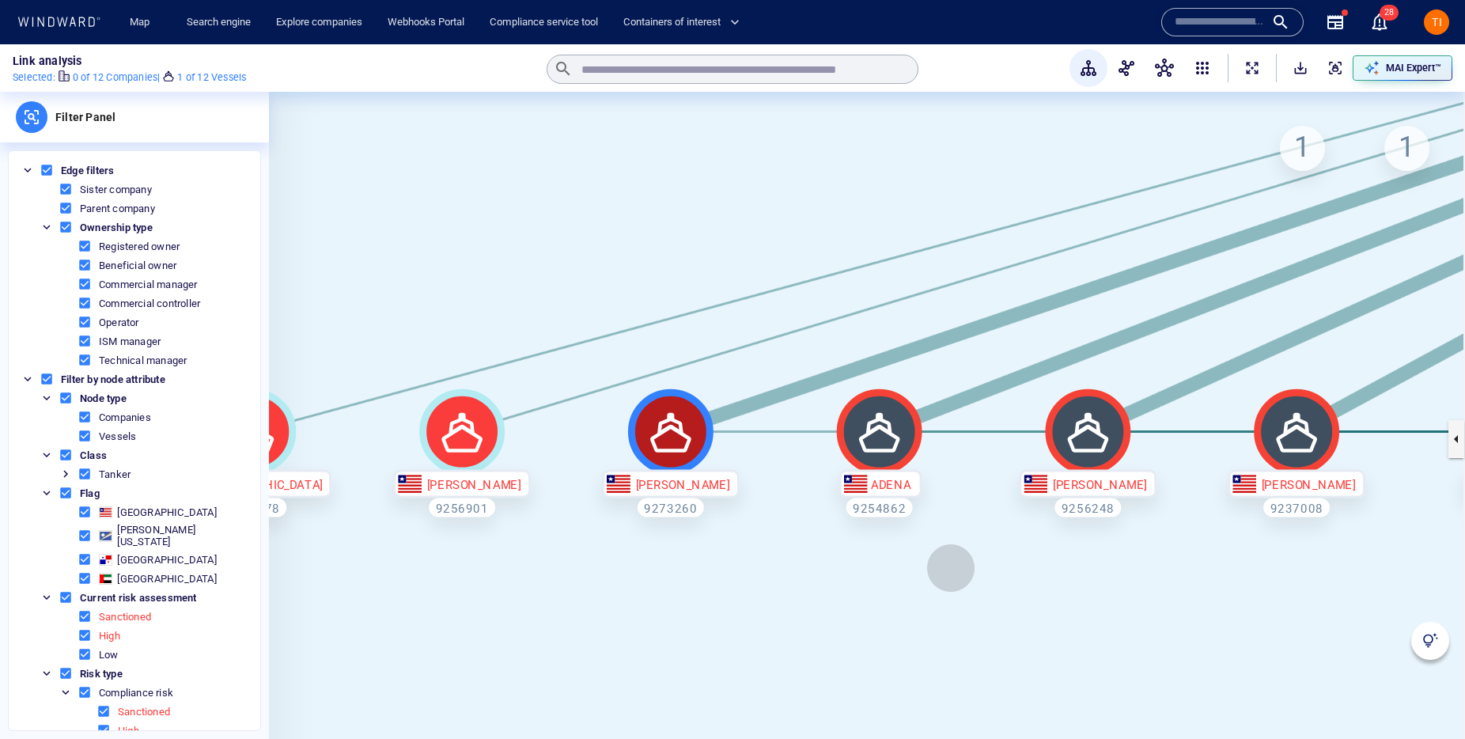
click at [951, 568] on canvas at bounding box center [867, 439] width 1196 height 694
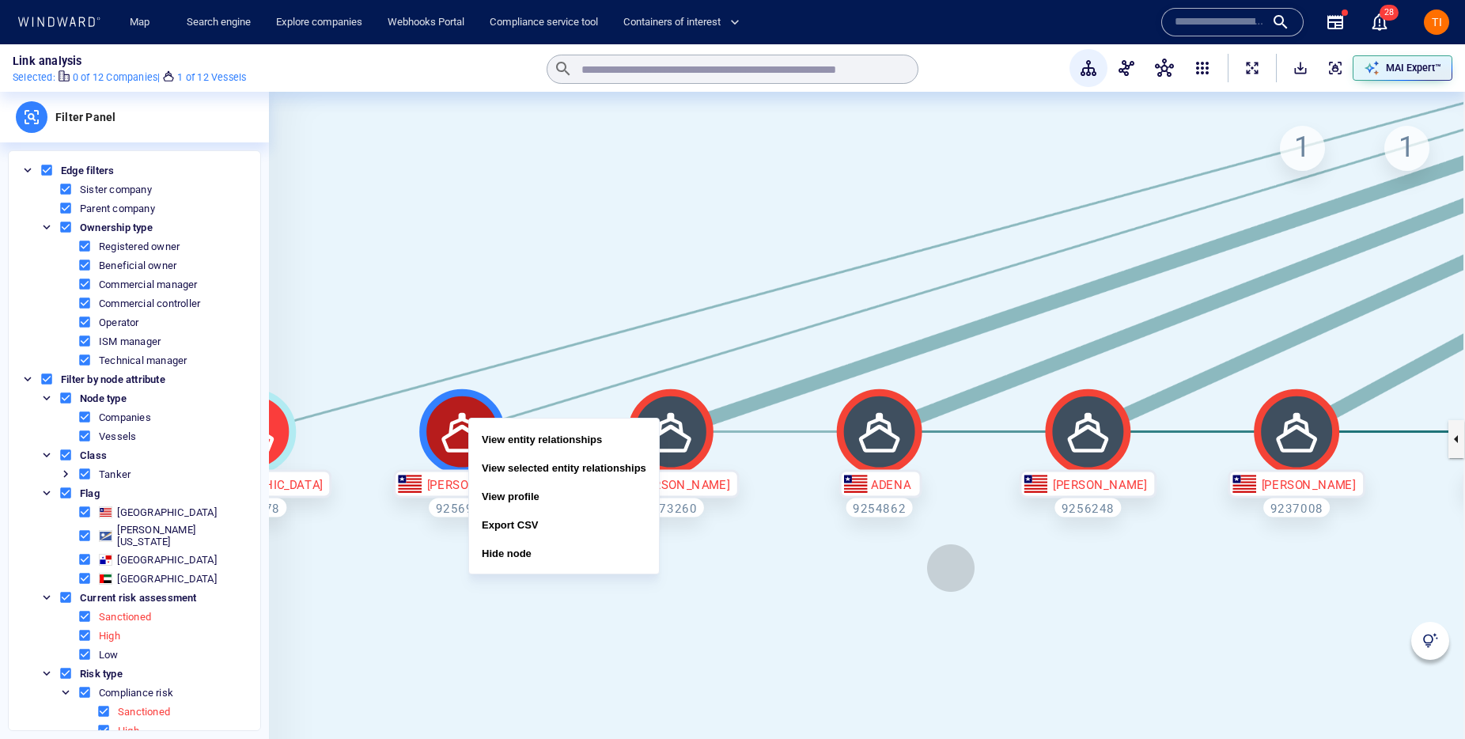
click at [524, 496] on button "View profile" at bounding box center [564, 496] width 190 height 28
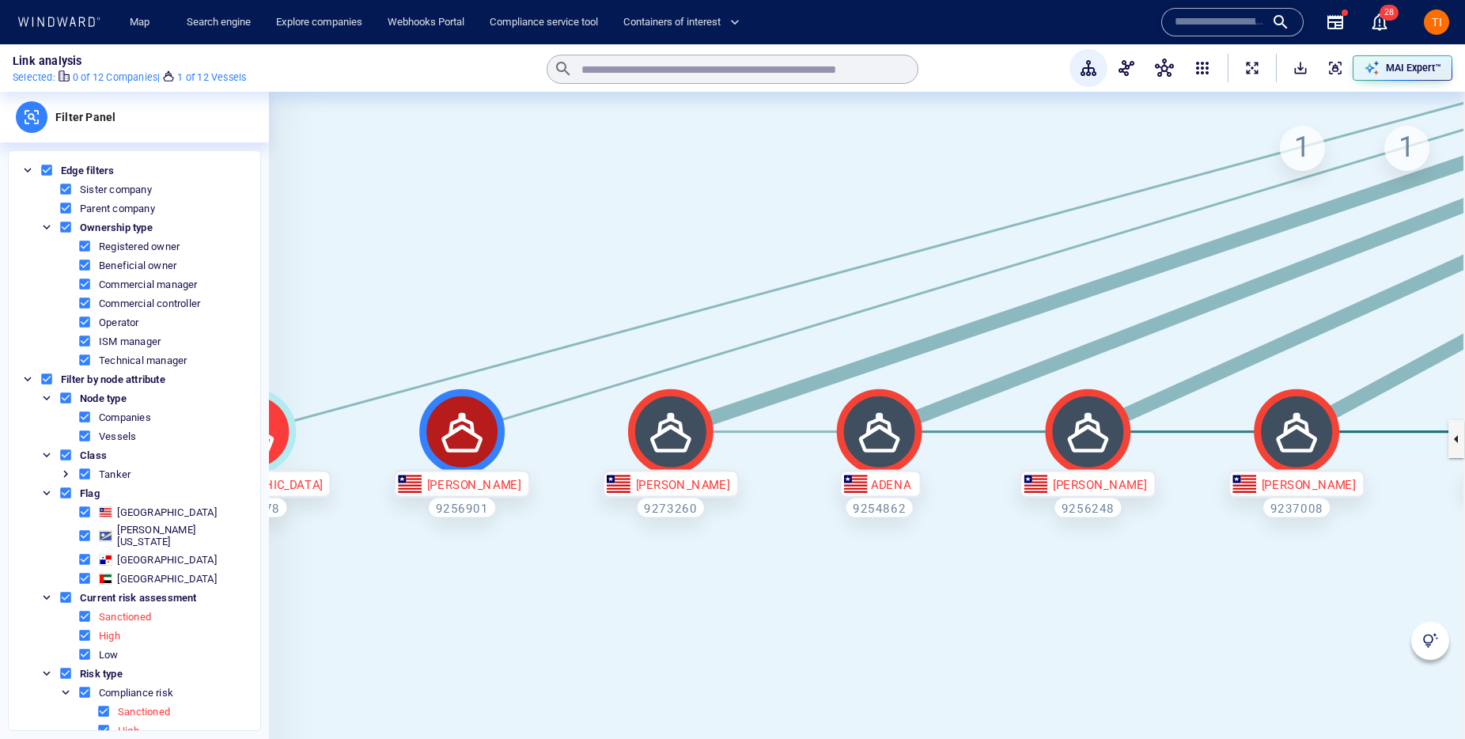
drag, startPoint x: 723, startPoint y: 573, endPoint x: 613, endPoint y: 460, distance: 158.3
click at [760, 576] on canvas at bounding box center [867, 439] width 1196 height 694
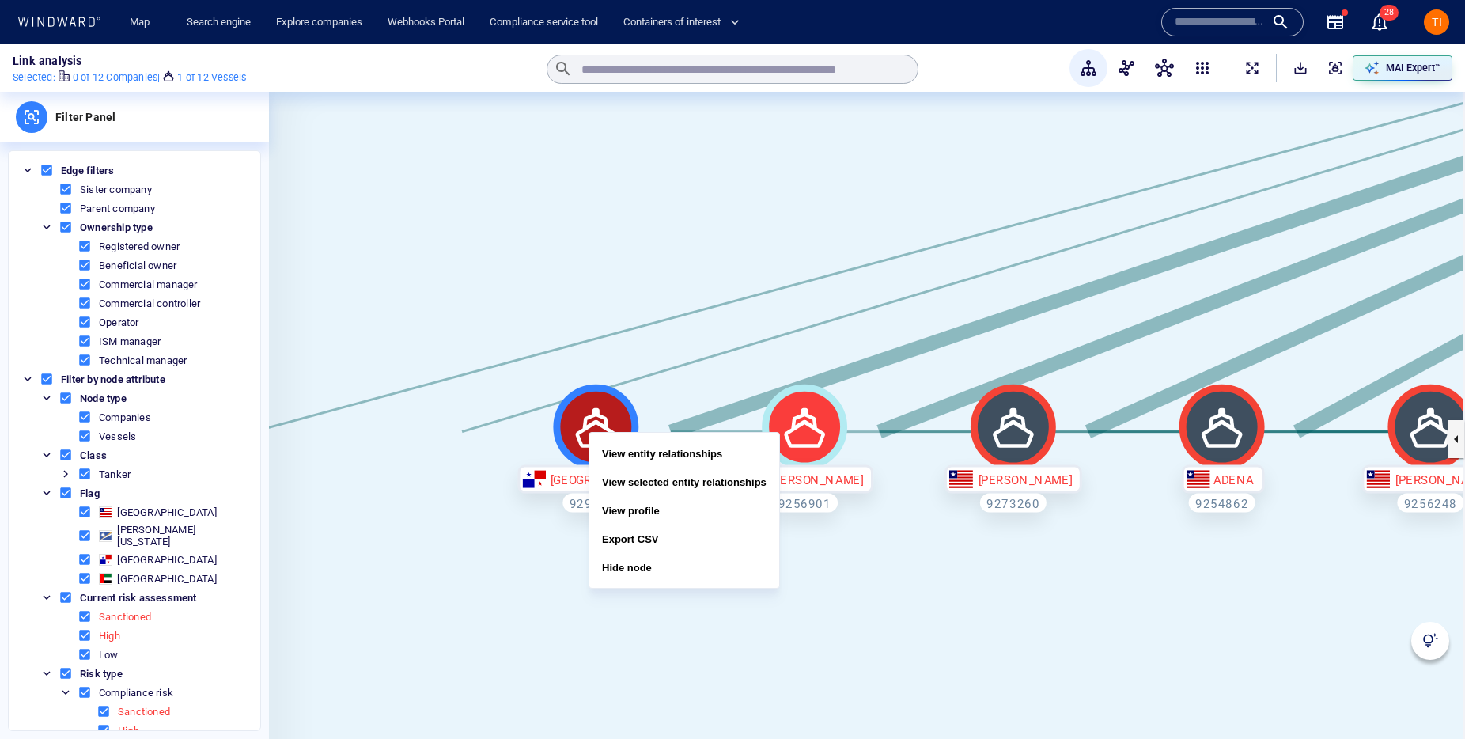
click at [648, 508] on button "View profile" at bounding box center [684, 510] width 190 height 28
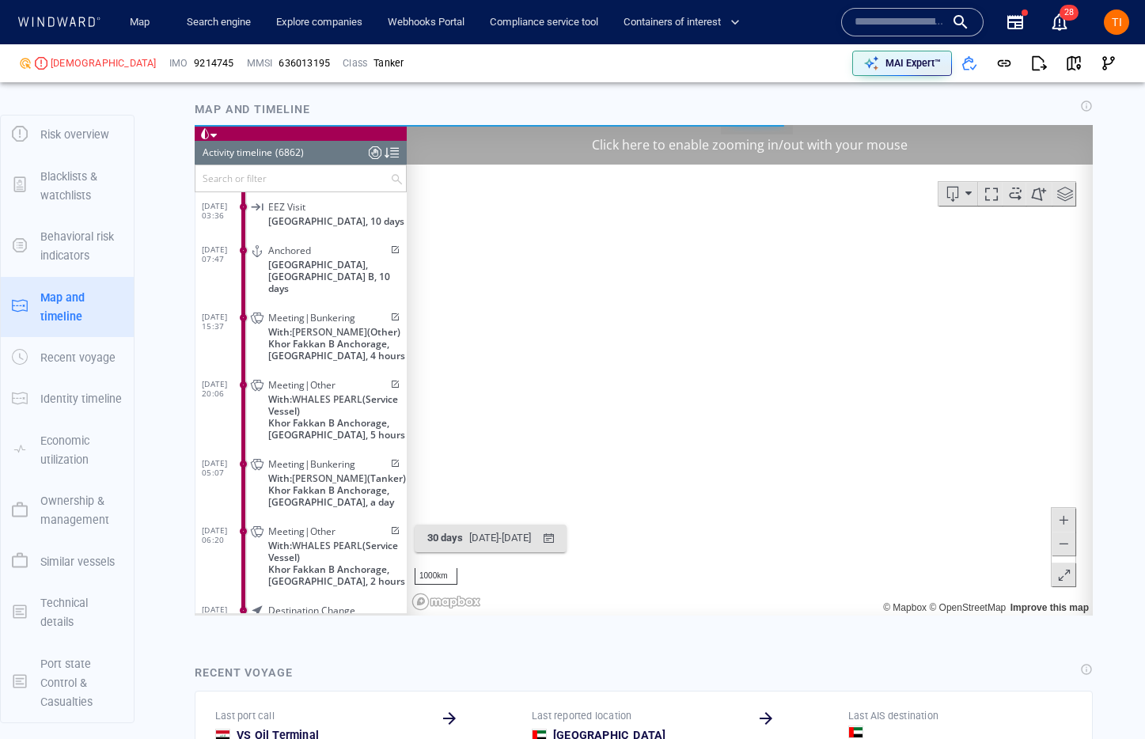
scroll to position [1226, 0]
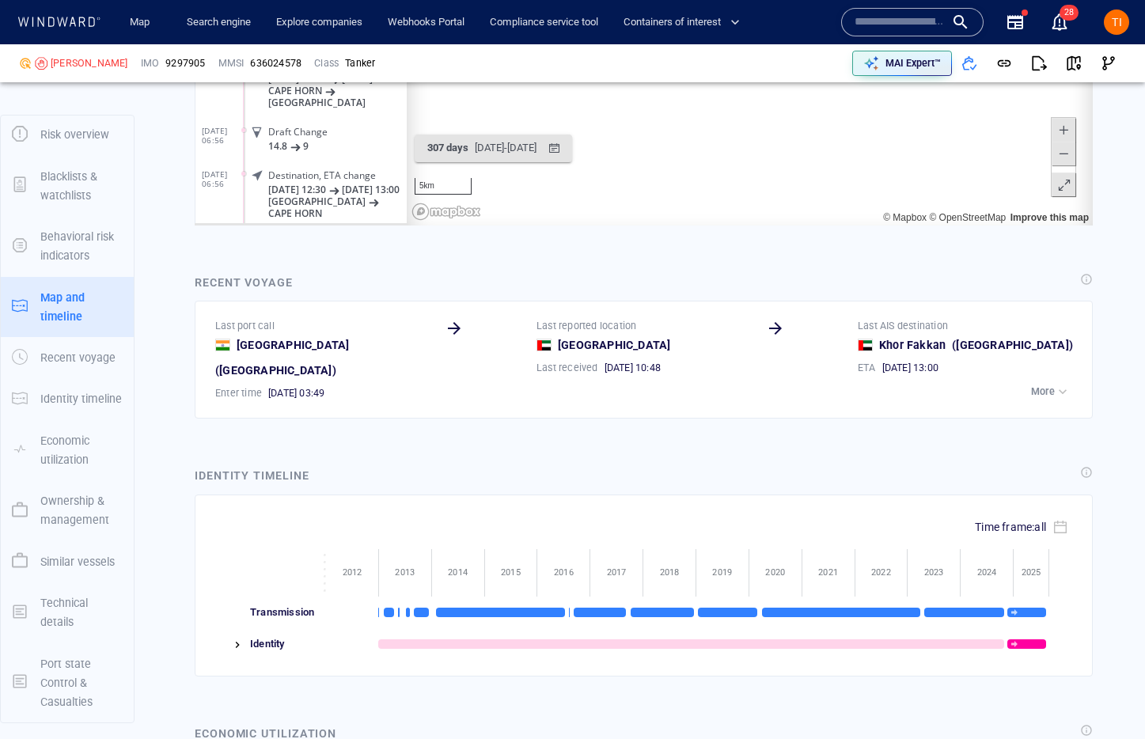
scroll to position [1295, 0]
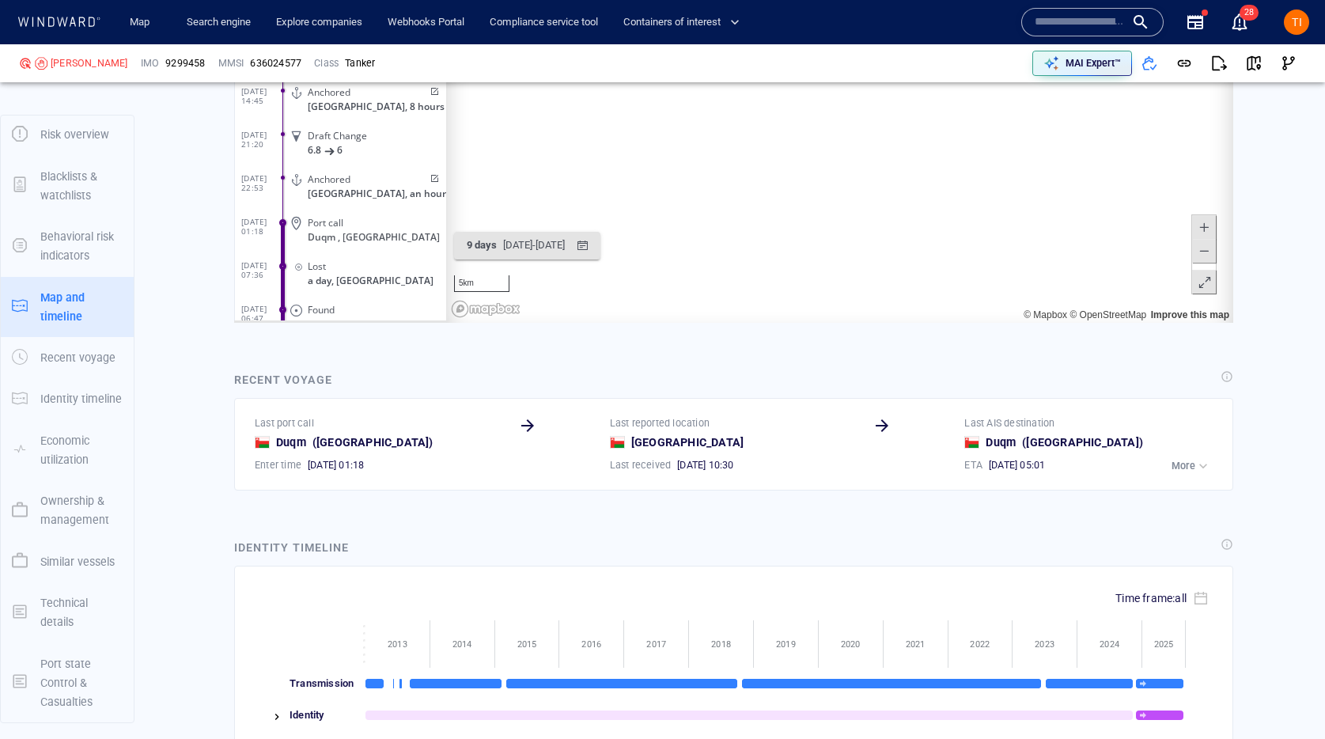
scroll to position [1301, 0]
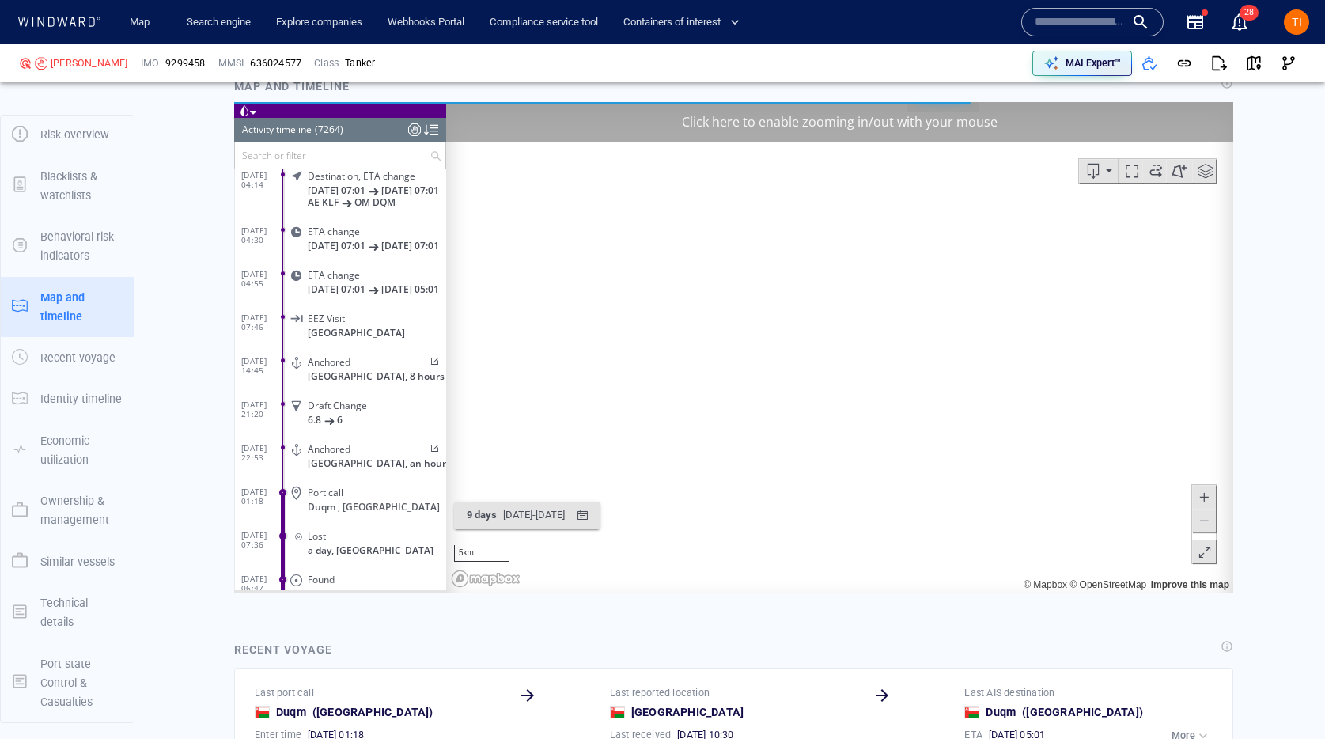
click at [920, 119] on div "Click here to enable zooming in/out with your mouse" at bounding box center [839, 121] width 787 height 40
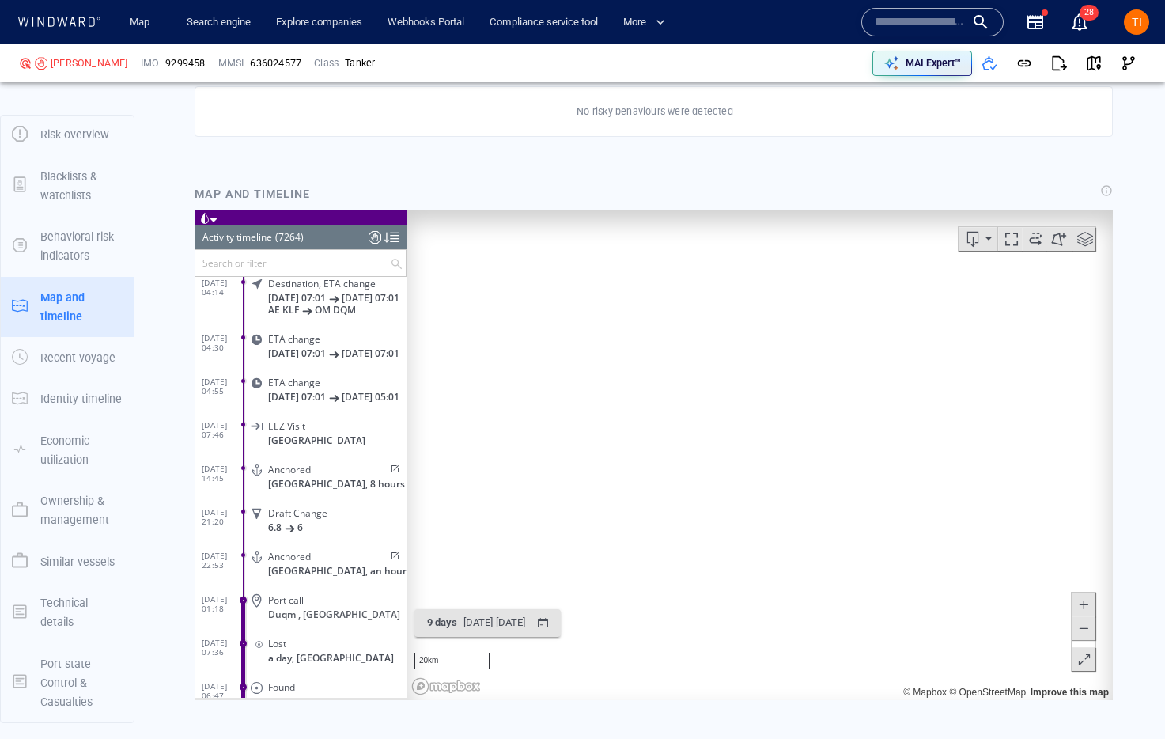
scroll to position [1196, 0]
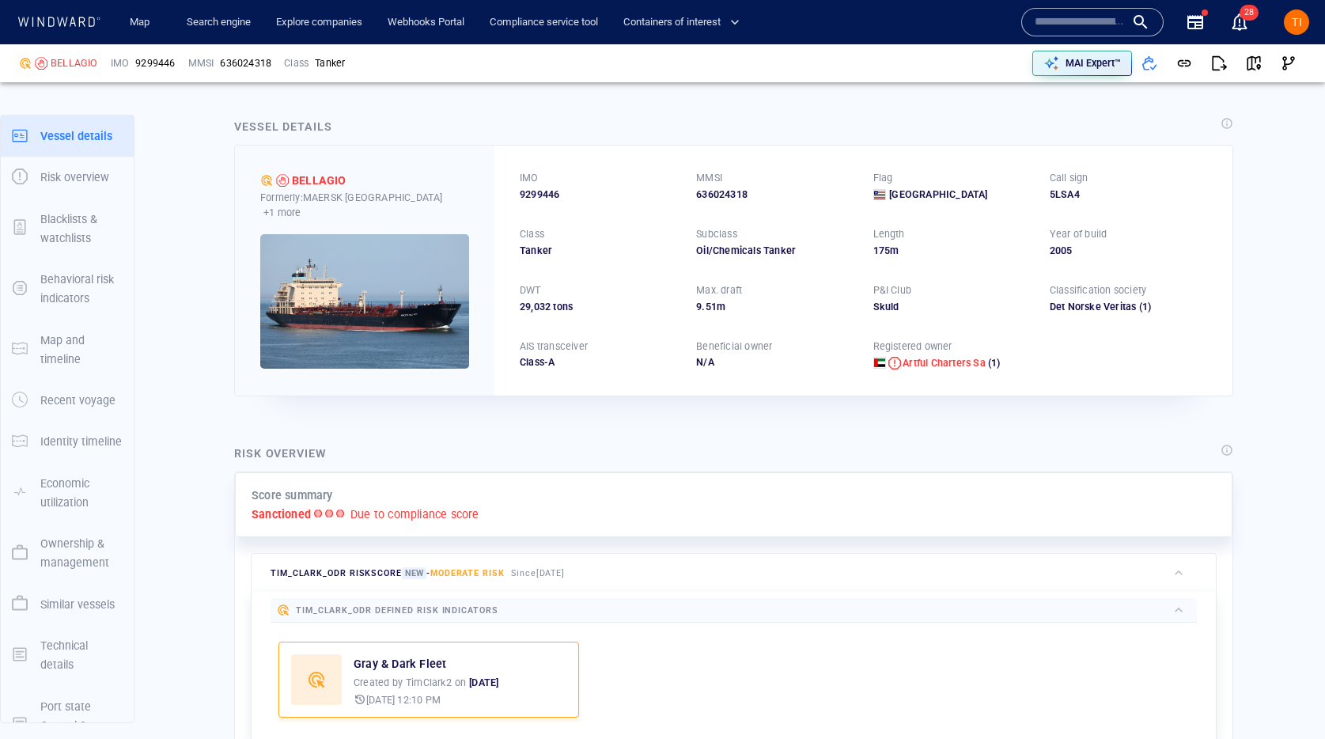
scroll to position [384, 0]
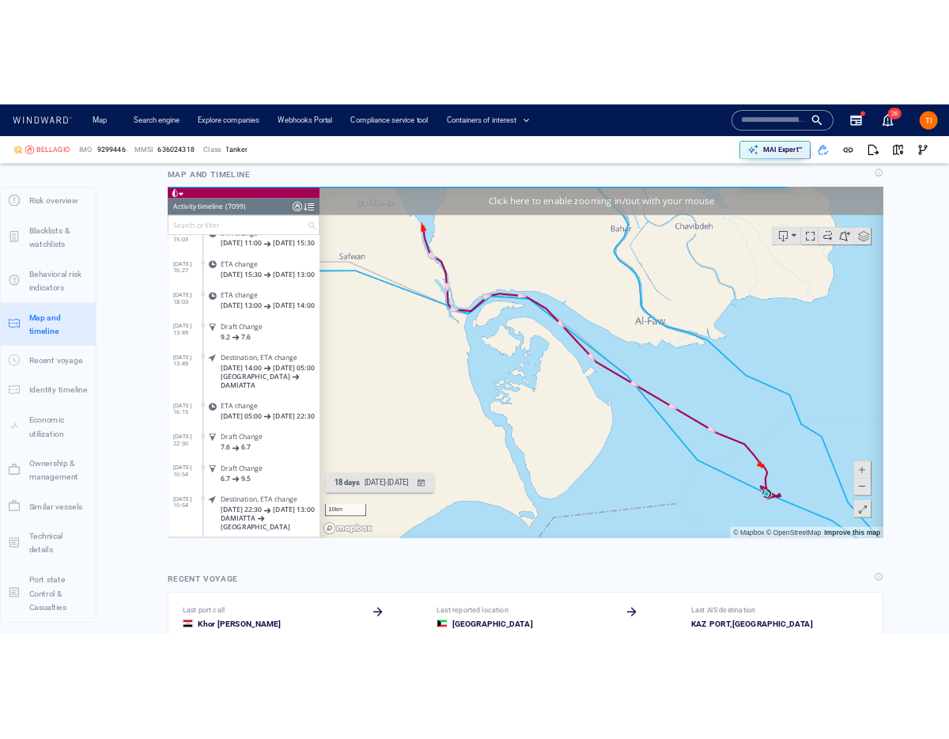
scroll to position [1454, 0]
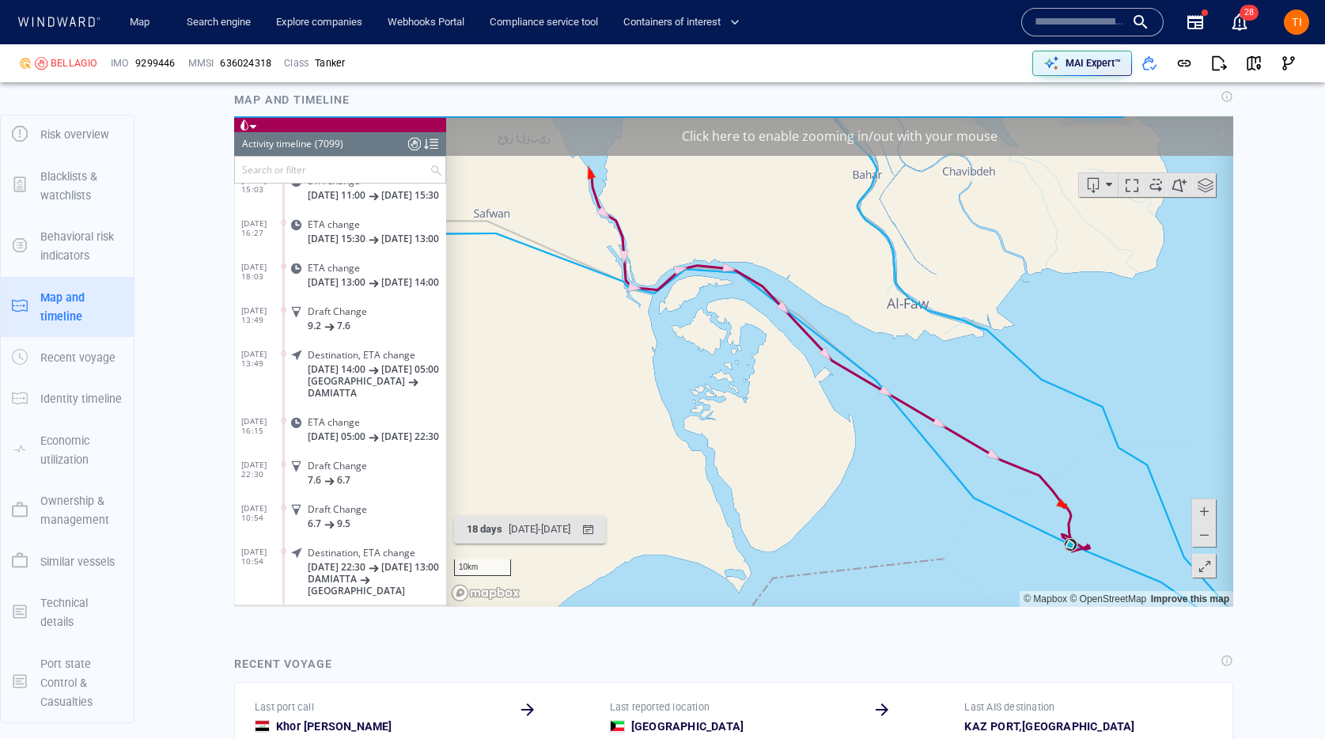
click at [725, 132] on div "Click here to enable zooming in/out with your mouse" at bounding box center [839, 135] width 787 height 40
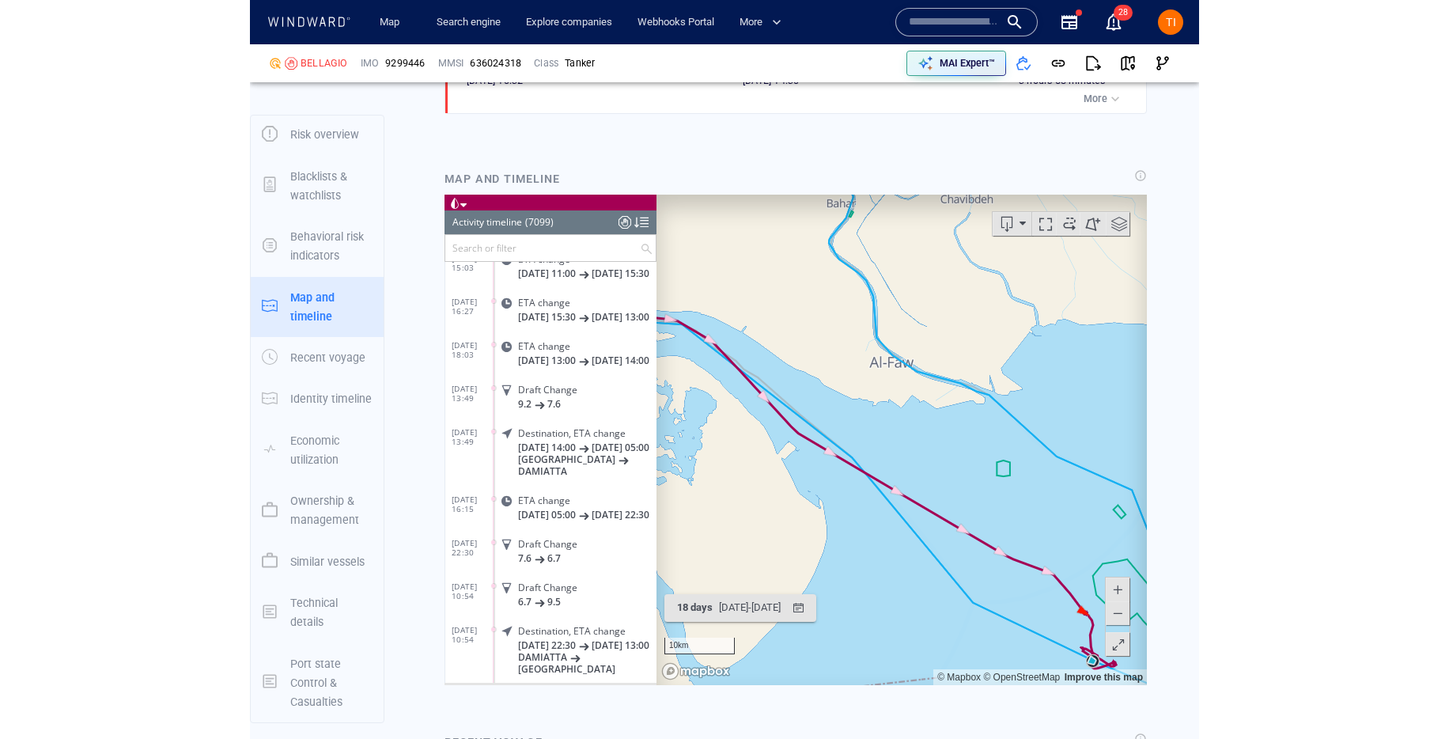
scroll to position [13834, 0]
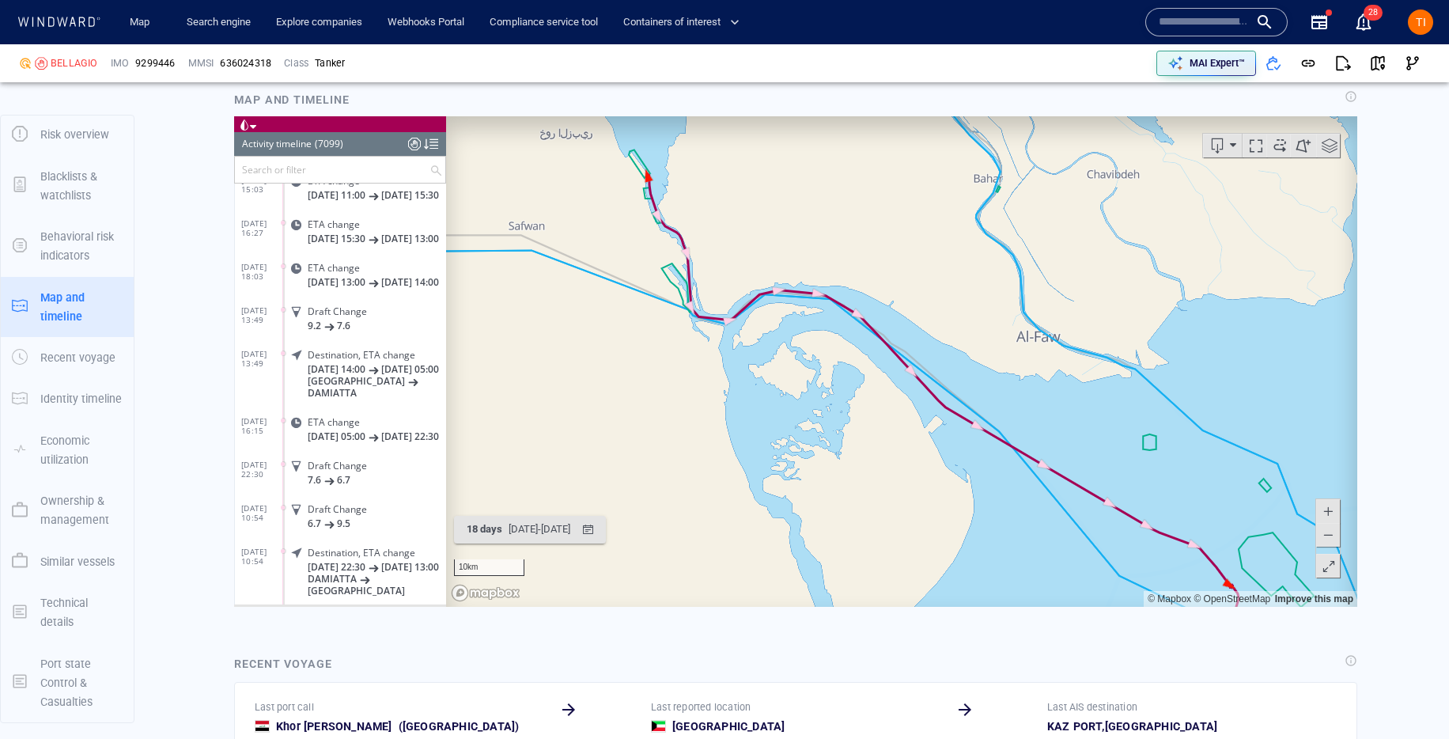
drag, startPoint x: 708, startPoint y: 205, endPoint x: 855, endPoint y: 259, distance: 156.6
click at [855, 259] on canvas "Map" at bounding box center [901, 360] width 911 height 490
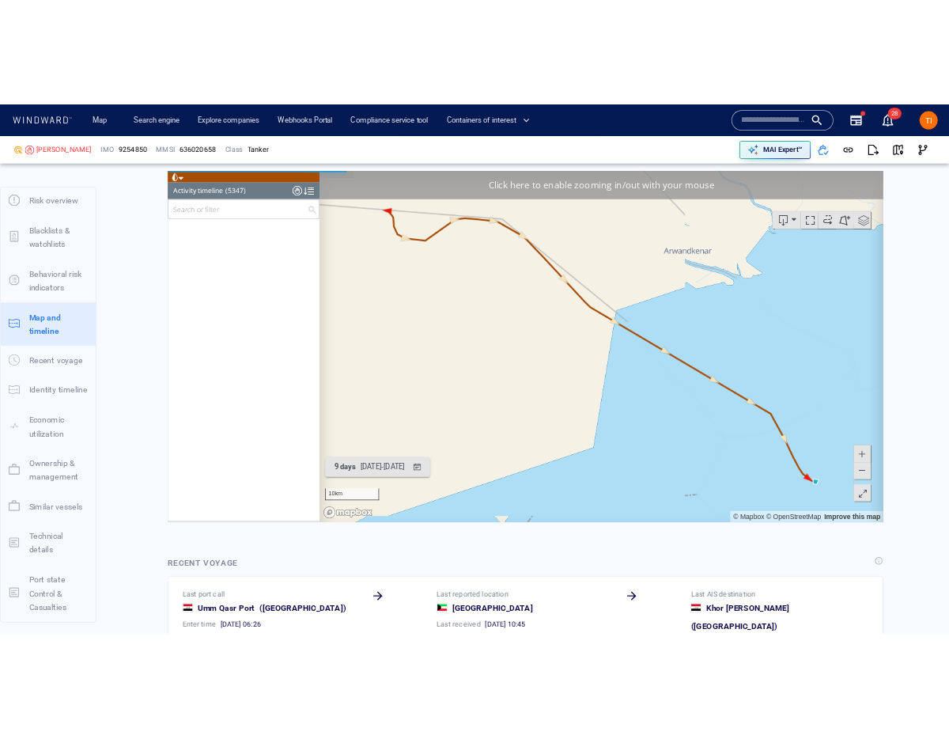
scroll to position [232191, 0]
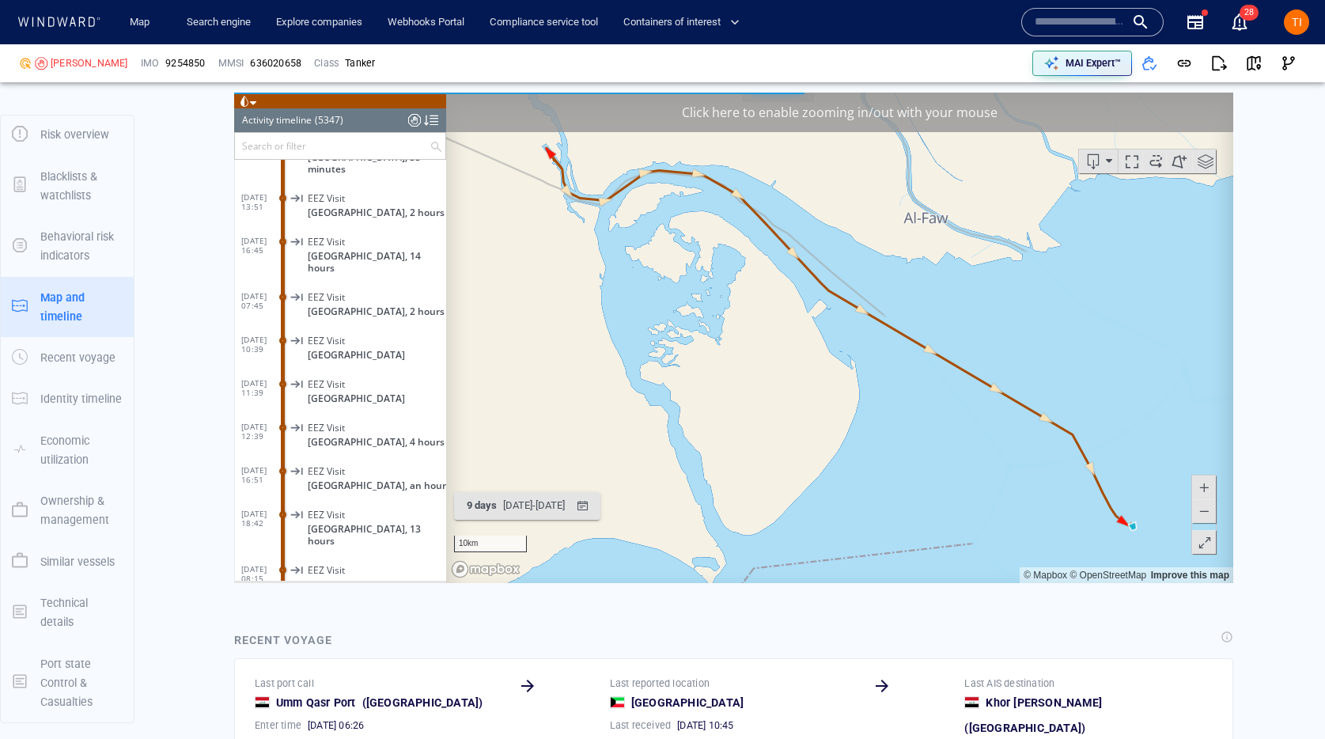
click at [759, 119] on div "Click here to enable zooming in/out with your mouse" at bounding box center [839, 112] width 787 height 40
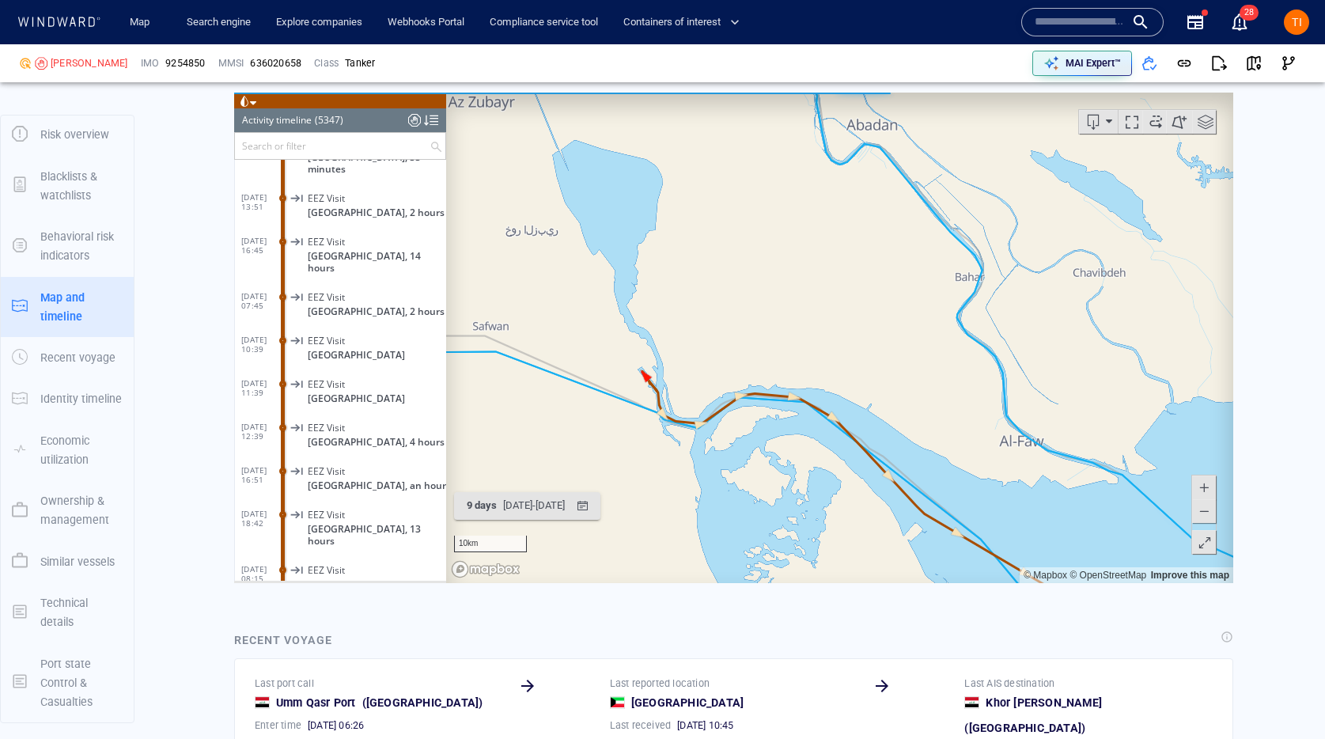
drag, startPoint x: 774, startPoint y: 197, endPoint x: 837, endPoint y: 382, distance: 195.6
click at [861, 411] on canvas "Map" at bounding box center [839, 337] width 787 height 490
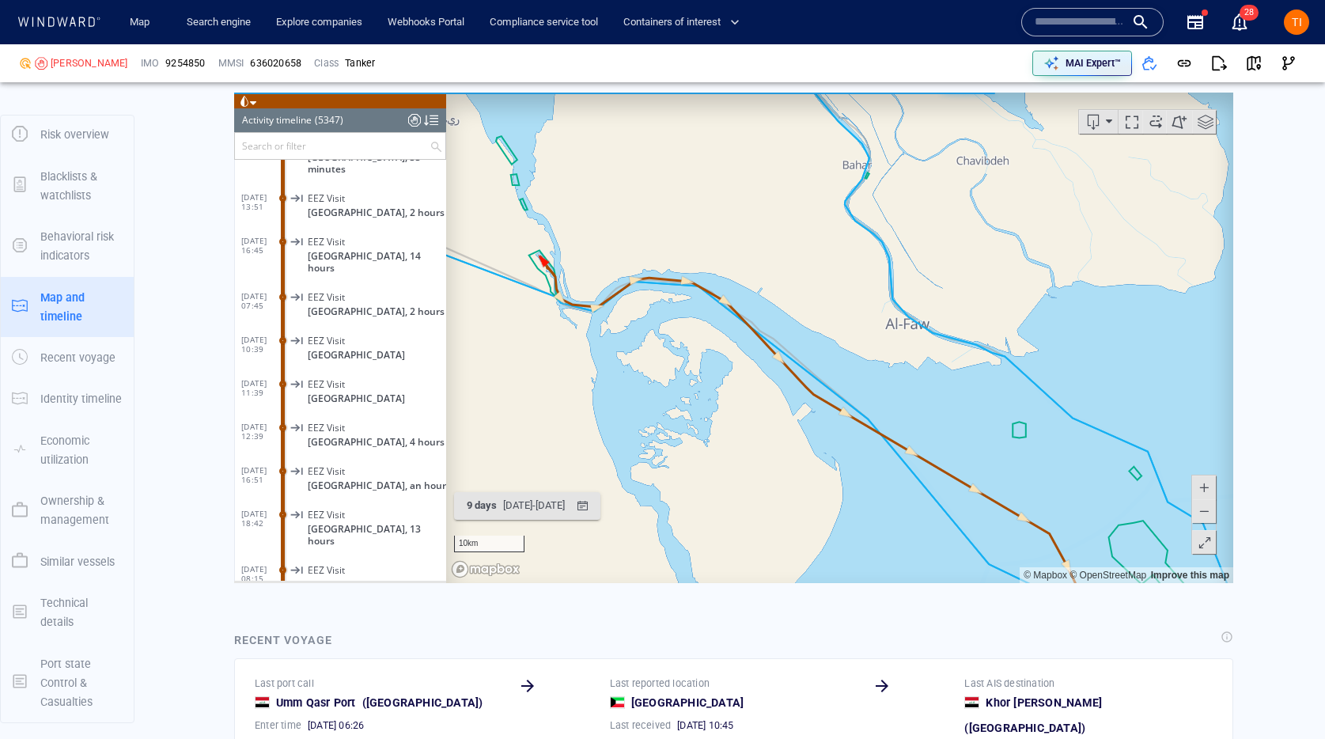
drag, startPoint x: 958, startPoint y: 409, endPoint x: 850, endPoint y: 294, distance: 157.2
click at [850, 294] on canvas "Map" at bounding box center [839, 337] width 787 height 490
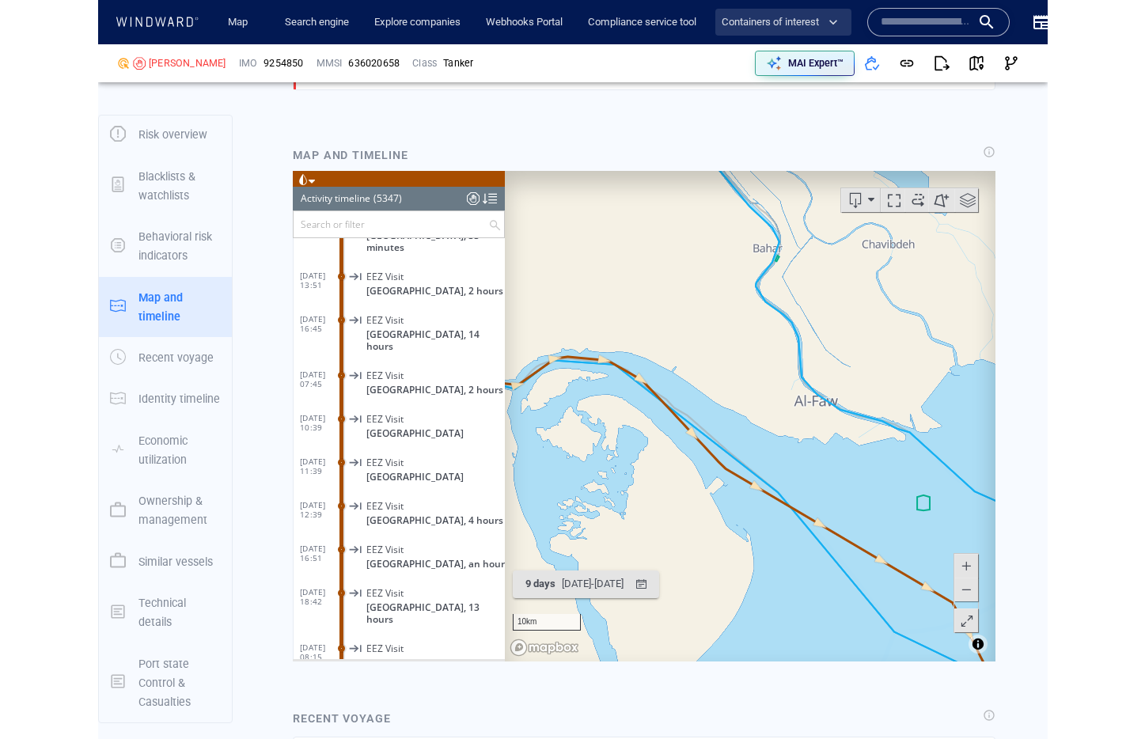
scroll to position [232191, 0]
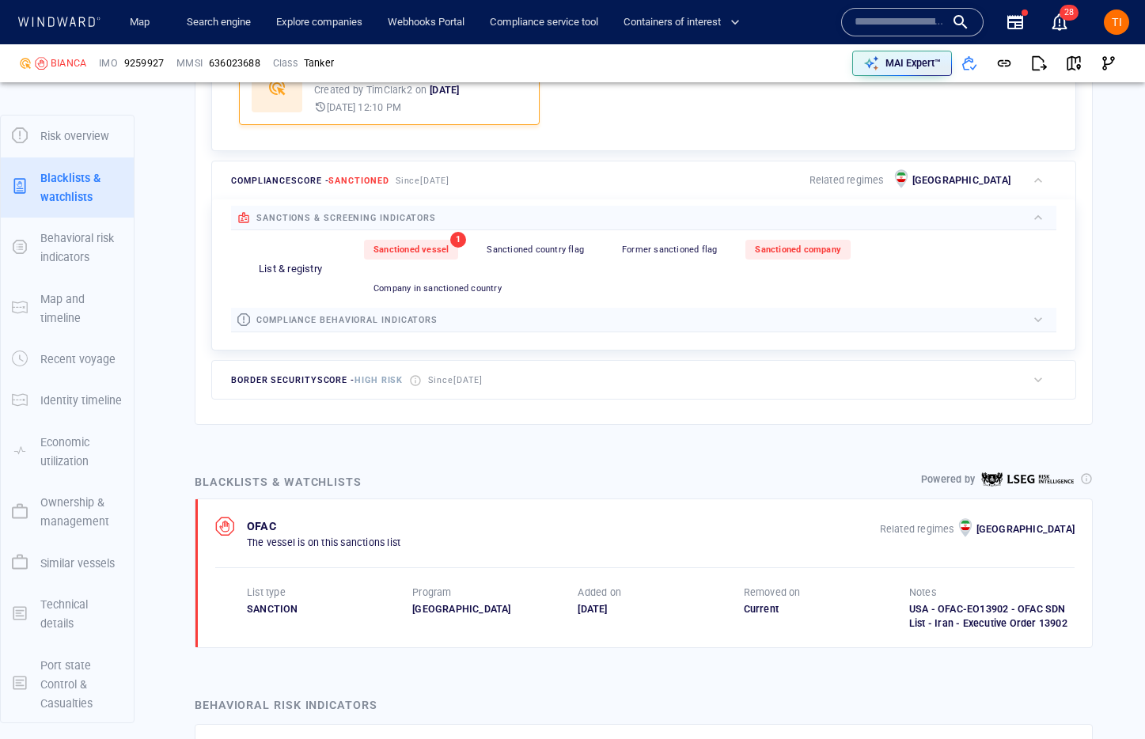
scroll to position [43, 0]
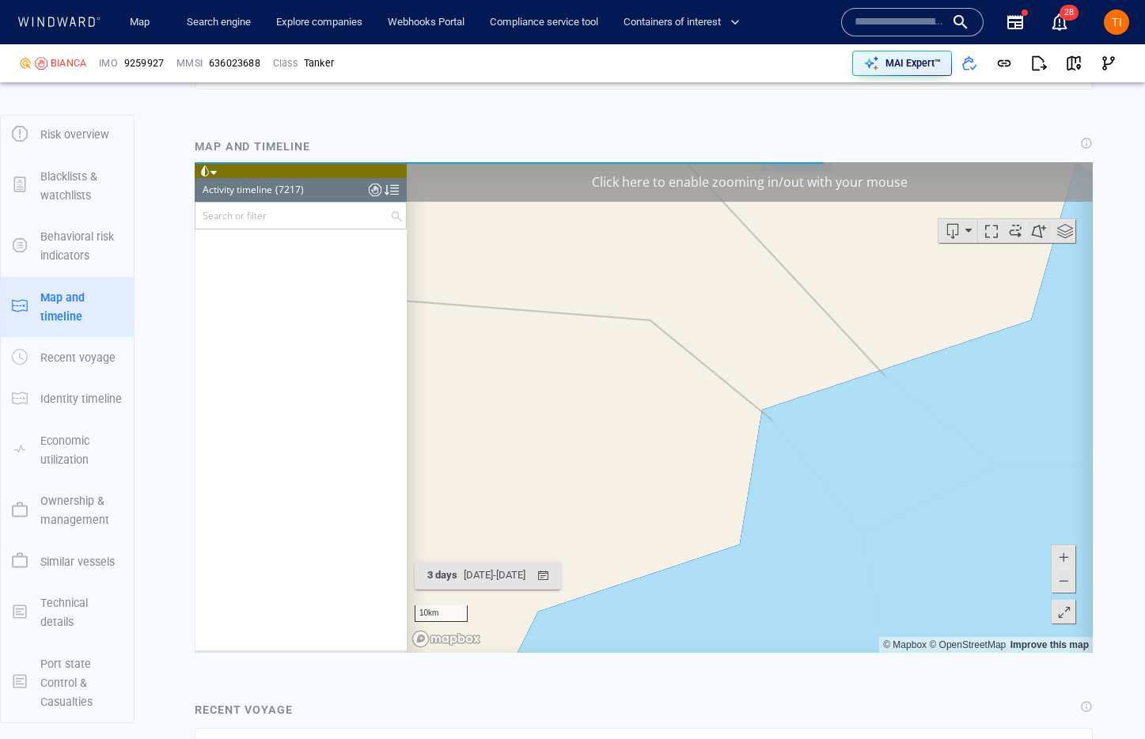
scroll to position [313542, 0]
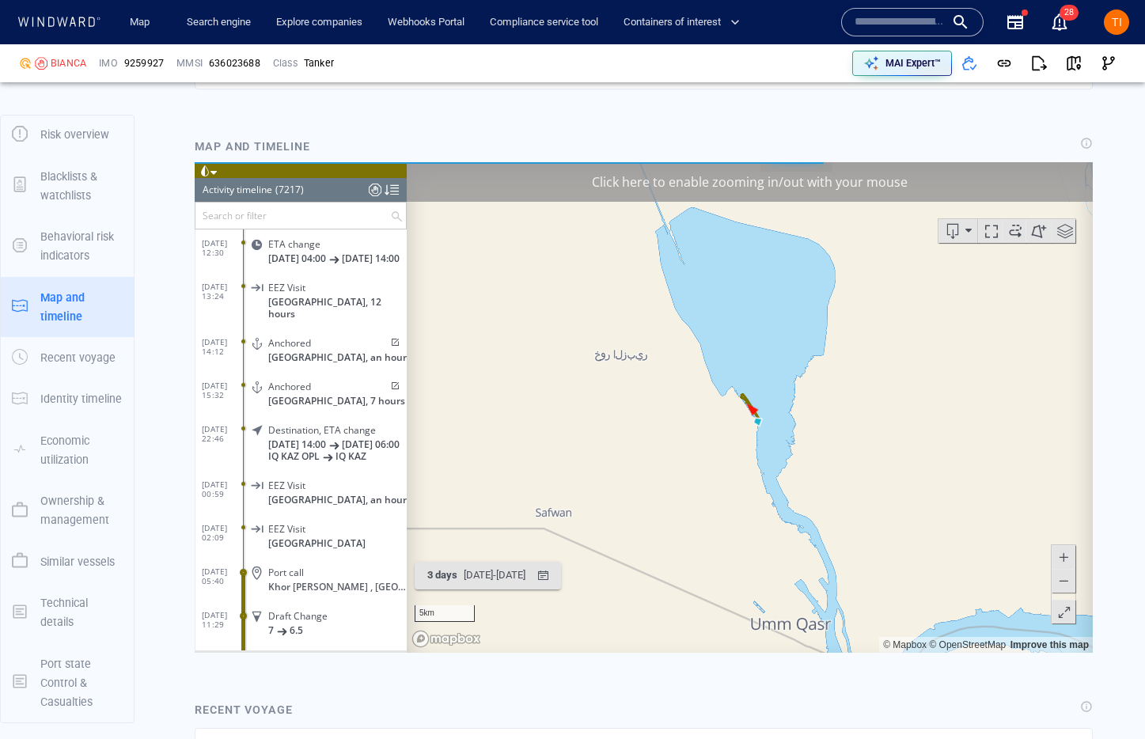
click at [673, 178] on div "Click here to enable zooming in/out with your mouse" at bounding box center [750, 181] width 686 height 40
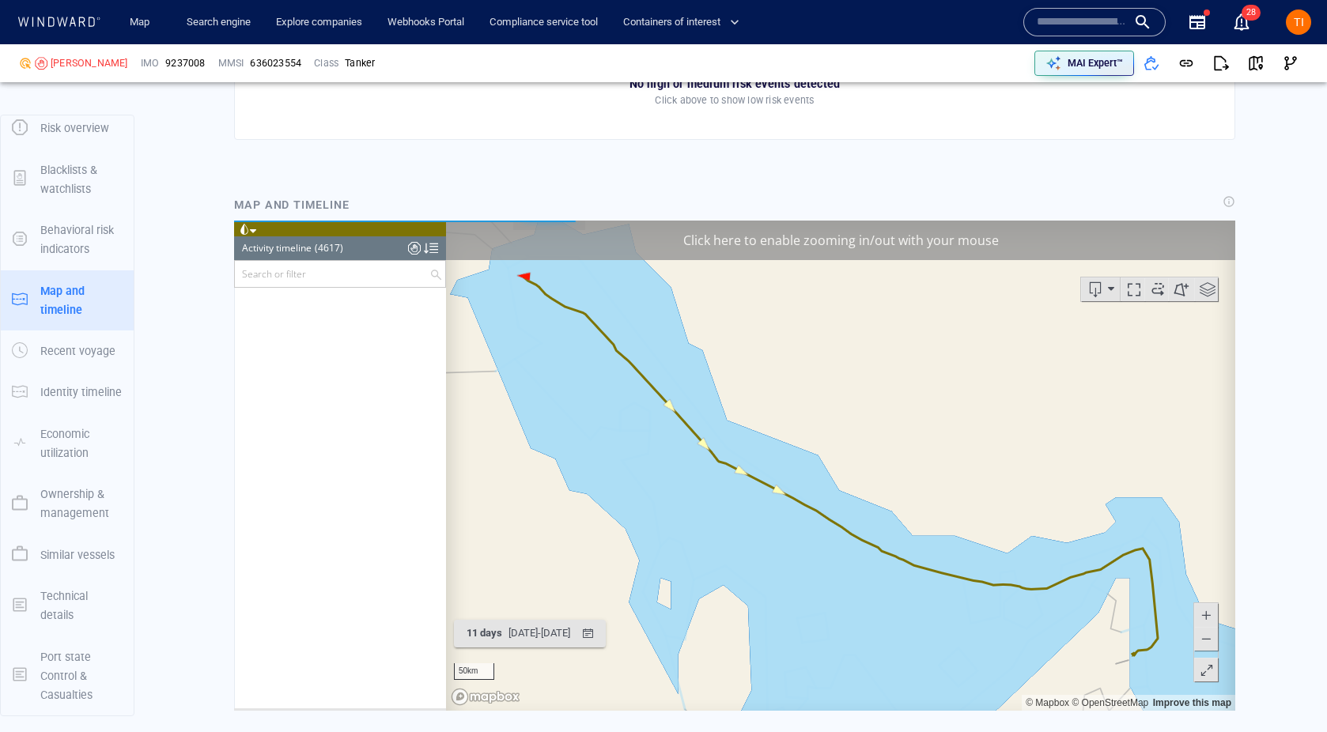
scroll to position [200434, 0]
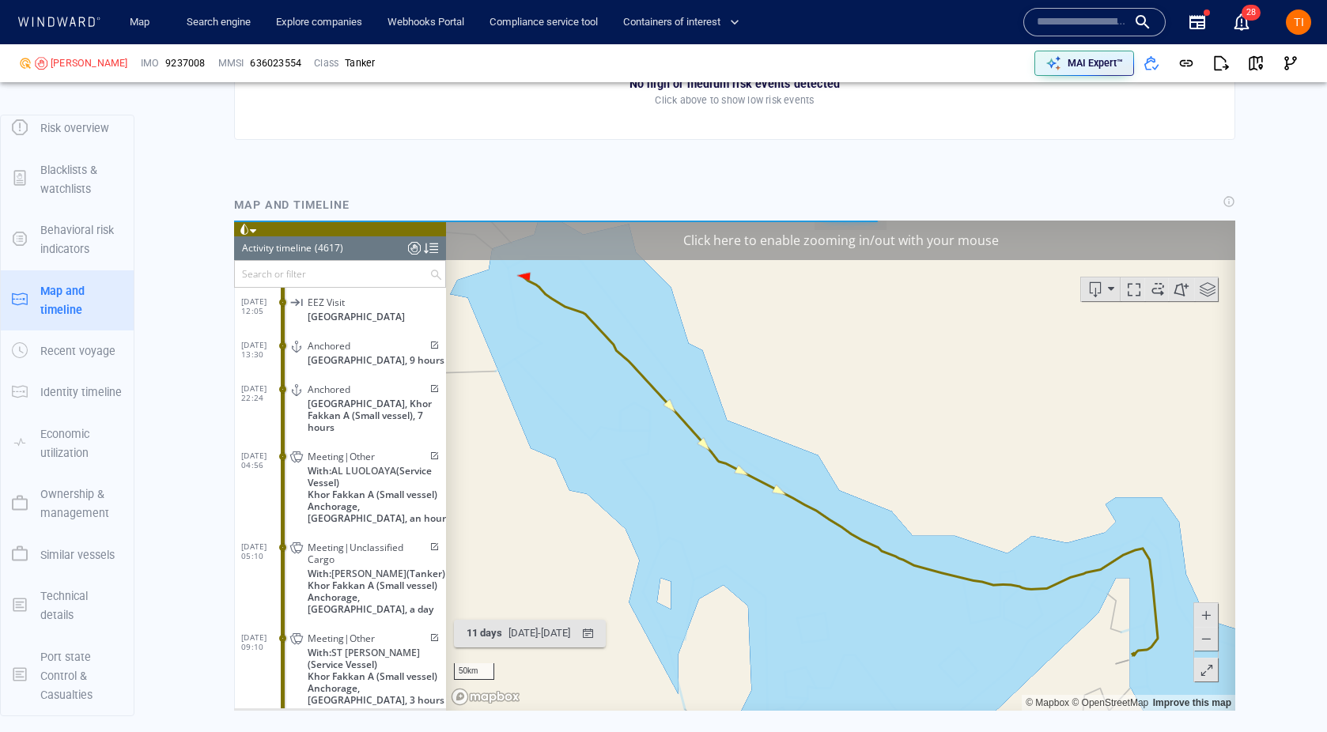
click at [775, 239] on div "Click here to enable zooming in/out with your mouse" at bounding box center [840, 241] width 789 height 40
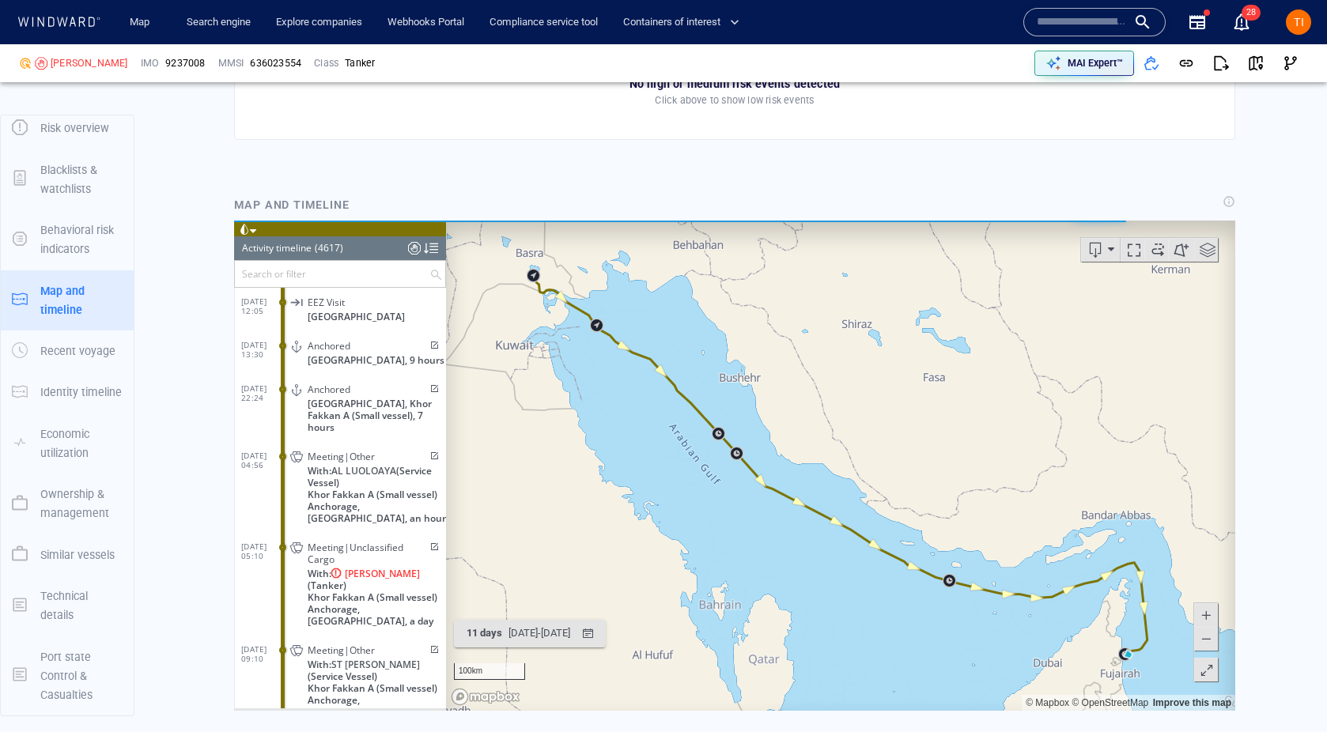
drag, startPoint x: 520, startPoint y: 303, endPoint x: 665, endPoint y: 365, distance: 157.7
click at [665, 366] on canvas "Map" at bounding box center [840, 466] width 789 height 490
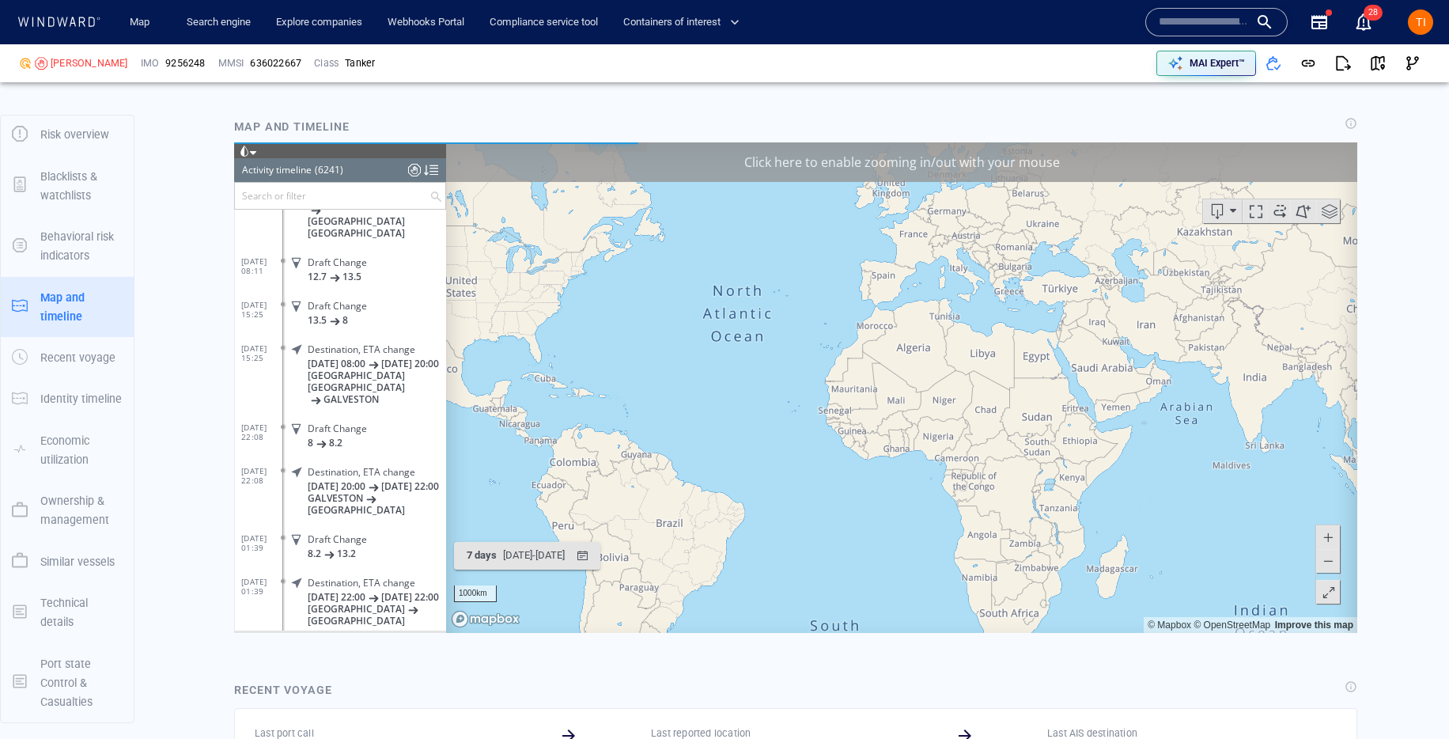
scroll to position [1205, 0]
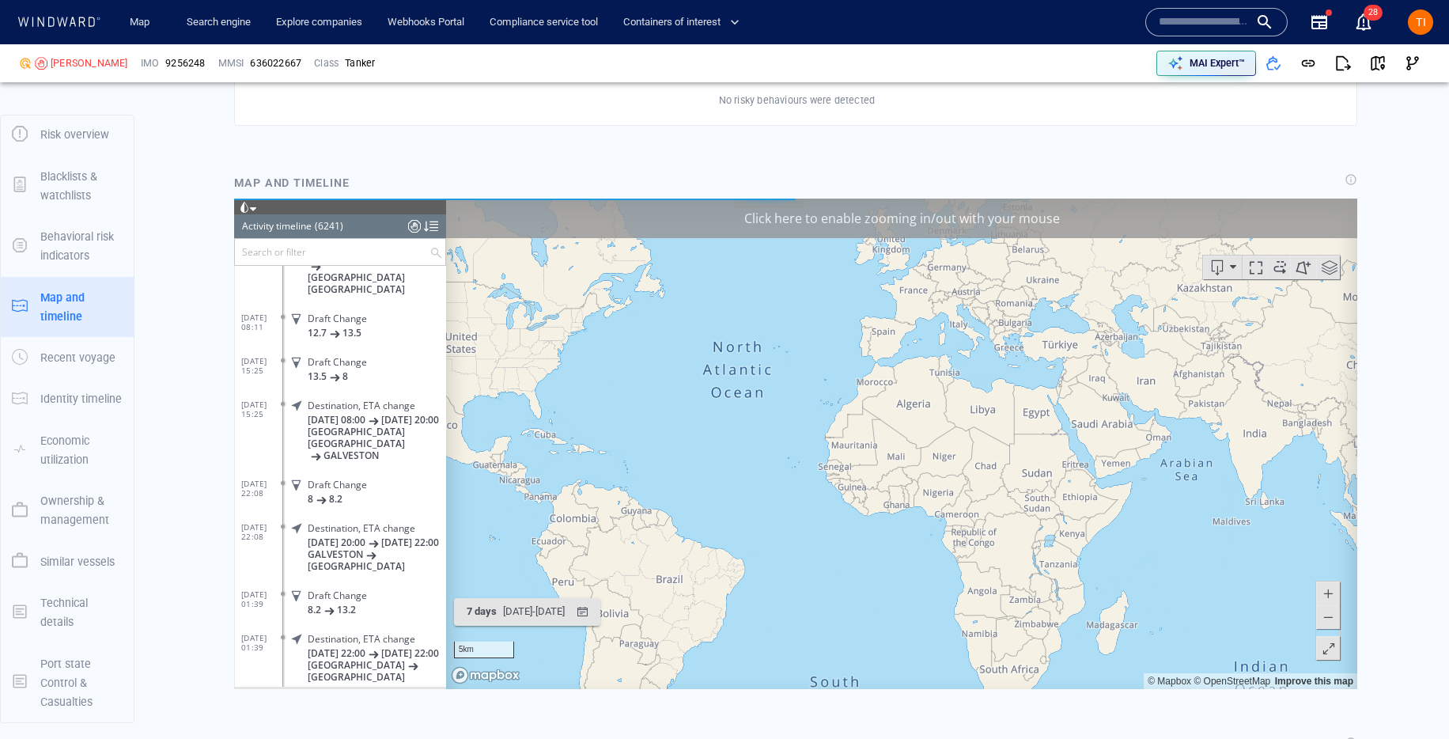
click at [872, 209] on div "Click here to enable zooming in/out with your mouse" at bounding box center [901, 218] width 911 height 40
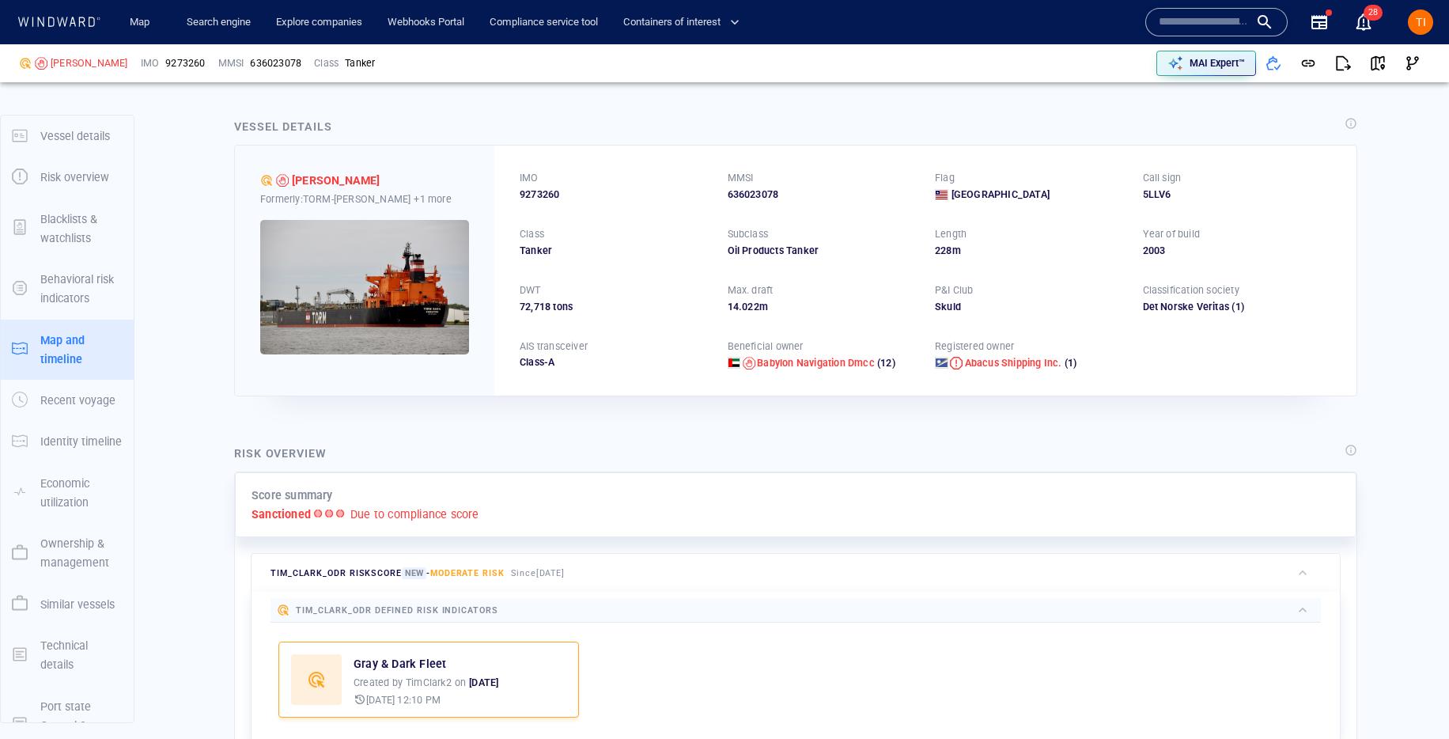
scroll to position [43, 0]
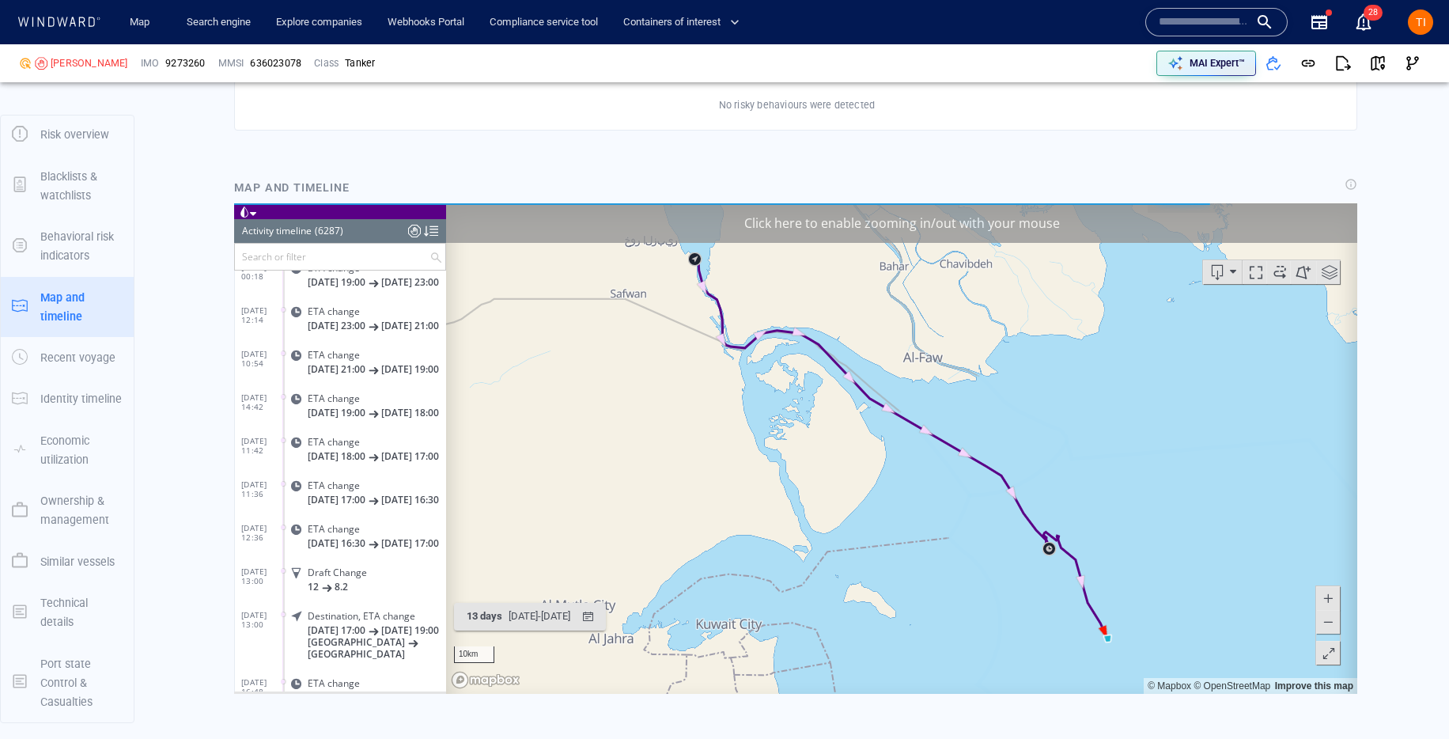
scroll to position [1196, 0]
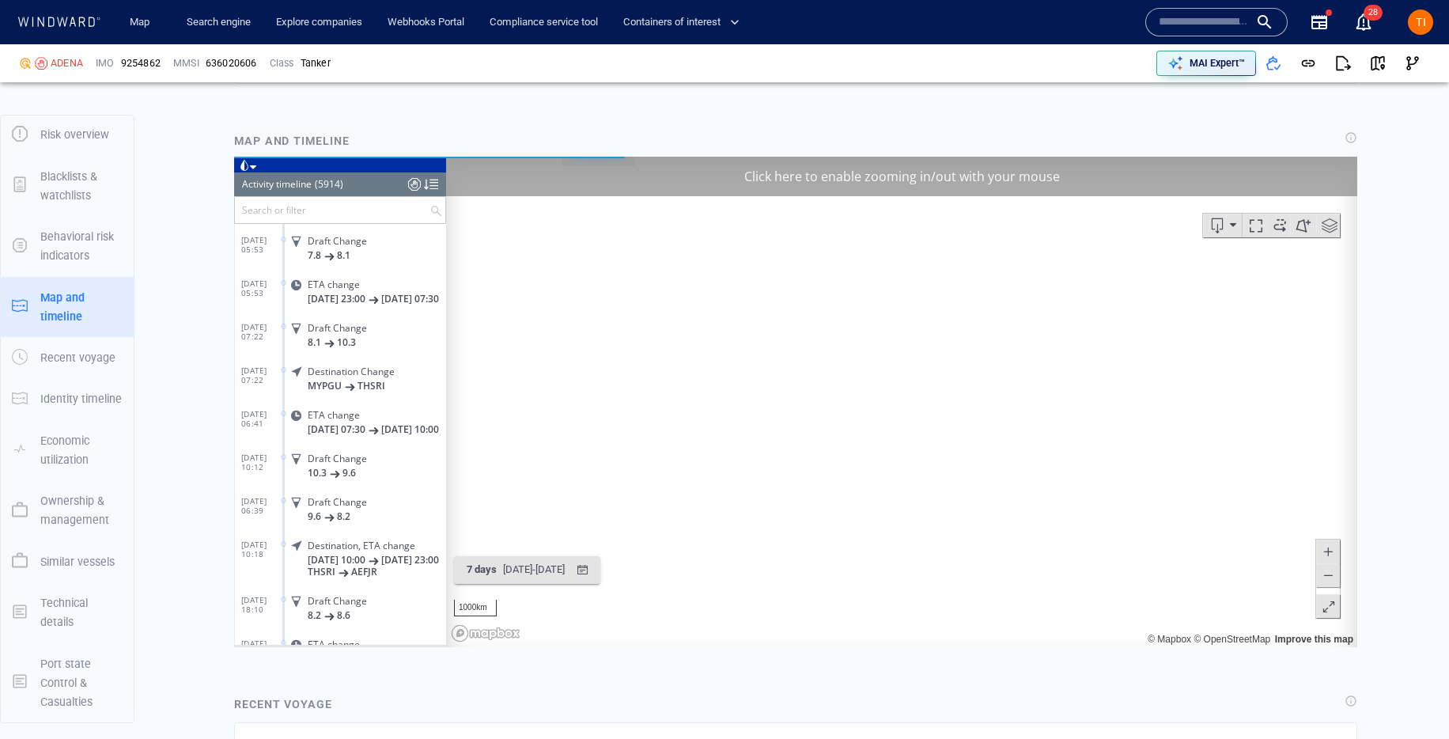
scroll to position [1243, 0]
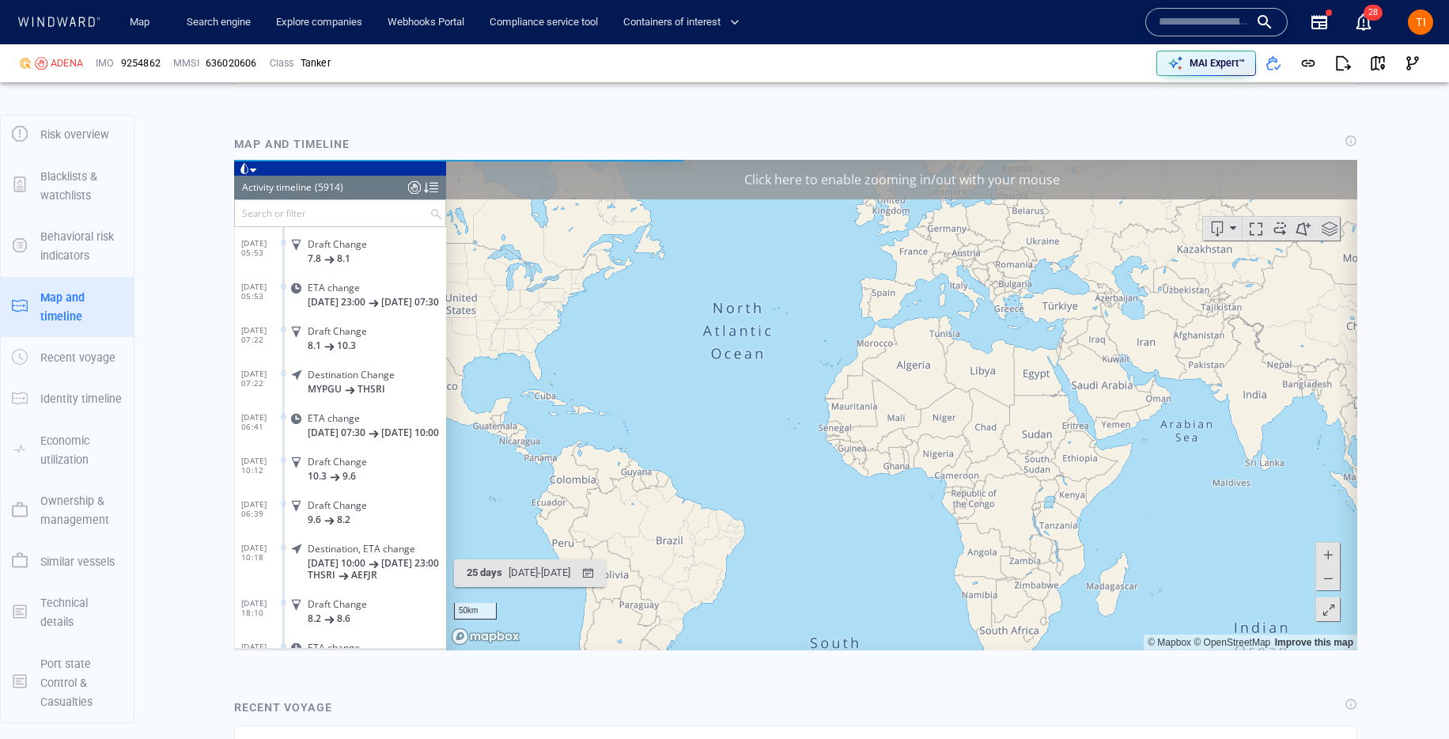
click at [846, 188] on div "Click here to enable zooming in/out with your mouse" at bounding box center [901, 179] width 911 height 40
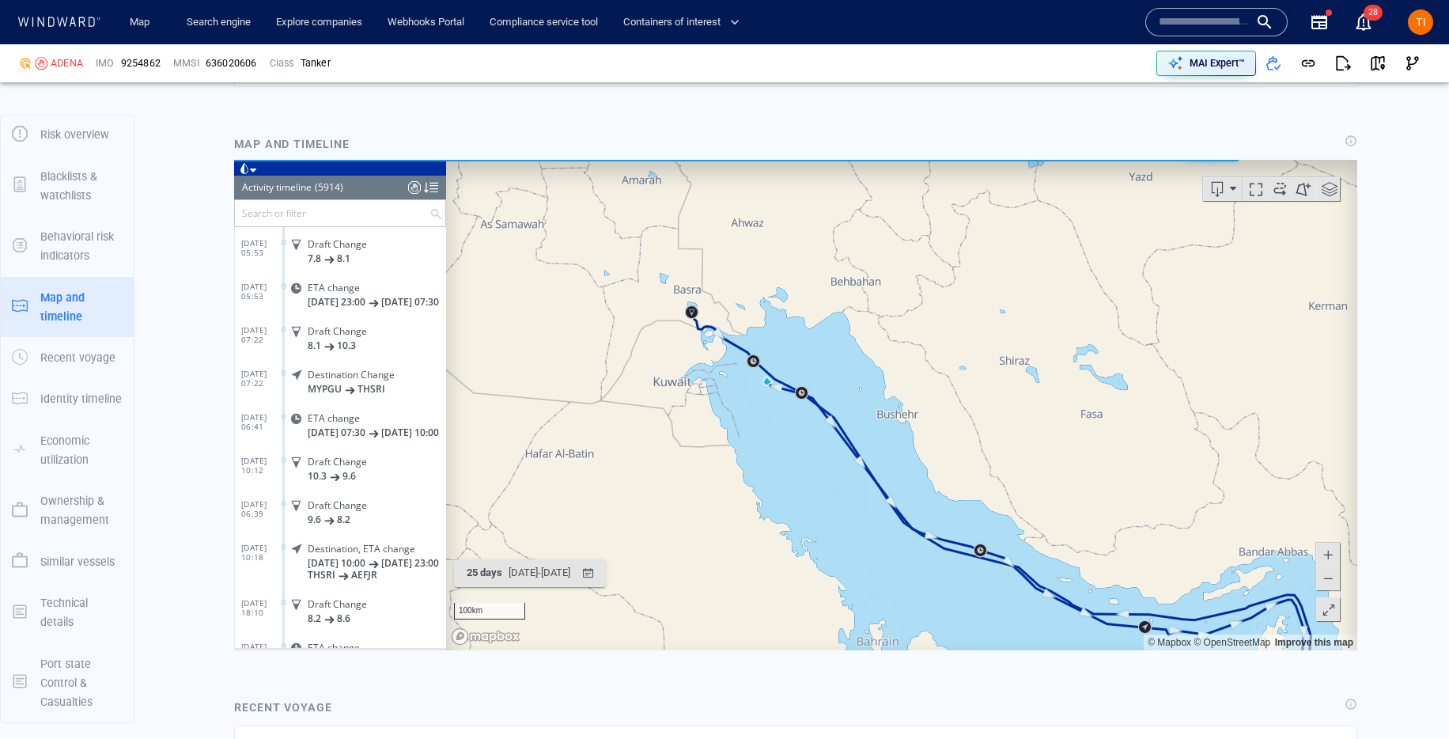
drag, startPoint x: 752, startPoint y: 261, endPoint x: 853, endPoint y: 359, distance: 141.0
click at [853, 358] on canvas "Map" at bounding box center [901, 404] width 911 height 490
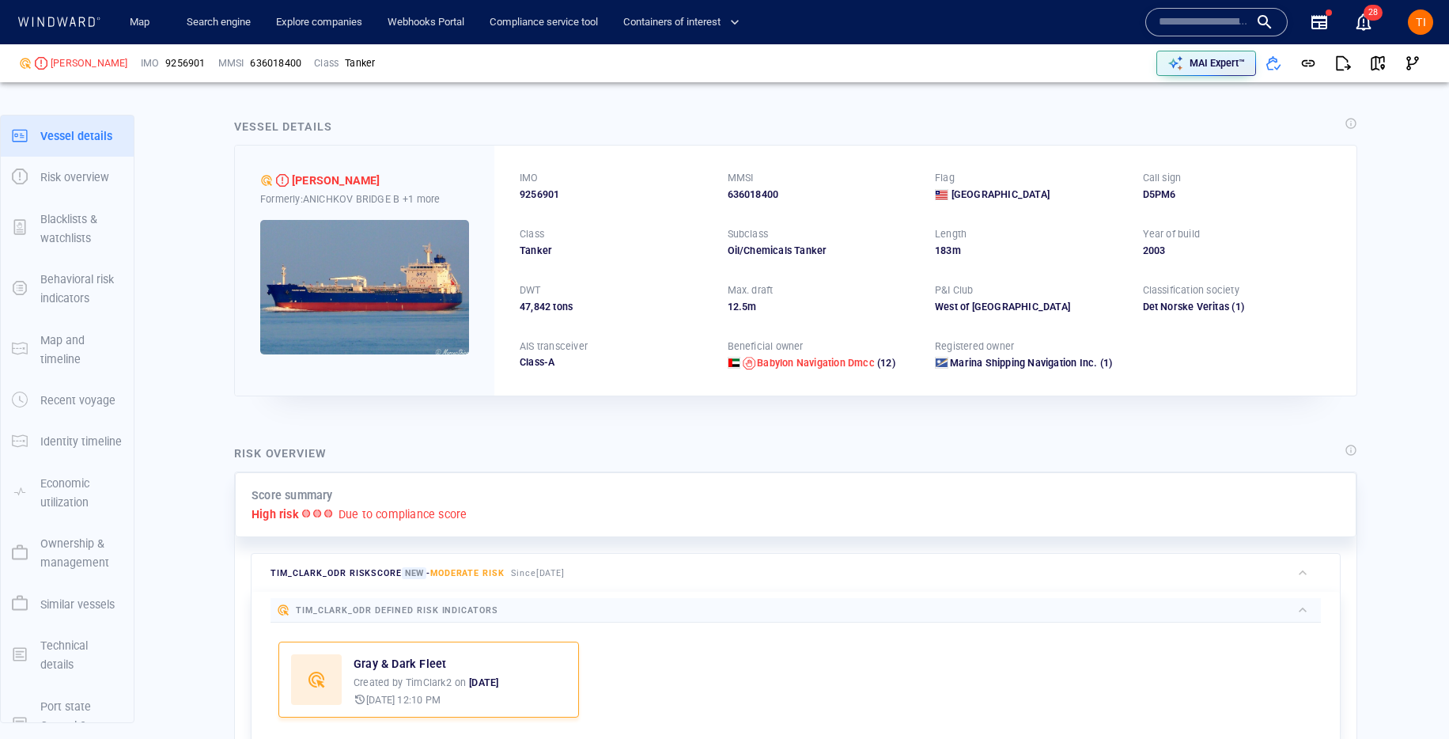
scroll to position [41, 0]
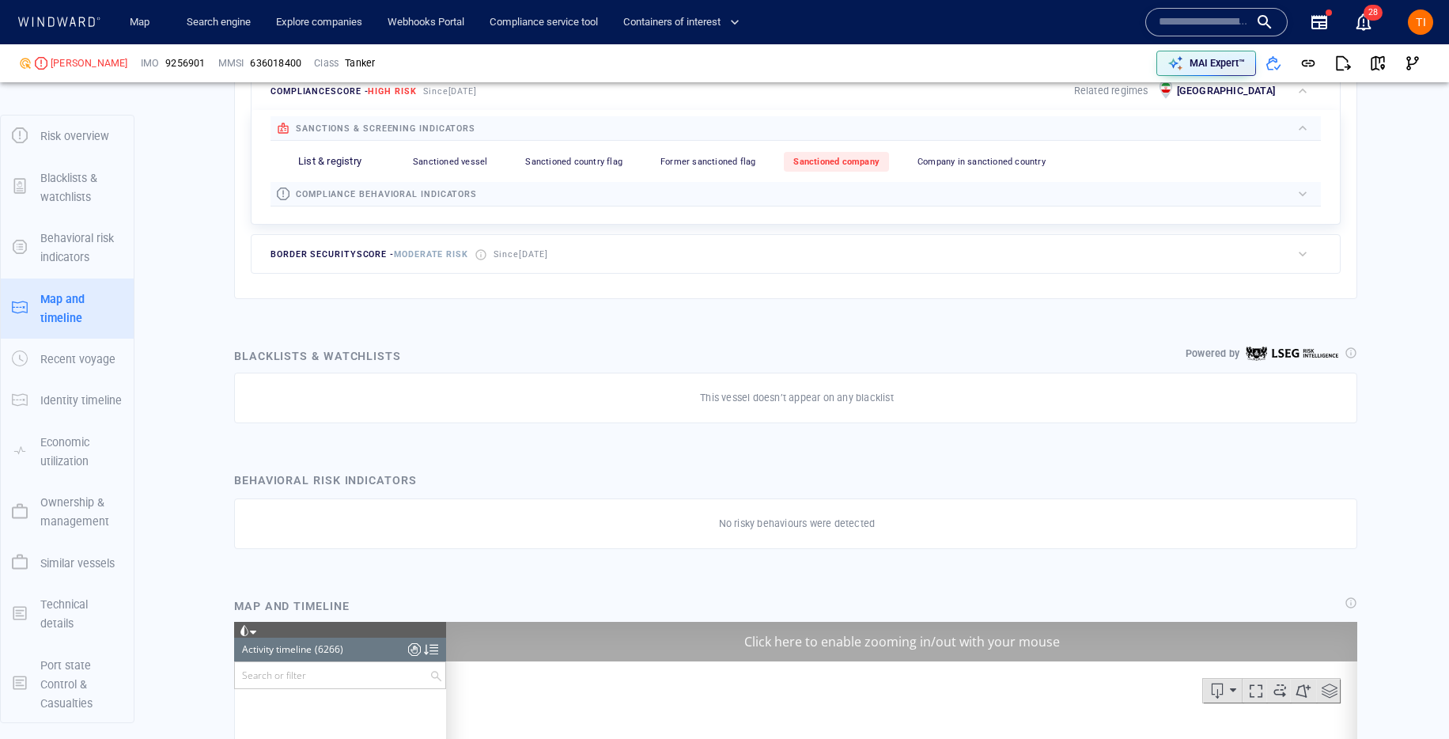
drag, startPoint x: 921, startPoint y: 621, endPoint x: 923, endPoint y: 649, distance: 28.6
click at [921, 621] on div "Click here to enable zooming in/out with your mouse" at bounding box center [901, 641] width 911 height 40
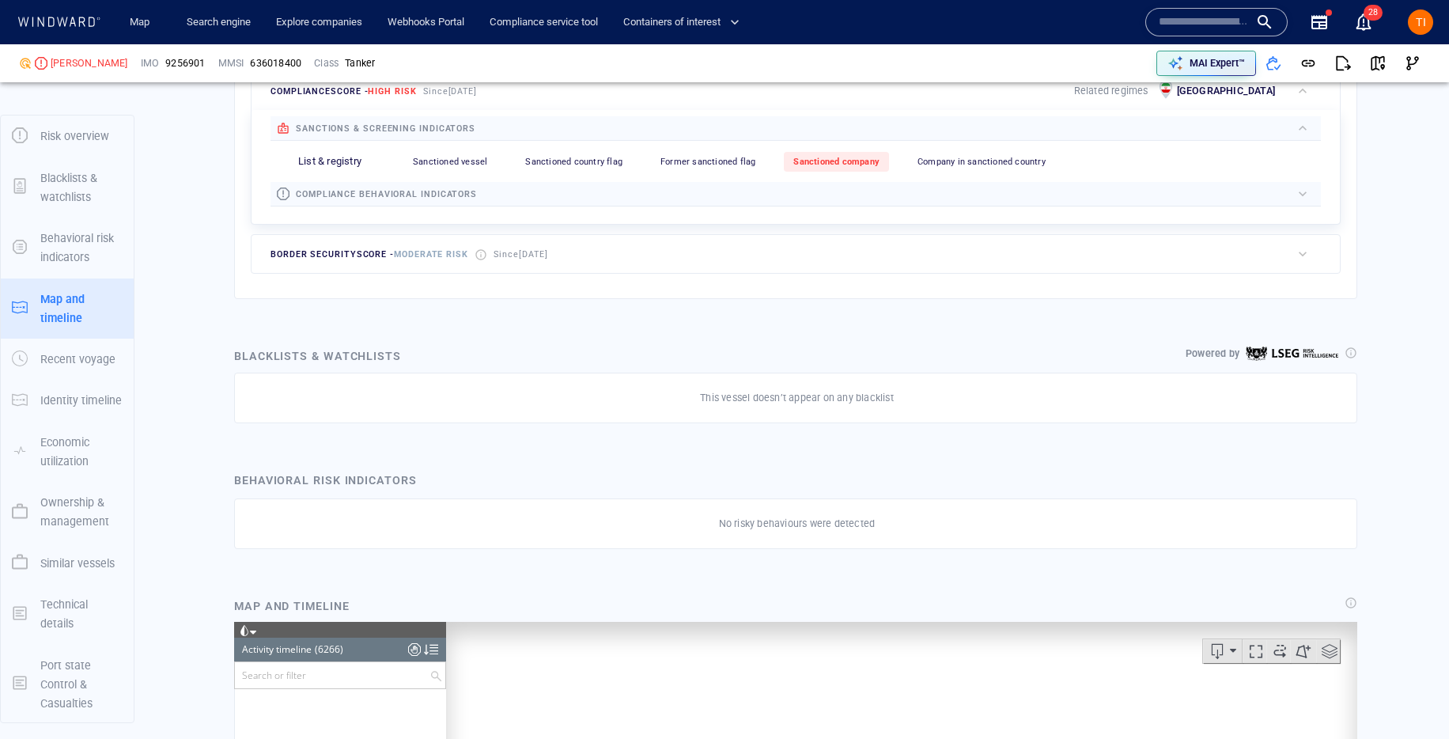
scroll to position [8527, 0]
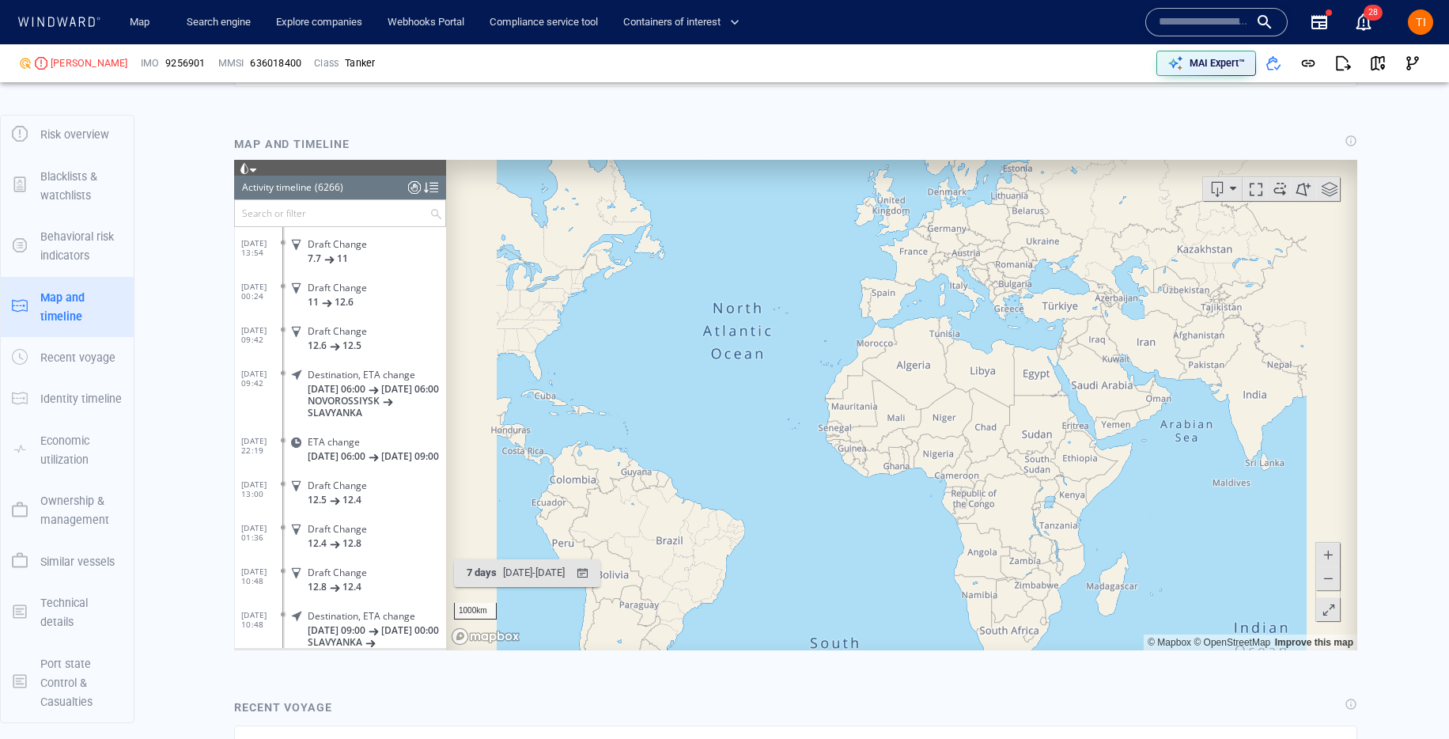
scroll to position [1136, 0]
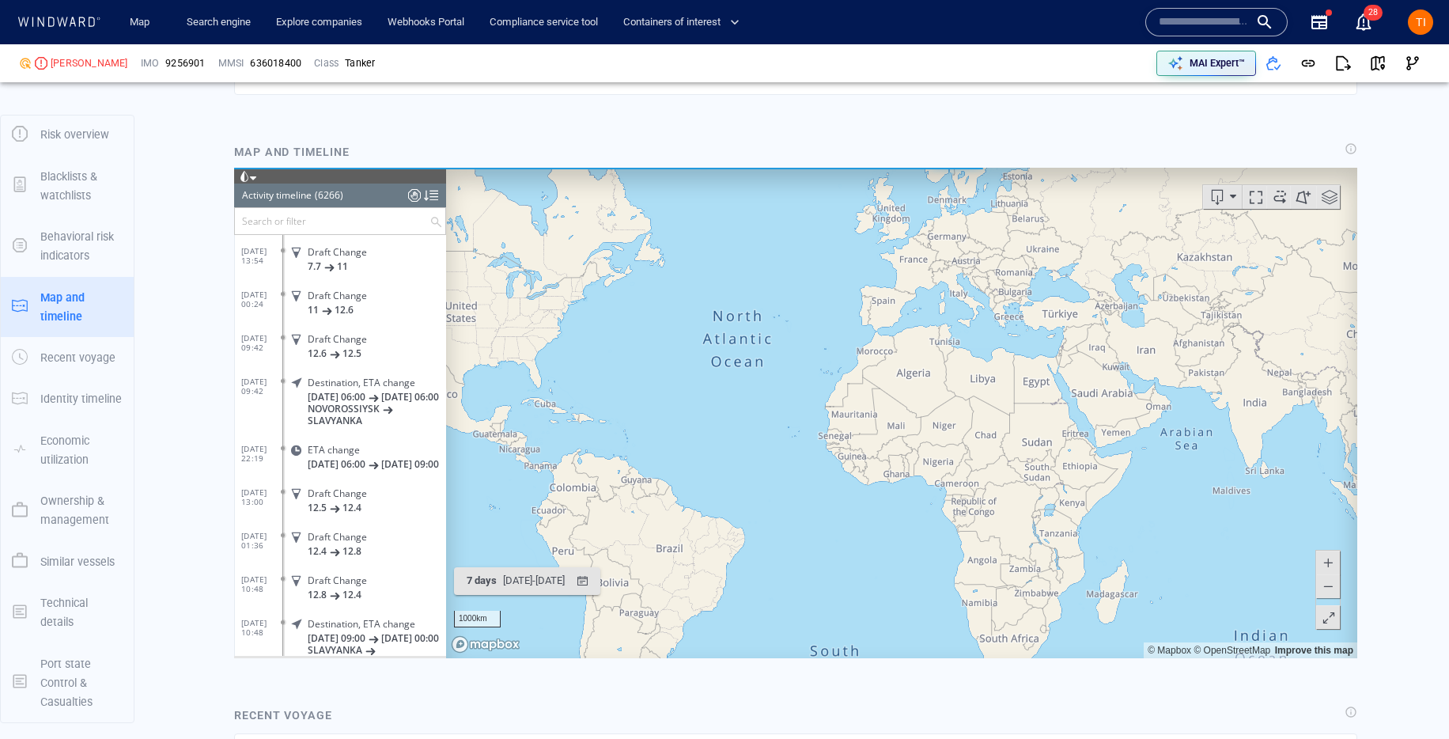
drag, startPoint x: 846, startPoint y: 303, endPoint x: 919, endPoint y: 350, distance: 86.9
click at [795, 317] on canvas "Map" at bounding box center [901, 412] width 911 height 490
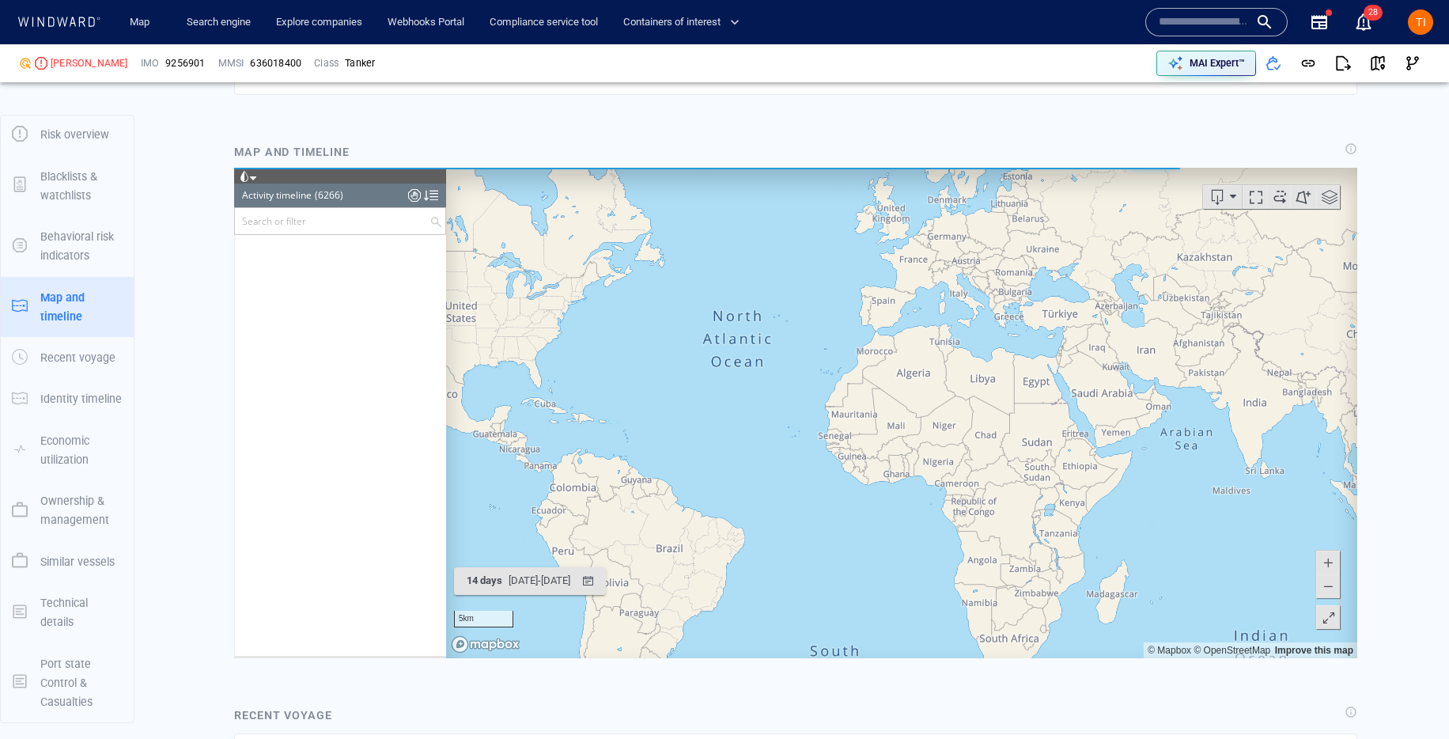
scroll to position [272170, 0]
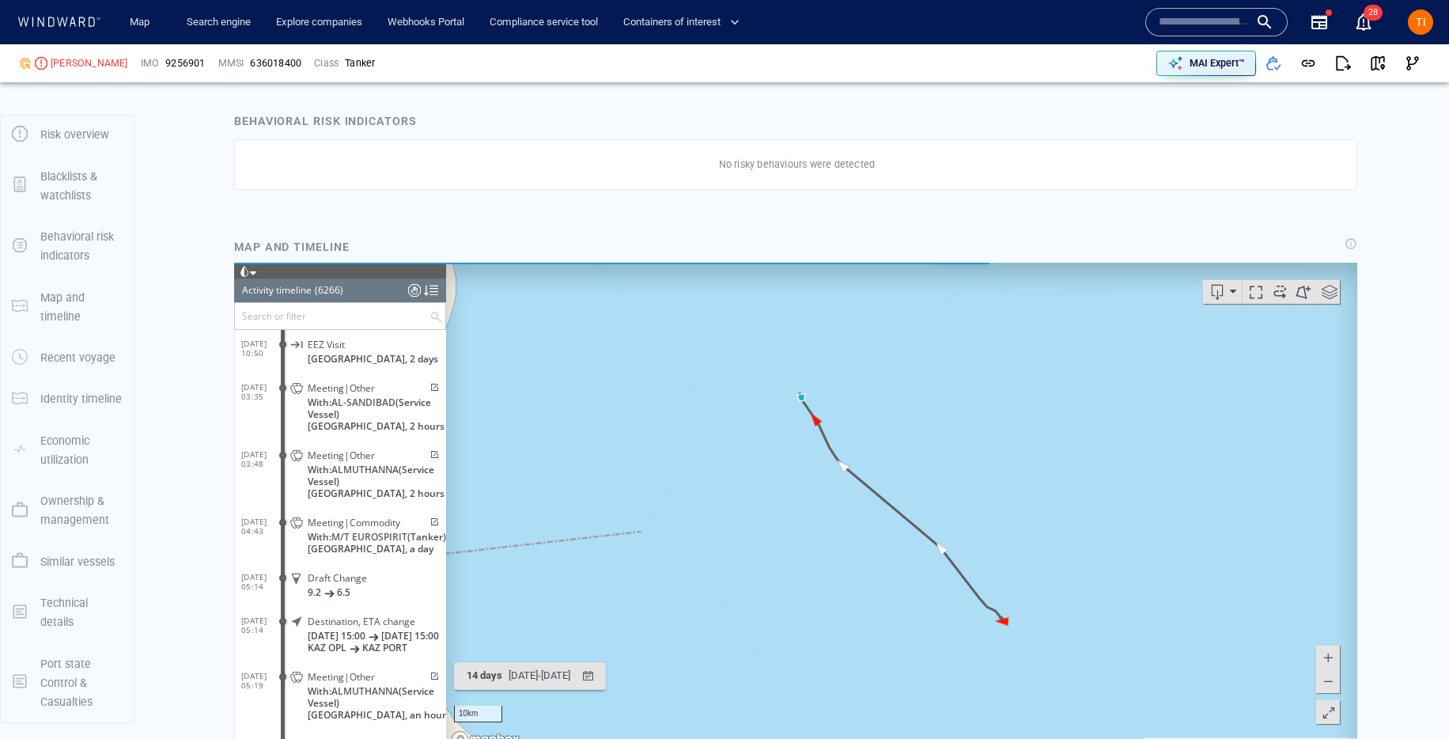
scroll to position [1357, 0]
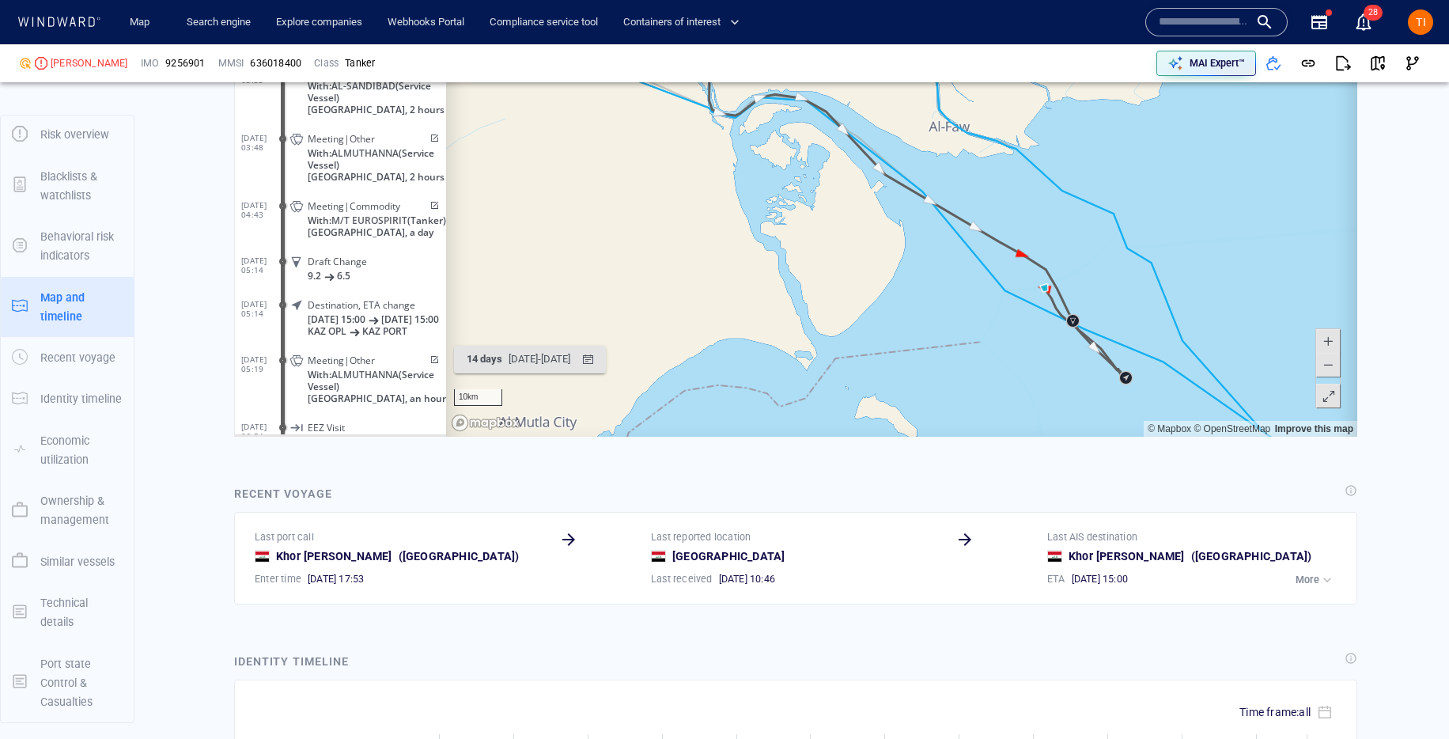
drag, startPoint x: 857, startPoint y: 256, endPoint x: 862, endPoint y: 382, distance: 125.9
click at [873, 437] on html "Loading vessel activities... Activity timeline (6266) (Still Loading...) Search…" at bounding box center [795, 191] width 1123 height 490
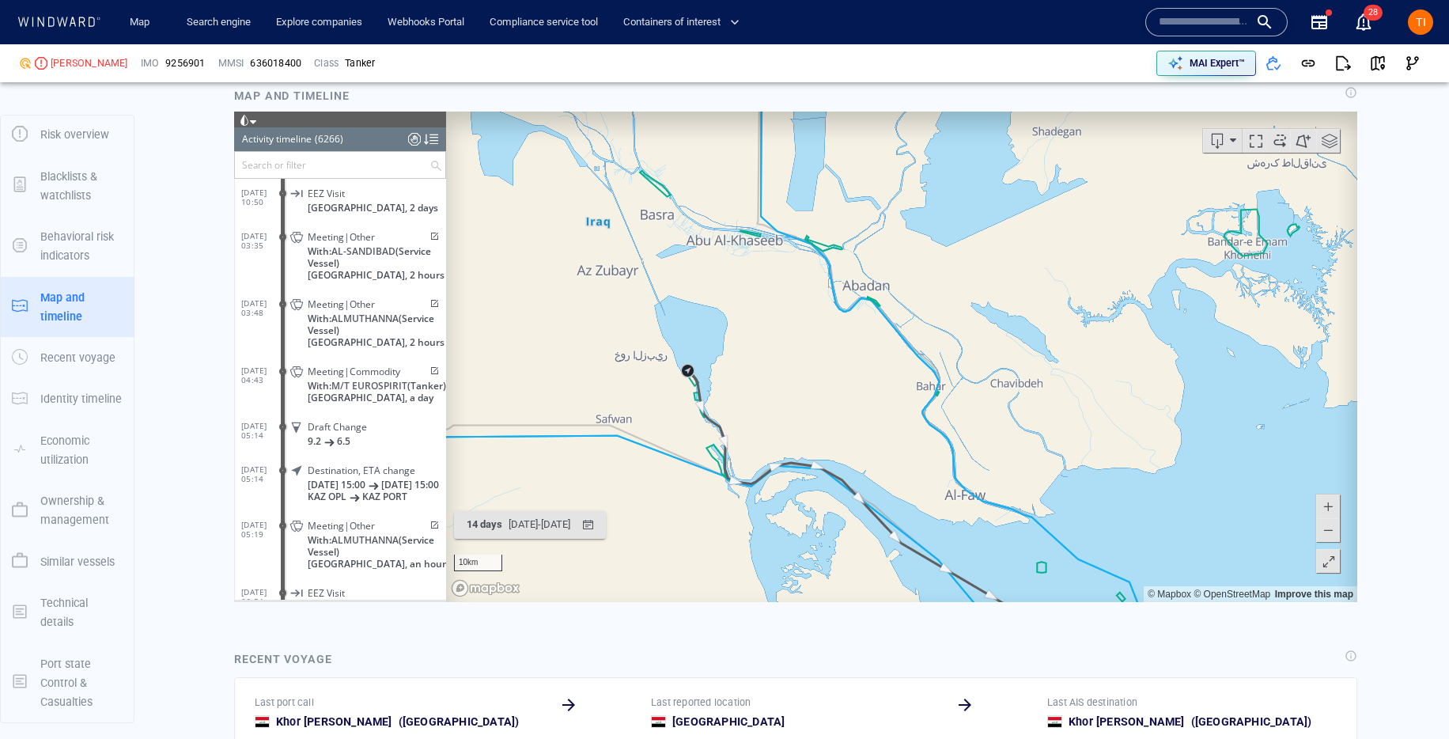
click at [902, 342] on canvas "Map" at bounding box center [901, 356] width 911 height 490
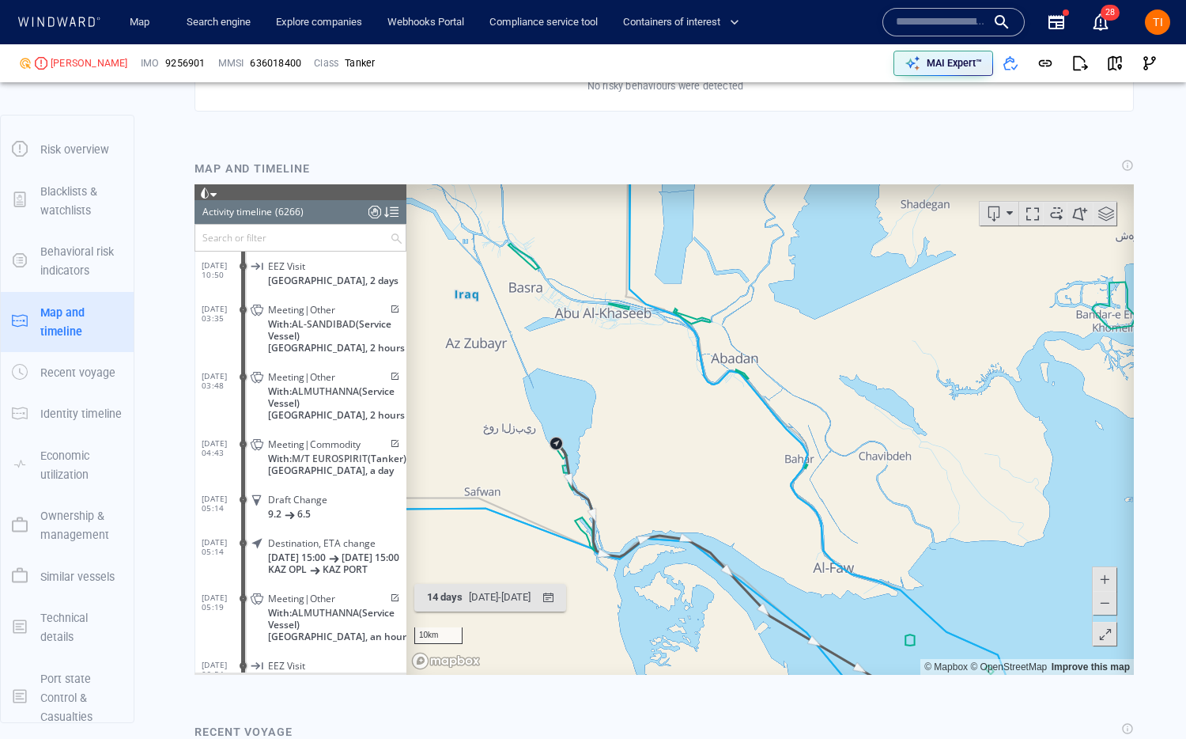
scroll to position [272173, 0]
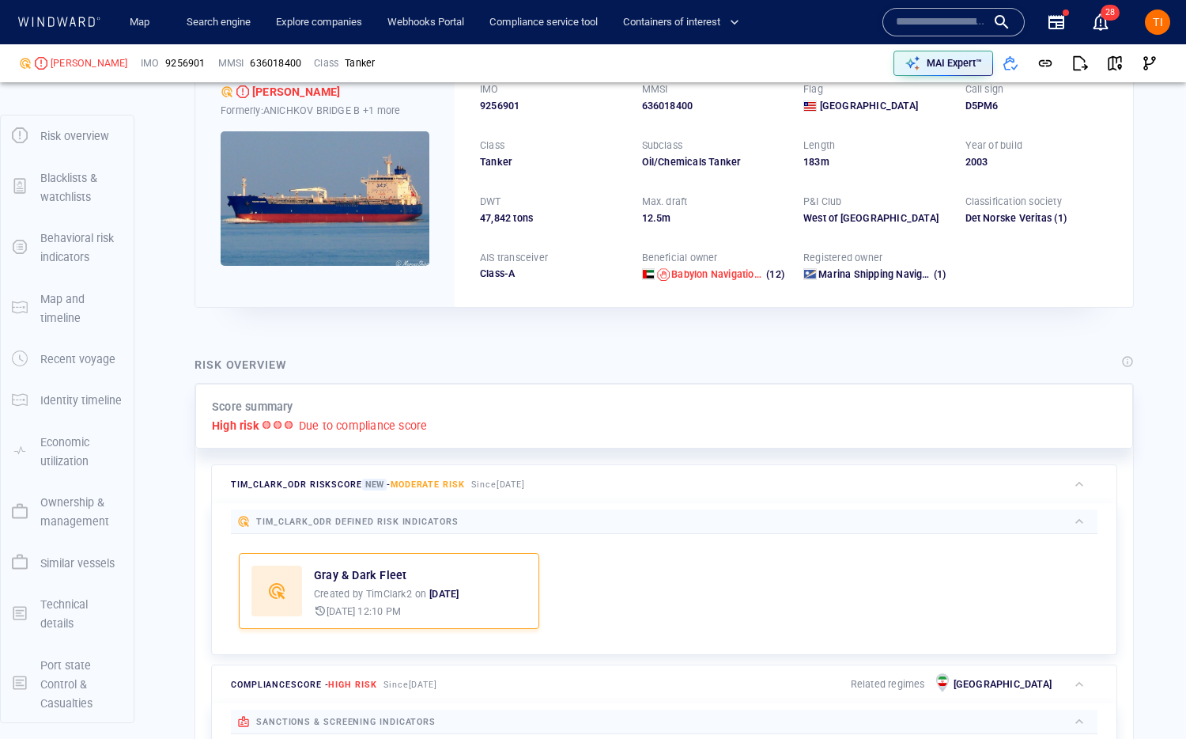
scroll to position [0, 0]
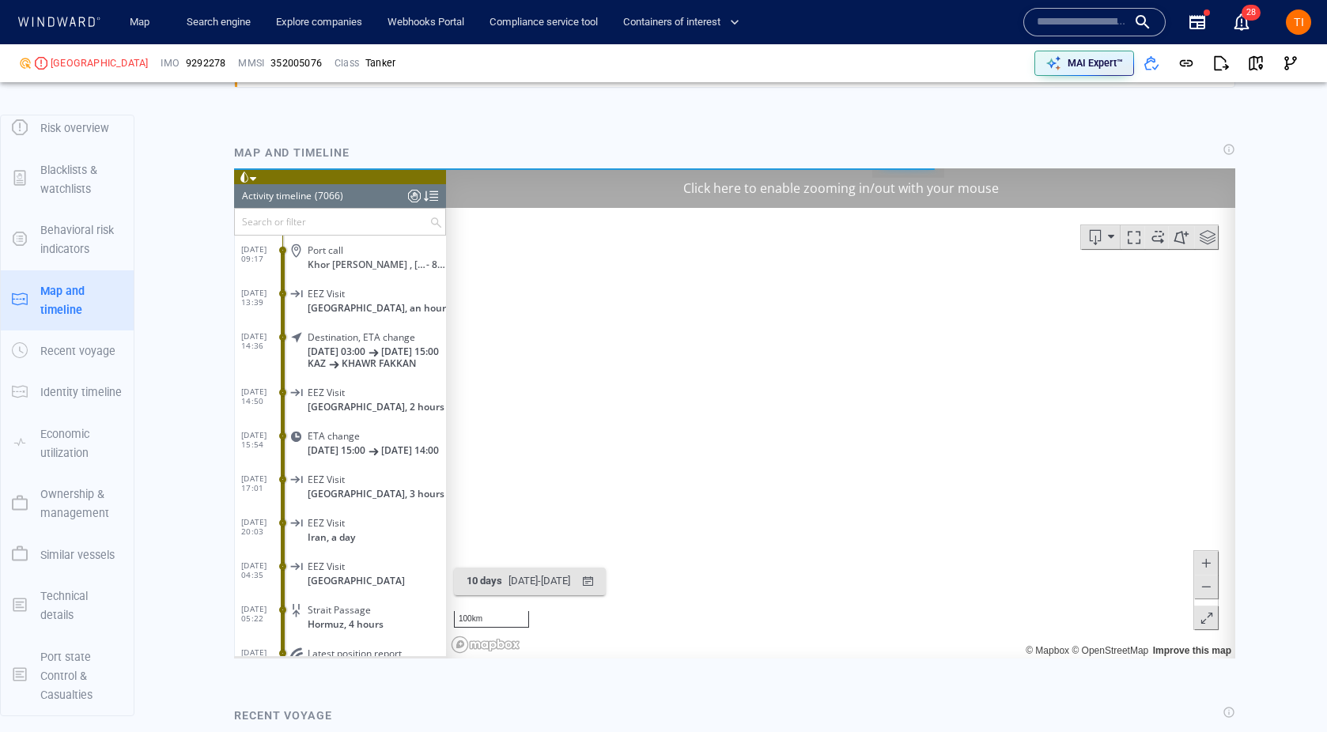
scroll to position [1444, 0]
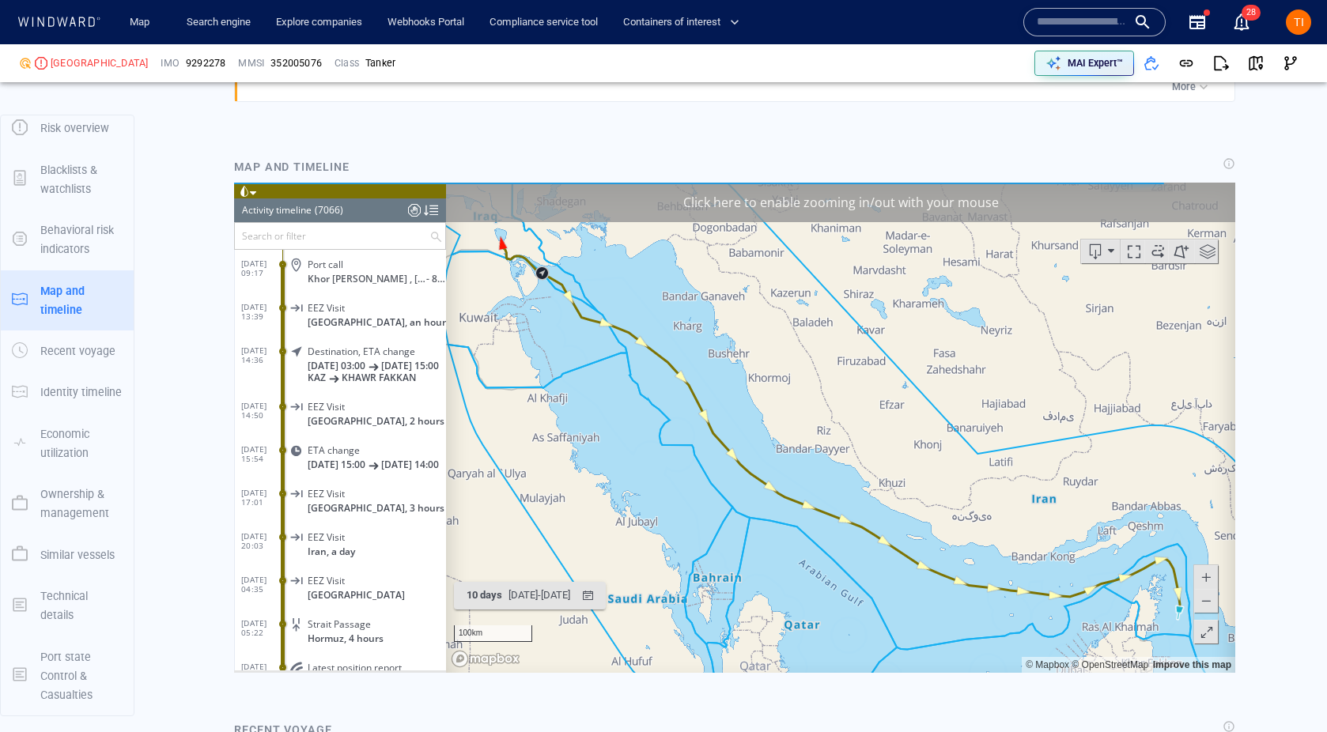
click at [736, 196] on div "Click here to enable zooming in/out with your mouse" at bounding box center [840, 203] width 789 height 40
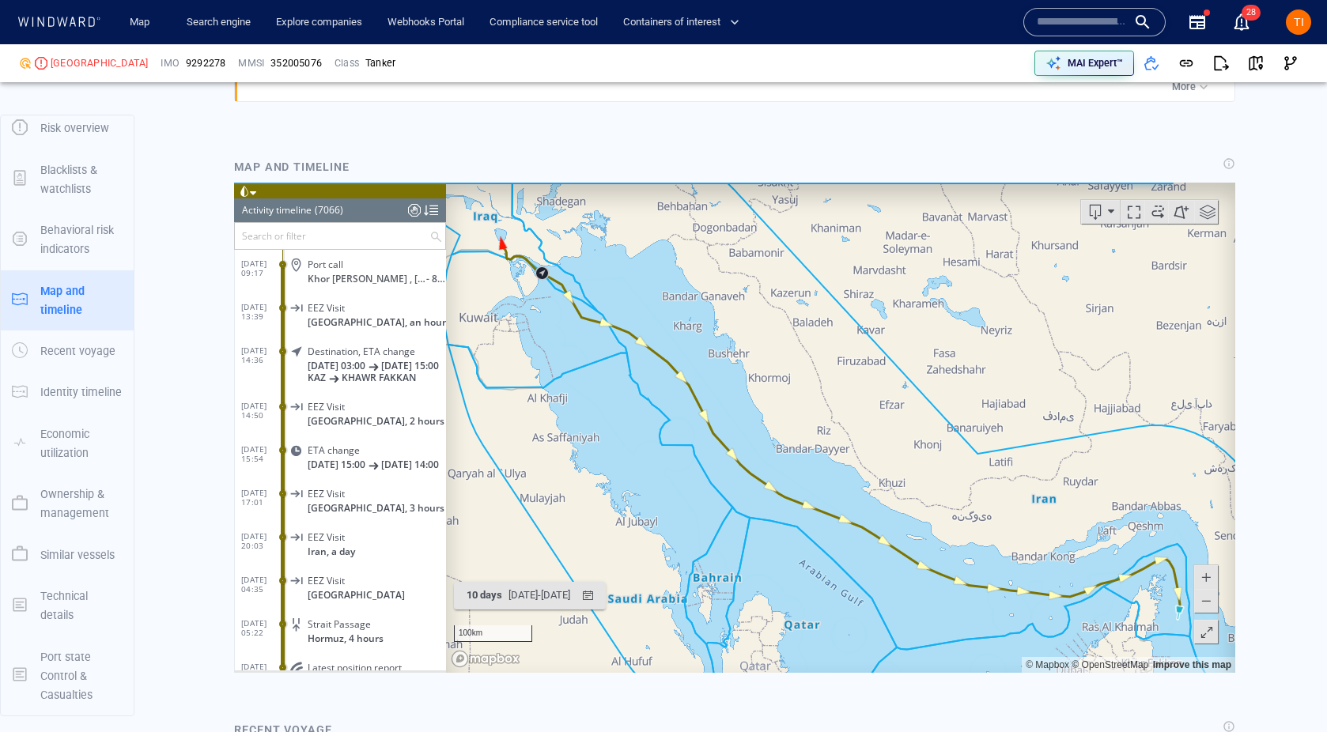
click at [862, 393] on canvas "Map" at bounding box center [840, 428] width 789 height 490
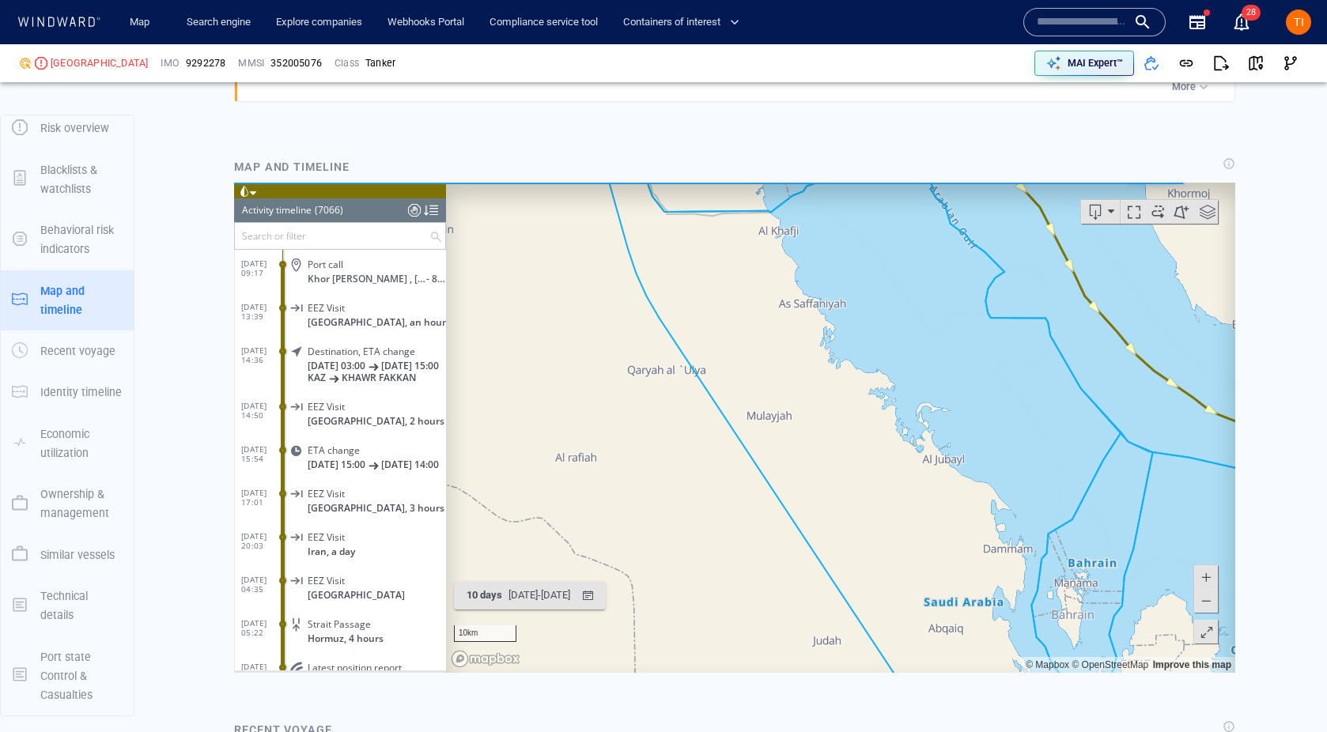
drag, startPoint x: 859, startPoint y: 505, endPoint x: 863, endPoint y: 495, distance: 10.3
click at [869, 510] on canvas "Map" at bounding box center [840, 428] width 789 height 490
drag, startPoint x: 864, startPoint y: 287, endPoint x: 717, endPoint y: 514, distance: 270.1
click at [661, 561] on canvas "Map" at bounding box center [840, 428] width 789 height 490
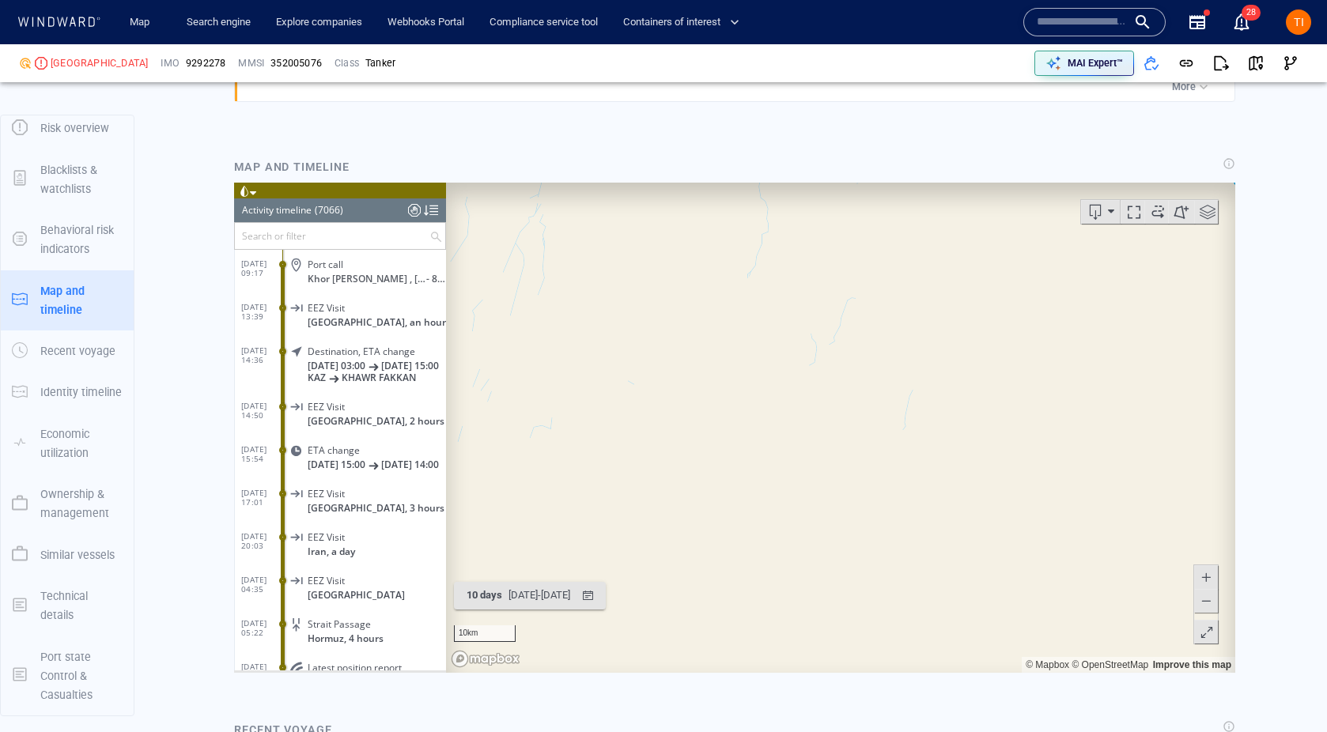
drag, startPoint x: 888, startPoint y: 362, endPoint x: 797, endPoint y: 402, distance: 99.9
click at [789, 426] on canvas "Map" at bounding box center [840, 428] width 789 height 490
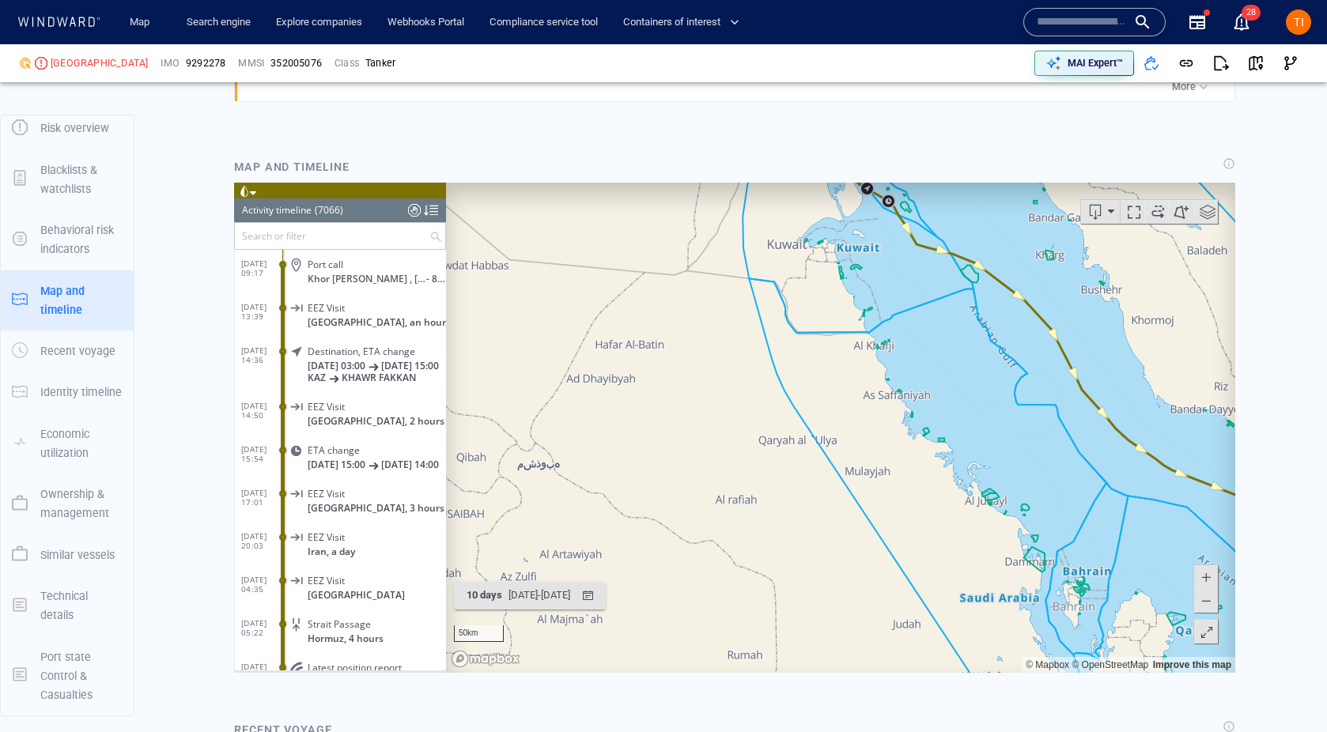
drag, startPoint x: 823, startPoint y: 466, endPoint x: 814, endPoint y: 511, distance: 45.9
click at [808, 588] on canvas "Map" at bounding box center [840, 428] width 789 height 490
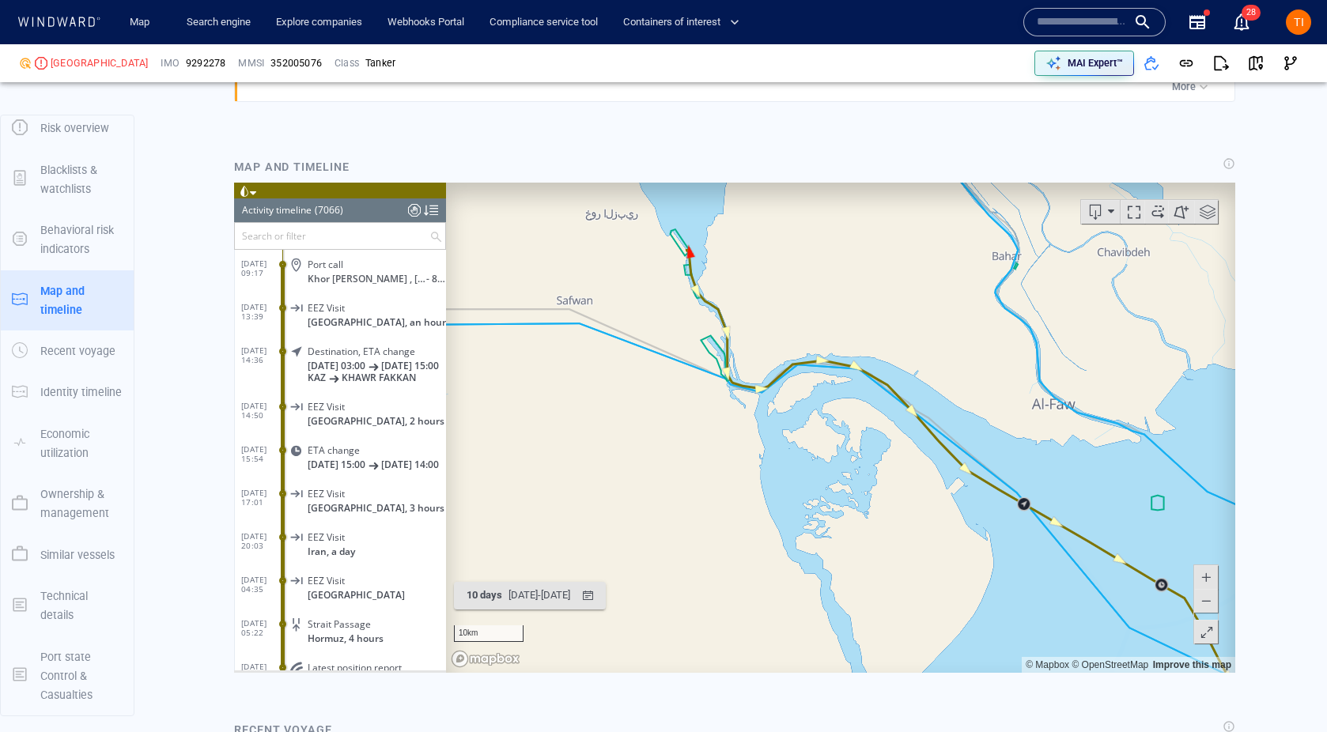
drag, startPoint x: 825, startPoint y: 316, endPoint x: 781, endPoint y: 312, distance: 43.6
click at [781, 312] on canvas "Map" at bounding box center [840, 428] width 789 height 490
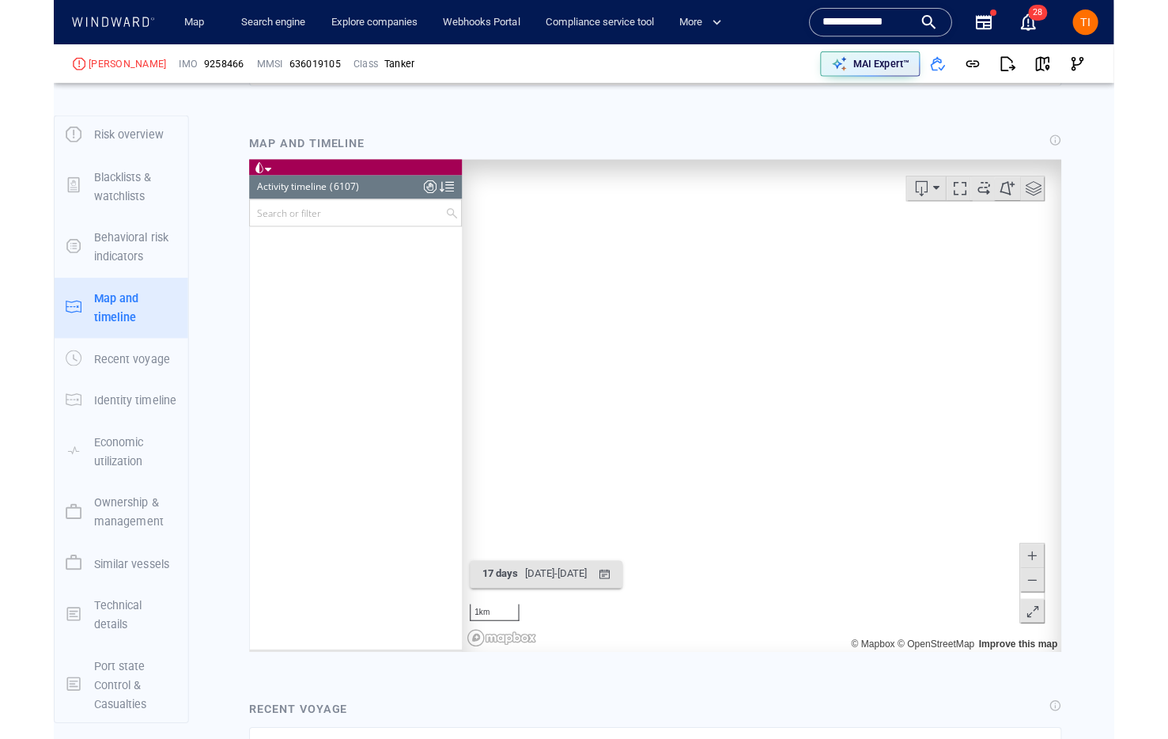
scroll to position [8309, 0]
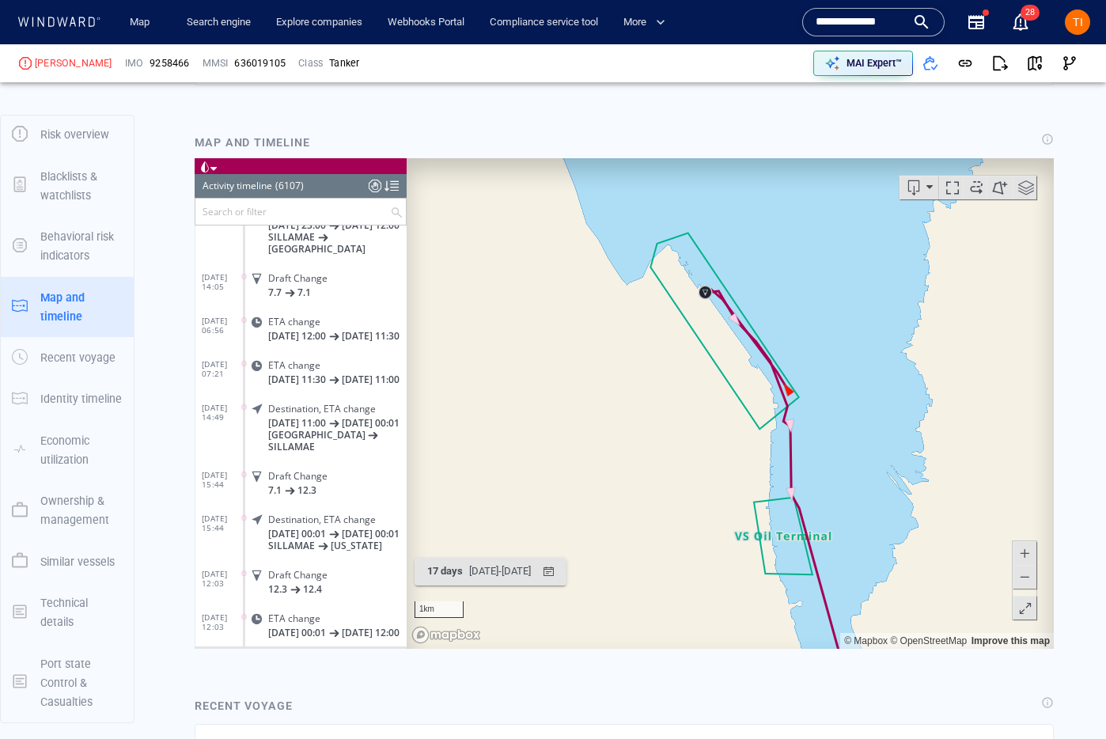
click at [641, 123] on div "Map and timeline" at bounding box center [624, 390] width 884 height 541
click at [627, 131] on div "Map and timeline" at bounding box center [623, 142] width 865 height 25
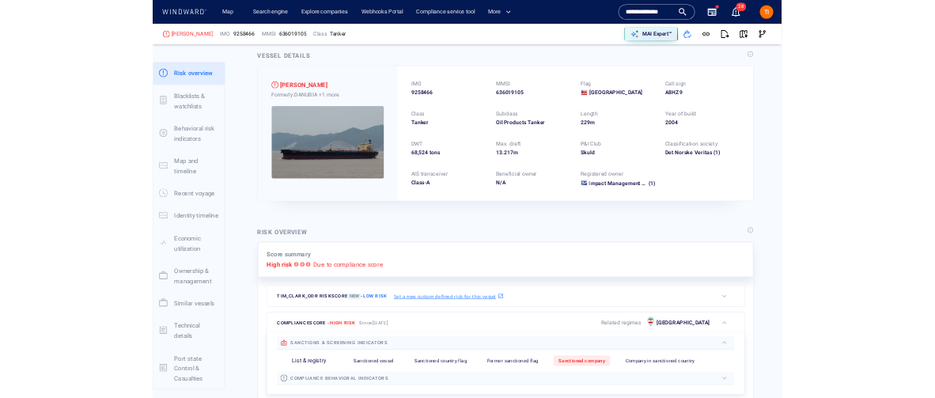
scroll to position [0, 0]
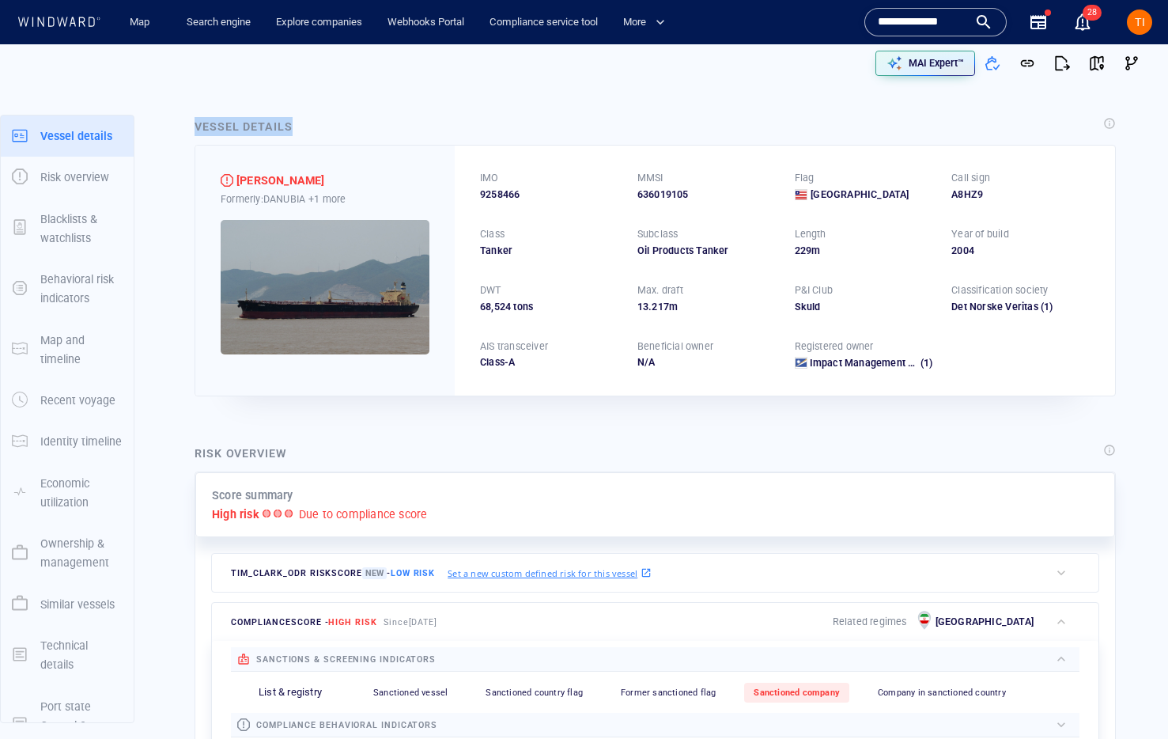
drag, startPoint x: 197, startPoint y: 124, endPoint x: 296, endPoint y: 127, distance: 98.9
click at [296, 127] on div "Vessel details" at bounding box center [245, 128] width 108 height 28
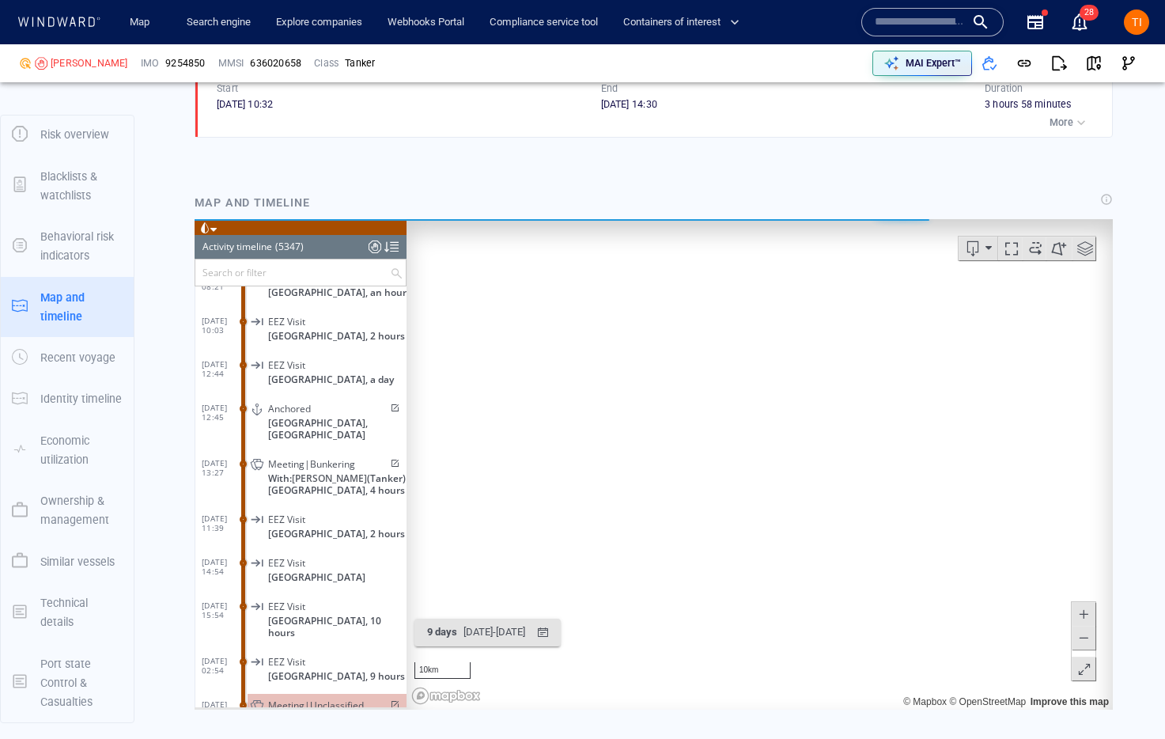
scroll to position [1368, 0]
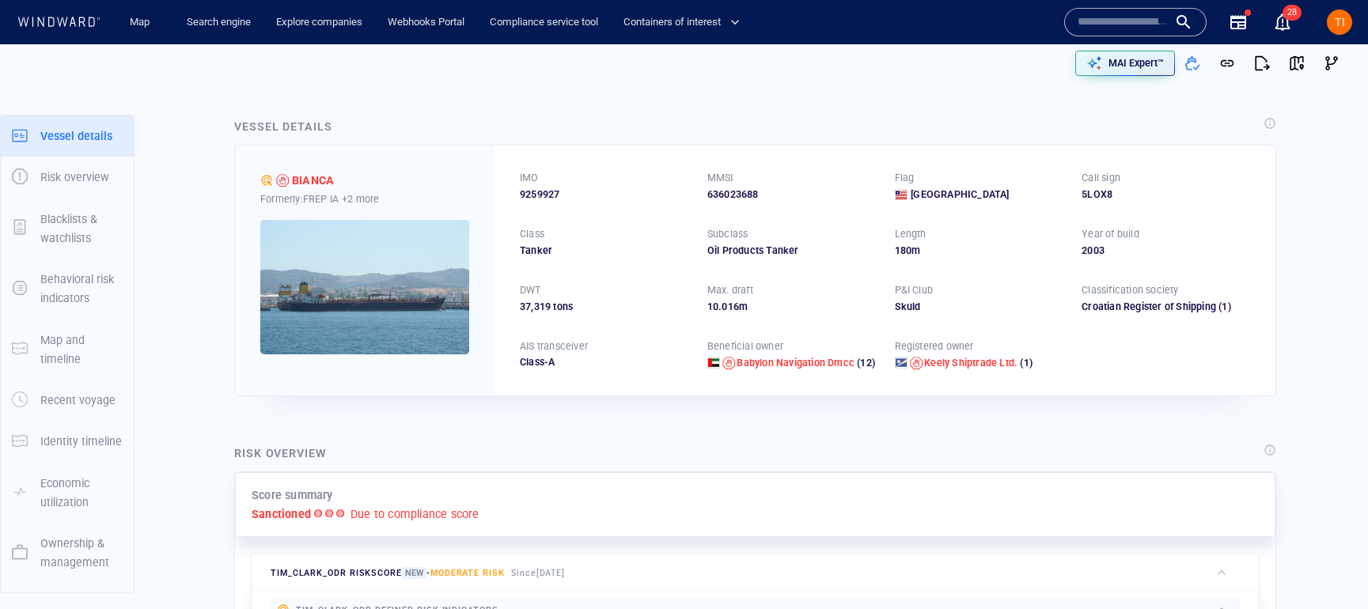
click at [1134, 28] on input "text" at bounding box center [1122, 22] width 90 height 24
paste input "**********"
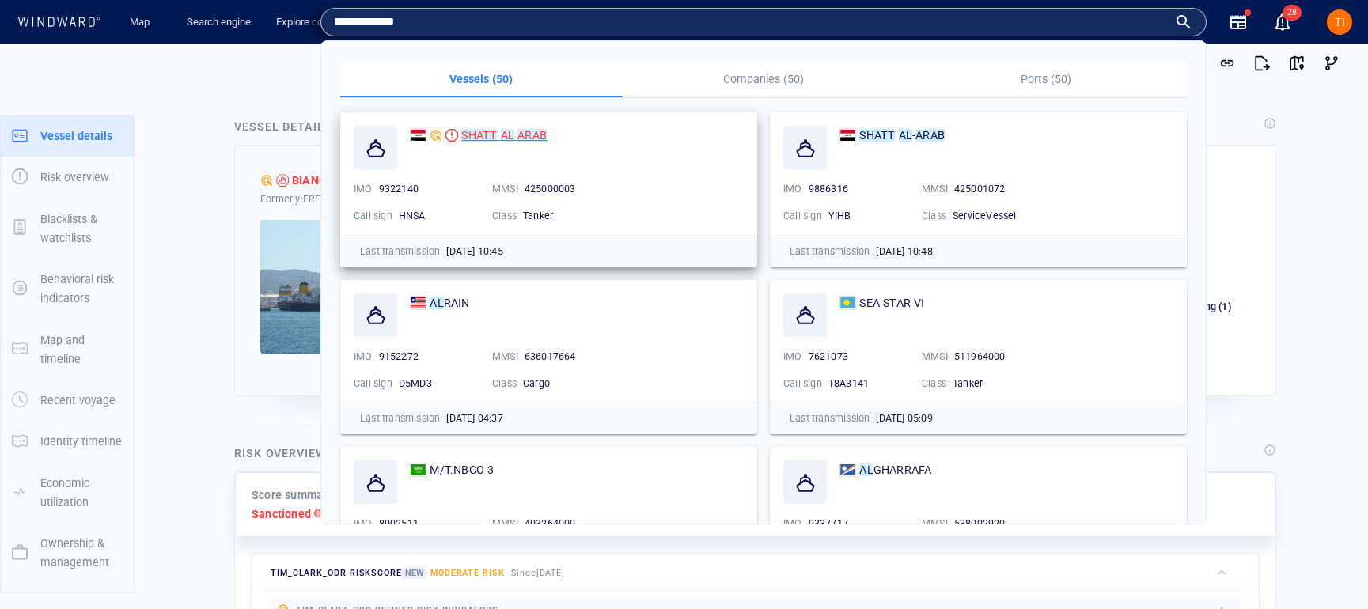
type input "**********"
click at [469, 141] on mark "SHATT" at bounding box center [479, 135] width 36 height 13
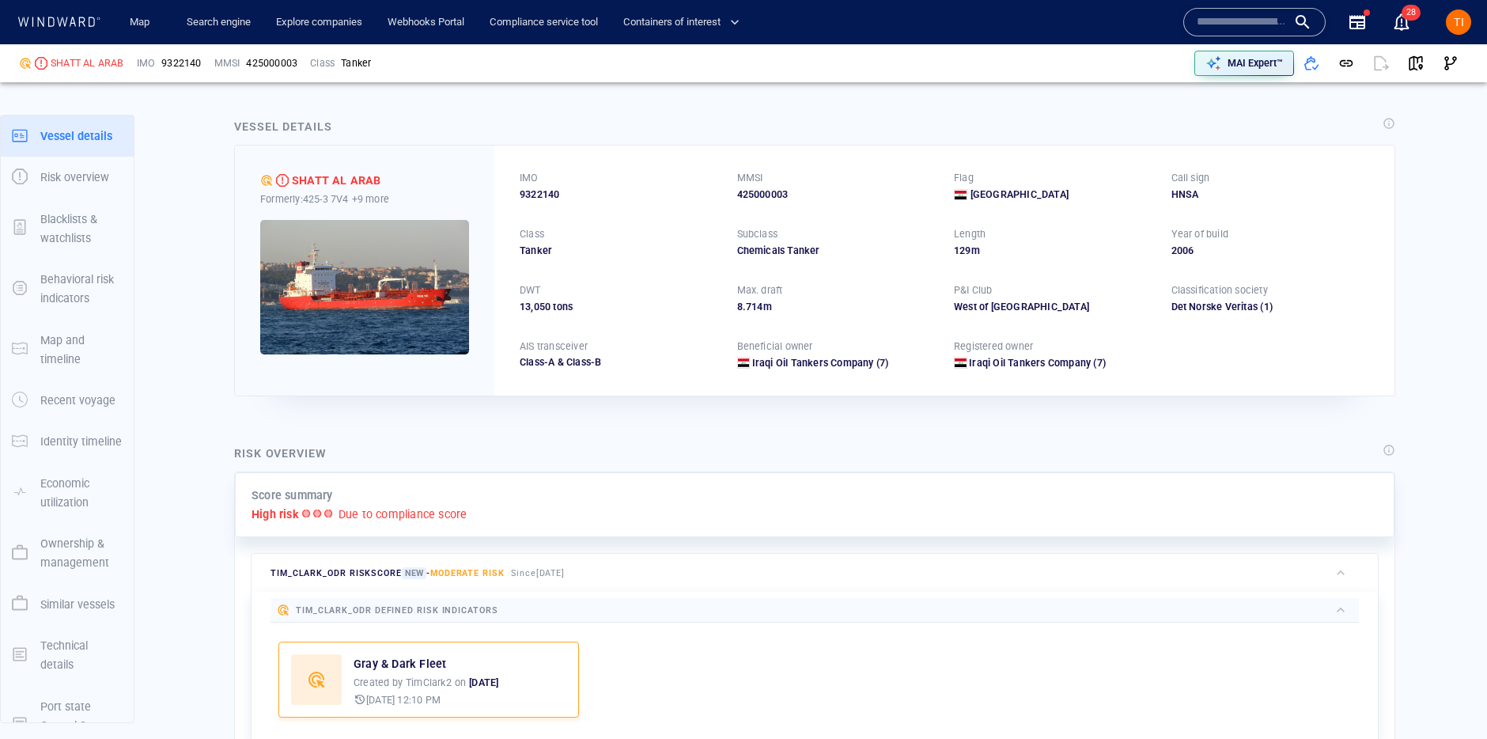
scroll to position [74, 0]
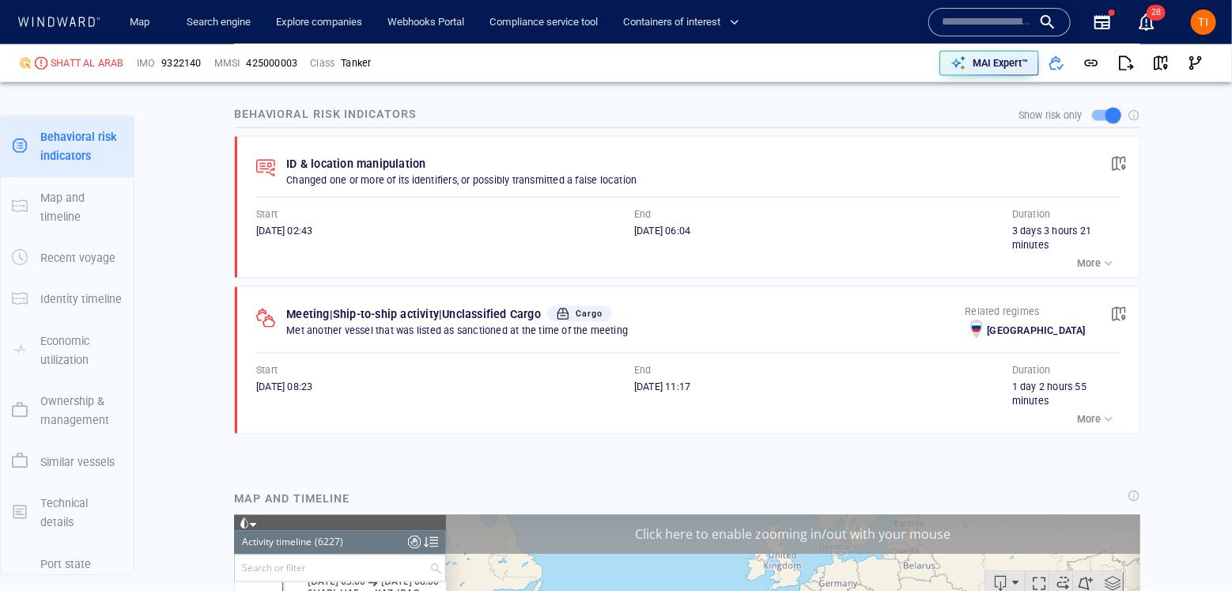
scroll to position [270473, 0]
click at [1073, 266] on div "More" at bounding box center [688, 263] width 865 height 22
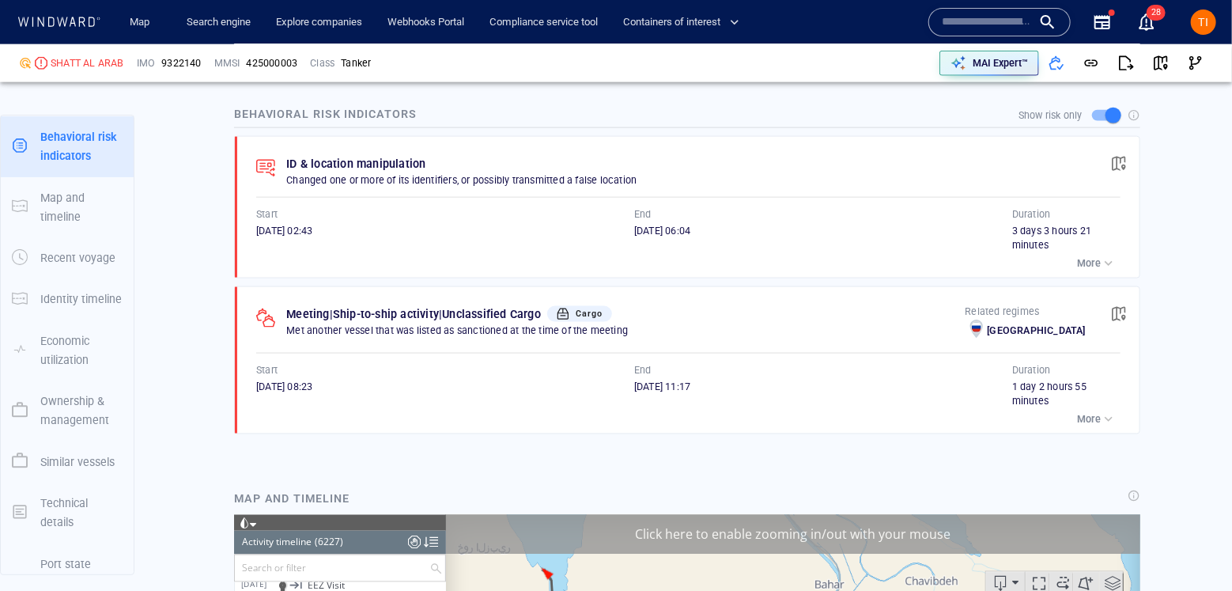
drag, startPoint x: 1106, startPoint y: 264, endPoint x: 1058, endPoint y: 259, distance: 47.7
click at [1106, 264] on div "button" at bounding box center [1109, 263] width 16 height 16
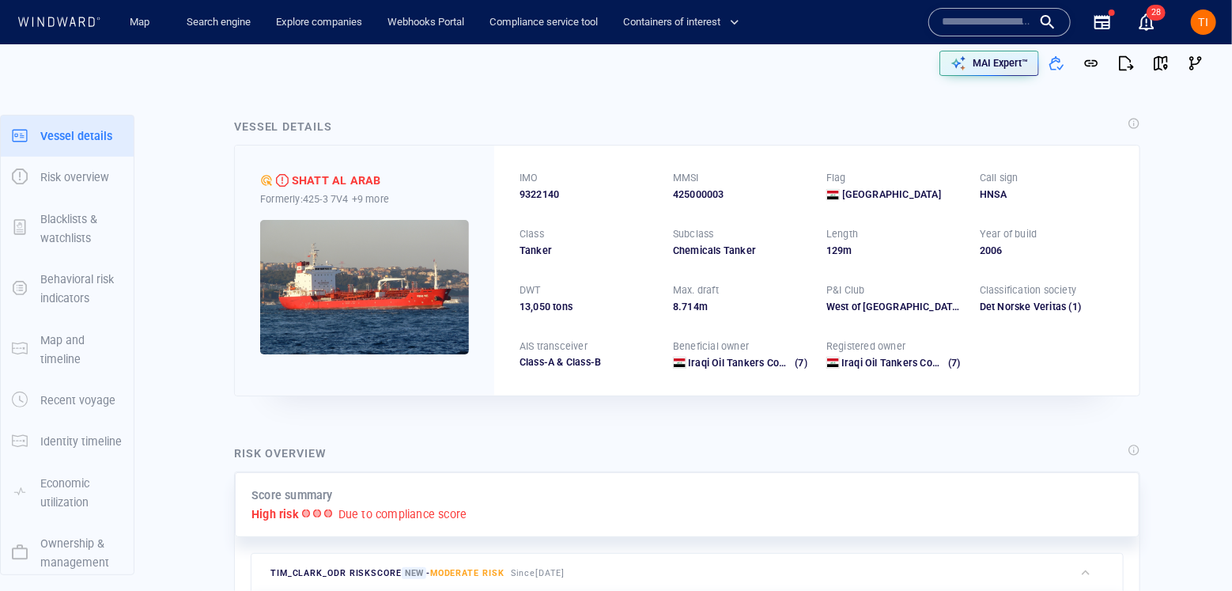
drag, startPoint x: 823, startPoint y: 233, endPoint x: 883, endPoint y: 249, distance: 62.2
click at [883, 249] on div "Length 129 m" at bounding box center [894, 242] width 134 height 31
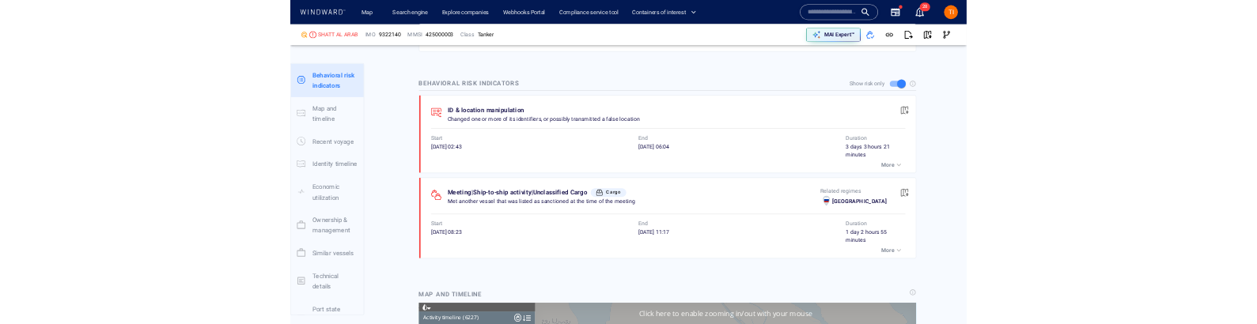
scroll to position [1054, 0]
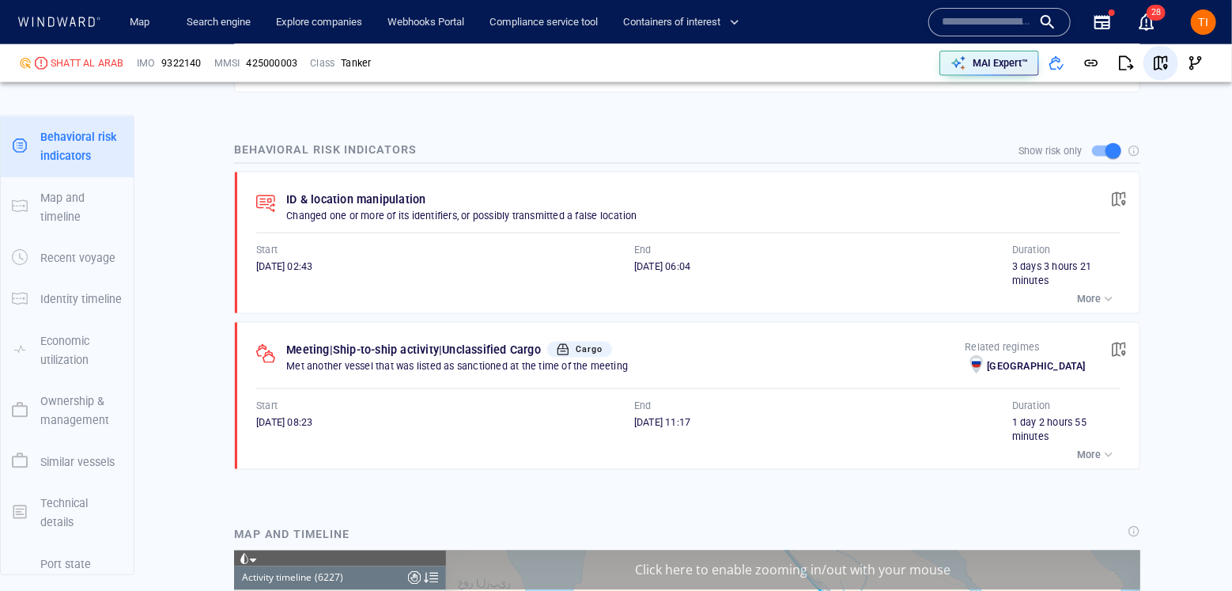
click at [1171, 64] on button "button" at bounding box center [1161, 63] width 35 height 35
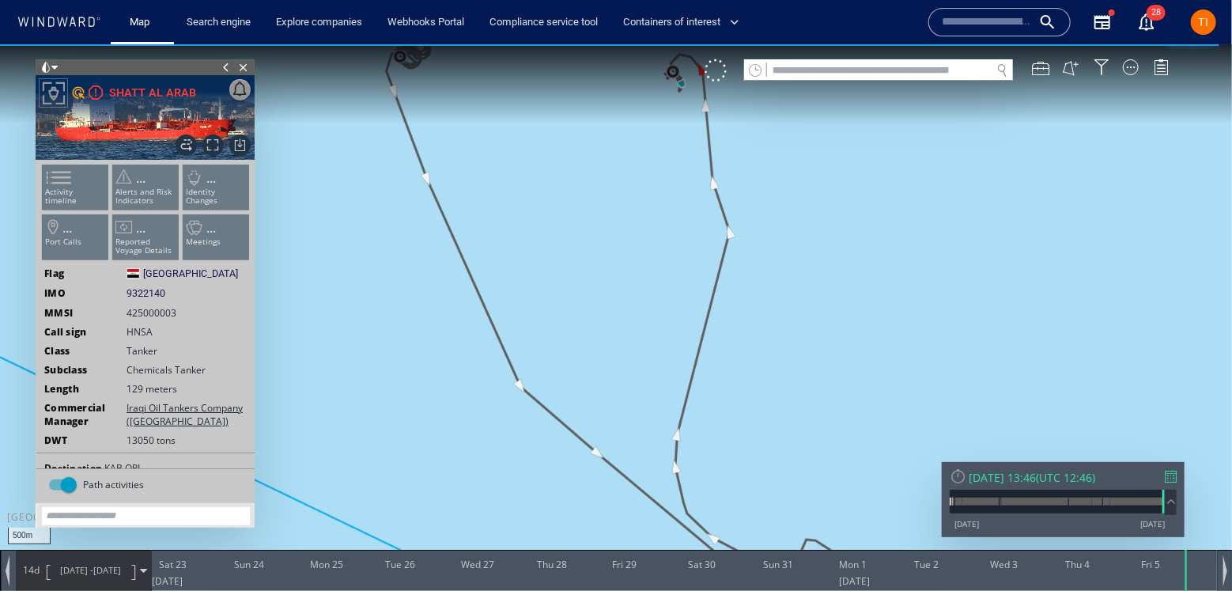
drag, startPoint x: 669, startPoint y: 225, endPoint x: 658, endPoint y: 328, distance: 104.2
click at [658, 328] on canvas "Map" at bounding box center [616, 309] width 1232 height 531
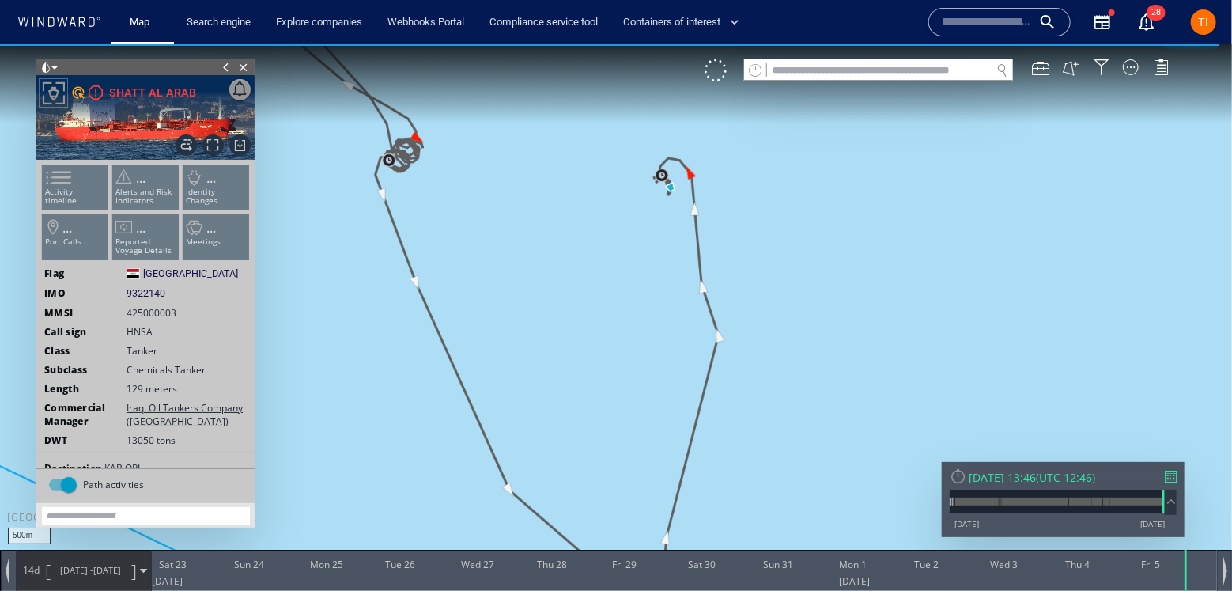
click at [56, 183] on ul "Activity timeline ... Alerts and Risk Indicators ... Identity Changes ... Port …" at bounding box center [146, 215] width 212 height 112
click at [80, 182] on li "Activity timeline" at bounding box center [75, 186] width 67 height 46
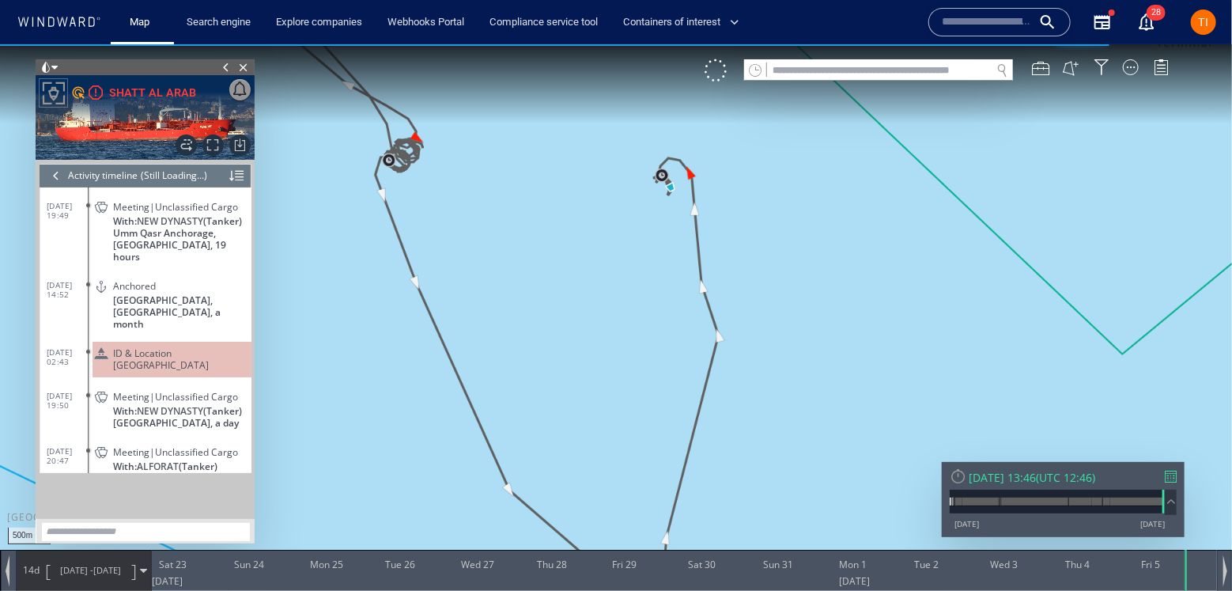
scroll to position [3016, 0]
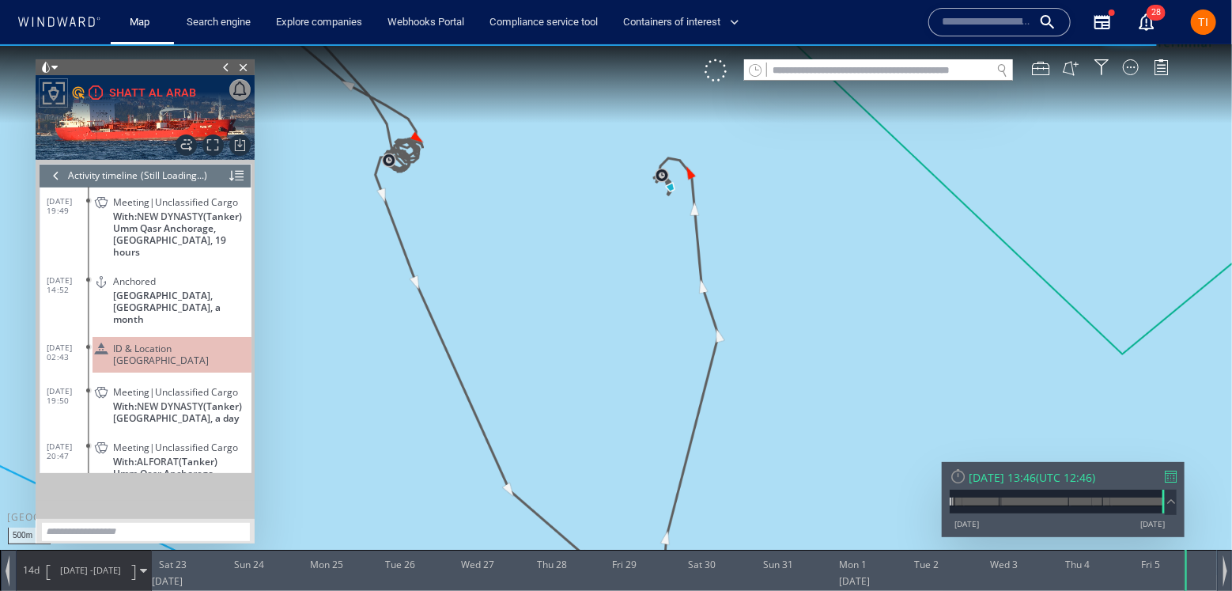
click at [144, 342] on span "ID & Location Tampering" at bounding box center [179, 354] width 132 height 24
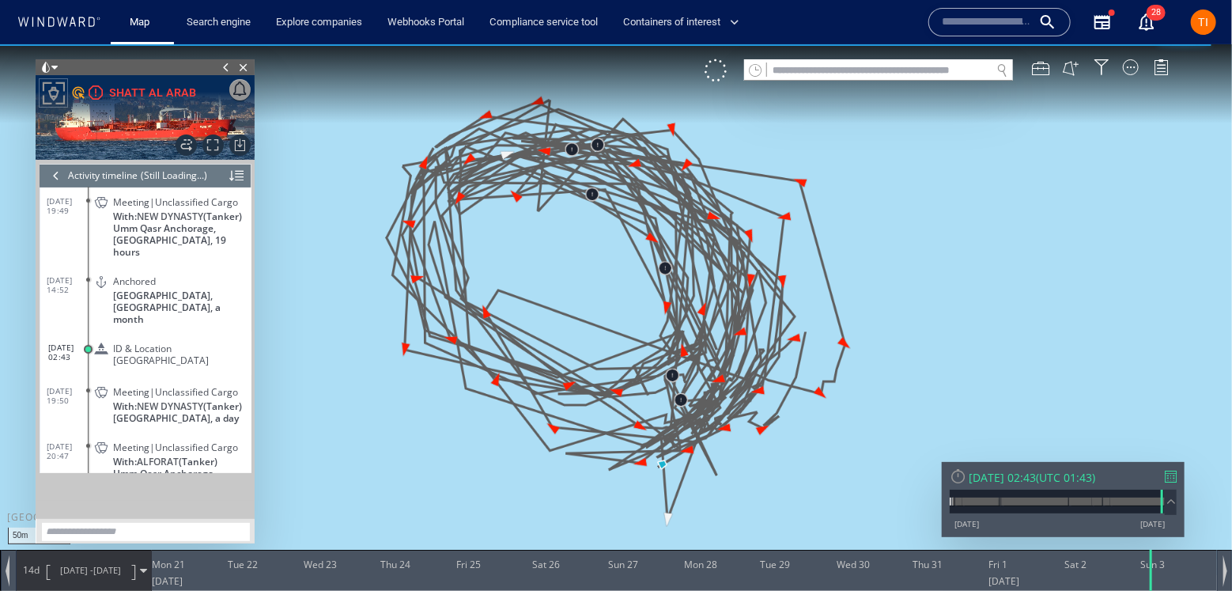
drag, startPoint x: 609, startPoint y: 218, endPoint x: 680, endPoint y: 220, distance: 71.2
click at [680, 220] on canvas "Map" at bounding box center [616, 309] width 1232 height 531
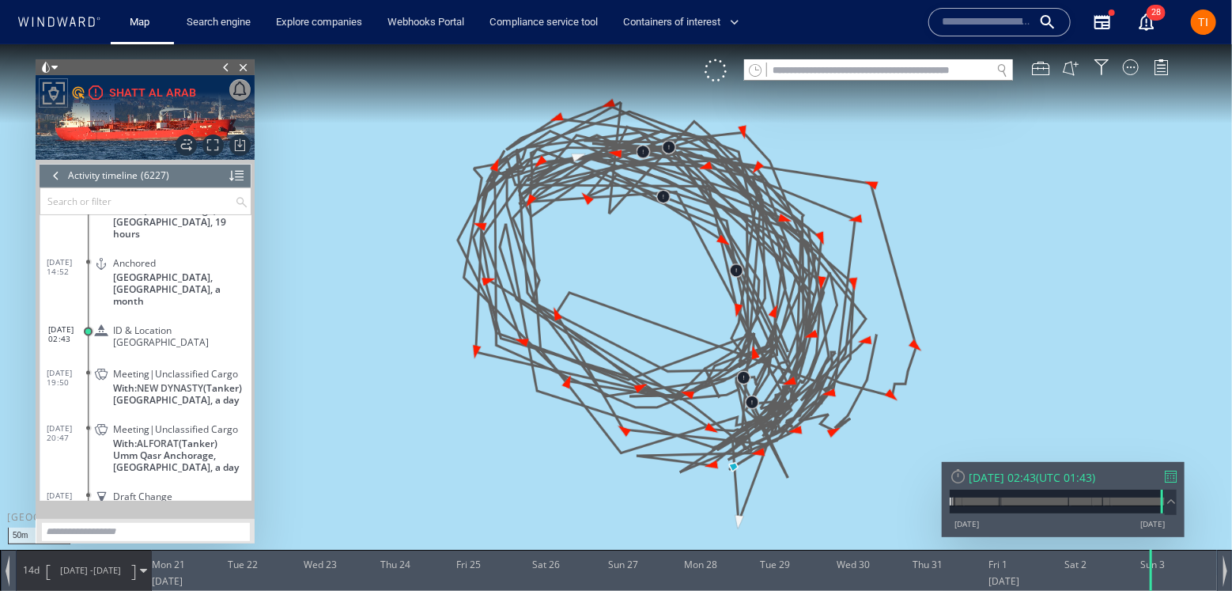
scroll to position [269735, 0]
click at [165, 325] on span "ID & Location Tampering" at bounding box center [179, 337] width 132 height 24
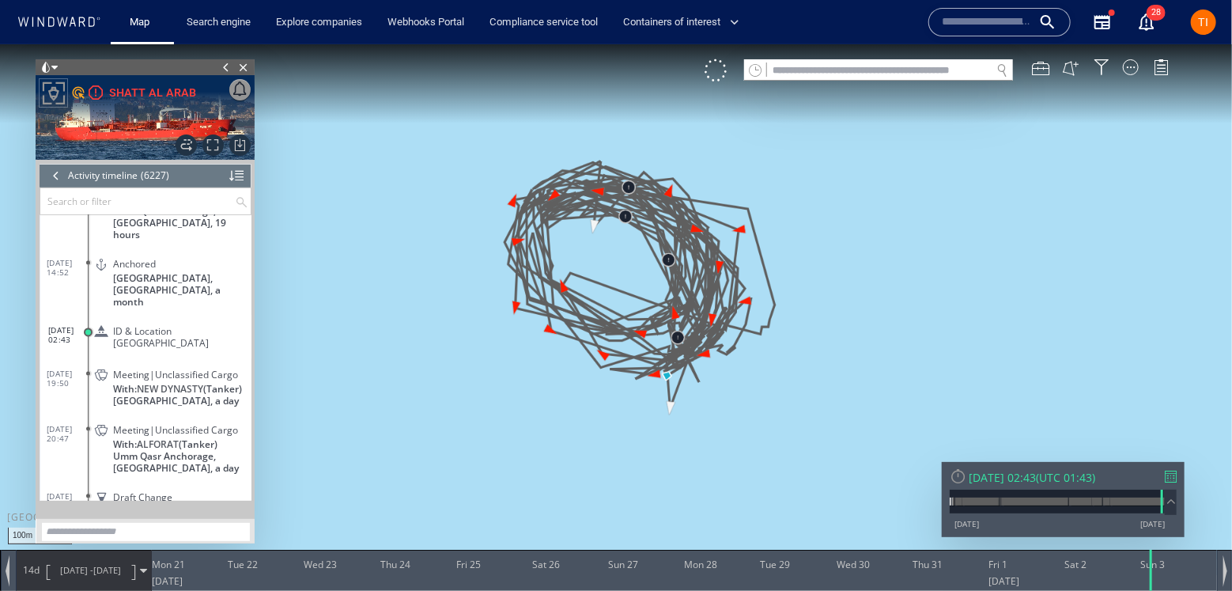
click at [1092, 477] on span "UTC 01:43" at bounding box center [1065, 476] width 53 height 15
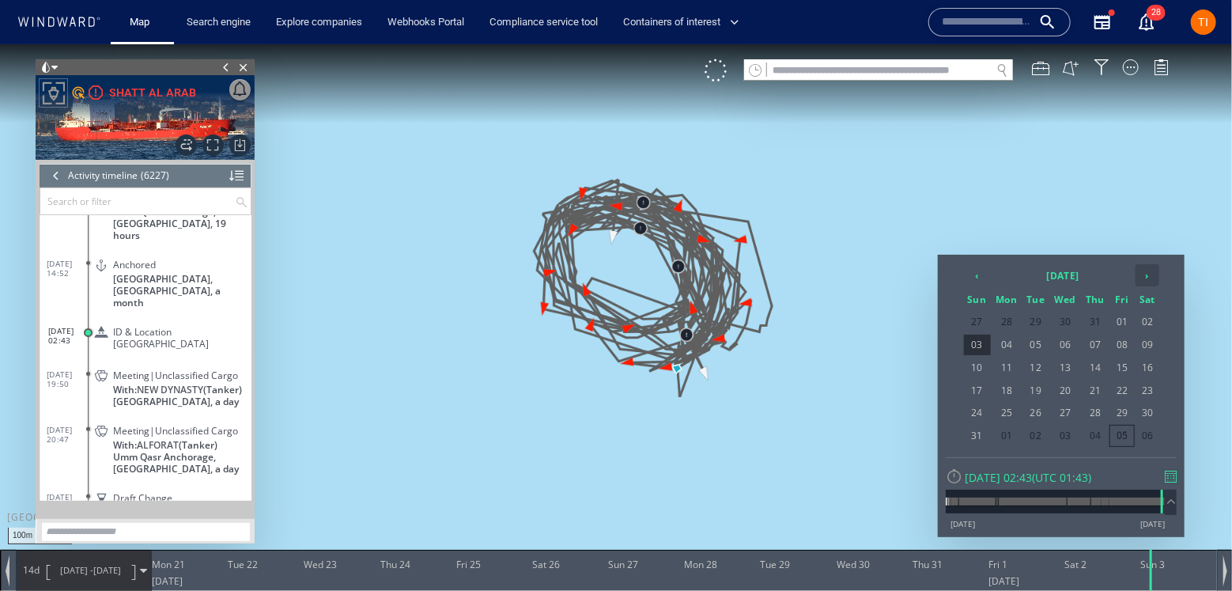
click at [1143, 270] on th "›" at bounding box center [1148, 274] width 24 height 22
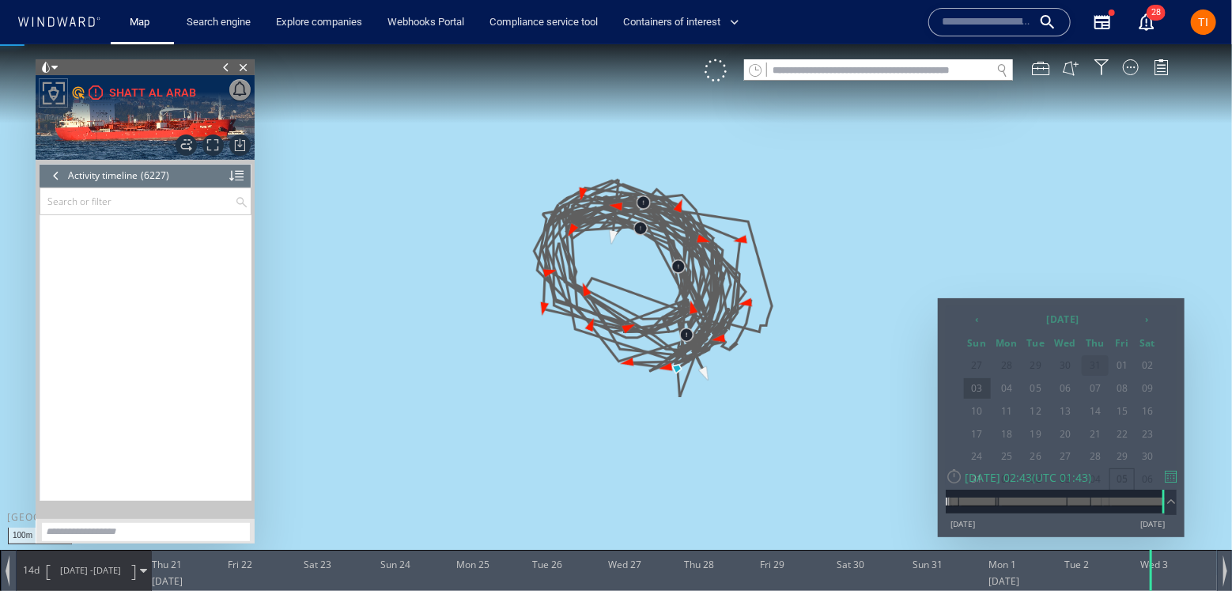
scroll to position [270608, 0]
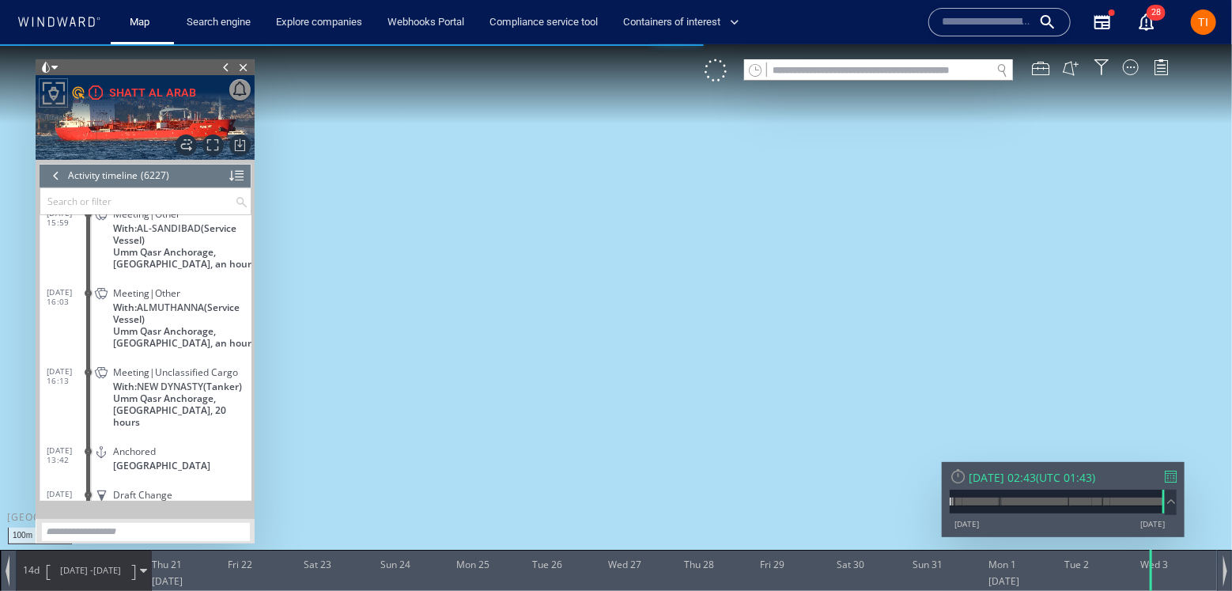
click at [1091, 471] on span "UTC 01:43" at bounding box center [1065, 476] width 53 height 15
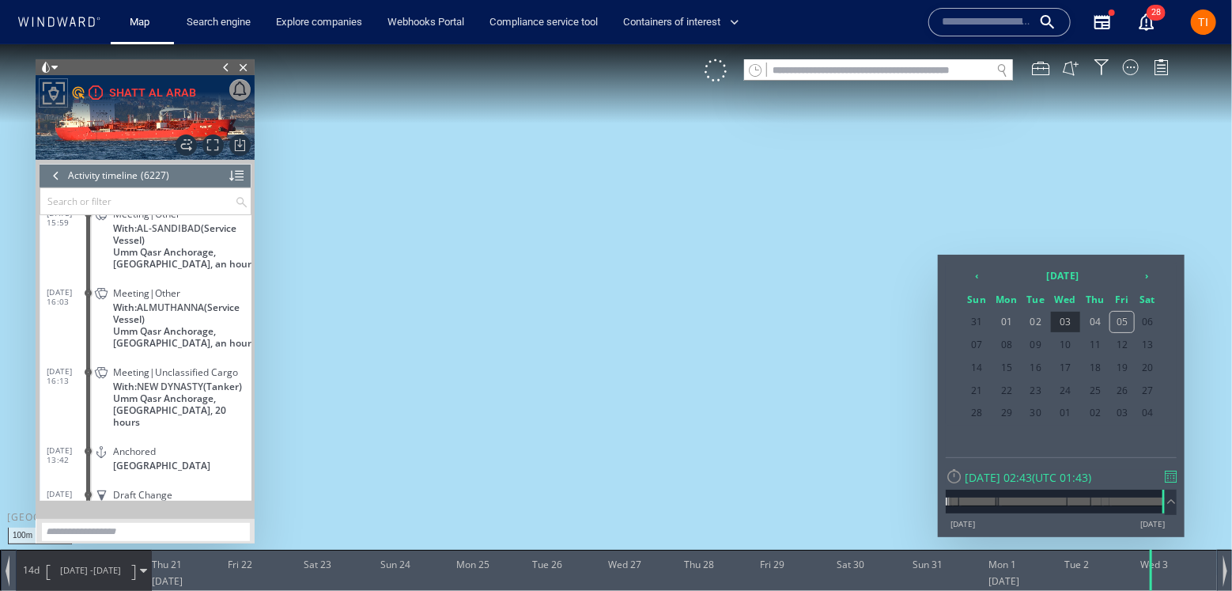
click at [78, 559] on span "20/08/25 - 03/09/25" at bounding box center [91, 570] width 80 height 40
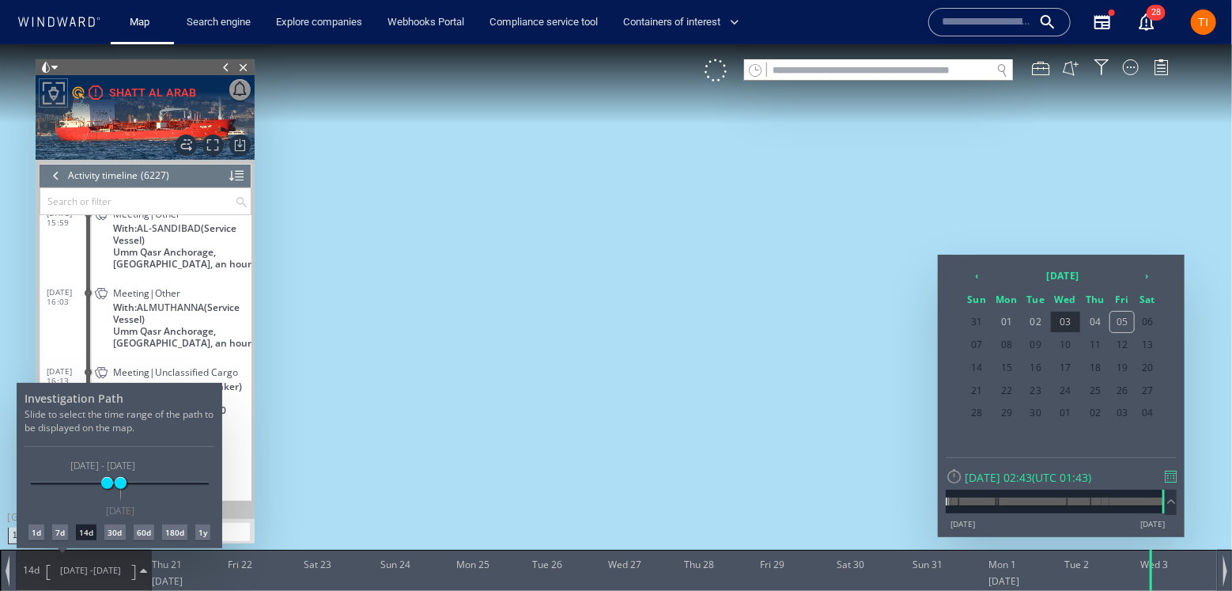
drag, startPoint x: 176, startPoint y: 533, endPoint x: 358, endPoint y: 441, distance: 203.0
click at [176, 533] on div "180d" at bounding box center [174, 532] width 25 height 16
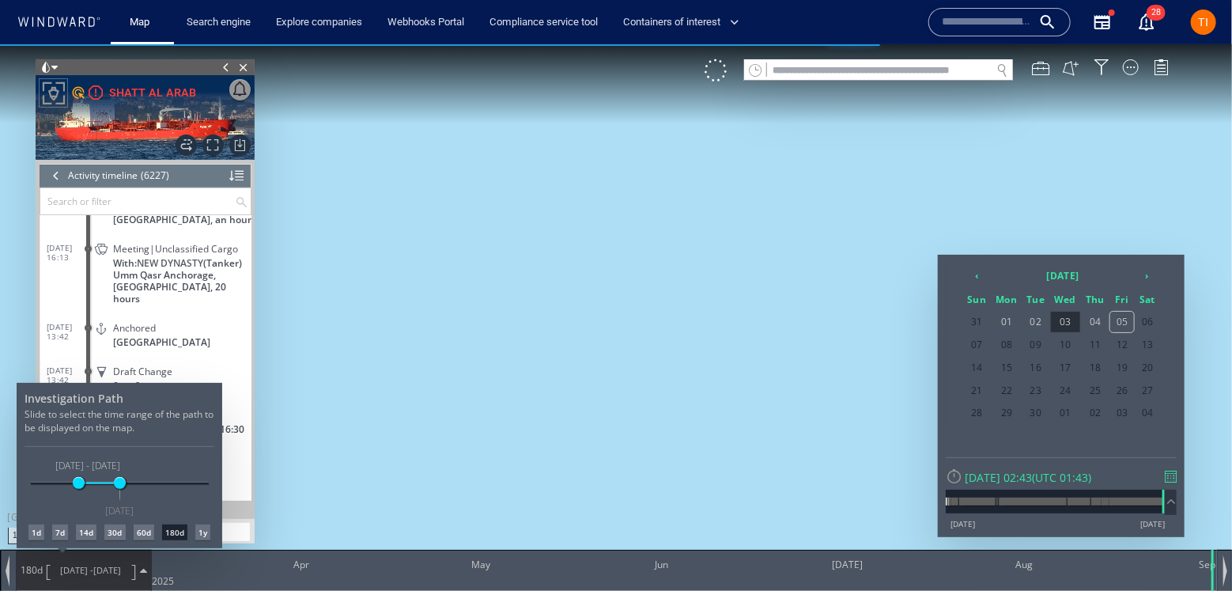
click at [147, 526] on div "60d" at bounding box center [144, 532] width 21 height 16
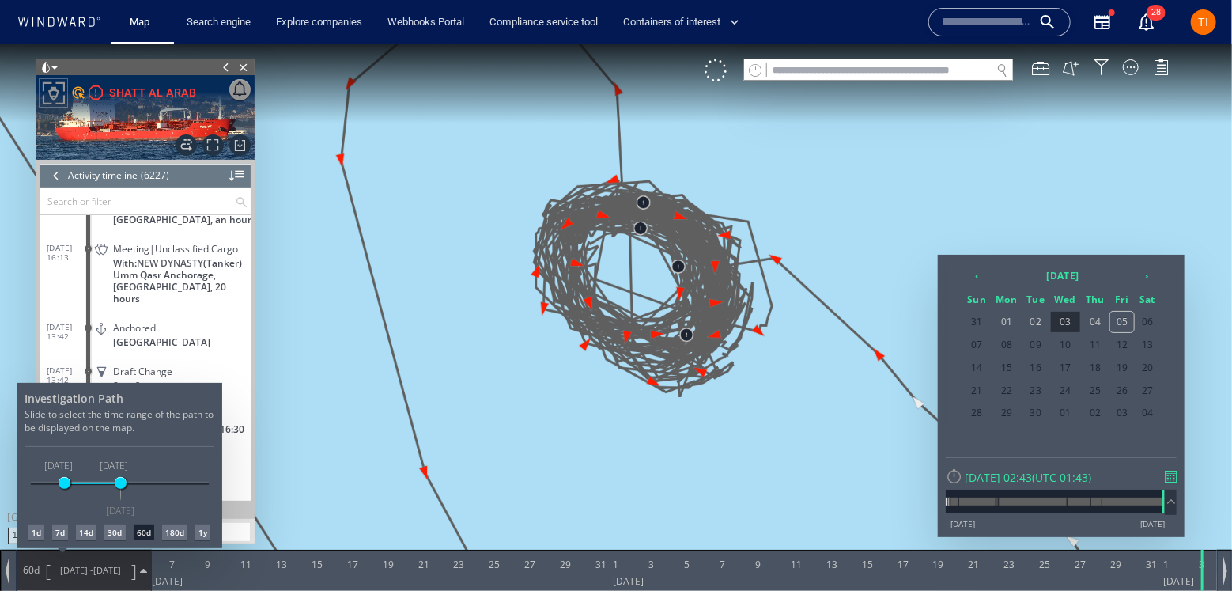
click at [1151, 275] on div at bounding box center [616, 317] width 1232 height 547
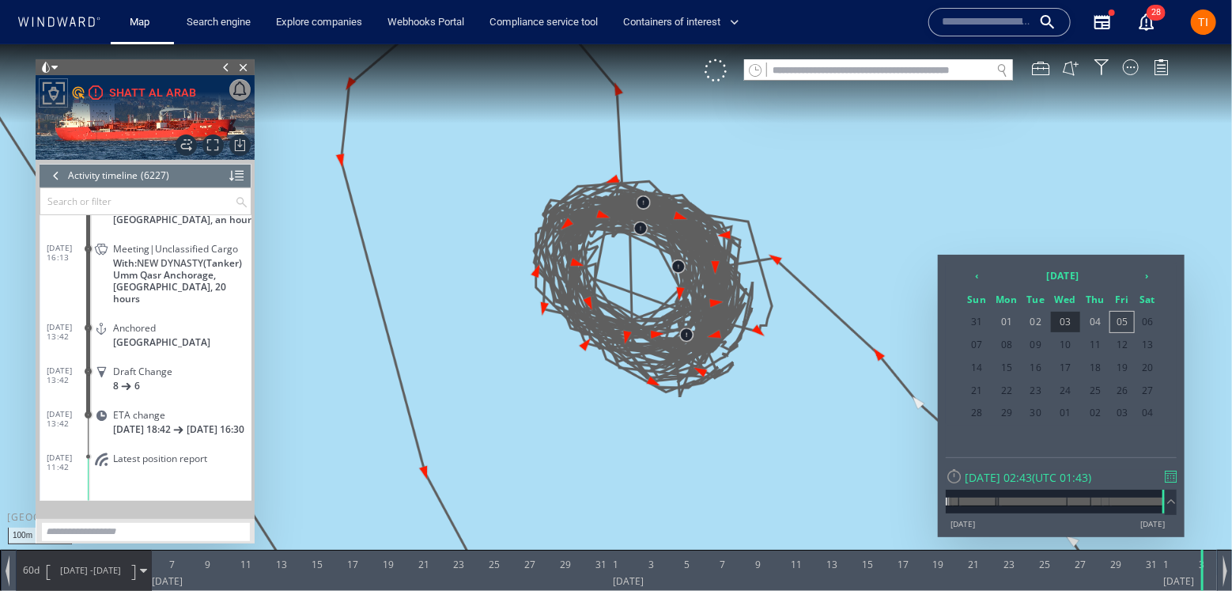
click at [1129, 321] on span "05" at bounding box center [1123, 321] width 24 height 21
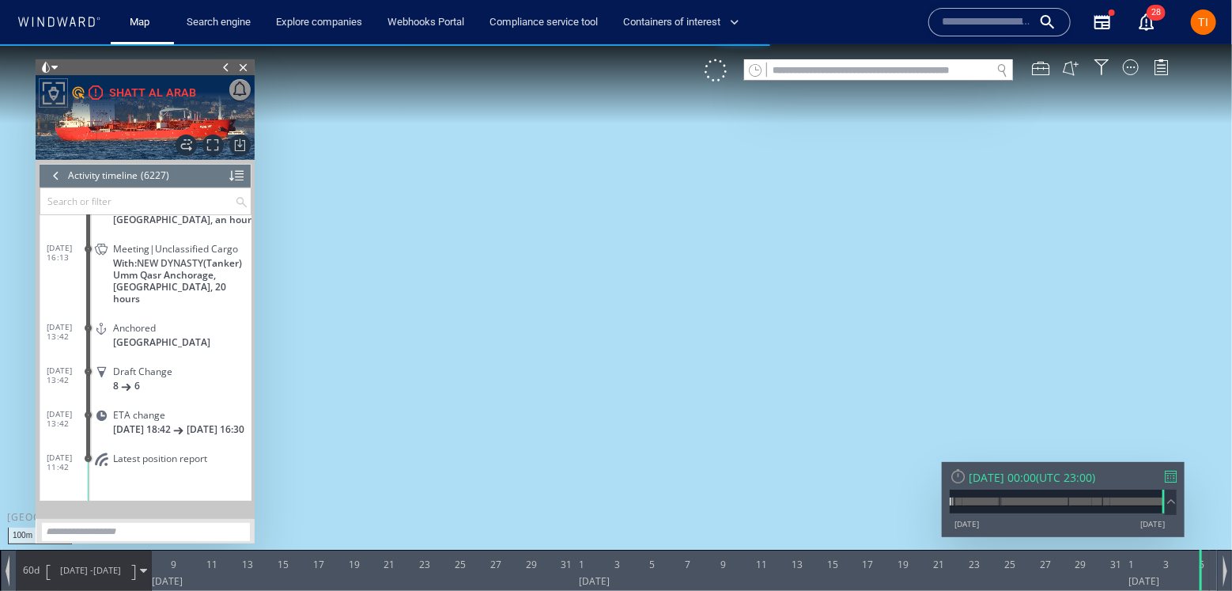
click at [108, 558] on span "07/07/25 - 05/09/25" at bounding box center [91, 570] width 80 height 40
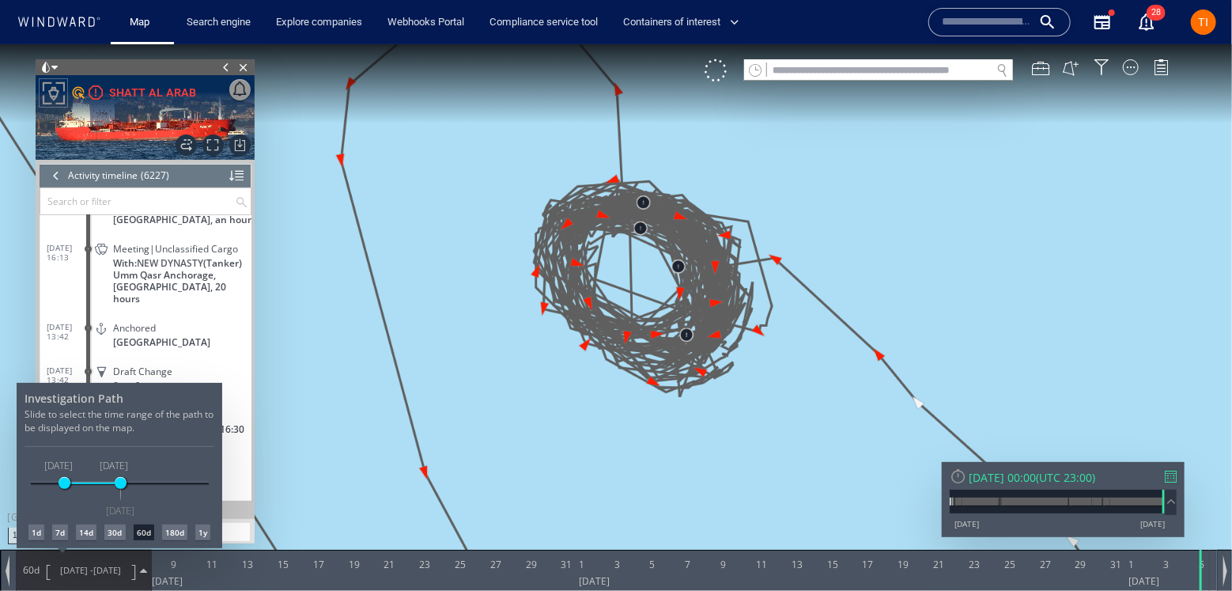
click at [738, 184] on div at bounding box center [616, 317] width 1232 height 547
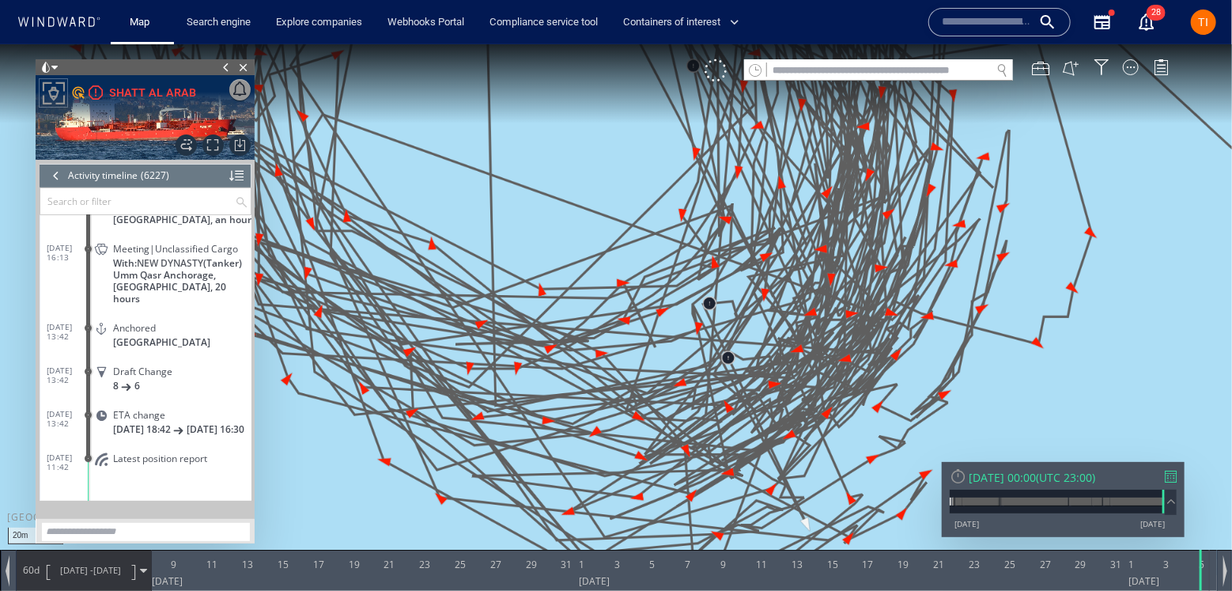
drag, startPoint x: 625, startPoint y: 201, endPoint x: 671, endPoint y: 324, distance: 130.9
click at [682, 352] on canvas "Map" at bounding box center [616, 309] width 1232 height 531
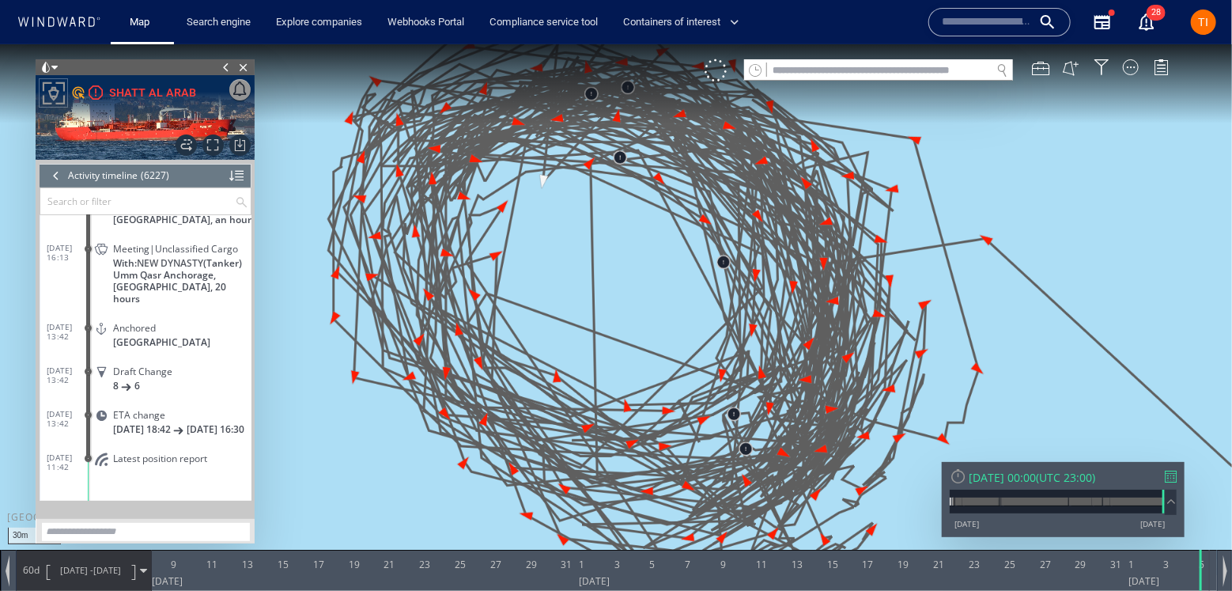
drag, startPoint x: 621, startPoint y: 228, endPoint x: 627, endPoint y: 259, distance: 31.5
click at [624, 308] on canvas "Map" at bounding box center [616, 309] width 1232 height 531
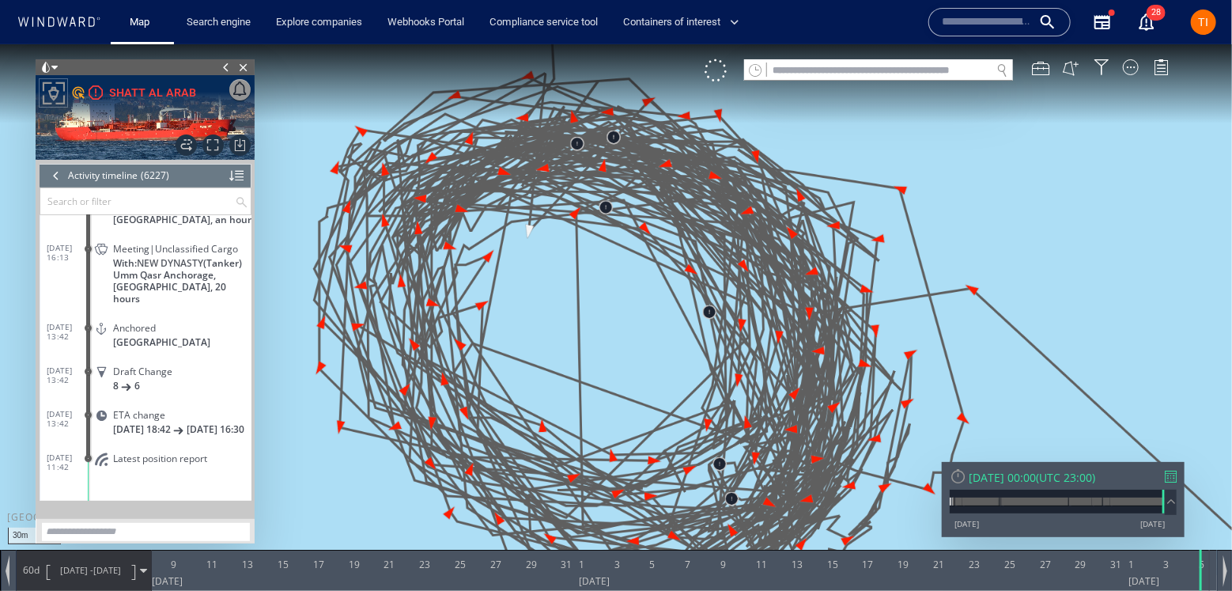
drag, startPoint x: 607, startPoint y: 337, endPoint x: 548, endPoint y: 226, distance: 125.3
click at [544, 223] on canvas "Map" at bounding box center [616, 309] width 1232 height 531
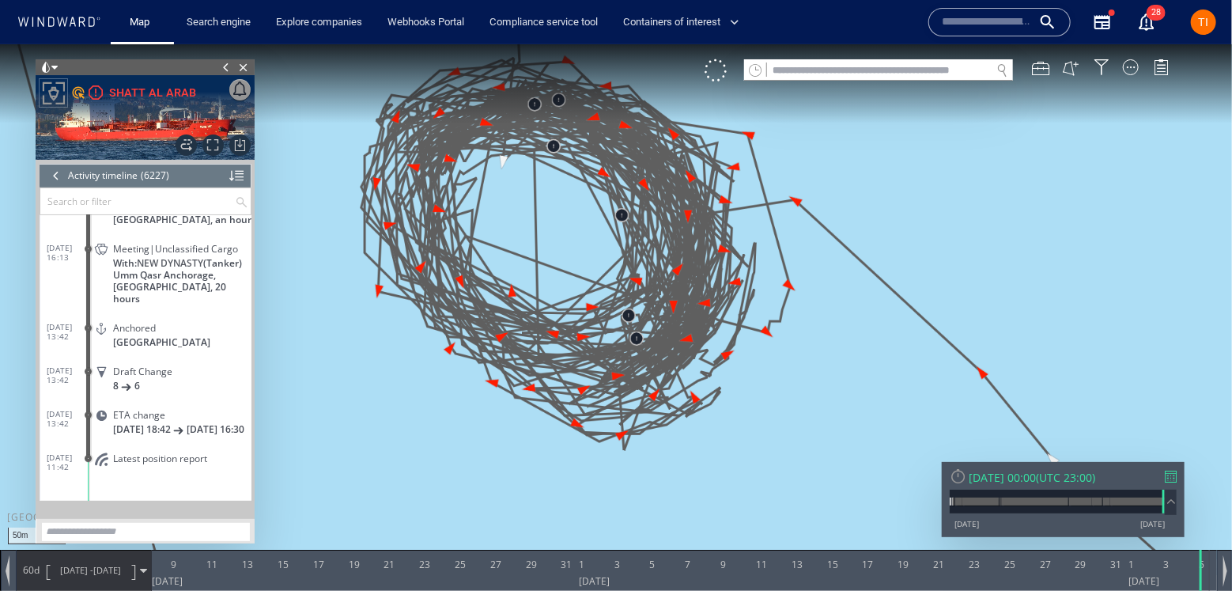
drag, startPoint x: 534, startPoint y: 180, endPoint x: 592, endPoint y: 281, distance: 115.9
click at [592, 281] on canvas "Map" at bounding box center [616, 309] width 1232 height 531
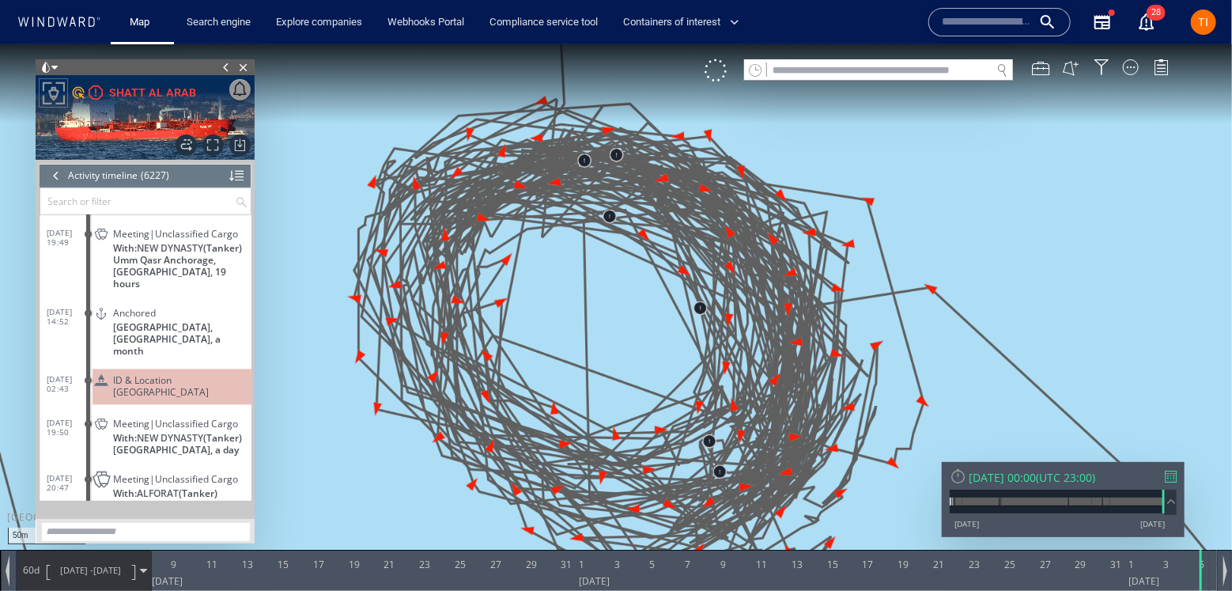
scroll to position [269676, 0]
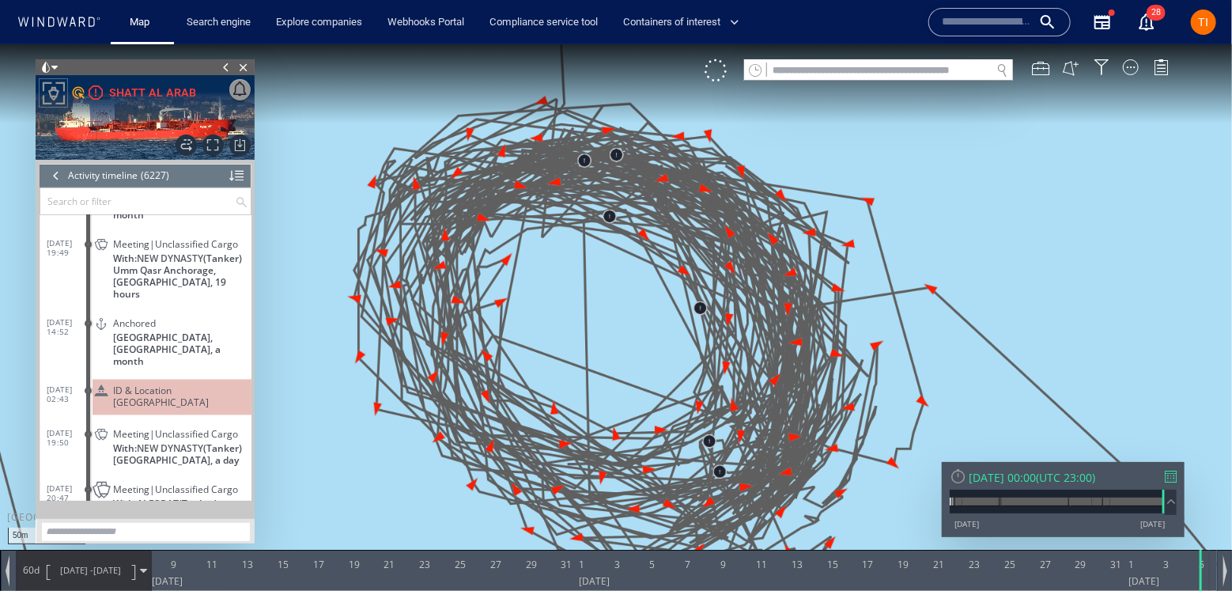
click at [152, 384] on span "ID & Location Tampering" at bounding box center [179, 396] width 132 height 24
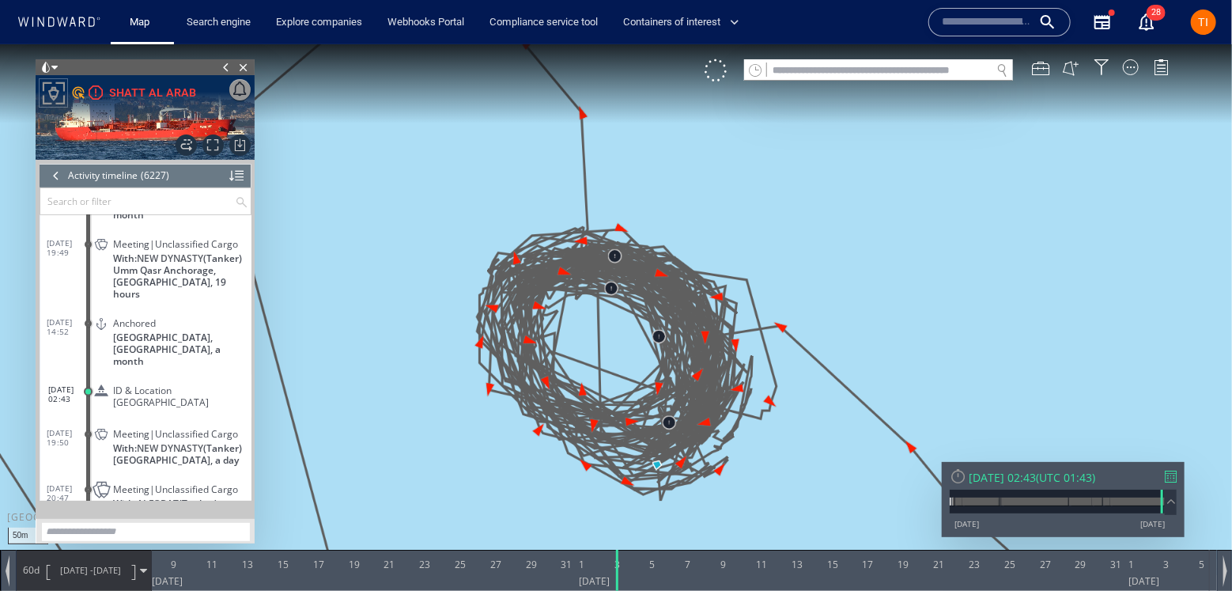
click at [1135, 66] on div at bounding box center [1131, 67] width 16 height 16
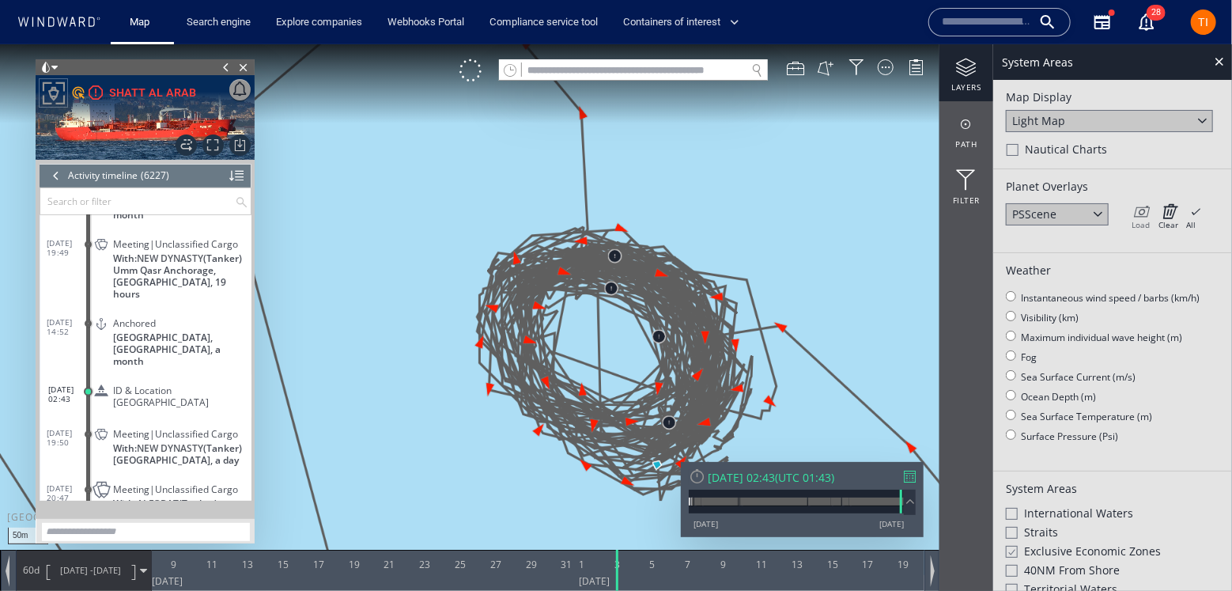
click at [1140, 209] on icon at bounding box center [1141, 210] width 18 height 16
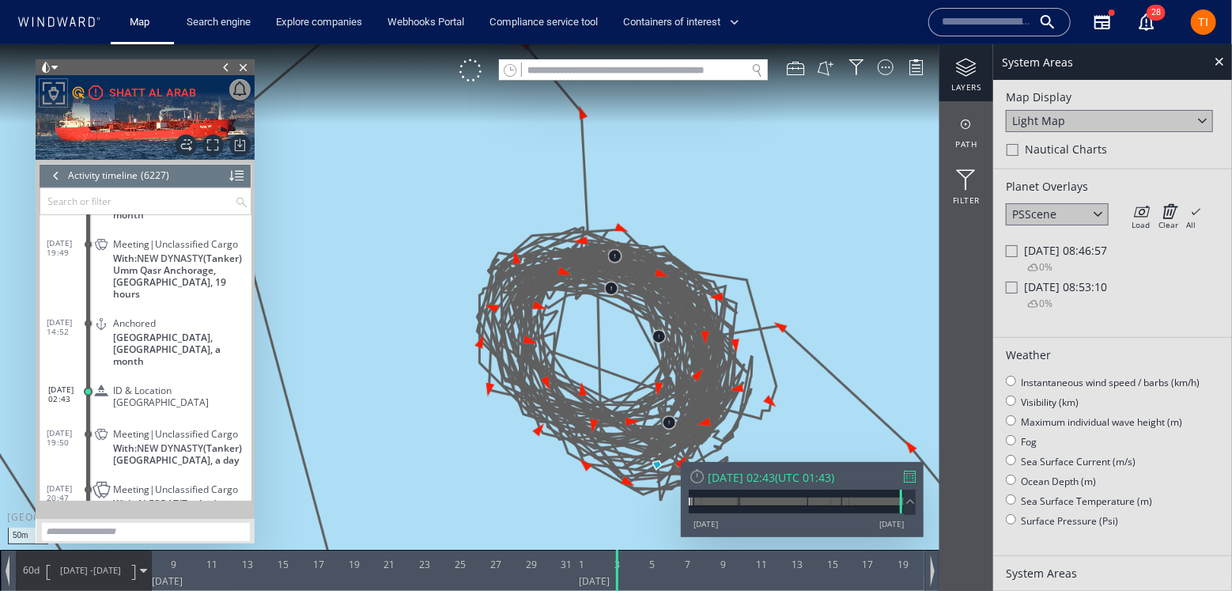
drag, startPoint x: 1011, startPoint y: 252, endPoint x: 982, endPoint y: 282, distance: 41.4
click at [1011, 252] on div at bounding box center [1012, 250] width 12 height 12
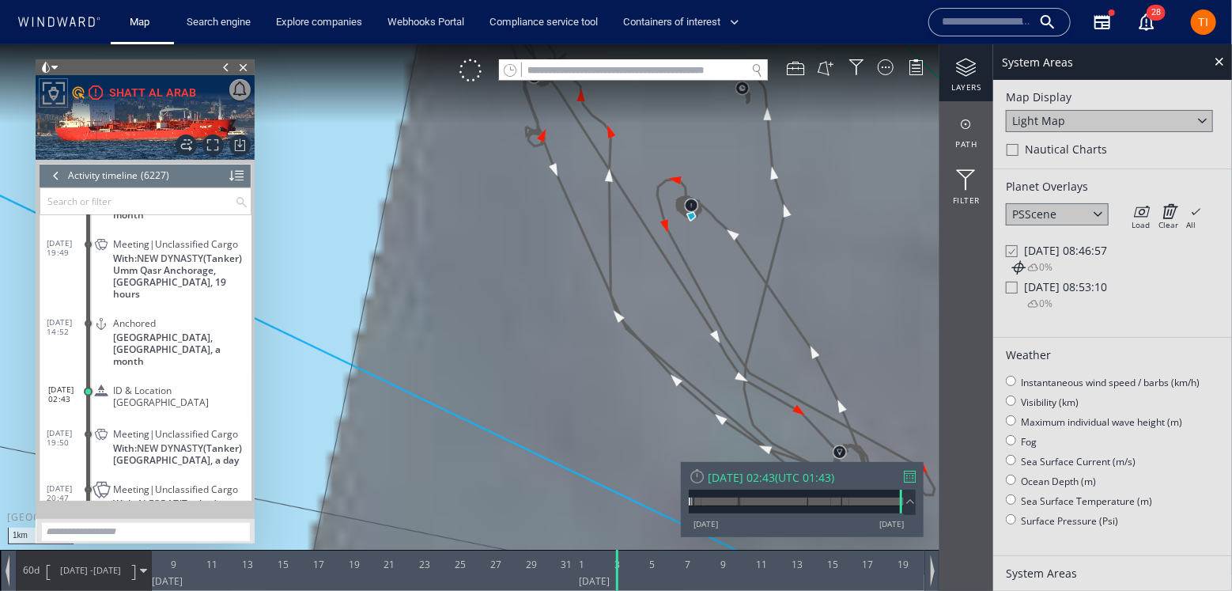
drag, startPoint x: 721, startPoint y: 202, endPoint x: 714, endPoint y: 278, distance: 76.3
click at [714, 278] on canvas "Map" at bounding box center [616, 309] width 1232 height 531
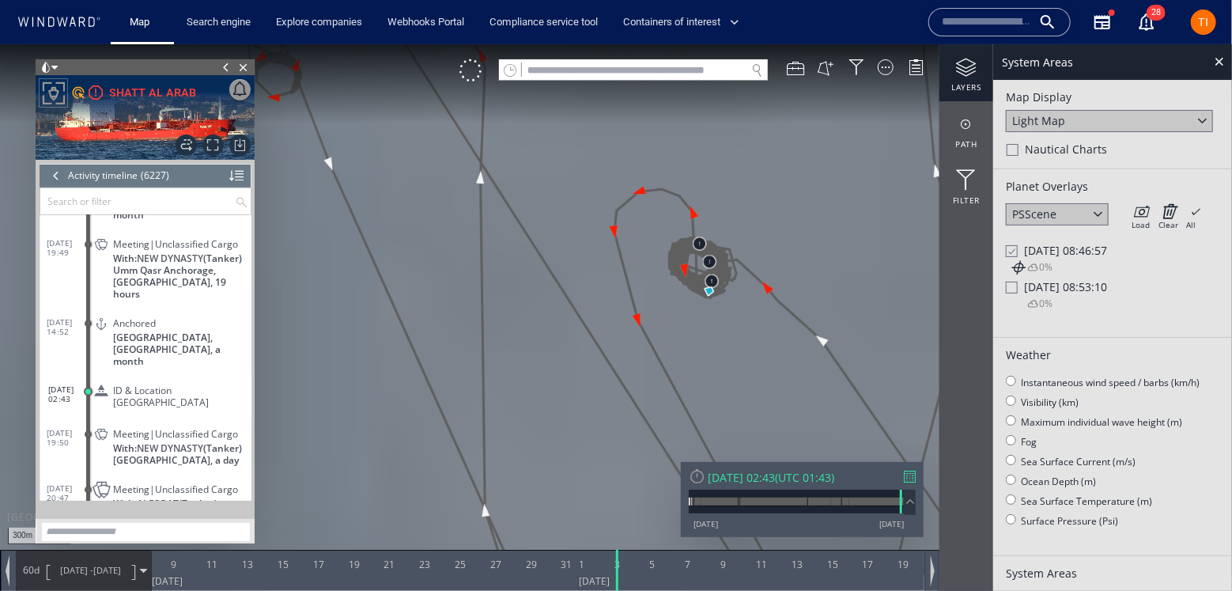
drag, startPoint x: 754, startPoint y: 190, endPoint x: 717, endPoint y: 210, distance: 41.8
click at [719, 208] on canvas "Map" at bounding box center [616, 309] width 1232 height 531
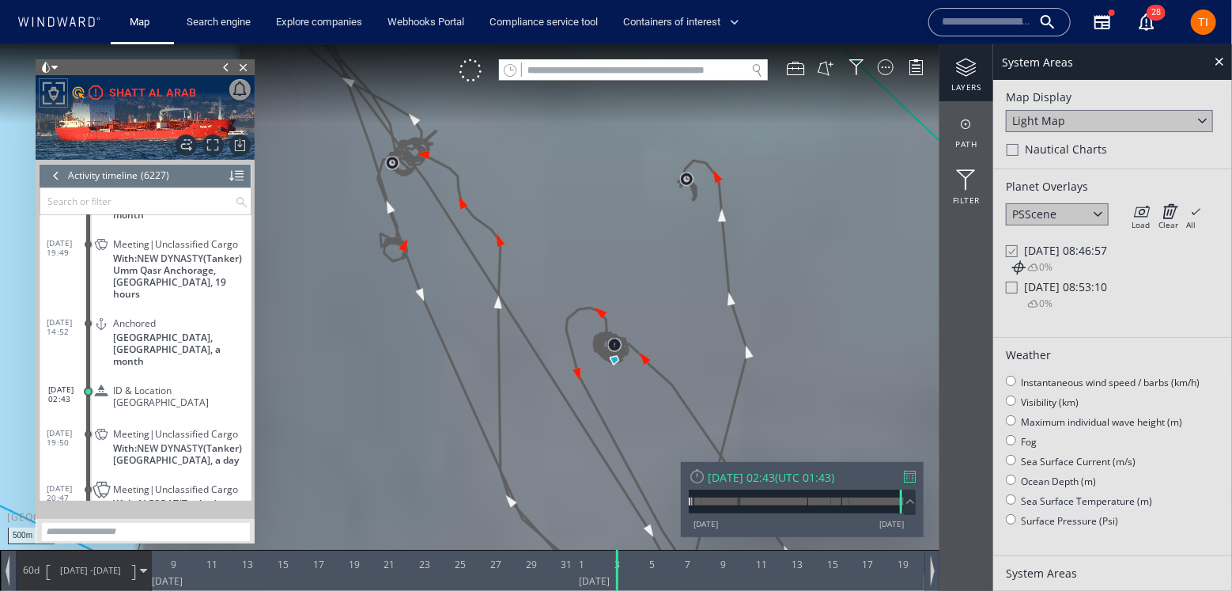
drag, startPoint x: 740, startPoint y: 184, endPoint x: 627, endPoint y: 253, distance: 132.8
click at [625, 253] on canvas "Map" at bounding box center [616, 309] width 1232 height 531
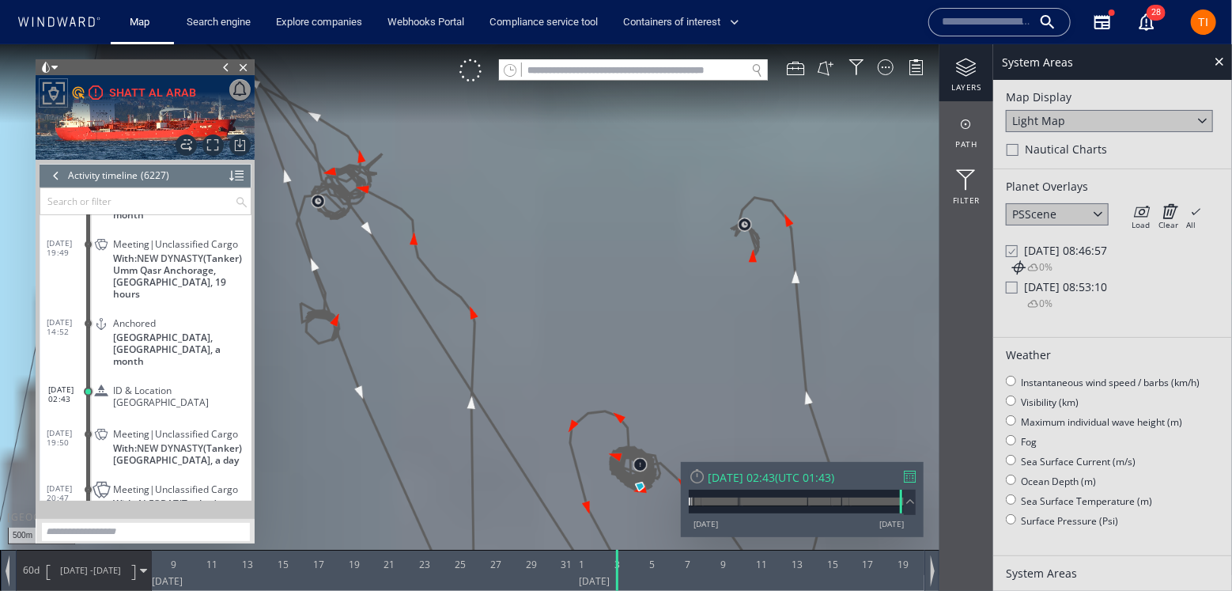
drag, startPoint x: 584, startPoint y: 197, endPoint x: 710, endPoint y: 200, distance: 126.6
click at [710, 200] on canvas "Map" at bounding box center [616, 309] width 1232 height 531
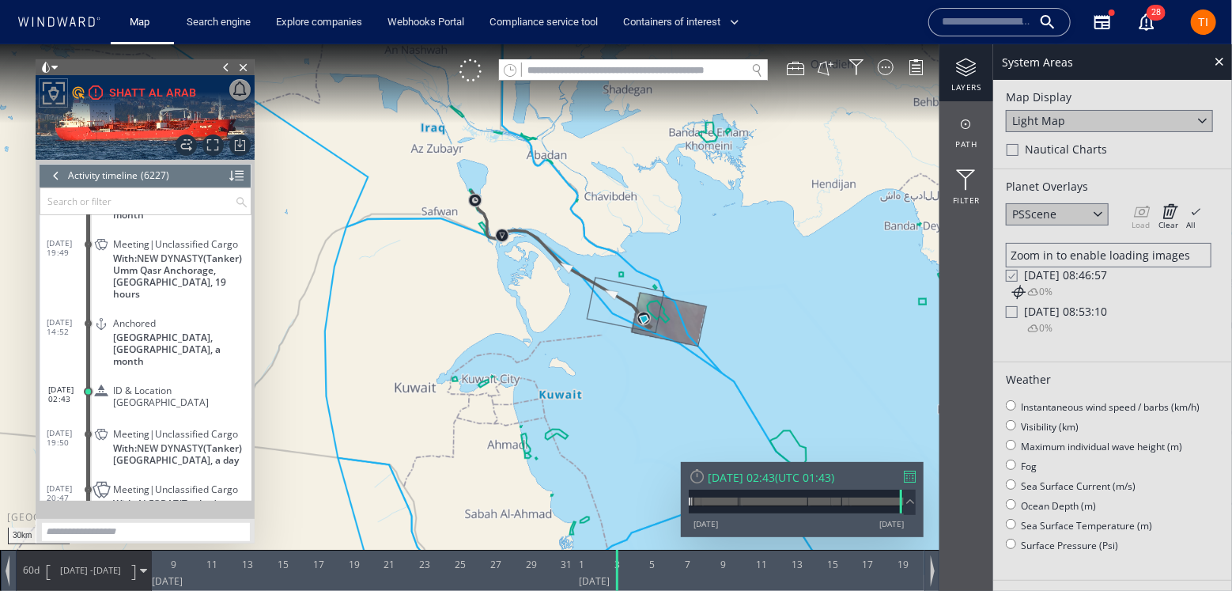
drag, startPoint x: 550, startPoint y: 149, endPoint x: 535, endPoint y: 232, distance: 84.3
click at [533, 232] on canvas "Map" at bounding box center [616, 309] width 1232 height 531
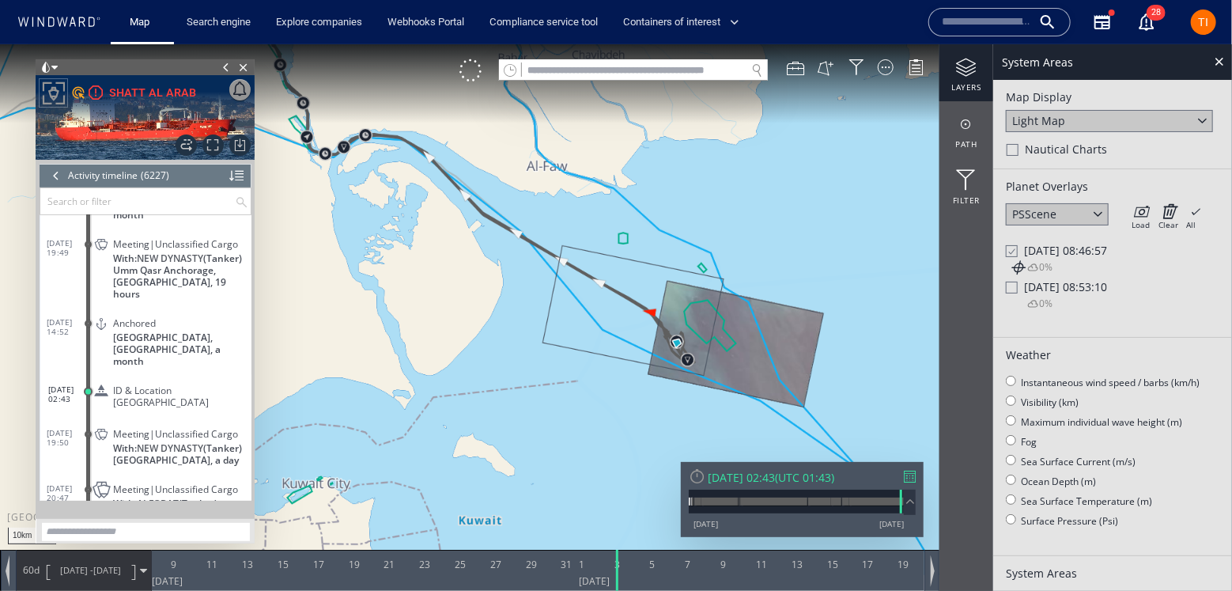
drag, startPoint x: 482, startPoint y: 183, endPoint x: 526, endPoint y: 210, distance: 51.1
click at [526, 210] on canvas "Map" at bounding box center [616, 309] width 1232 height 531
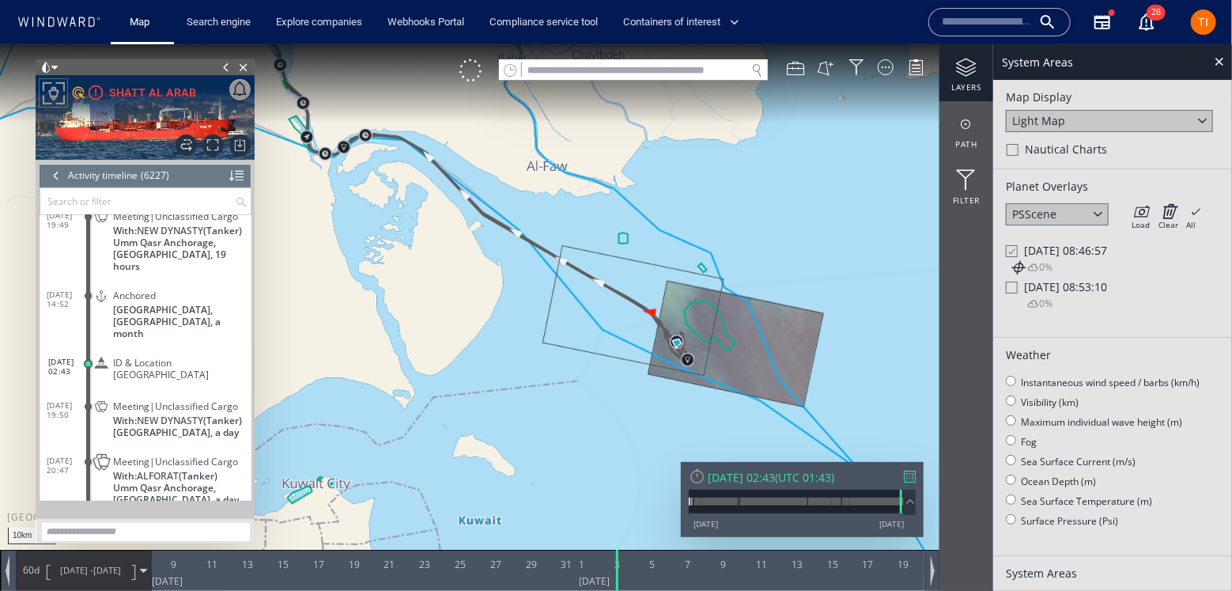
scroll to position [269707, 0]
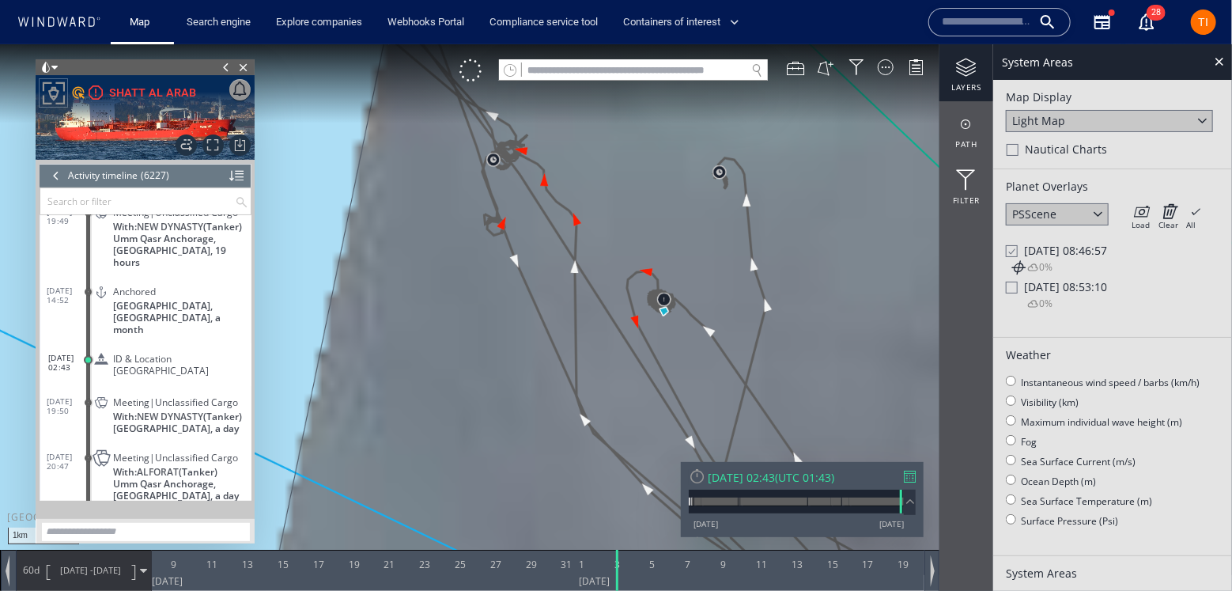
drag, startPoint x: 660, startPoint y: 256, endPoint x: 620, endPoint y: 243, distance: 41.8
click at [620, 243] on canvas "Map" at bounding box center [616, 309] width 1232 height 531
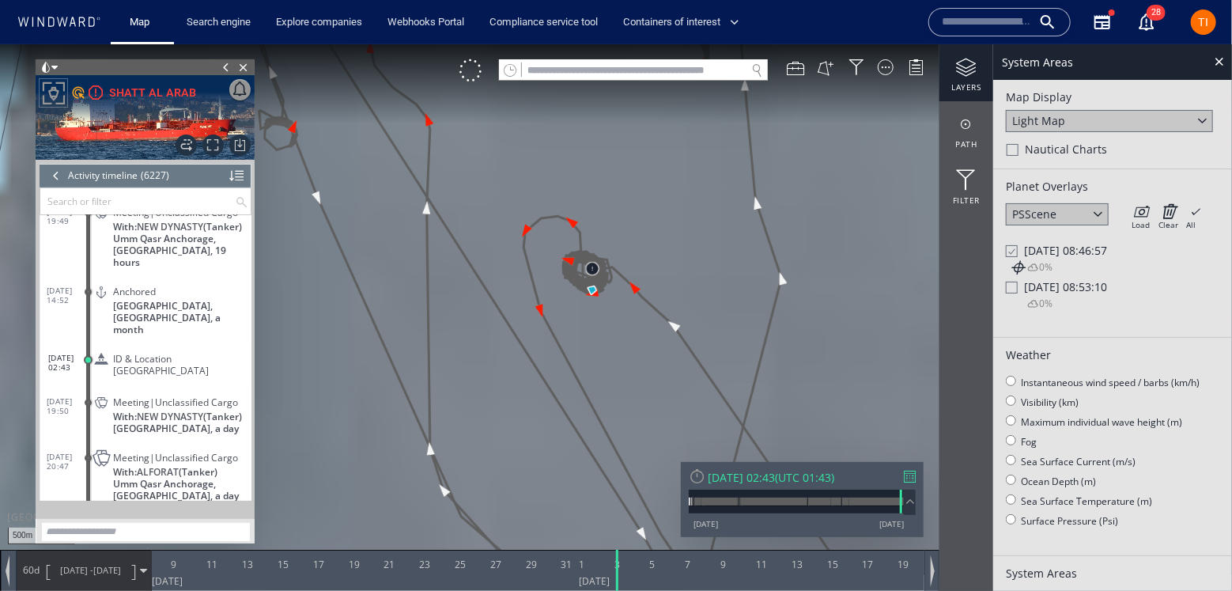
drag, startPoint x: 581, startPoint y: 316, endPoint x: 647, endPoint y: 358, distance: 78.6
click at [647, 358] on canvas "Map" at bounding box center [616, 309] width 1232 height 531
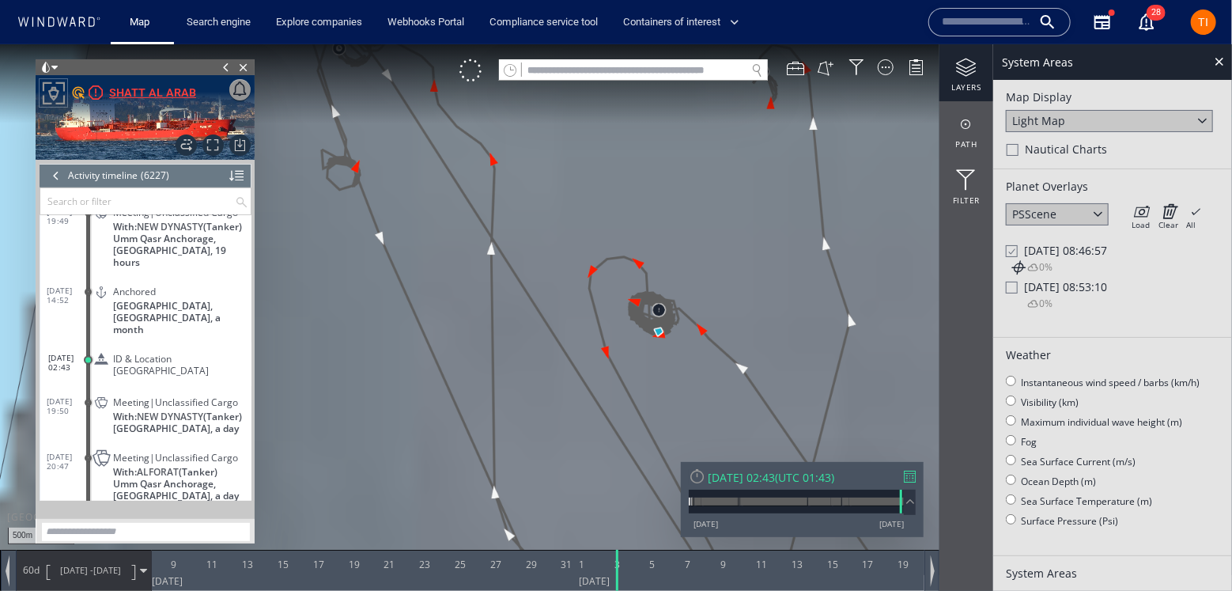
click at [153, 84] on div "SHATT AL ARAB" at bounding box center [152, 91] width 87 height 19
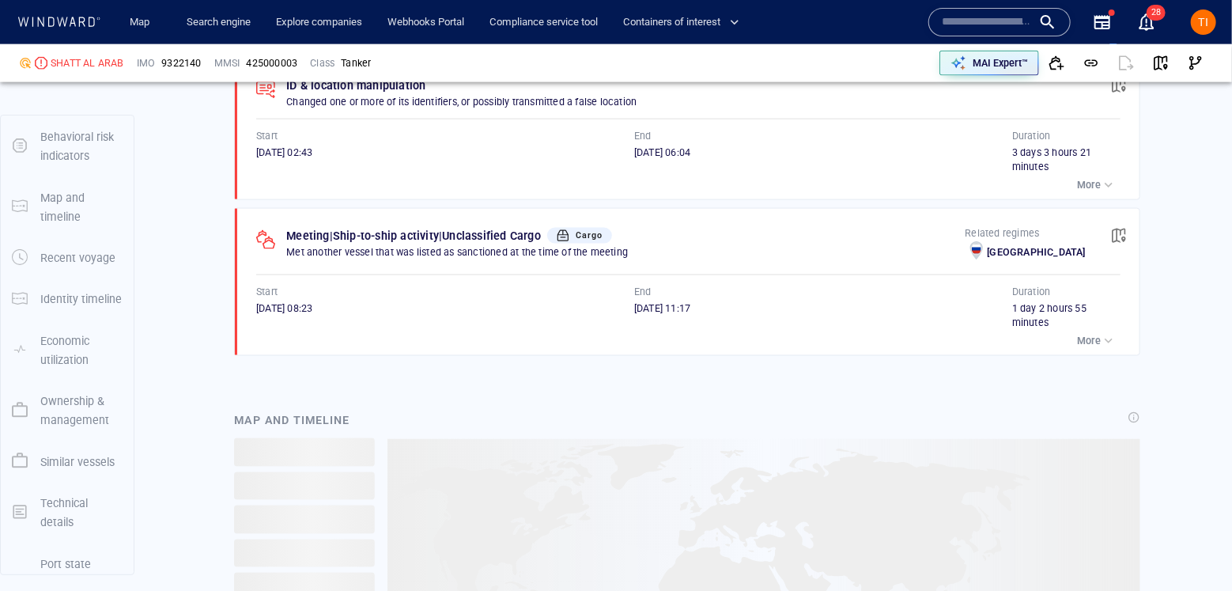
scroll to position [190, 0]
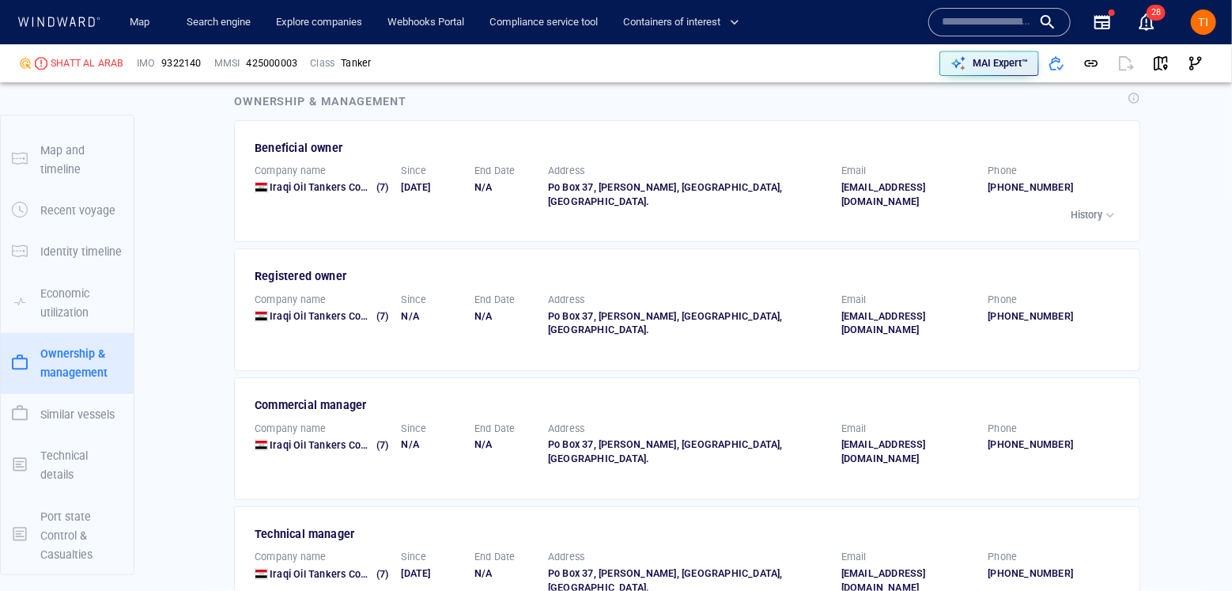
scroll to position [2677, 0]
click at [1110, 206] on div "button" at bounding box center [1111, 214] width 16 height 16
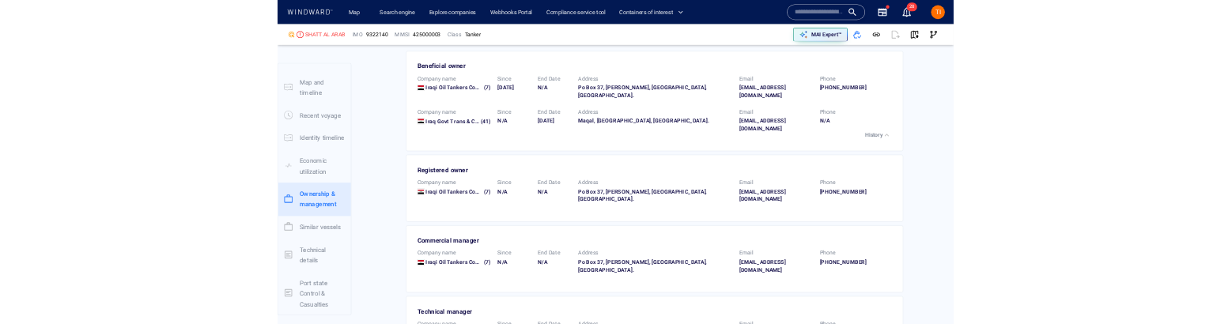
scroll to position [2698, 0]
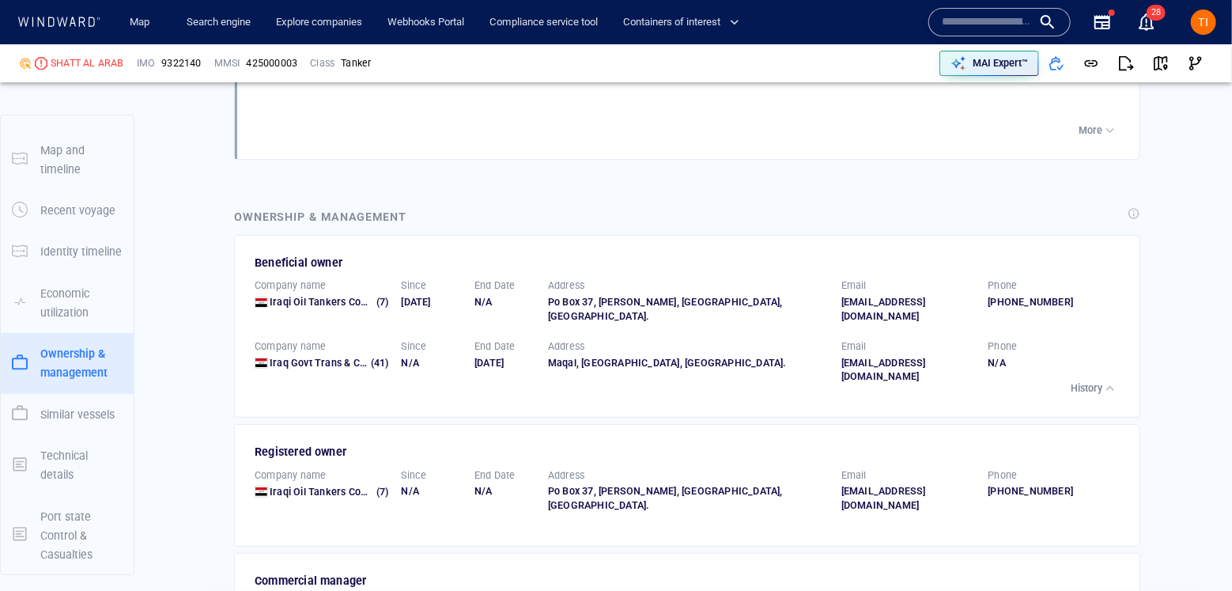
drag, startPoint x: 453, startPoint y: 272, endPoint x: 433, endPoint y: 272, distance: 20.6
click at [432, 295] on div "29/05/2021" at bounding box center [432, 302] width 61 height 14
click at [437, 295] on div "29/05/2021" at bounding box center [432, 302] width 61 height 14
drag, startPoint x: 434, startPoint y: 274, endPoint x: 453, endPoint y: 274, distance: 19.0
click at [453, 295] on div "29/05/2021" at bounding box center [432, 302] width 61 height 14
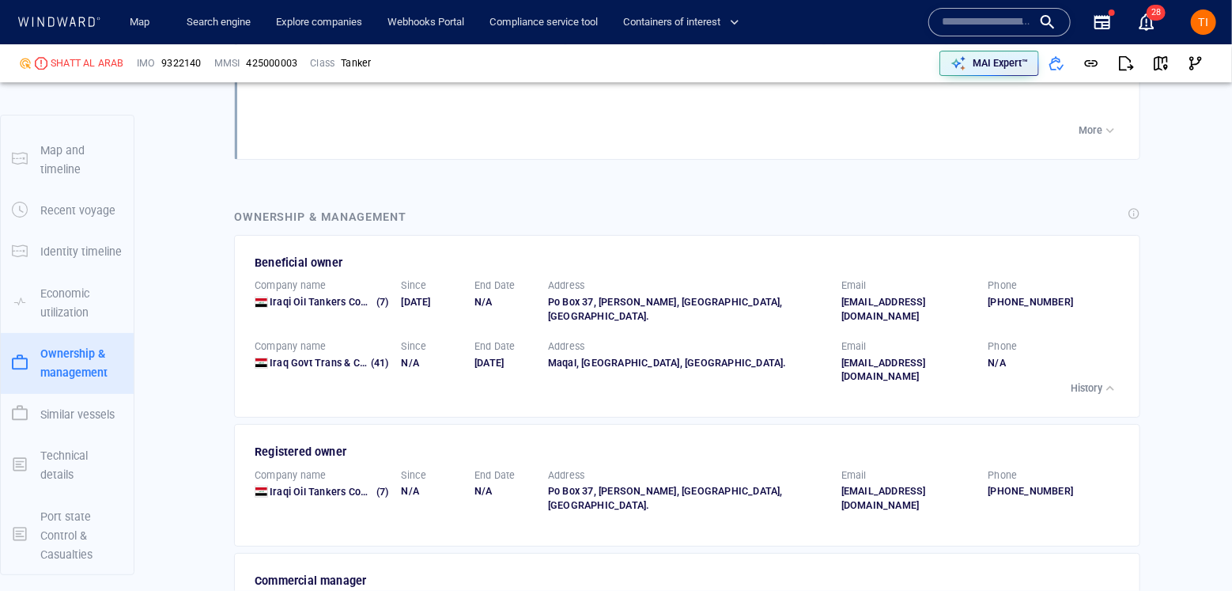
click at [448, 295] on div "29/05/2021" at bounding box center [432, 302] width 61 height 14
drag, startPoint x: 431, startPoint y: 272, endPoint x: 459, endPoint y: 271, distance: 27.7
click at [459, 295] on div "29/05/2021" at bounding box center [432, 302] width 61 height 14
click at [439, 295] on div "29/05/2021" at bounding box center [432, 302] width 61 height 14
drag, startPoint x: 452, startPoint y: 271, endPoint x: 437, endPoint y: 272, distance: 15.0
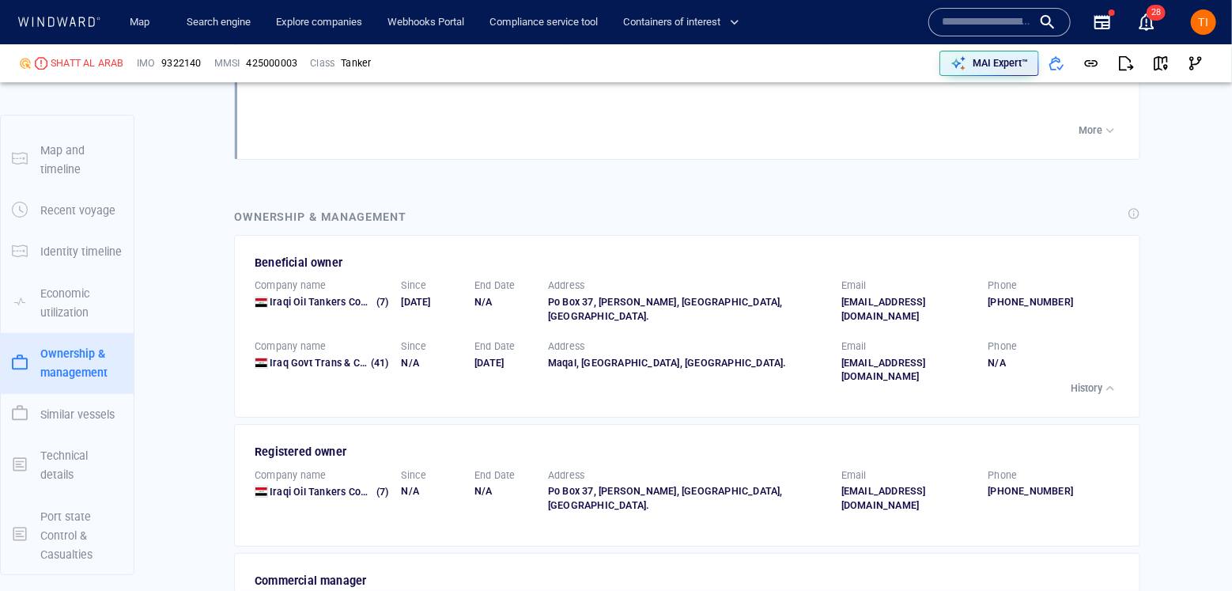
click at [437, 295] on div "29/05/2021" at bounding box center [432, 302] width 61 height 14
drag, startPoint x: 433, startPoint y: 272, endPoint x: 455, endPoint y: 274, distance: 21.4
click at [455, 295] on div "29/05/2021" at bounding box center [432, 302] width 61 height 14
click at [445, 295] on div "29/05/2021" at bounding box center [432, 302] width 61 height 14
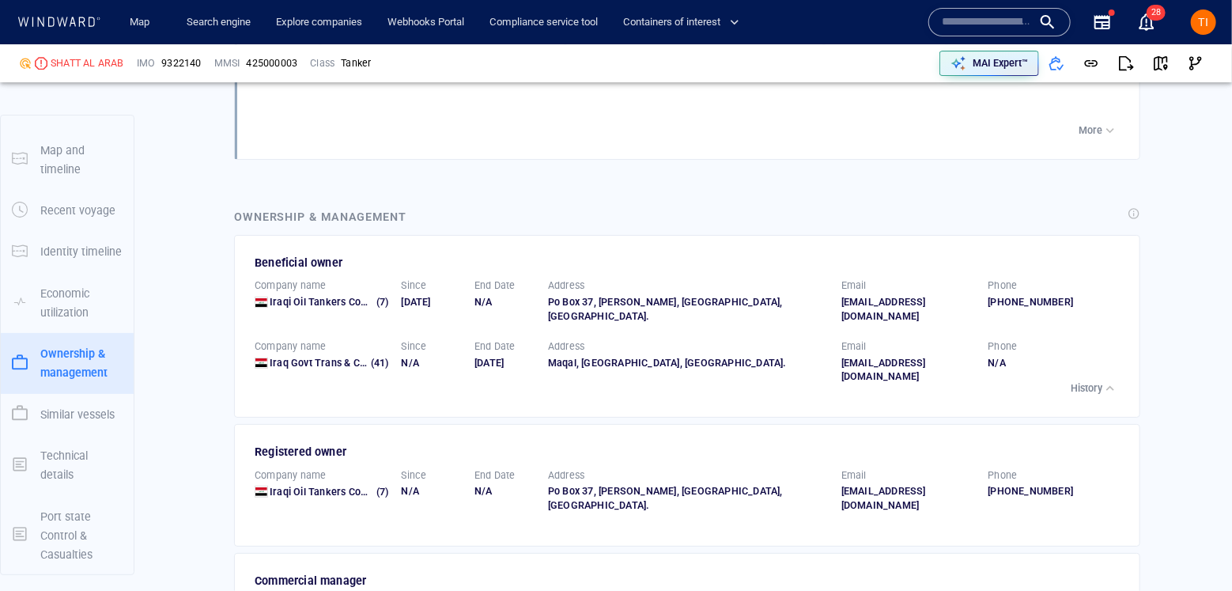
drag, startPoint x: 436, startPoint y: 272, endPoint x: 454, endPoint y: 272, distance: 18.2
click at [454, 295] on div "29/05/2021" at bounding box center [432, 302] width 61 height 14
click at [457, 253] on div "Beneficial owner" at bounding box center [689, 262] width 868 height 19
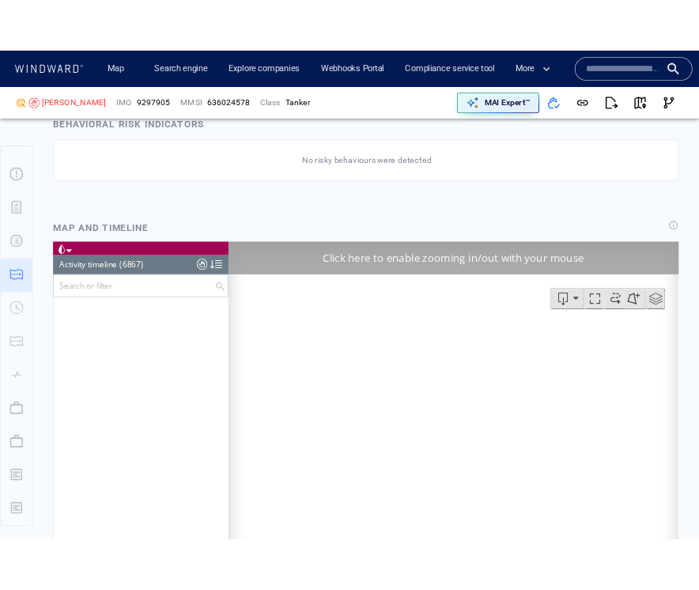
scroll to position [12311, 0]
